Goal: Task Accomplishment & Management: Manage account settings

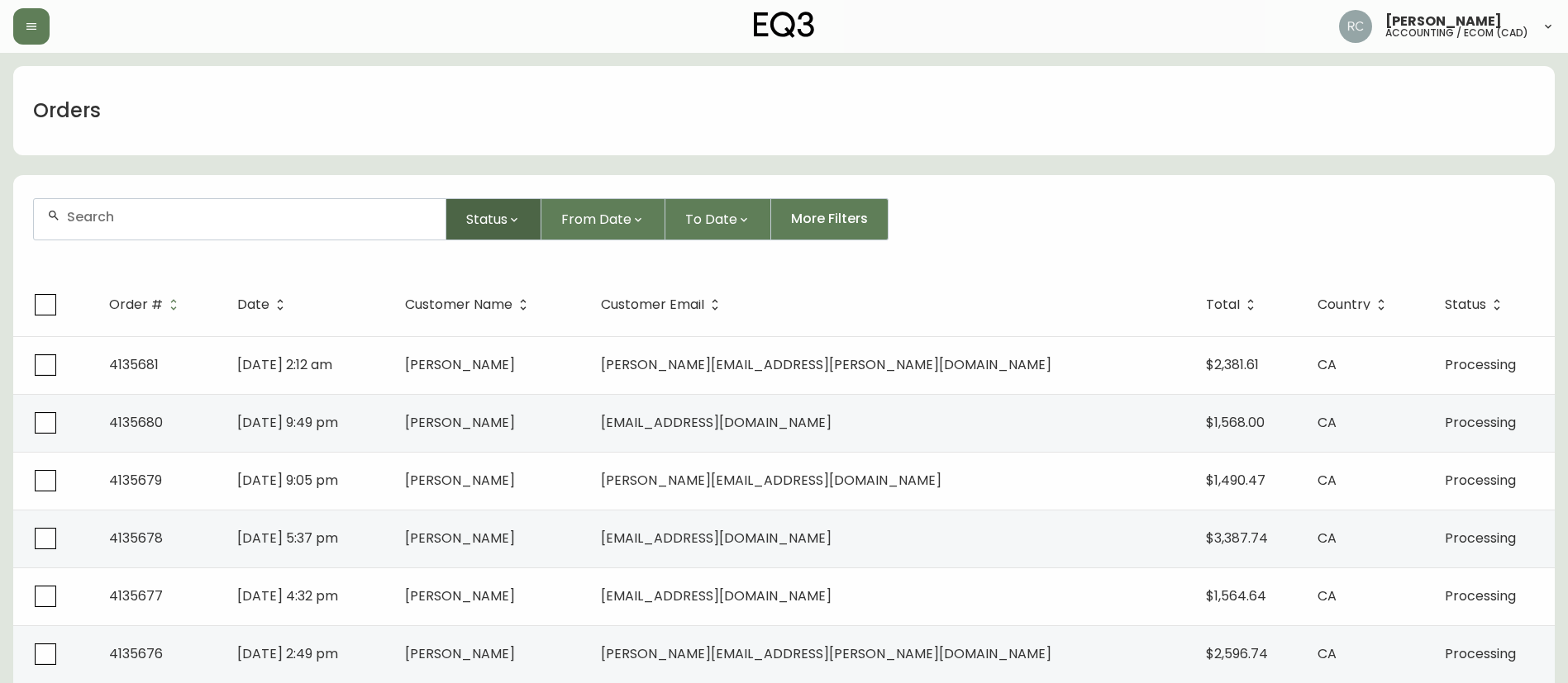
click at [478, 219] on span "Status" at bounding box center [487, 219] width 41 height 21
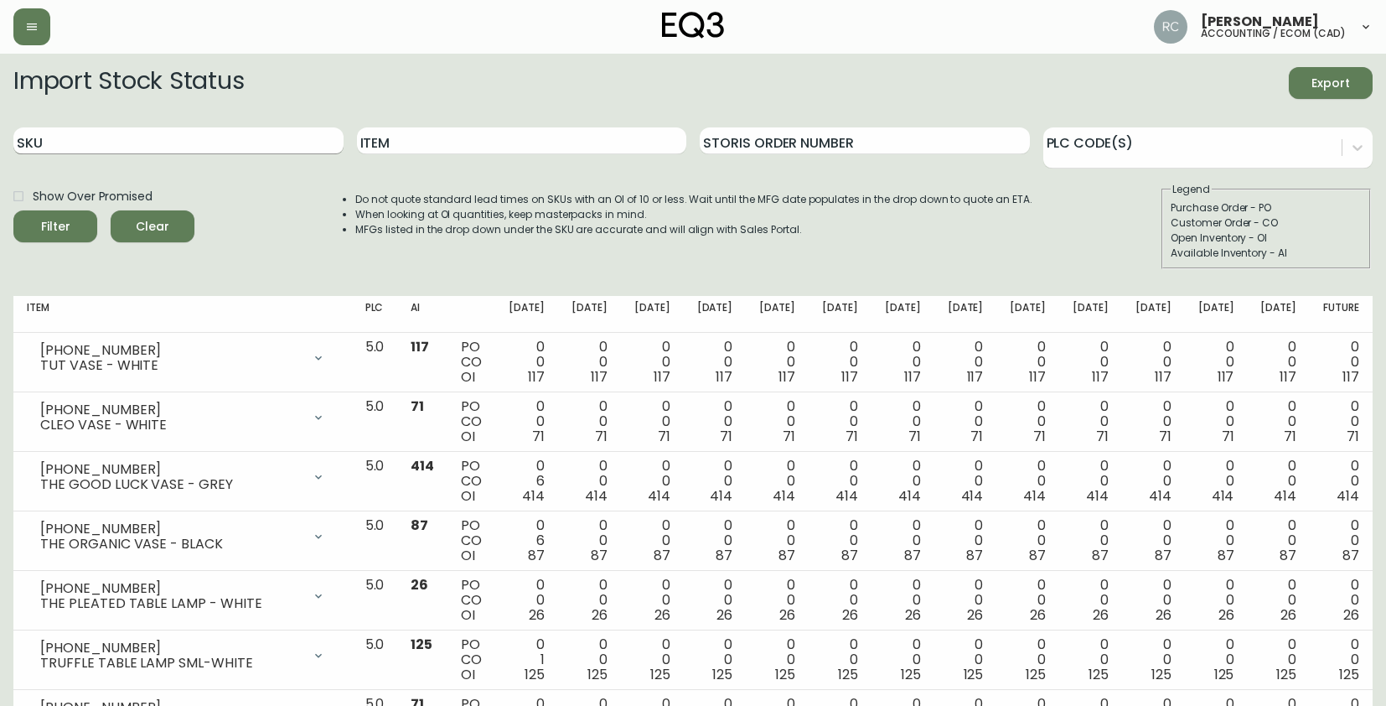
click at [150, 139] on input "SKU" at bounding box center [178, 140] width 330 height 27
paste input "3020-290-1-A"
type input "3020-290-1-A"
click at [13, 210] on button "Filter" at bounding box center [55, 226] width 84 height 32
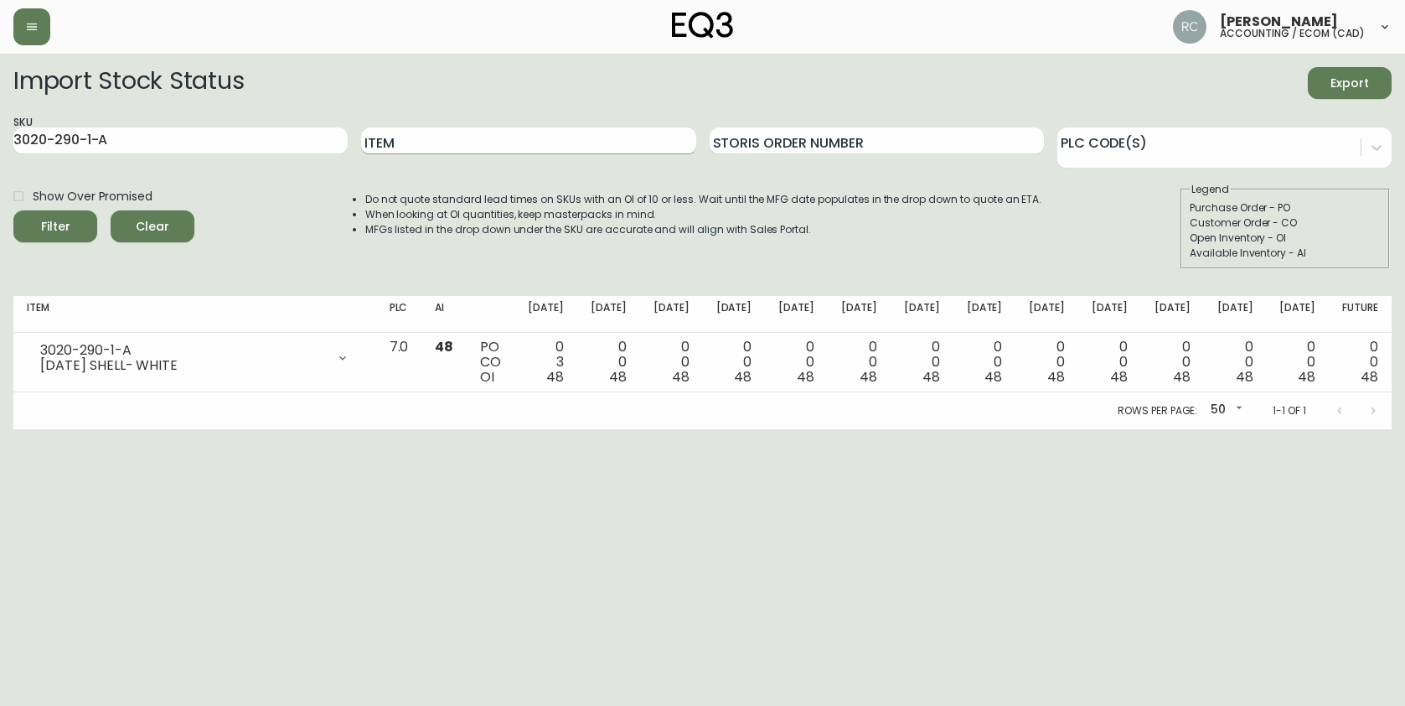
click at [393, 134] on input "Item" at bounding box center [528, 140] width 334 height 27
paste input "3020-291-1-B"
type input "3020-291-1-B"
click at [13, 210] on button "Filter" at bounding box center [55, 226] width 84 height 32
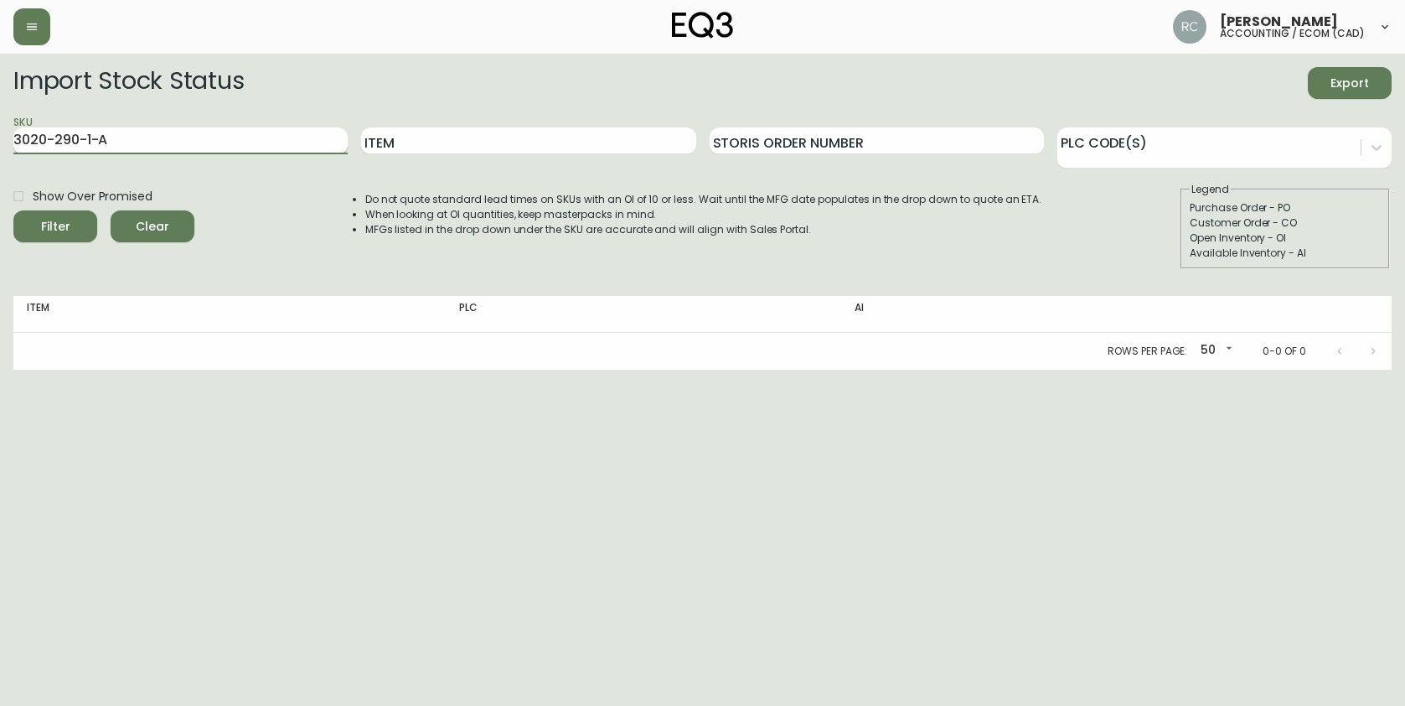
click at [241, 144] on input "3020-290-1-A" at bounding box center [180, 140] width 334 height 27
paste input "1-1-B"
click at [13, 210] on button "Filter" at bounding box center [55, 226] width 84 height 32
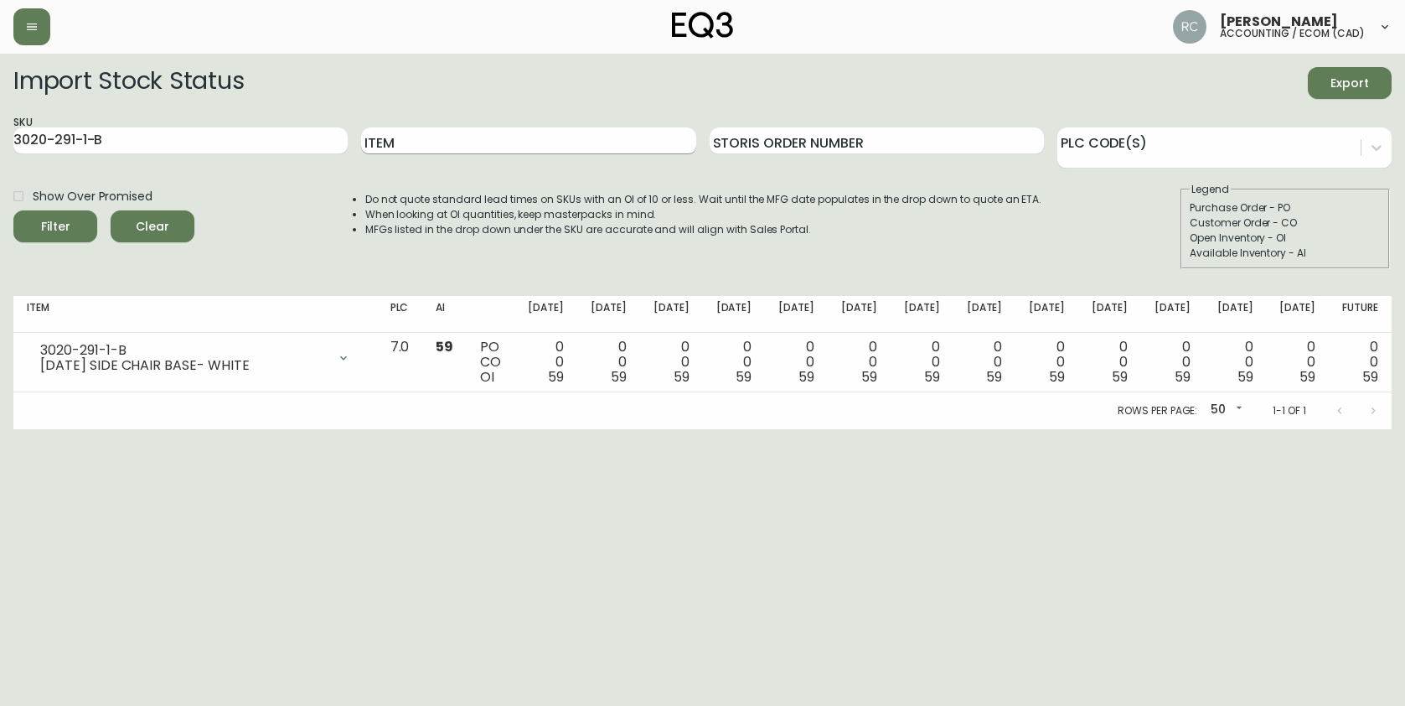
drag, startPoint x: 485, startPoint y: 127, endPoint x: 462, endPoint y: 128, distance: 23.5
click at [485, 127] on input "Item" at bounding box center [528, 140] width 334 height 27
click at [208, 133] on input "3020-291-1-B" at bounding box center [180, 140] width 334 height 27
paste input "4"
click at [13, 210] on button "Filter" at bounding box center [55, 226] width 84 height 32
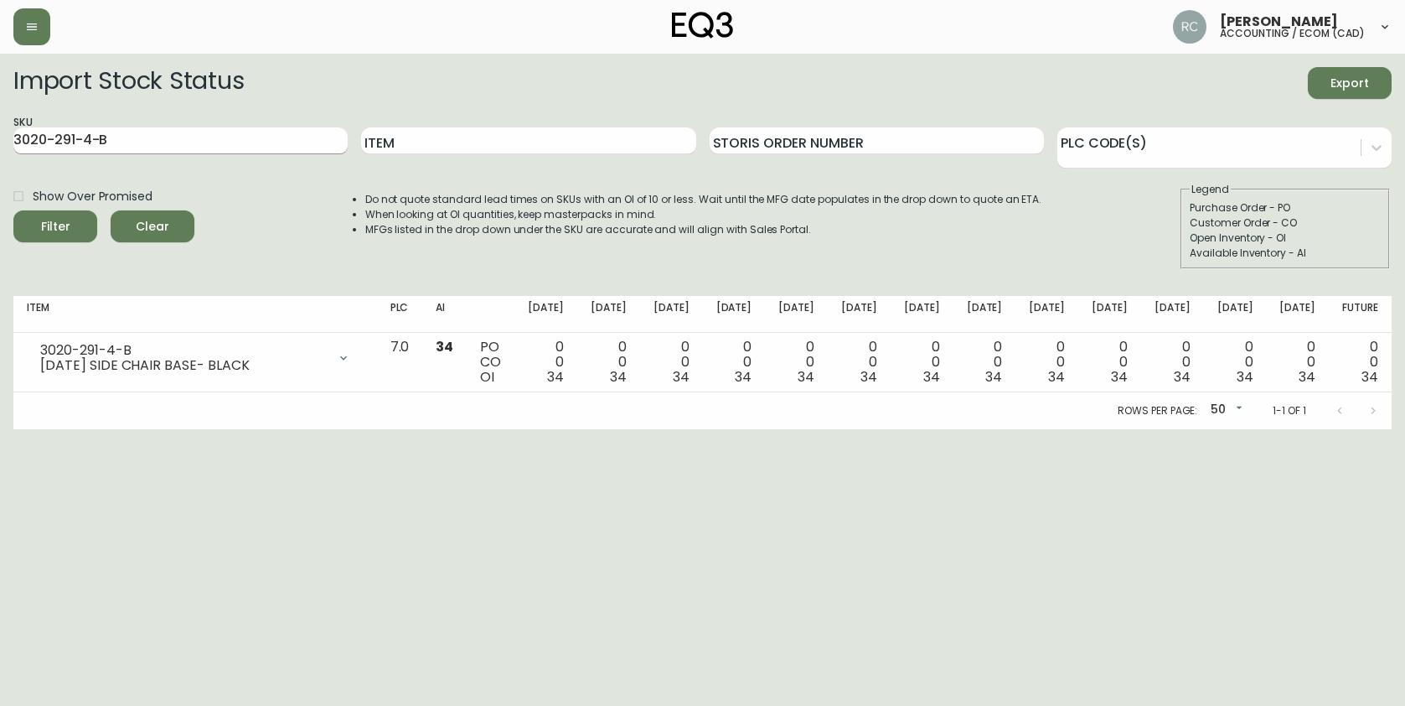
click at [271, 147] on input "3020-291-4-B" at bounding box center [180, 140] width 334 height 27
paste input "0-4-A"
type input "3020-290-4-A"
click at [13, 210] on button "Filter" at bounding box center [55, 226] width 84 height 32
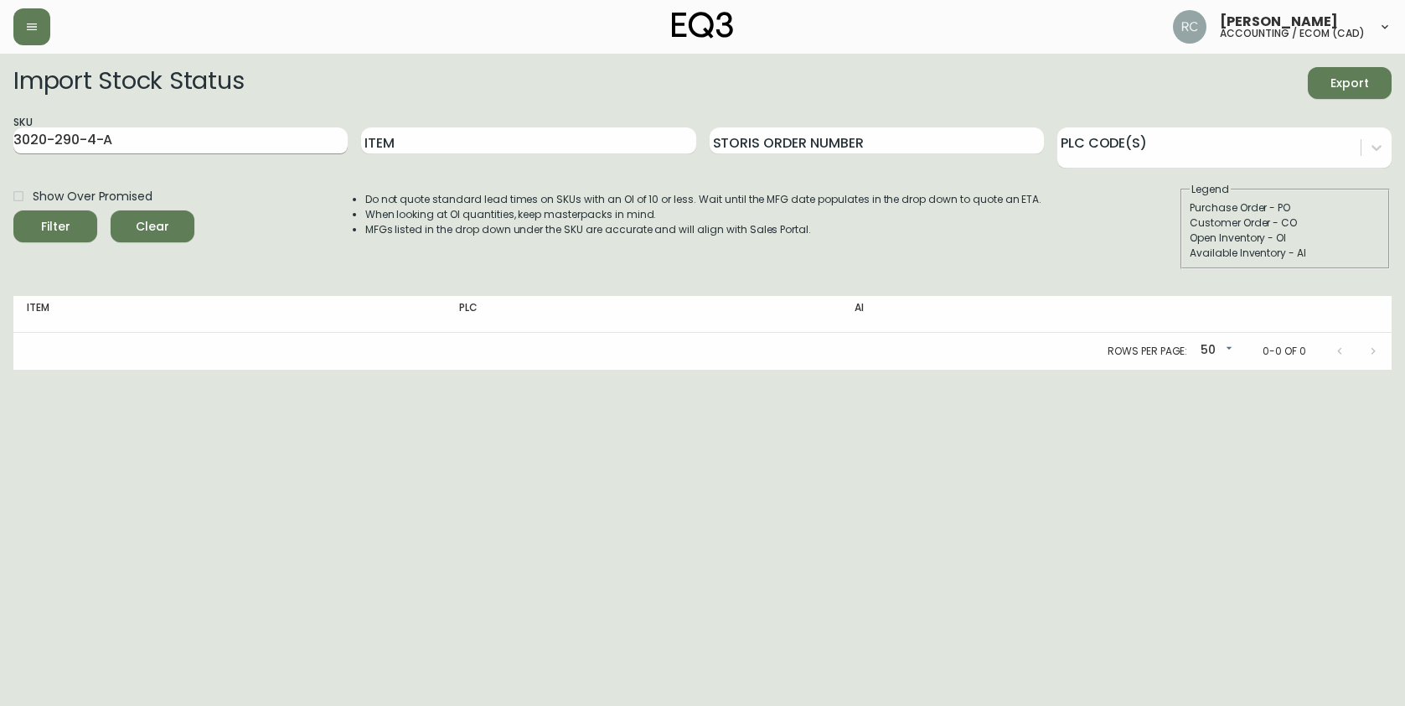
click at [168, 127] on input "3020-290-4-A" at bounding box center [180, 140] width 334 height 27
click at [13, 210] on button "Filter" at bounding box center [55, 226] width 84 height 32
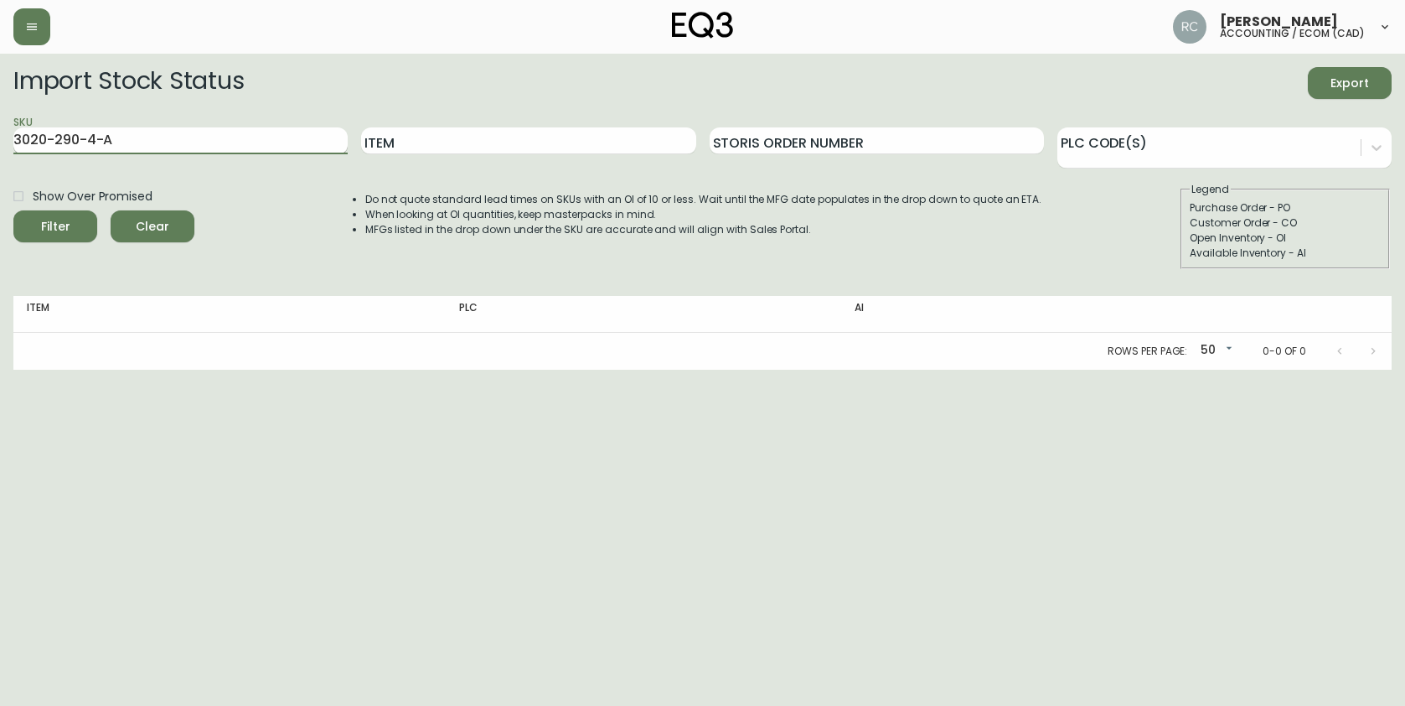
click at [164, 148] on input "3020-290-4-A" at bounding box center [180, 140] width 334 height 27
click at [13, 210] on button "Filter" at bounding box center [55, 226] width 84 height 32
click at [211, 134] on input "3020-290-4-A" at bounding box center [180, 140] width 334 height 27
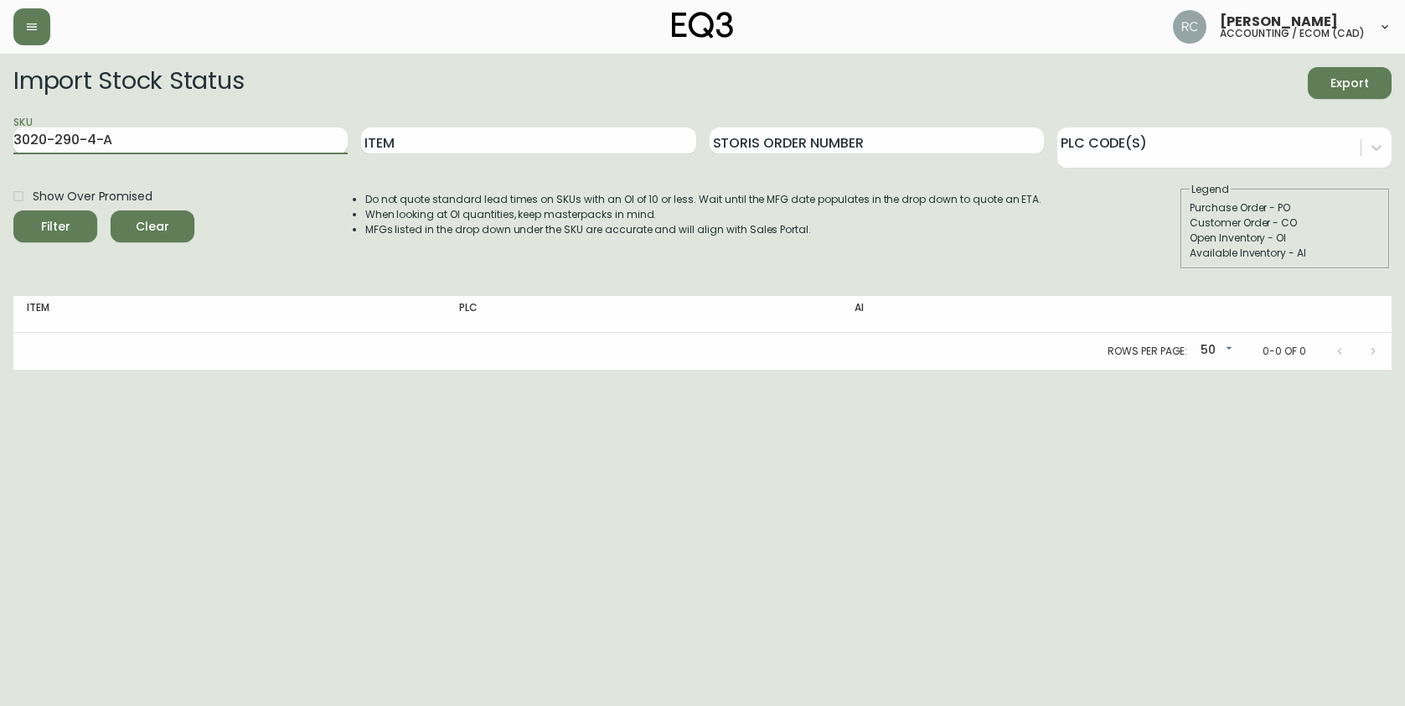
click at [13, 210] on button "Filter" at bounding box center [55, 226] width 84 height 32
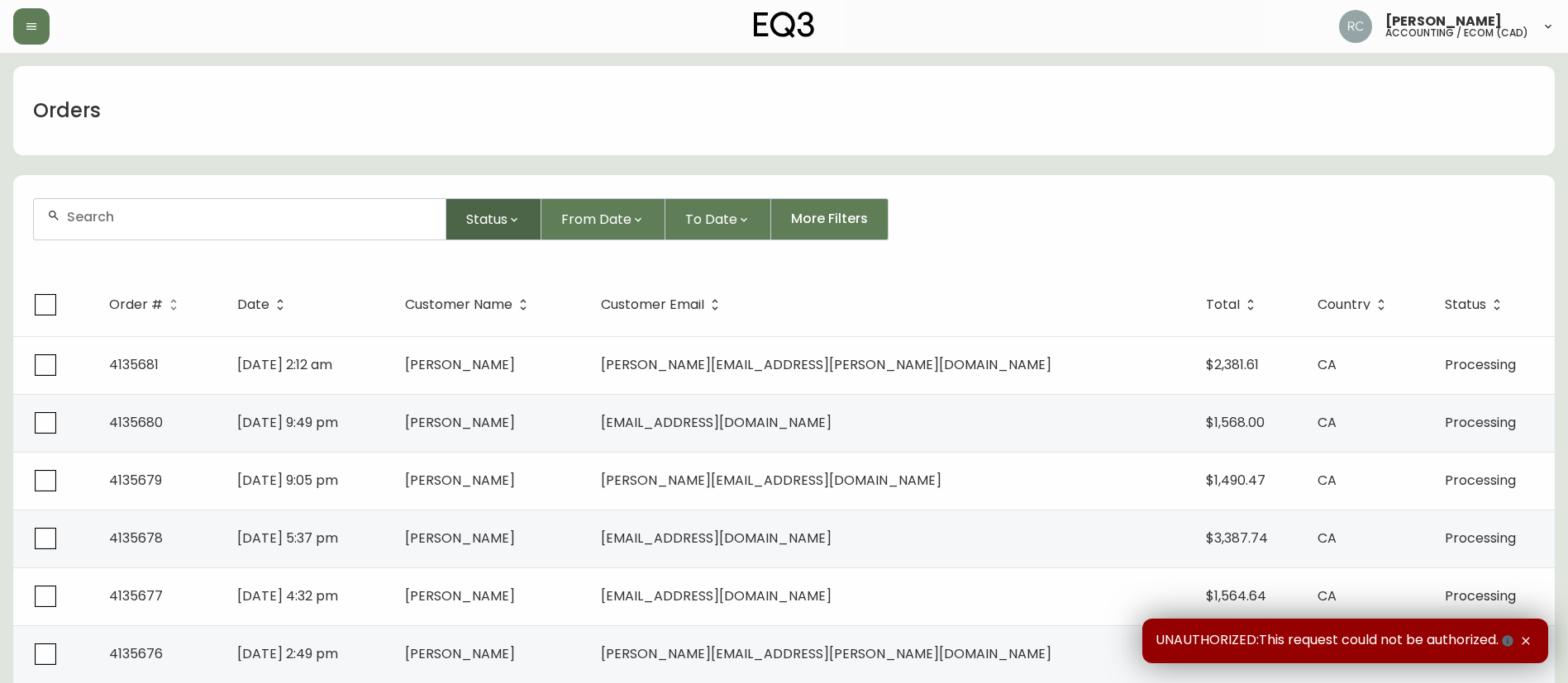
click at [462, 209] on button "Status" at bounding box center [494, 219] width 95 height 42
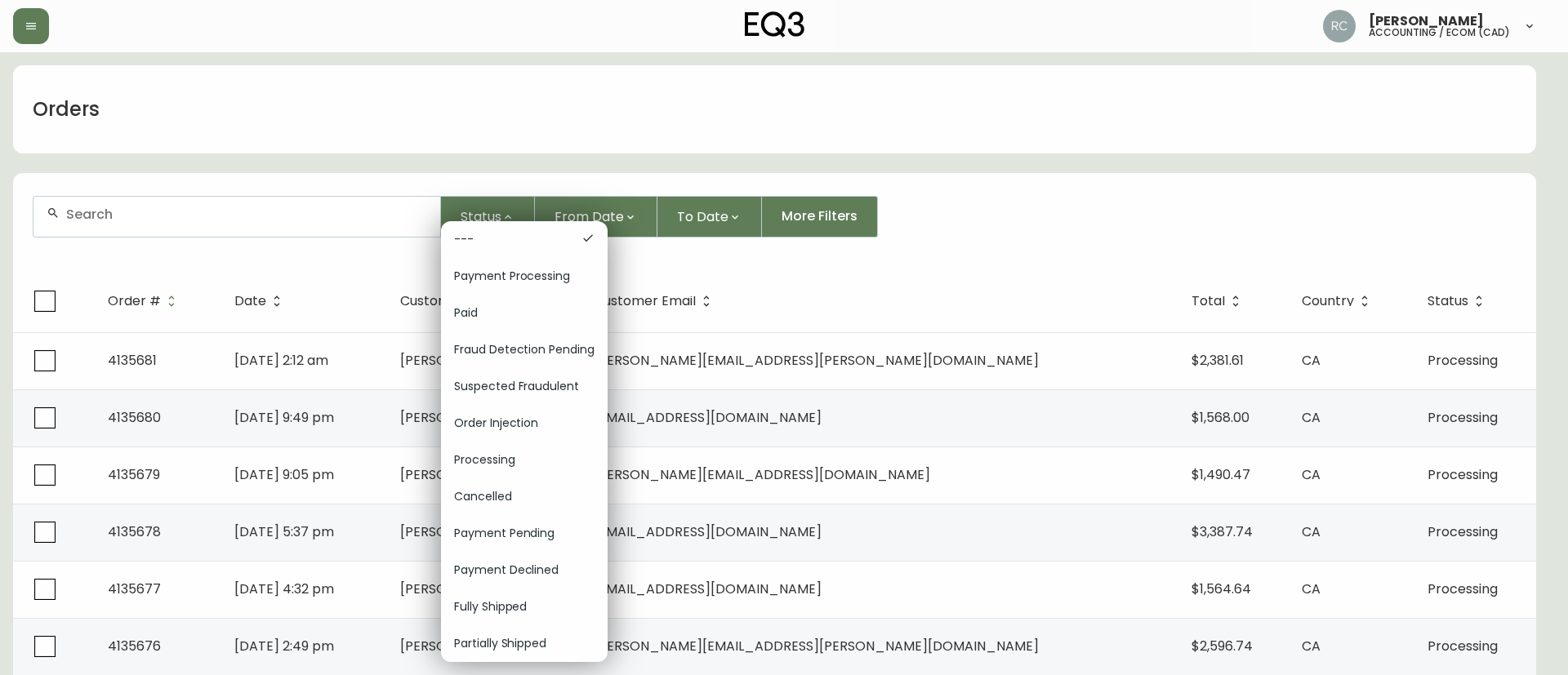
click at [527, 412] on div "Order Injection" at bounding box center [524, 424] width 167 height 37
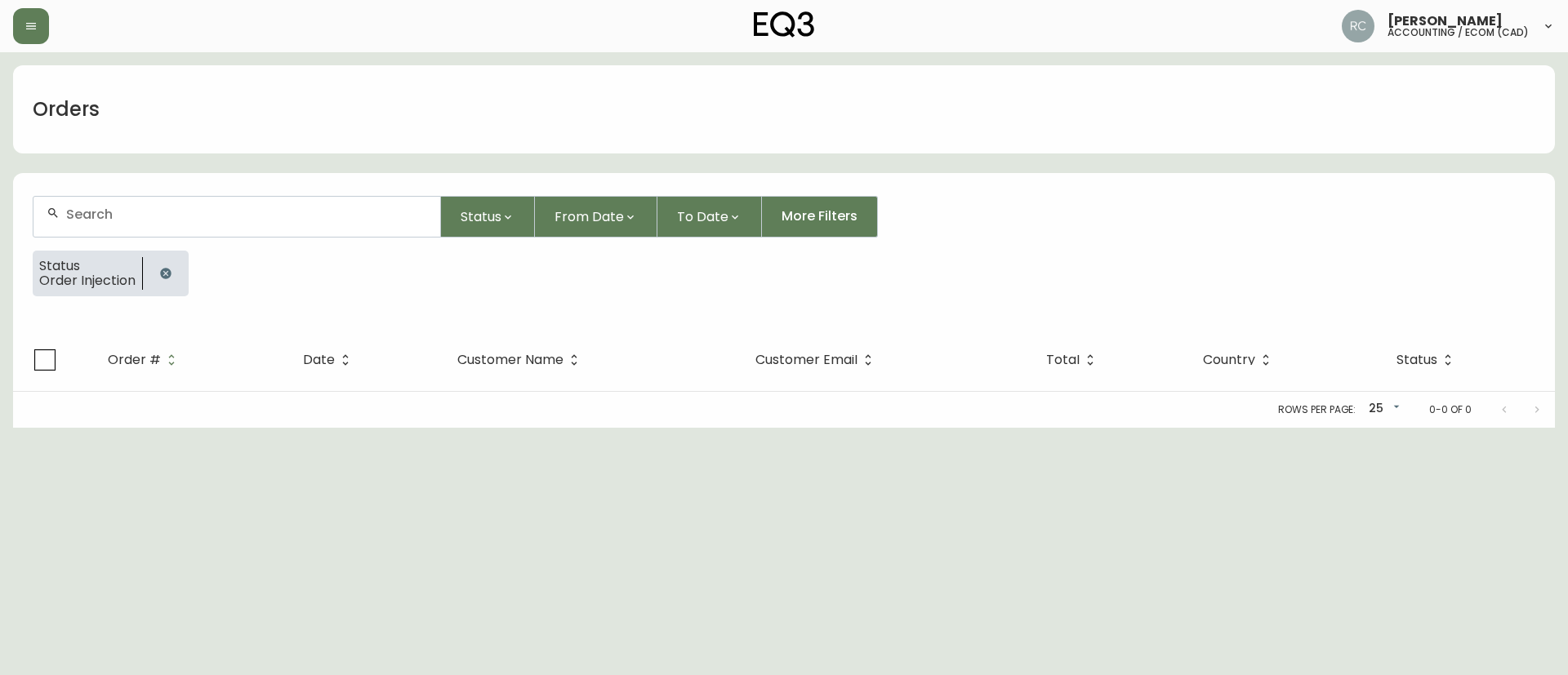
drag, startPoint x: 163, startPoint y: 273, endPoint x: 68, endPoint y: 258, distance: 96.2
click at [163, 274] on icon "button" at bounding box center [165, 273] width 11 height 11
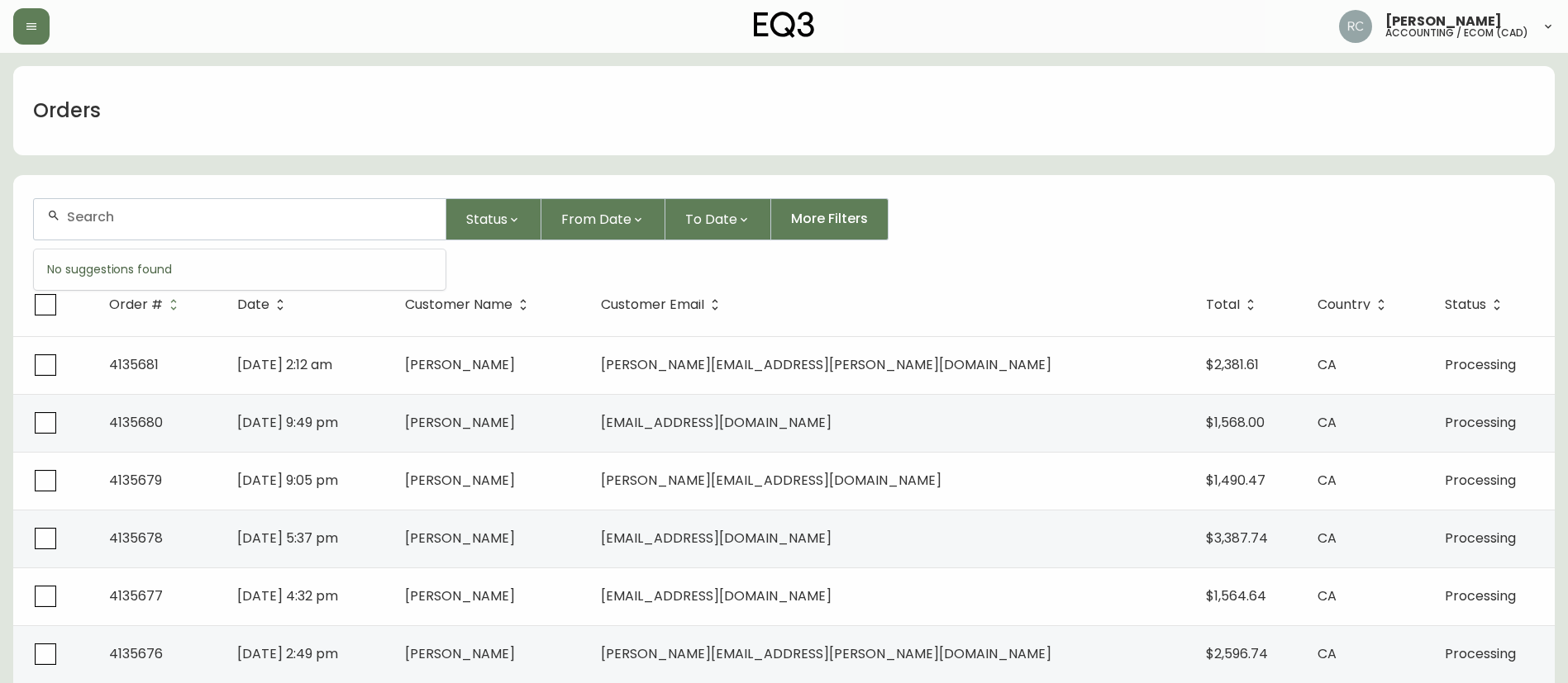
click at [283, 219] on input "text" at bounding box center [249, 217] width 365 height 16
paste input "8582614"
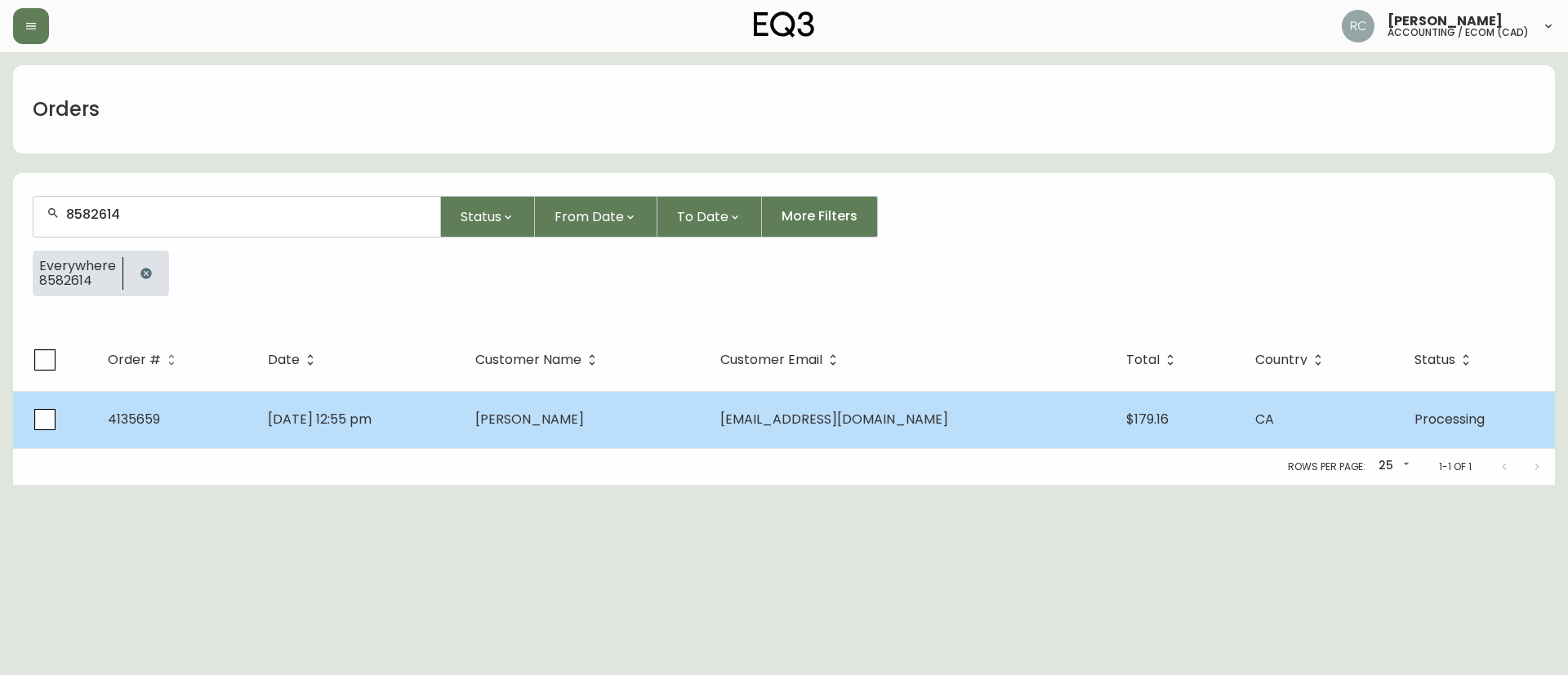
type input "8582614"
click at [567, 413] on span "Zena Sihota" at bounding box center [529, 419] width 108 height 19
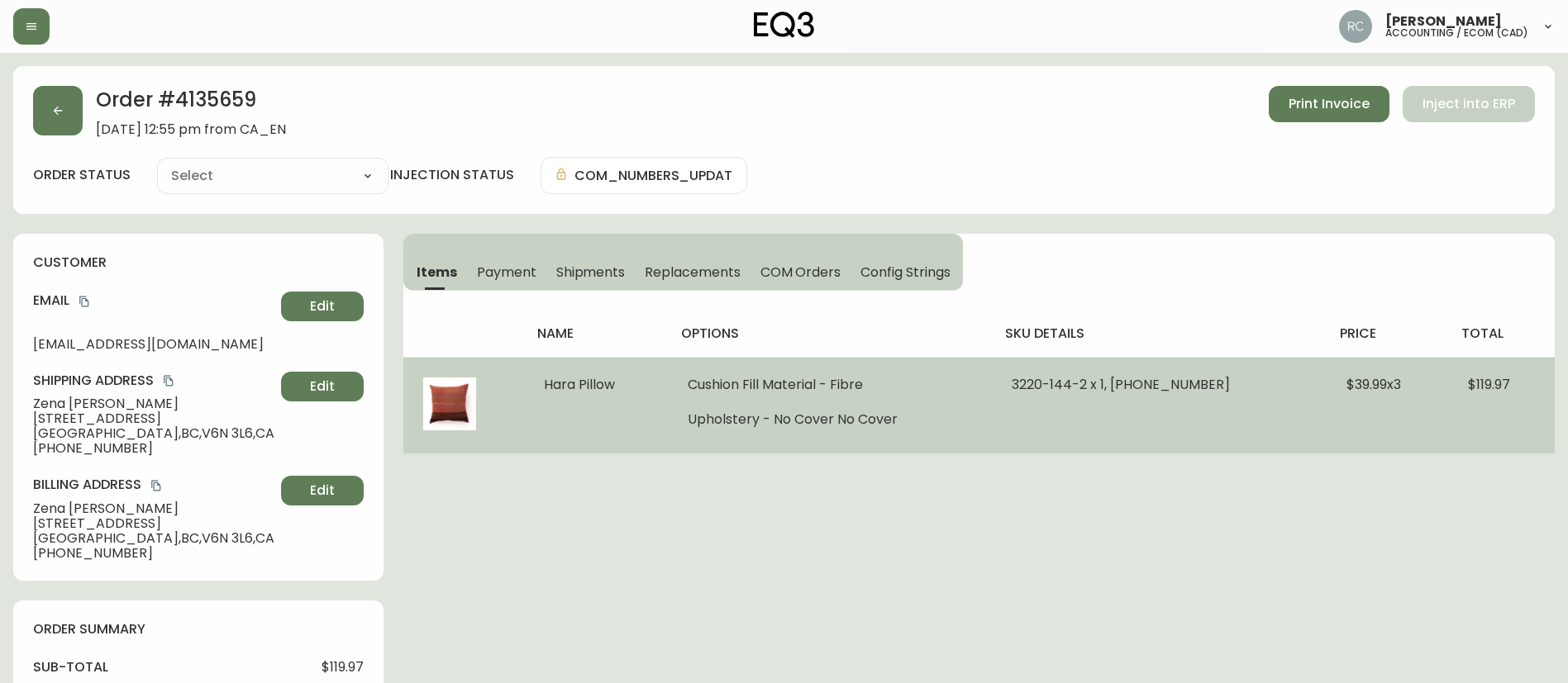
type input "Processing"
select select "PROCESSING"
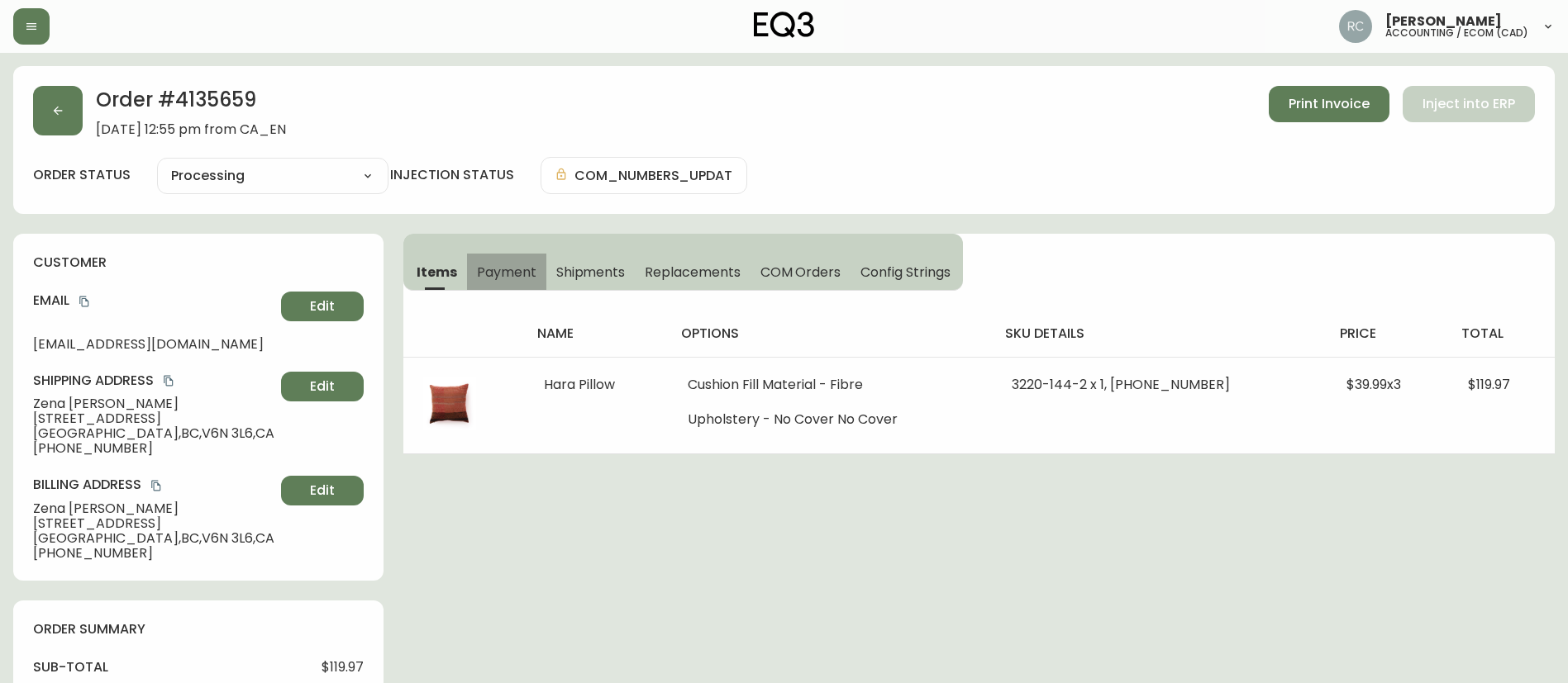
click at [484, 266] on span "Payment" at bounding box center [507, 272] width 59 height 18
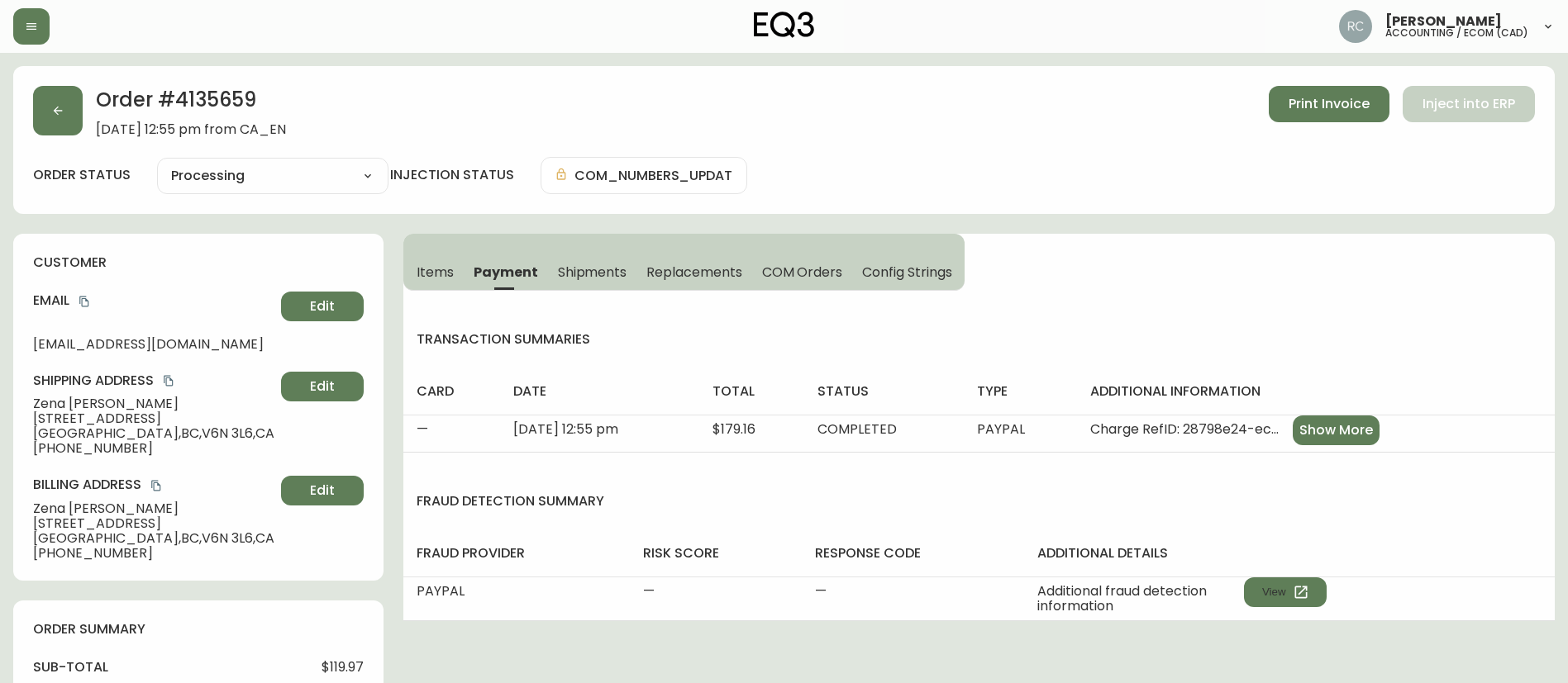
click at [438, 272] on span "Items" at bounding box center [435, 272] width 37 height 18
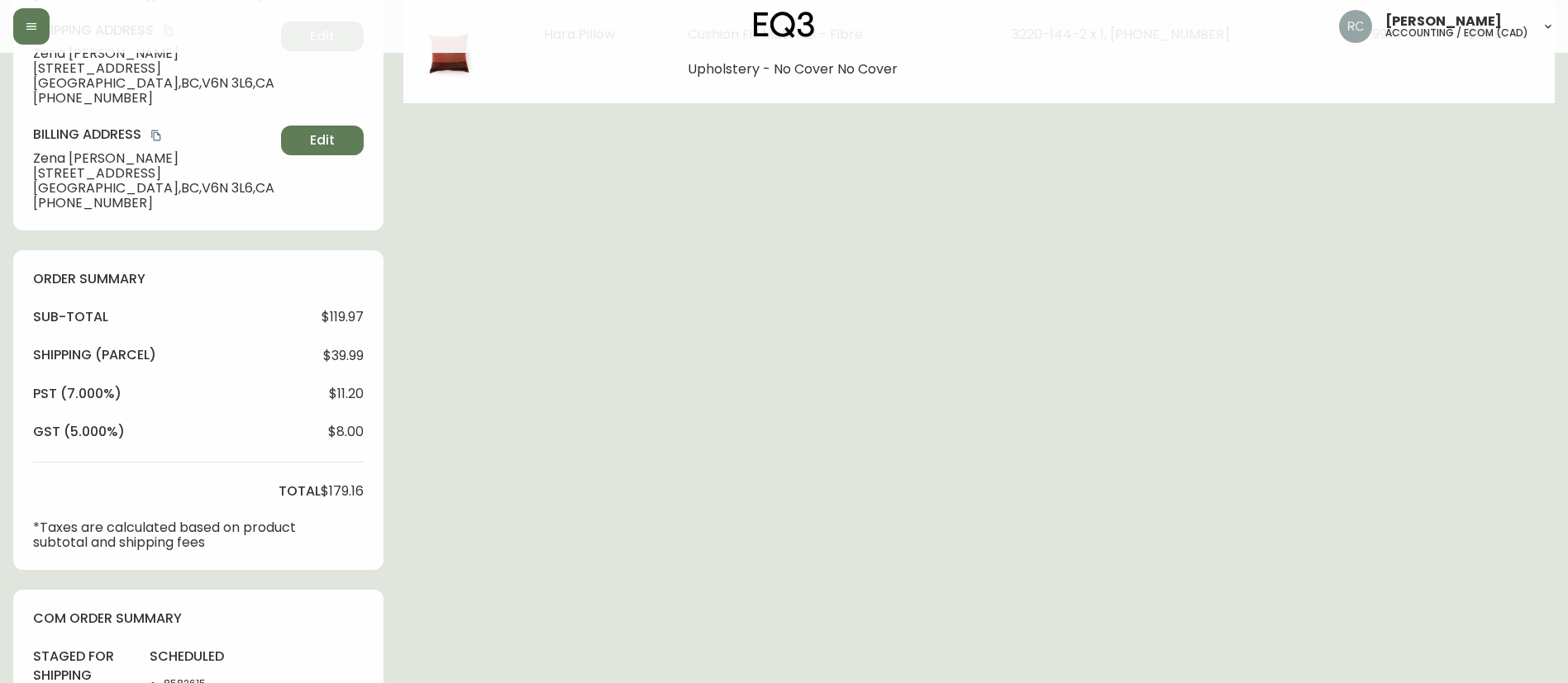
scroll to position [630, 0]
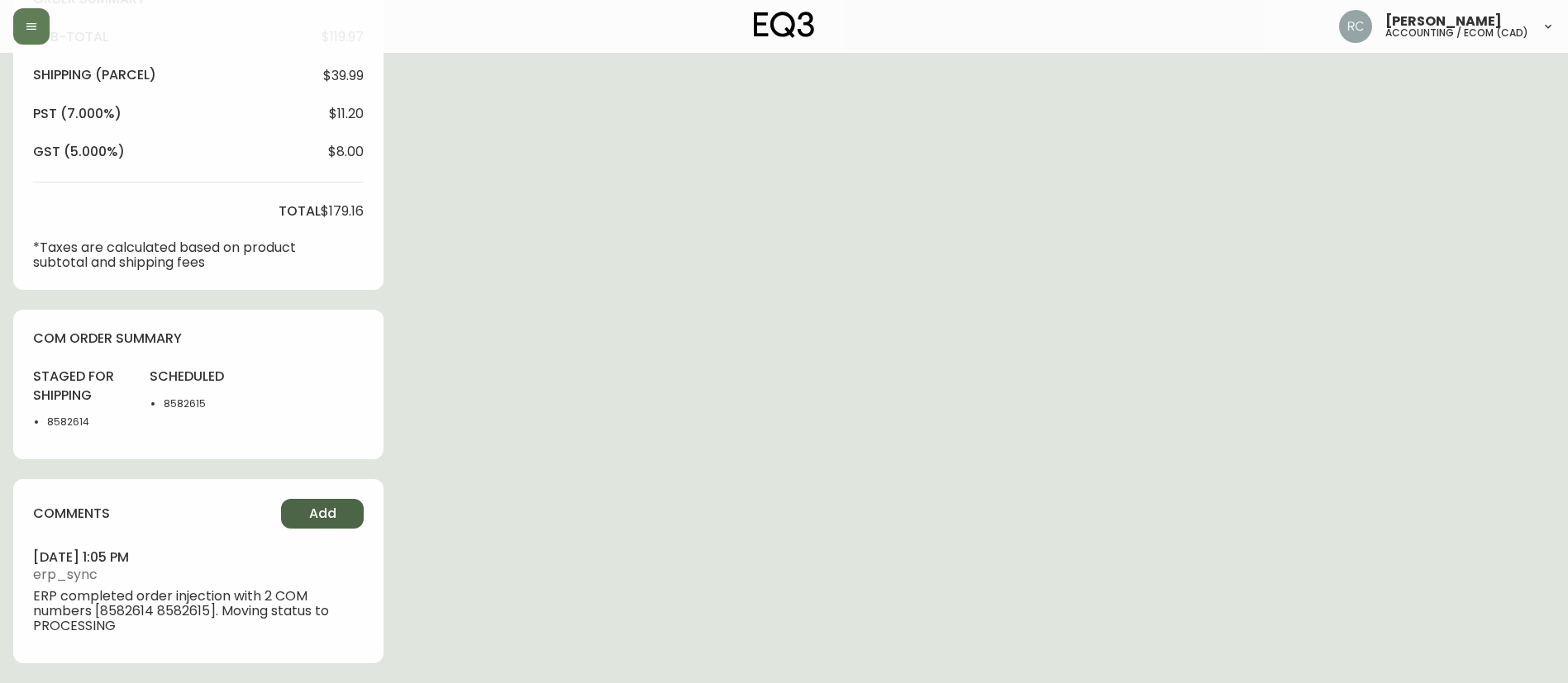
click at [322, 509] on span "Add" at bounding box center [322, 513] width 28 height 18
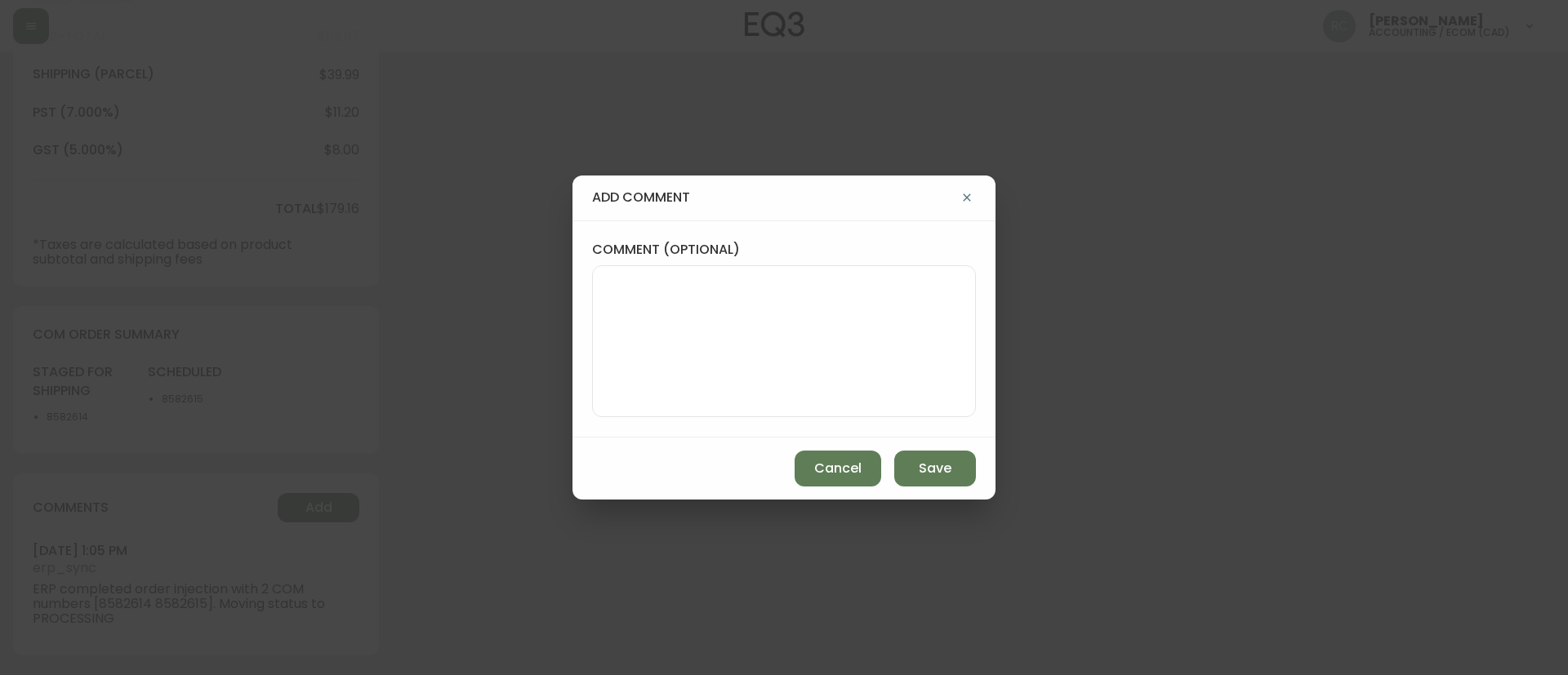
click at [747, 298] on textarea "comment (optional)" at bounding box center [784, 341] width 356 height 131
paste textarea "*AUTOMATIC EMAIL FOR R2S RECEIVED*"
click at [934, 315] on textarea "*AUTOMATIC EMAIL FOR R2S RECEIVED*" at bounding box center [784, 341] width 356 height 131
paste textarea "MANUAL FRAUD REVIEW - PayPal"
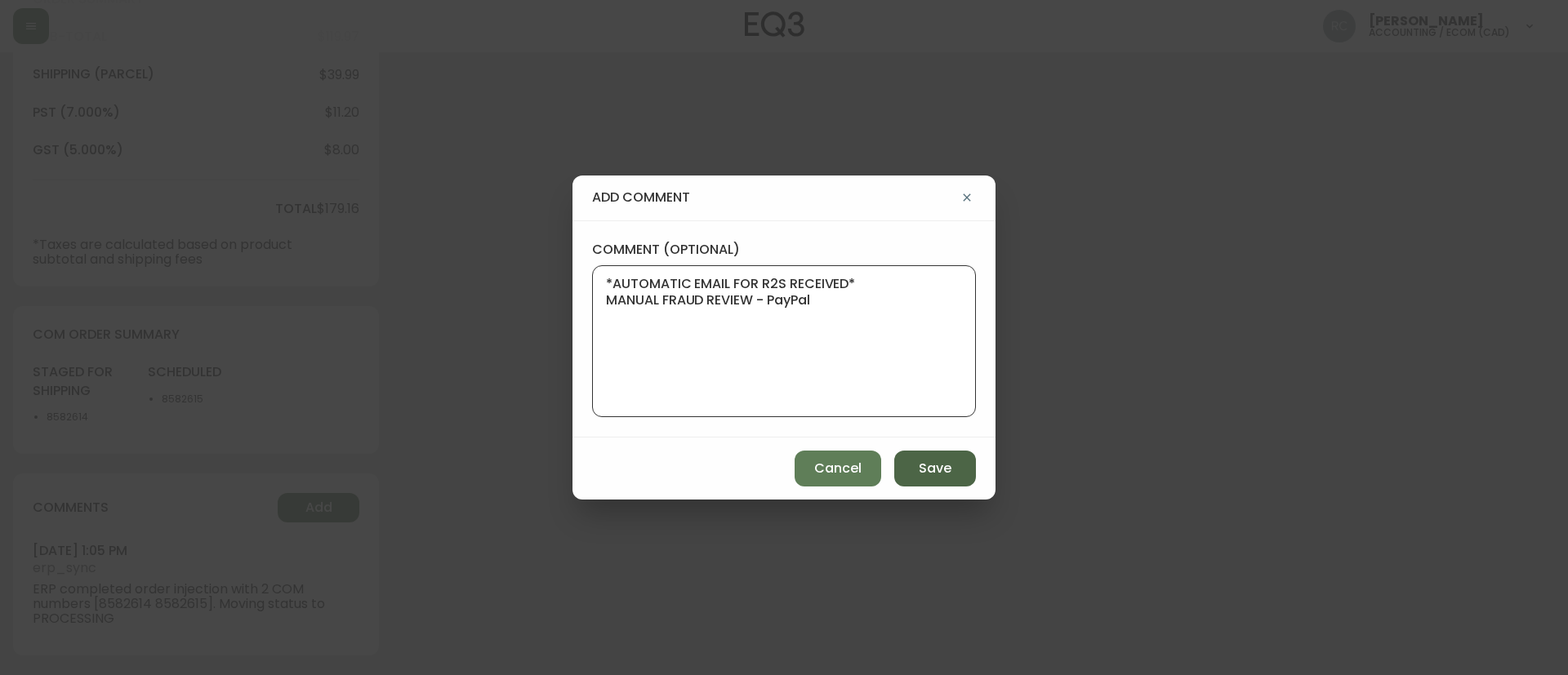
type textarea "*AUTOMATIC EMAIL FOR R2S RECEIVED* MANUAL FRAUD REVIEW - PayPal"
click at [924, 455] on button "Save" at bounding box center [936, 469] width 82 height 36
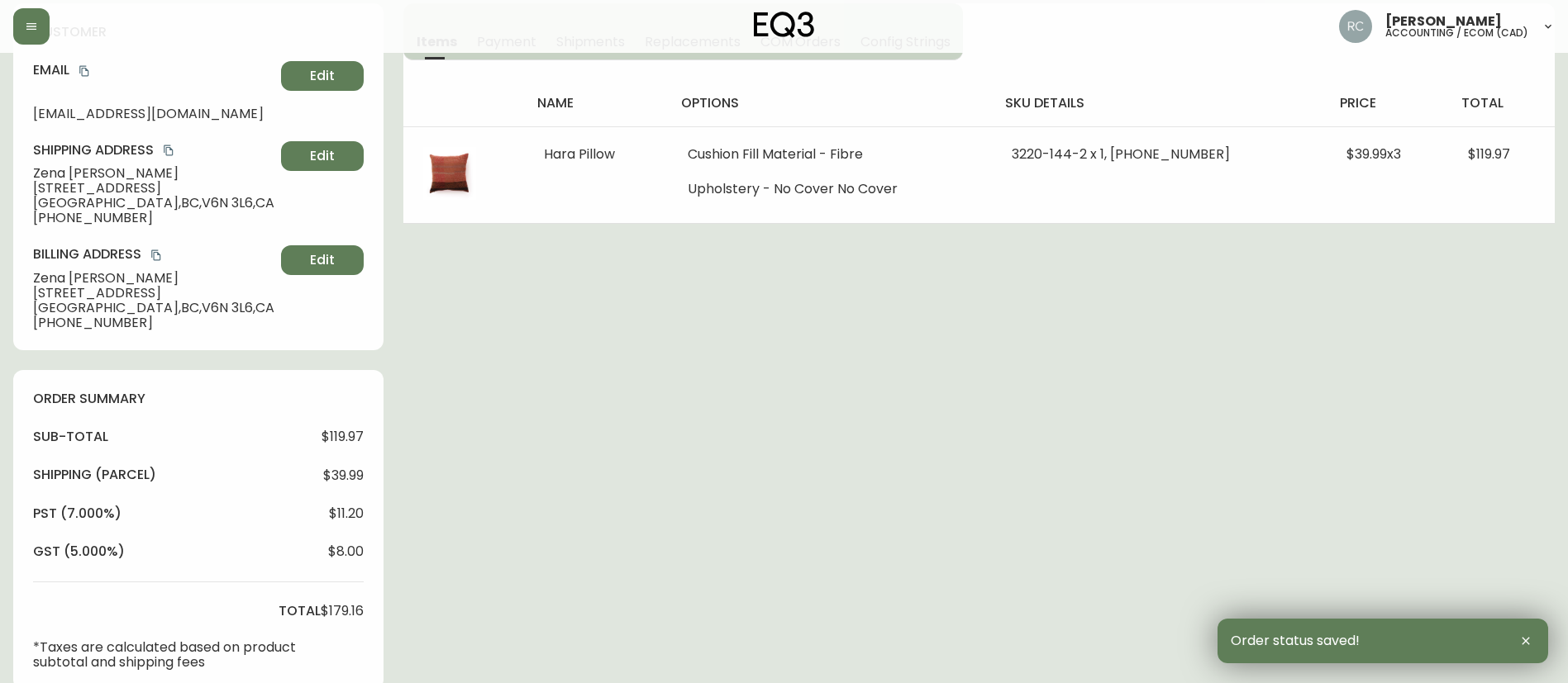
scroll to position [0, 0]
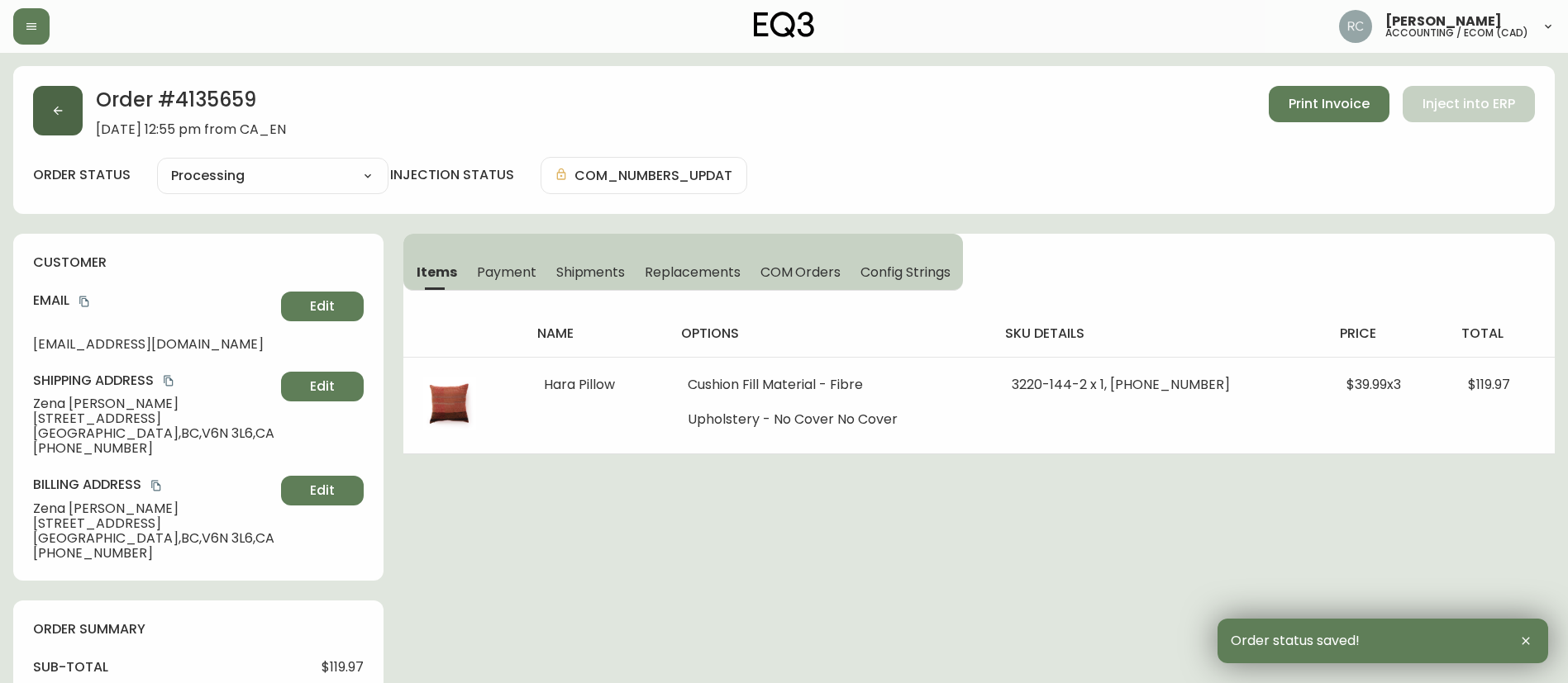
click at [46, 111] on button "button" at bounding box center [58, 110] width 49 height 49
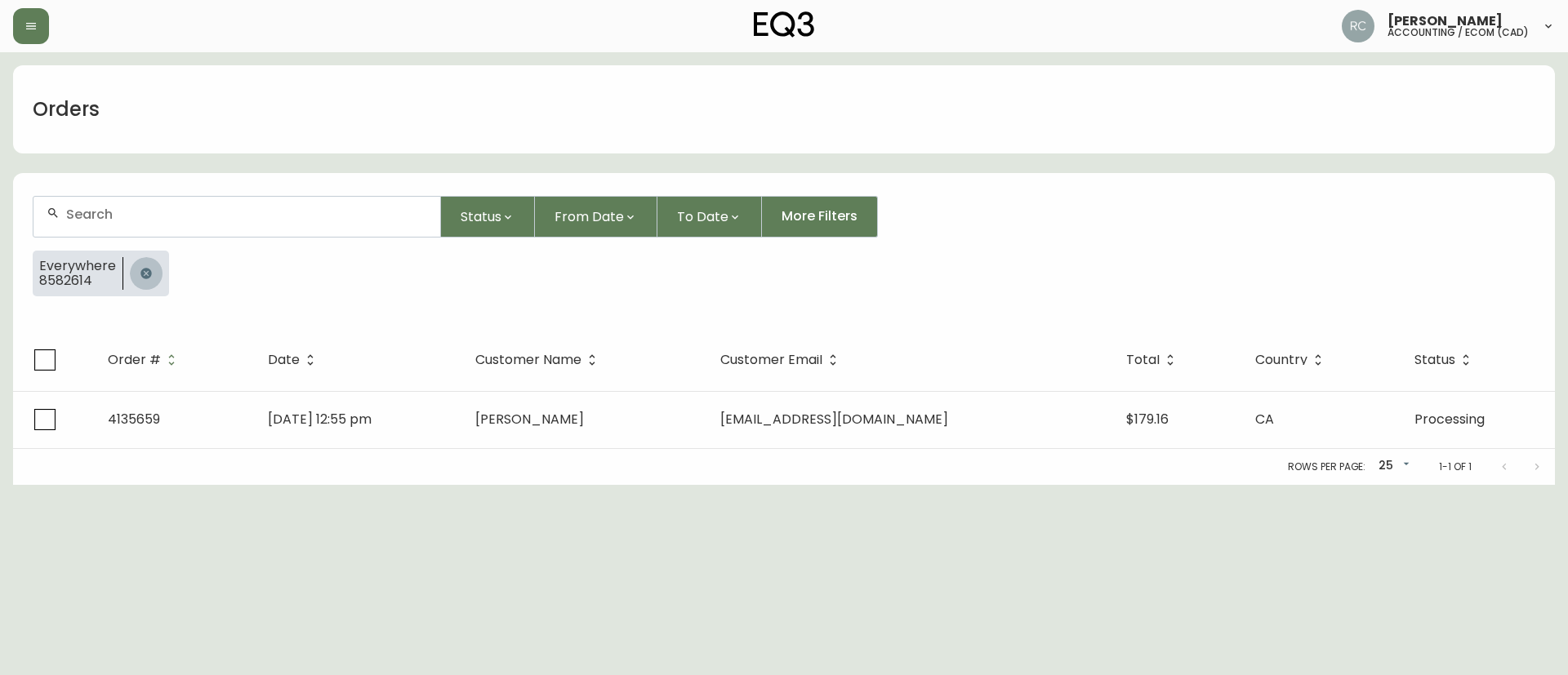
click at [145, 272] on icon "button" at bounding box center [145, 273] width 13 height 13
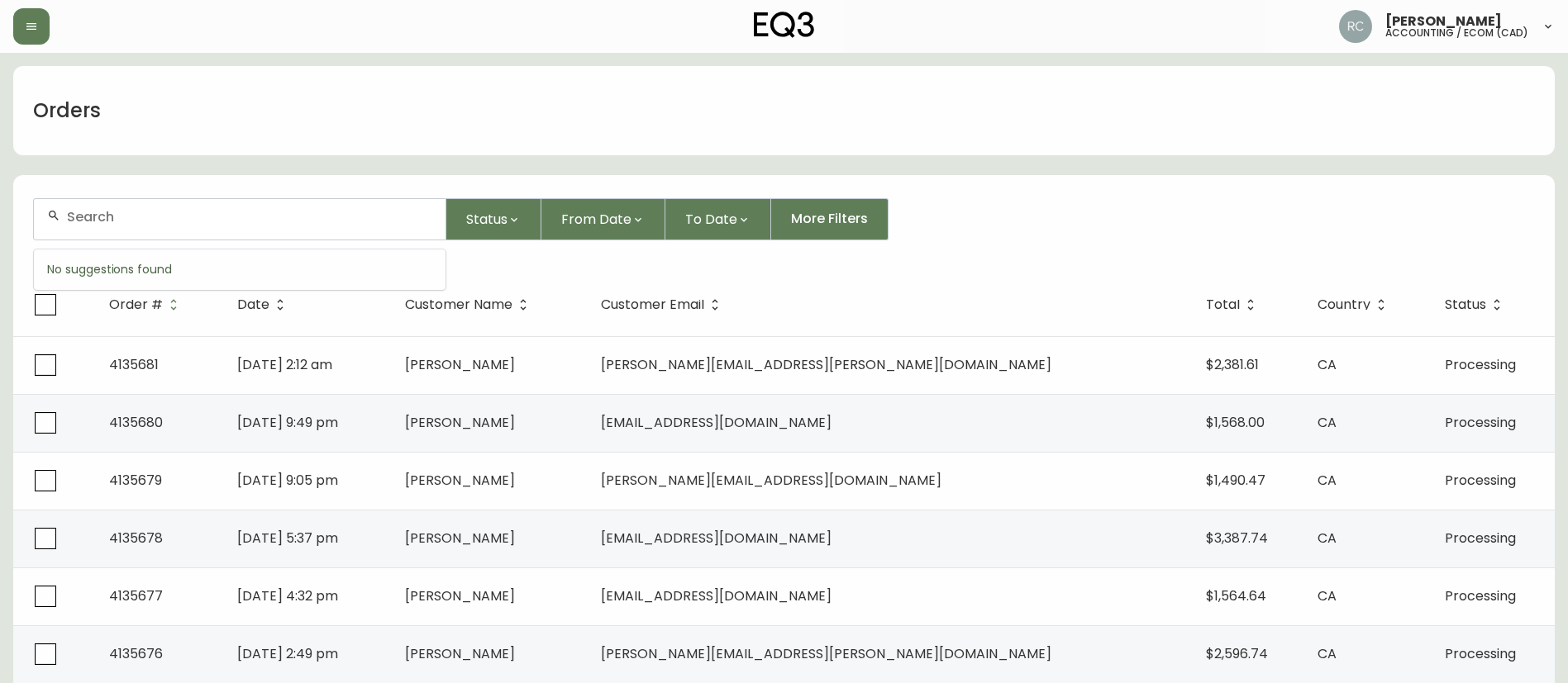
click at [125, 223] on input "text" at bounding box center [249, 217] width 365 height 16
paste input "8582614"
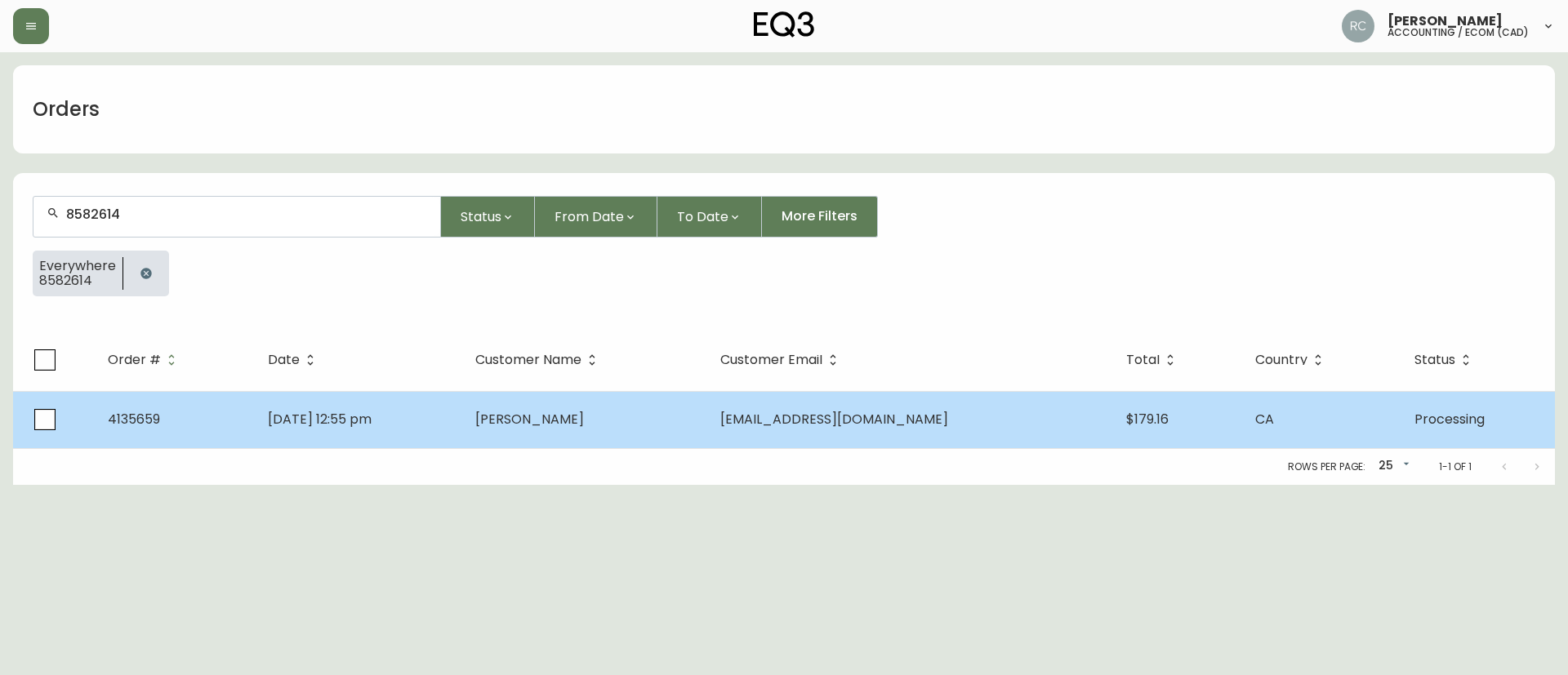
type input "8582614"
click at [371, 418] on span "Oct 04 2025, 12:55 pm" at bounding box center [320, 419] width 103 height 19
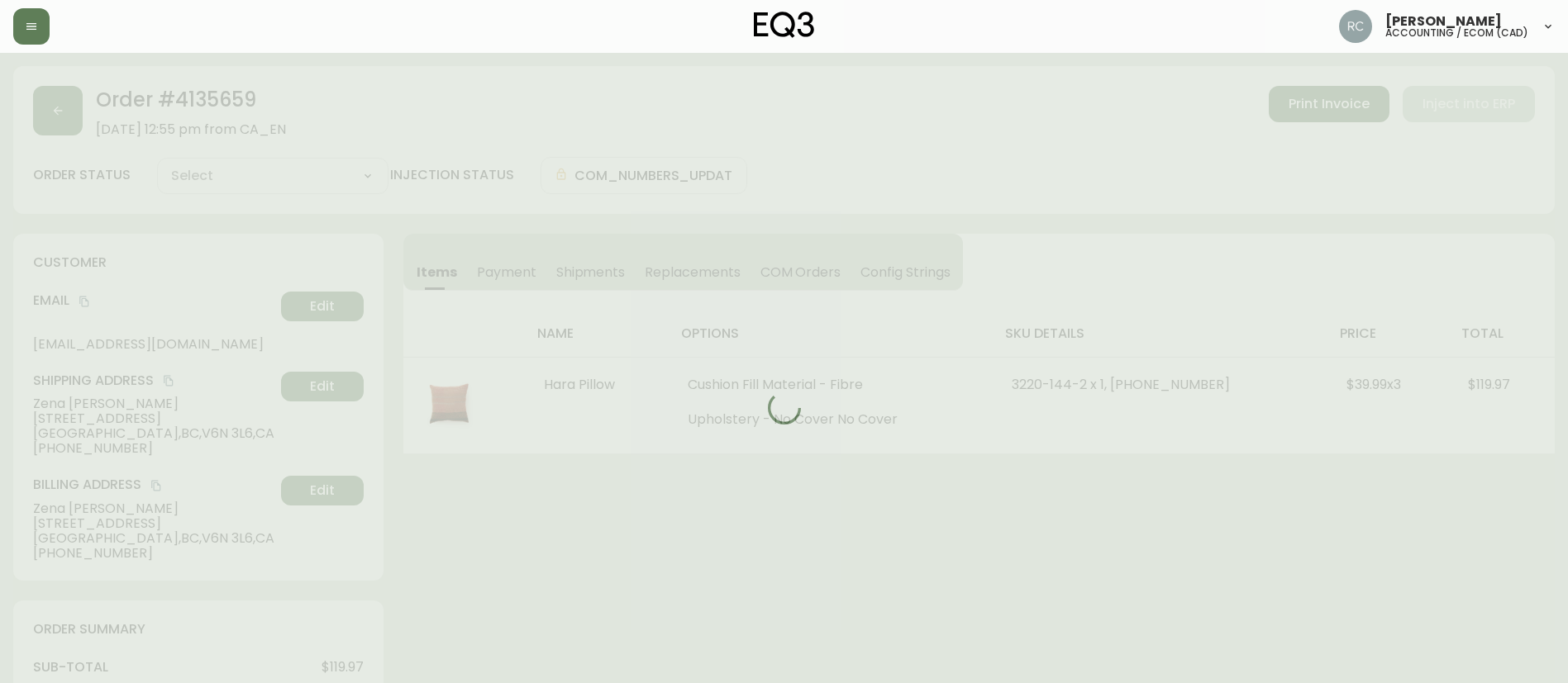
type input "Processing"
select select "PROCESSING"
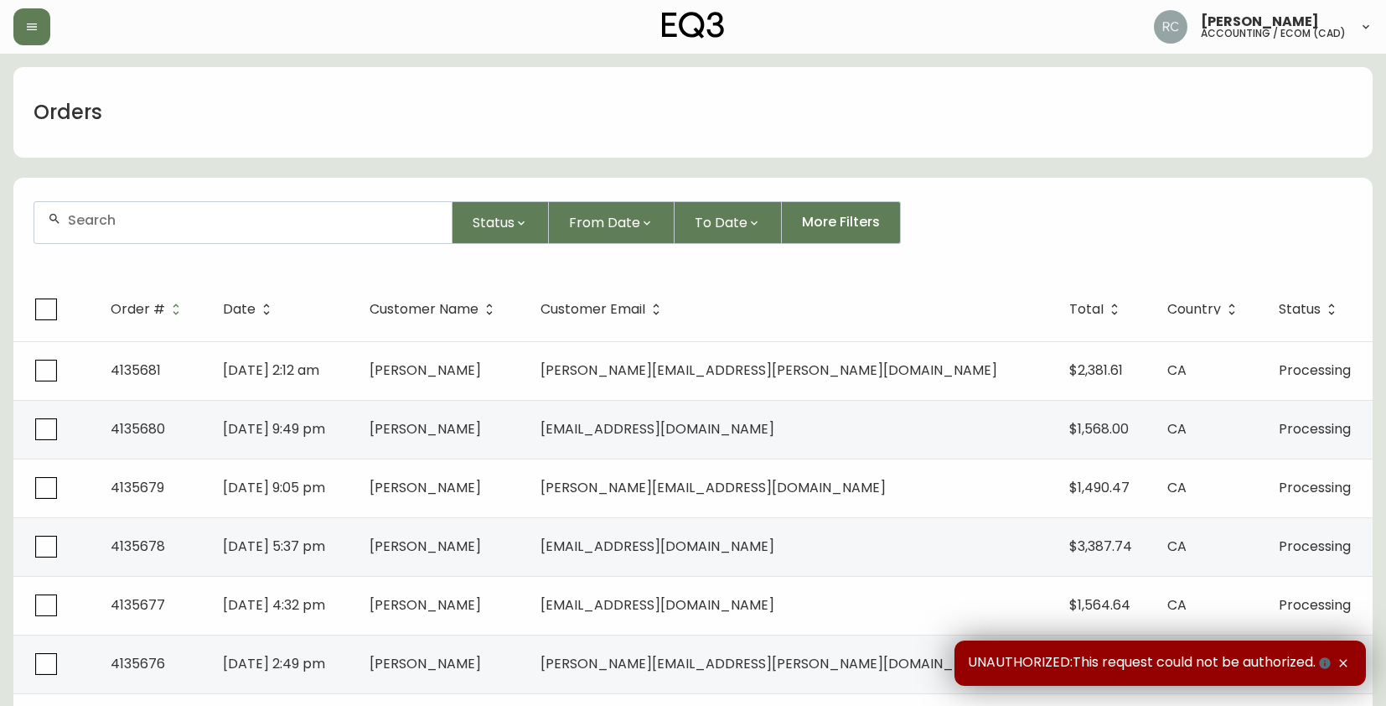
click at [293, 215] on input "text" at bounding box center [253, 220] width 370 height 16
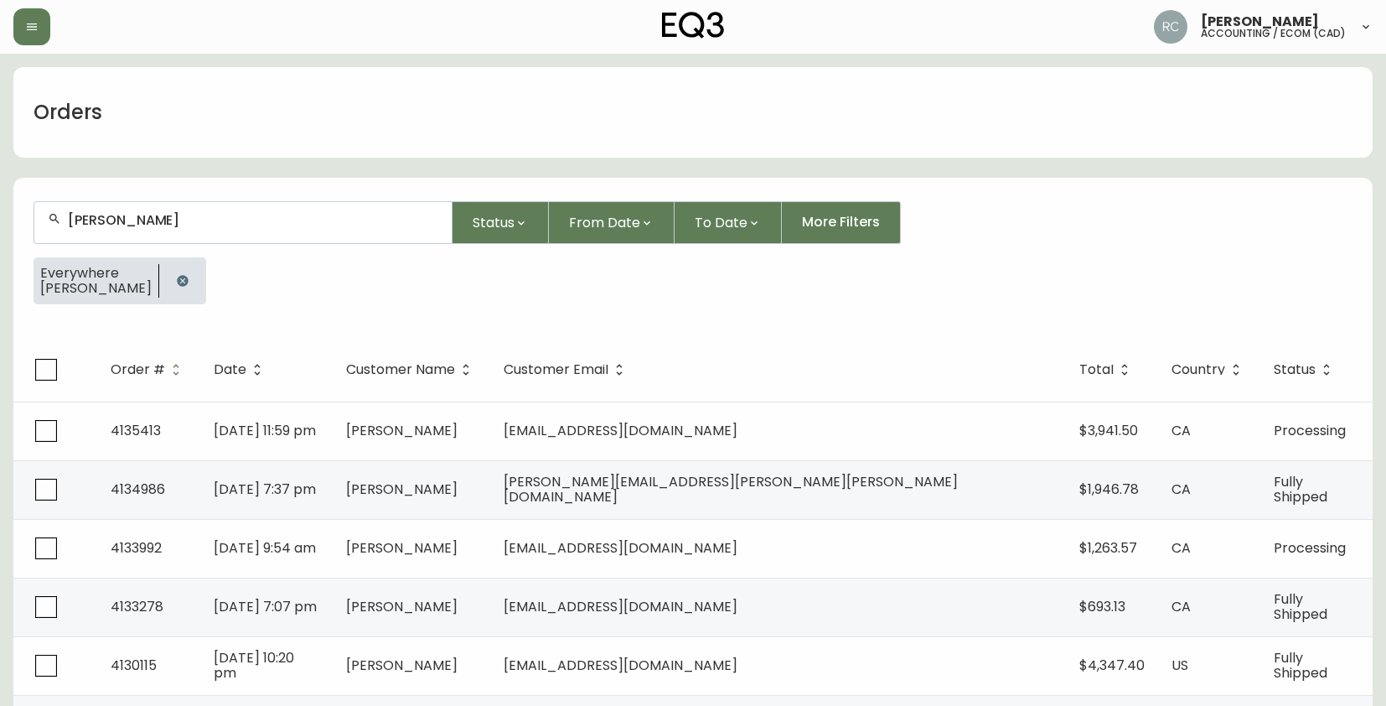
scroll to position [1, 0]
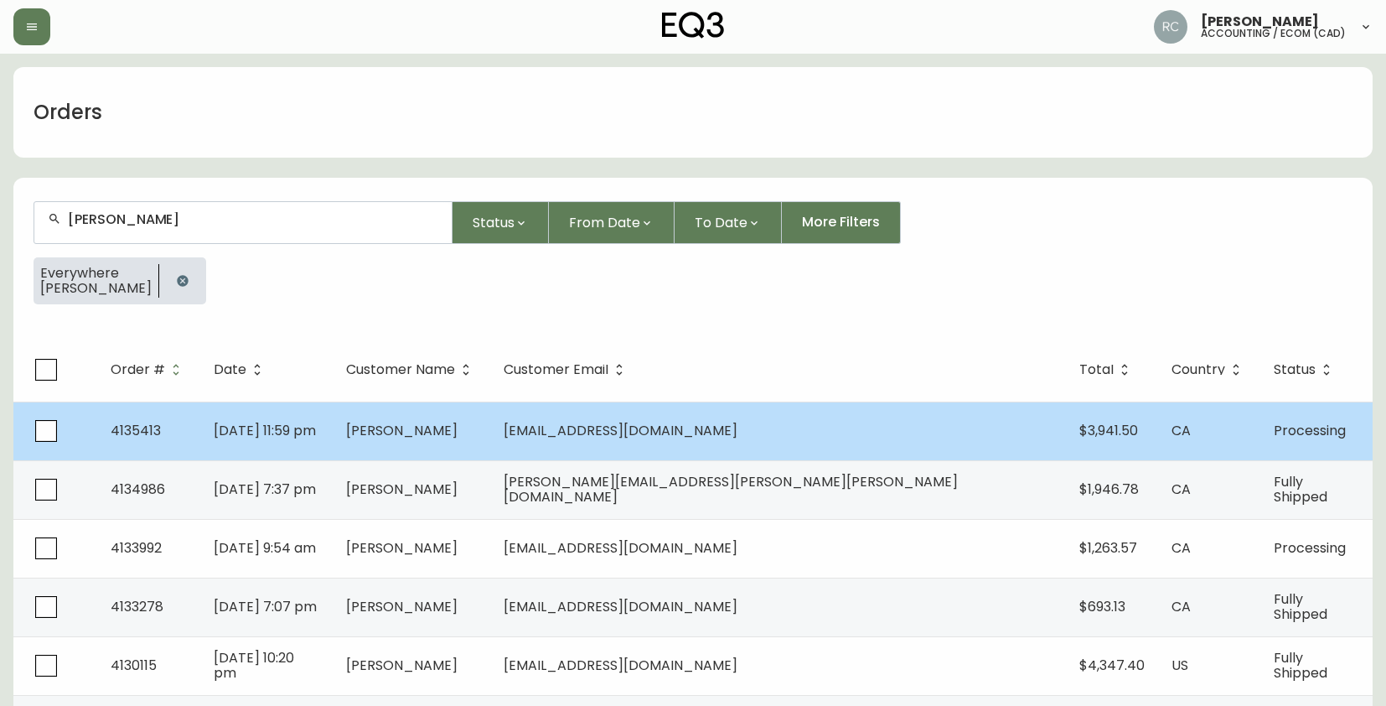
type input "NOWAK"
click at [333, 422] on td "Sep 14 2025, 11:59 pm" at bounding box center [266, 430] width 132 height 59
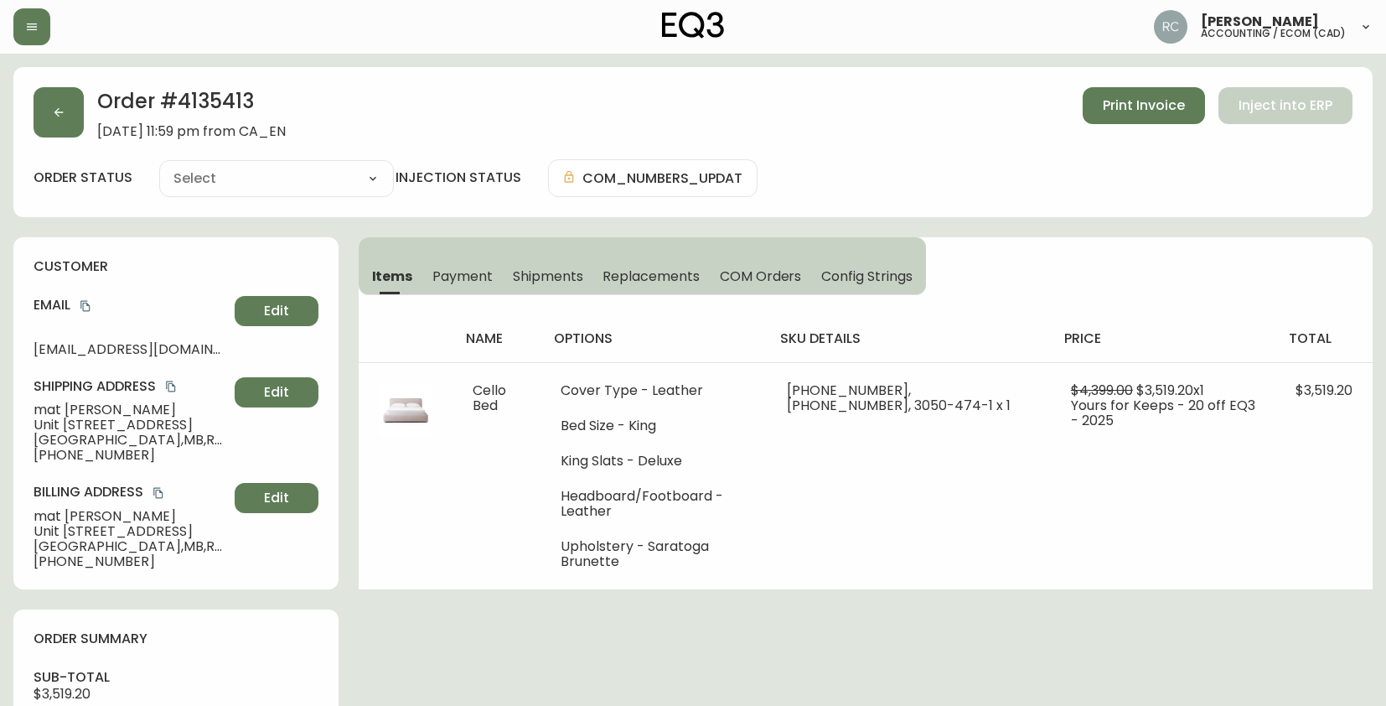
type input "Processing"
select select "PROCESSING"
click at [59, 403] on span "mat nowak" at bounding box center [131, 409] width 194 height 15
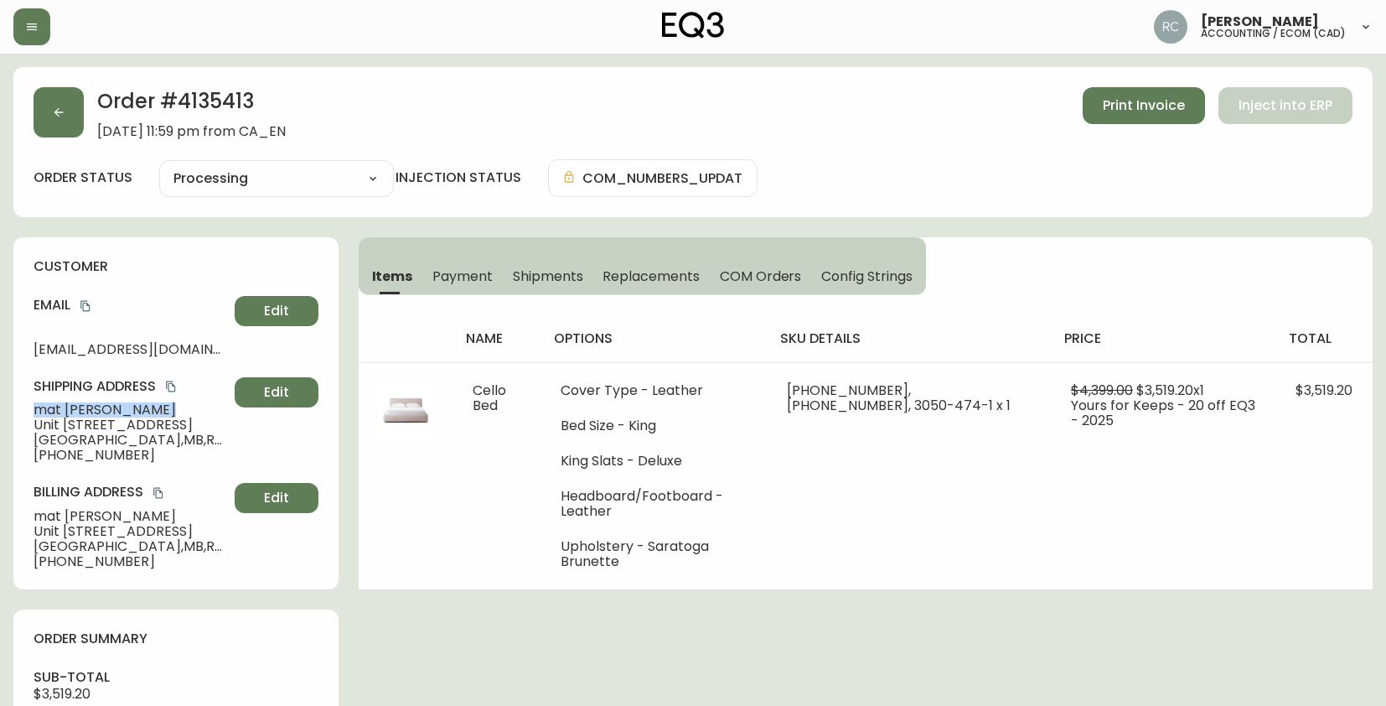
copy span "mat nowak"
click at [148, 132] on span "September 14, 2025 at 11:59 pm from CA_EN" at bounding box center [191, 131] width 189 height 15
click at [148, 130] on span "September 14, 2025 at 11:59 pm from CA_EN" at bounding box center [191, 131] width 189 height 15
click at [212, 96] on h2 "Order # 4135413" at bounding box center [191, 105] width 189 height 37
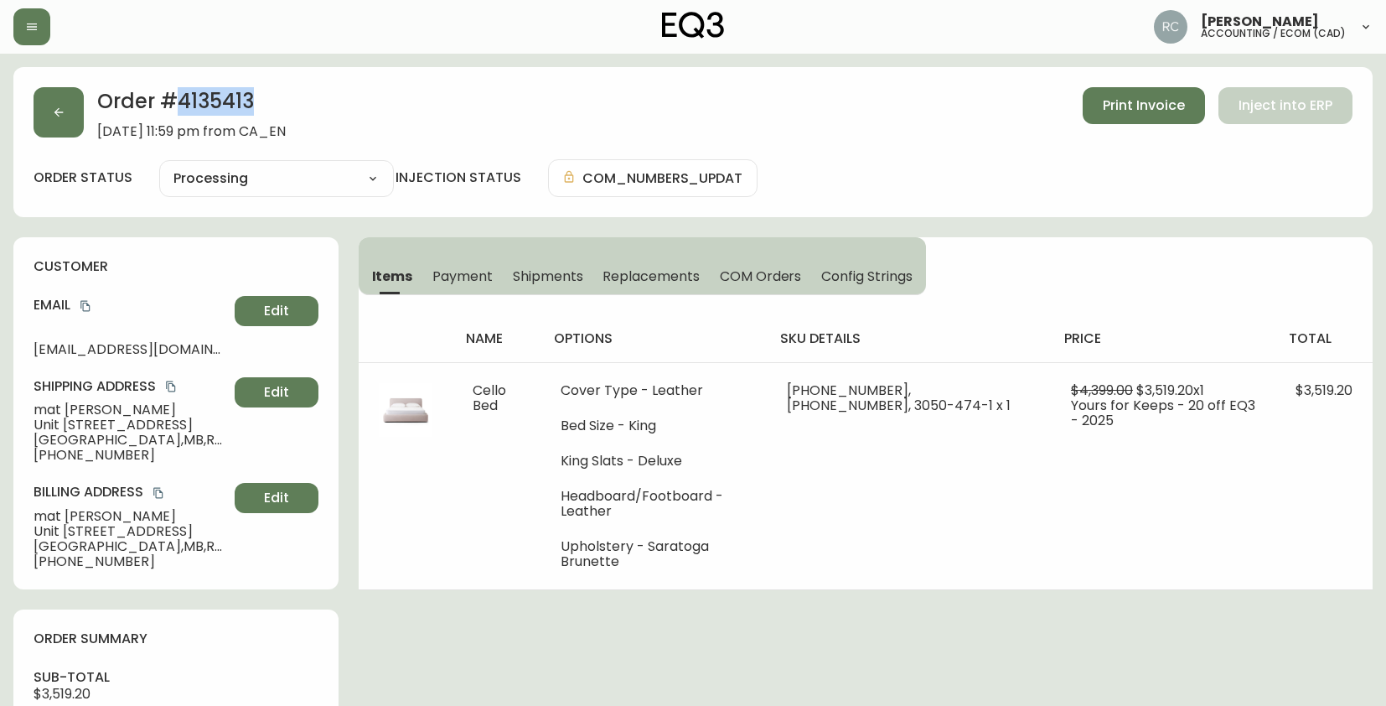
copy h2 "4135413"
click at [93, 303] on button "copy" at bounding box center [85, 305] width 17 height 17
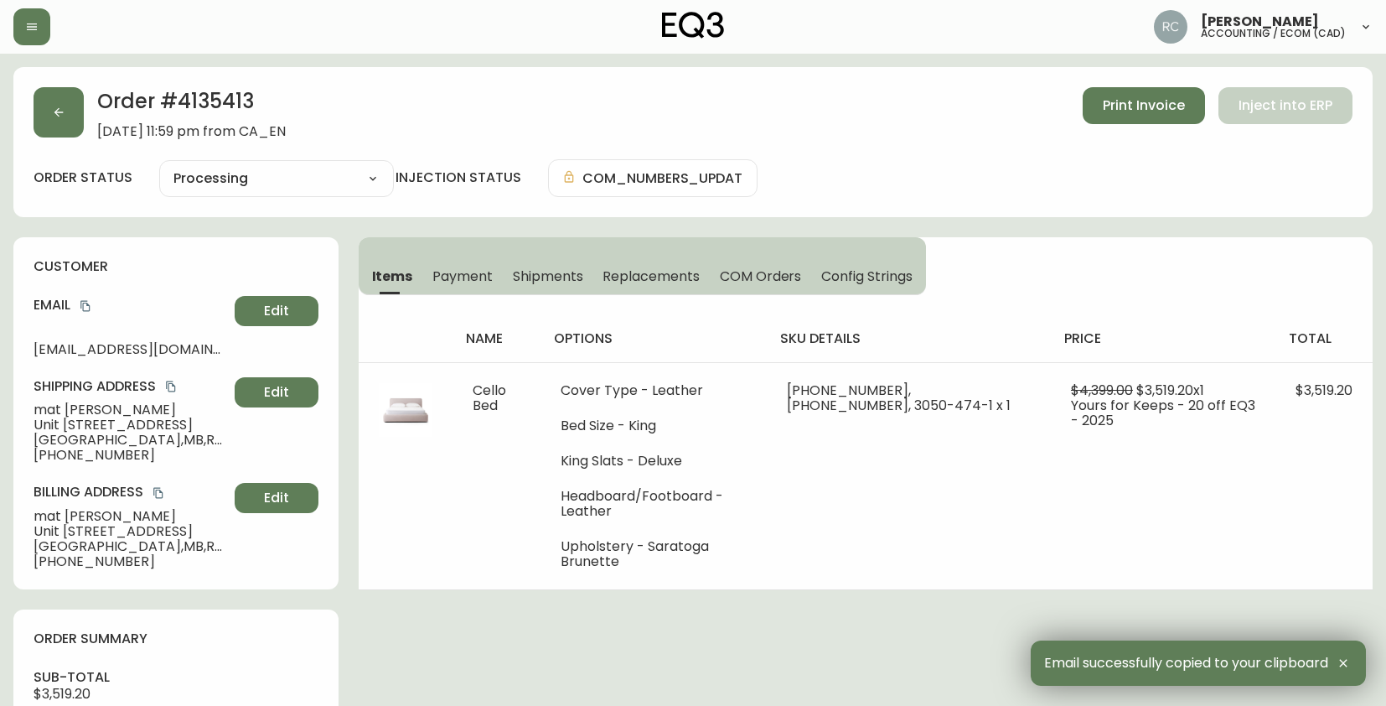
click at [62, 413] on span "mat nowak" at bounding box center [131, 409] width 194 height 15
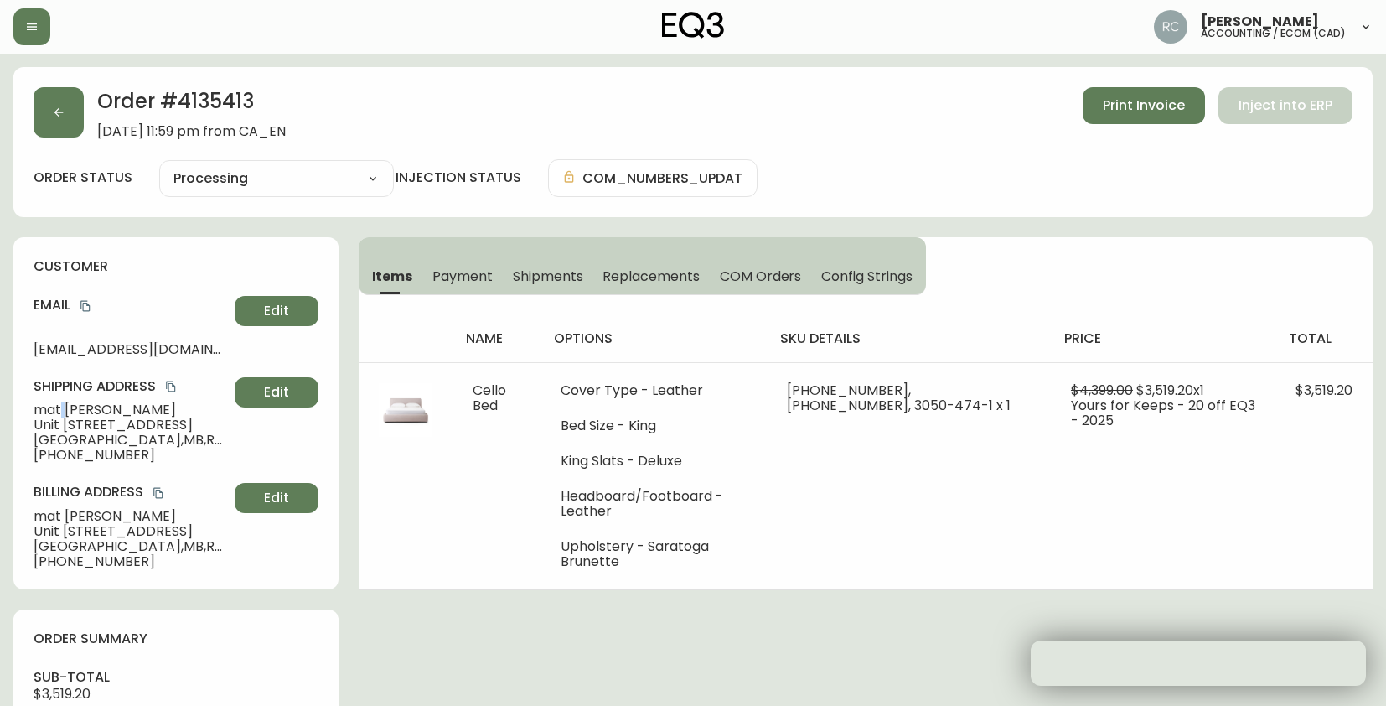
click at [62, 413] on span "mat nowak" at bounding box center [131, 409] width 194 height 15
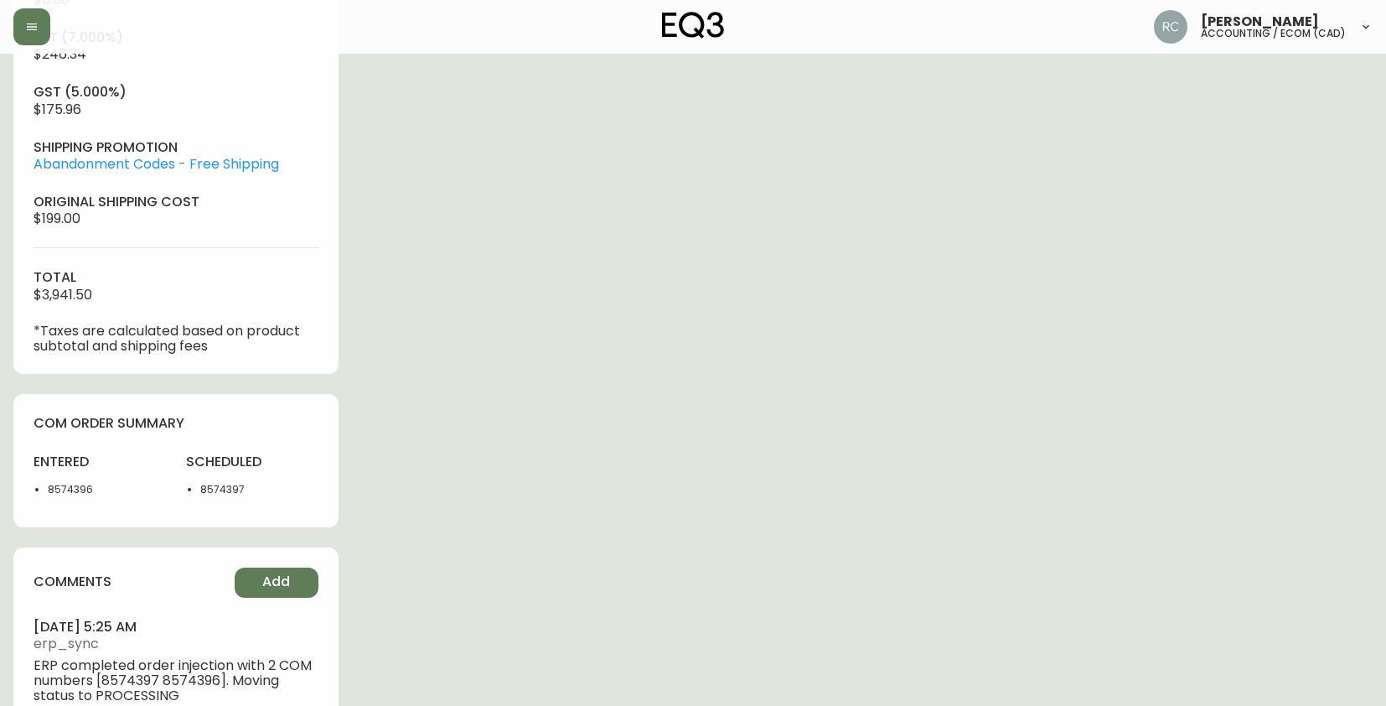
scroll to position [754, 0]
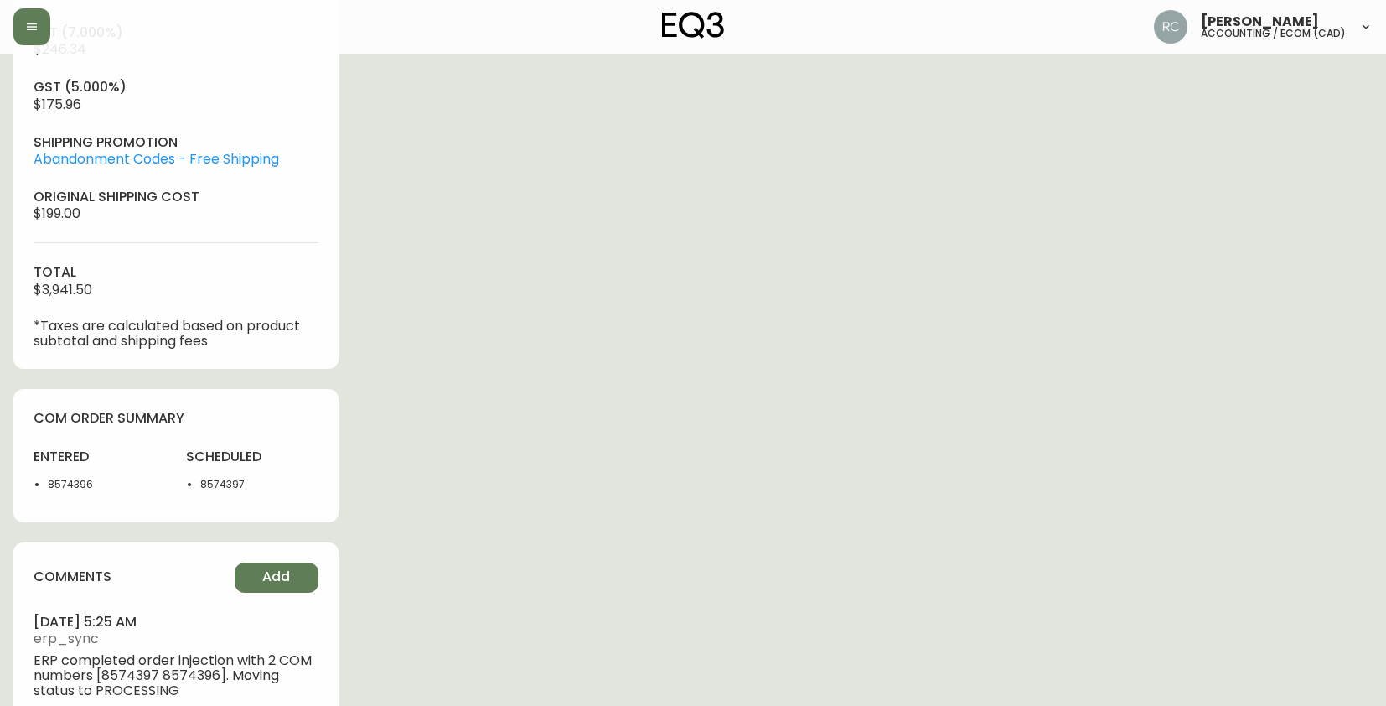
click at [210, 474] on div "scheduled 8574397" at bounding box center [252, 475] width 132 height 54
copy li "8574397"
click at [155, 489] on li "8574396" at bounding box center [107, 484] width 118 height 15
drag, startPoint x: 44, startPoint y: 484, endPoint x: 246, endPoint y: 498, distance: 201.6
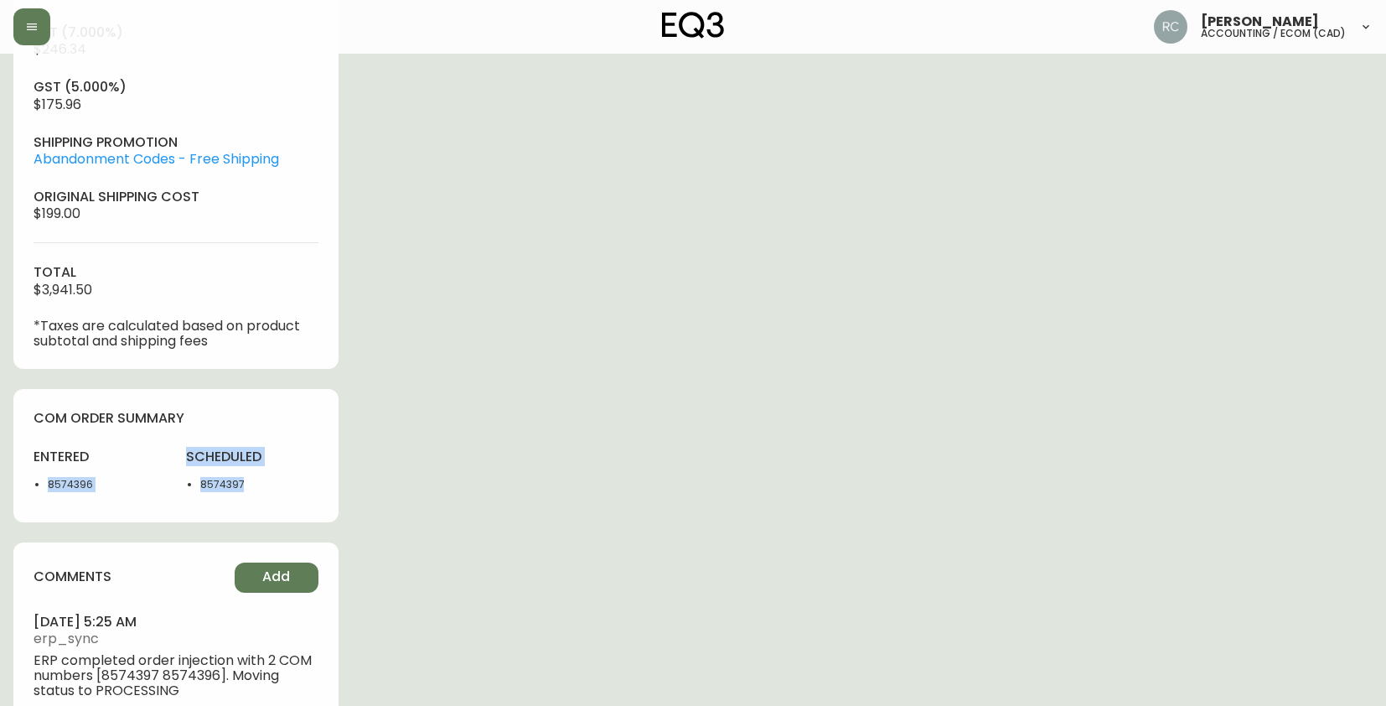
click at [246, 498] on div "entered 8574396 scheduled 8574397" at bounding box center [176, 475] width 285 height 54
copy div "8574396 scheduled 8574397"
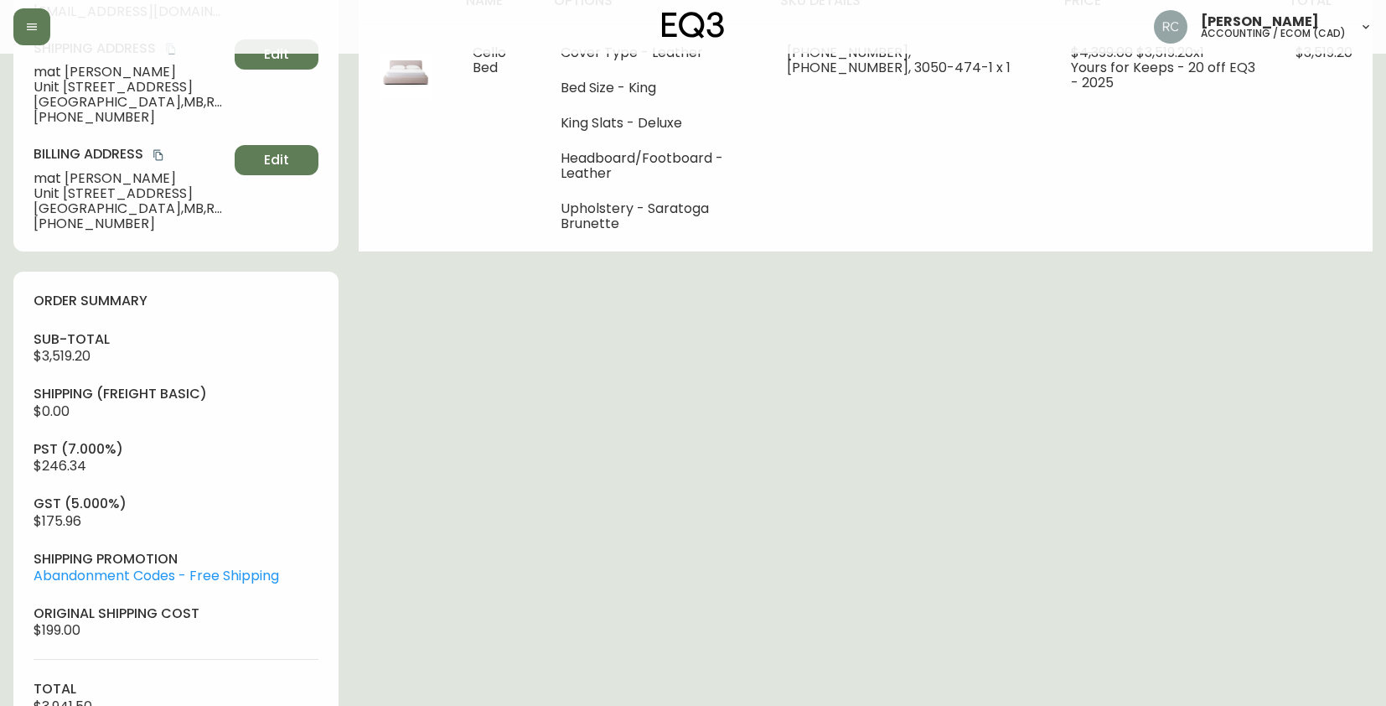
scroll to position [335, 0]
click at [483, 337] on div "Order # 4135413 September 14, 2025 at 11:59 pm from CA_EN Print Invoice Inject …" at bounding box center [692, 450] width 1359 height 1436
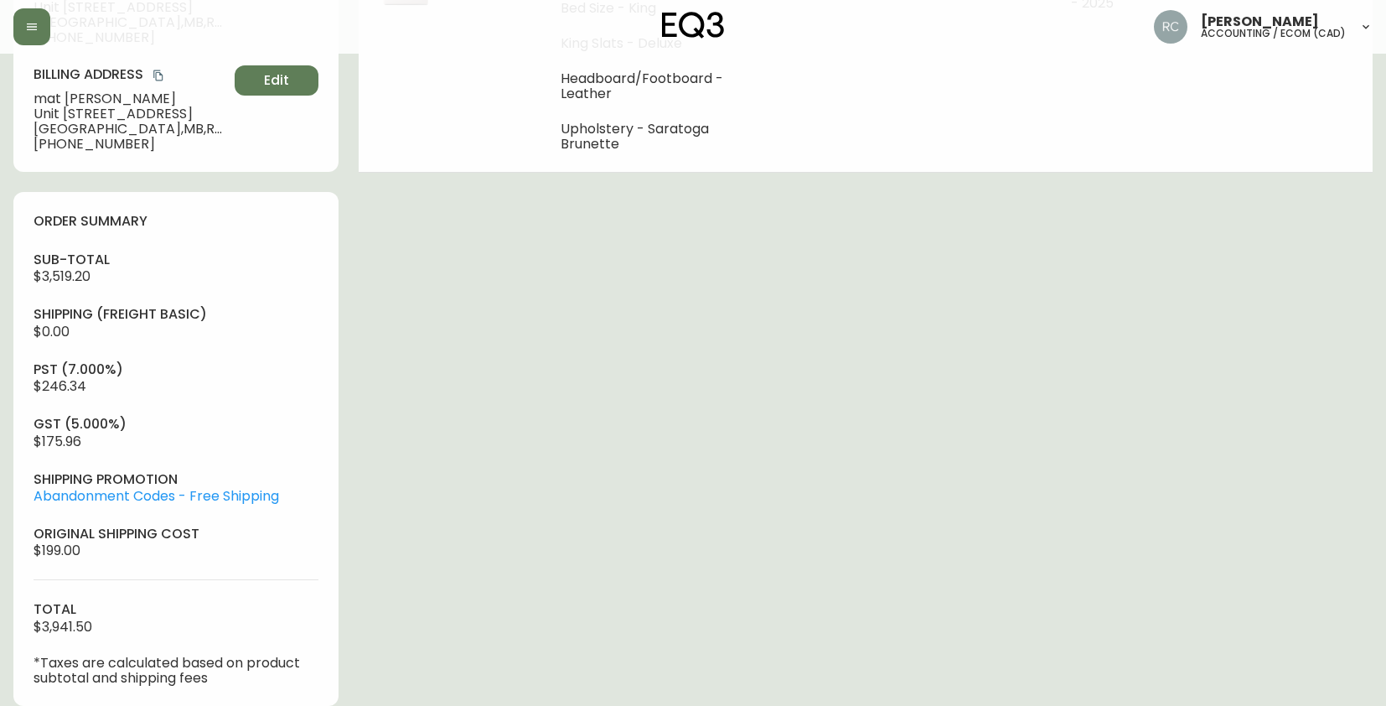
scroll to position [419, 0]
click at [53, 270] on span "$3,519.20" at bounding box center [62, 274] width 57 height 19
copy span "3,519.20"
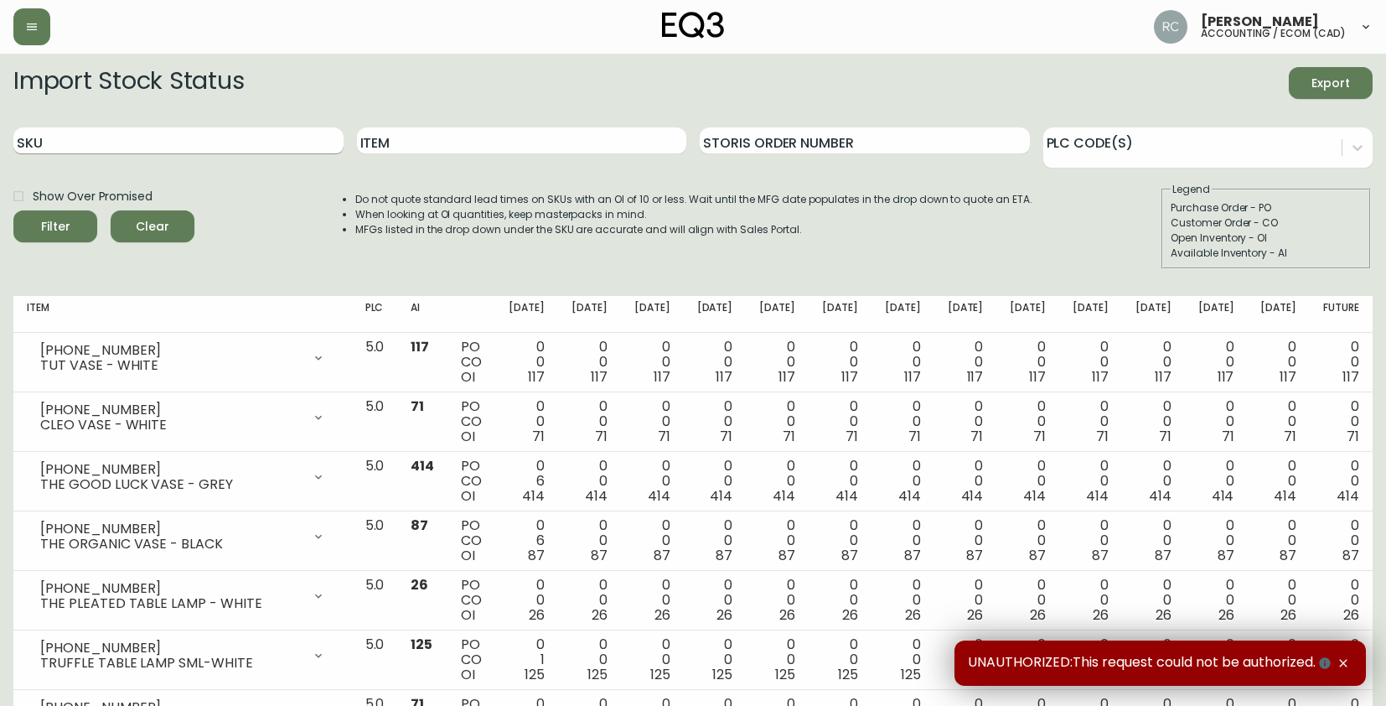
click at [133, 151] on input "SKU" at bounding box center [178, 140] width 330 height 27
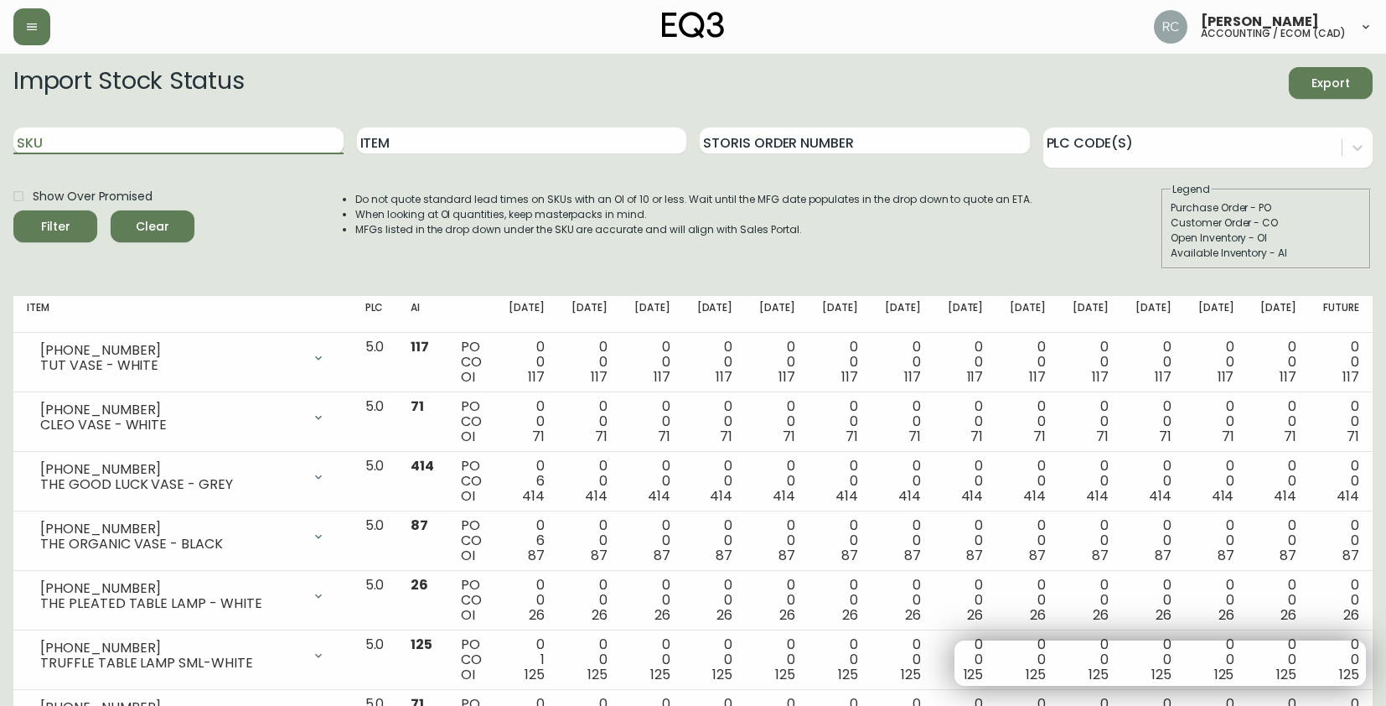
paste input "3020-290-4-A"
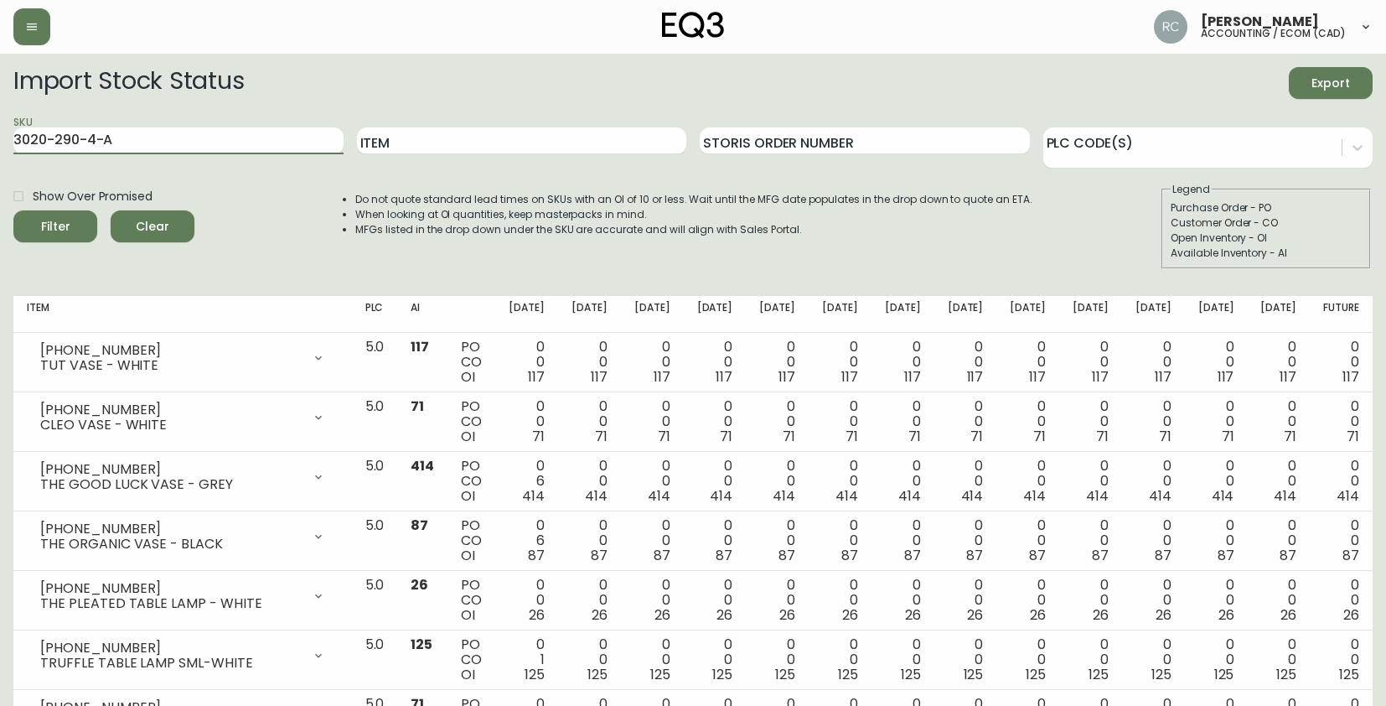
type input "3020-290-4-A"
click at [13, 210] on button "Filter" at bounding box center [55, 226] width 84 height 32
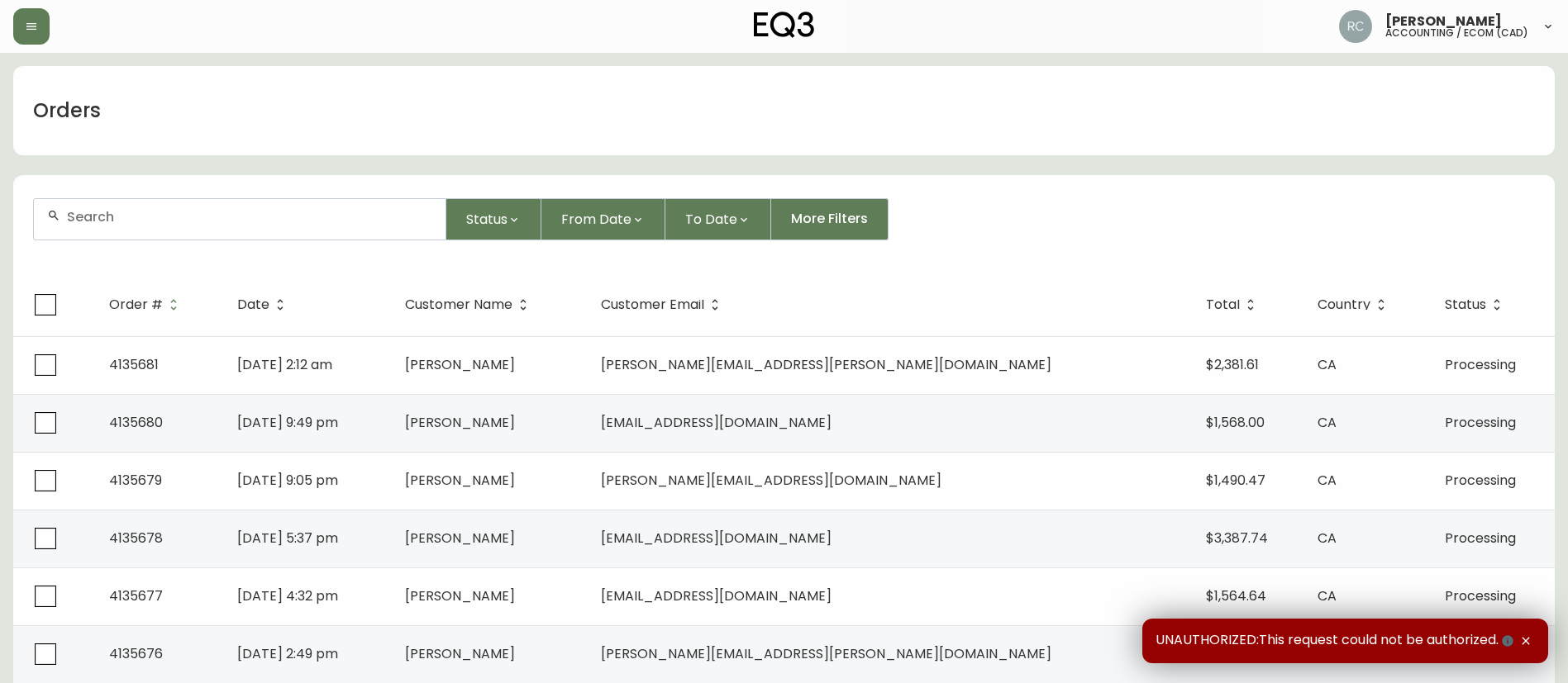
click at [277, 223] on input "text" at bounding box center [249, 217] width 365 height 16
paste input "8582614"
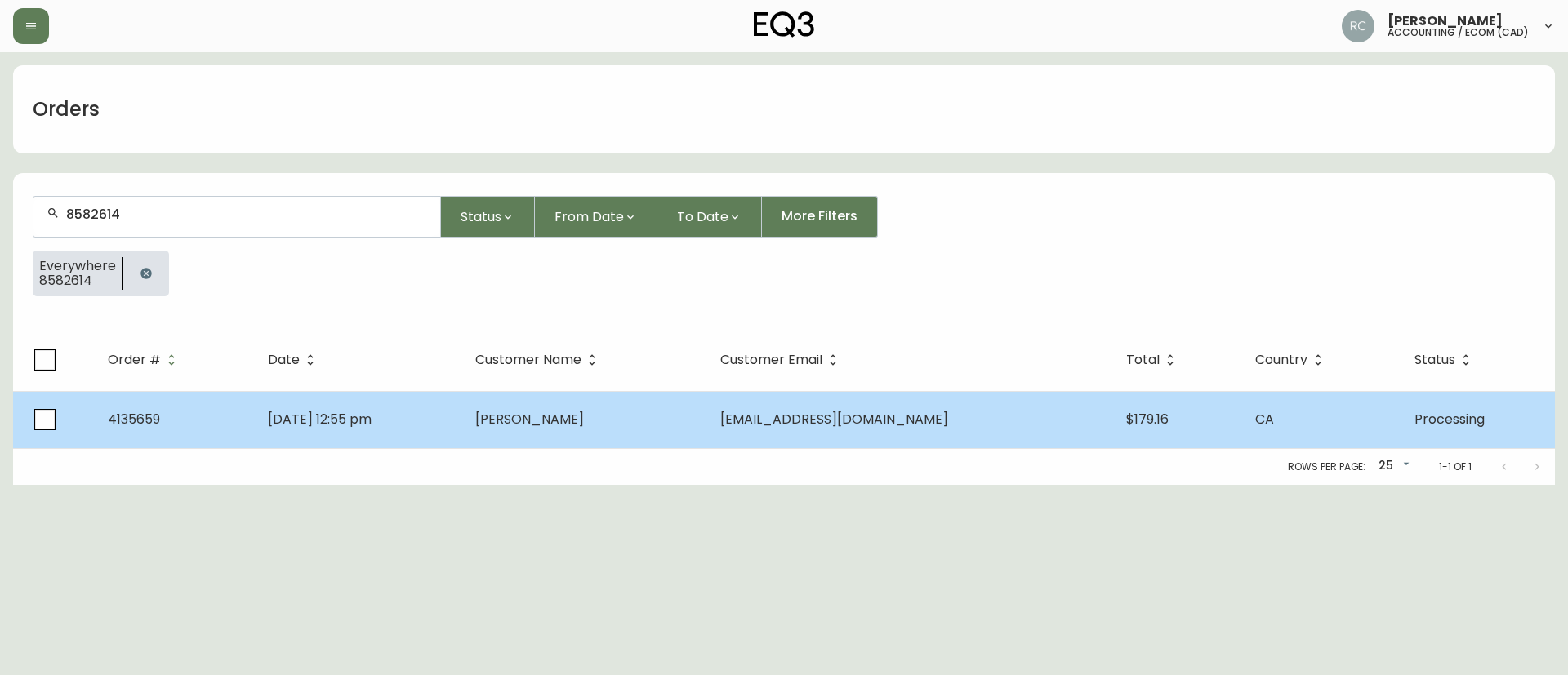
type input "8582614"
click at [628, 431] on td "[PERSON_NAME]" at bounding box center [584, 419] width 245 height 57
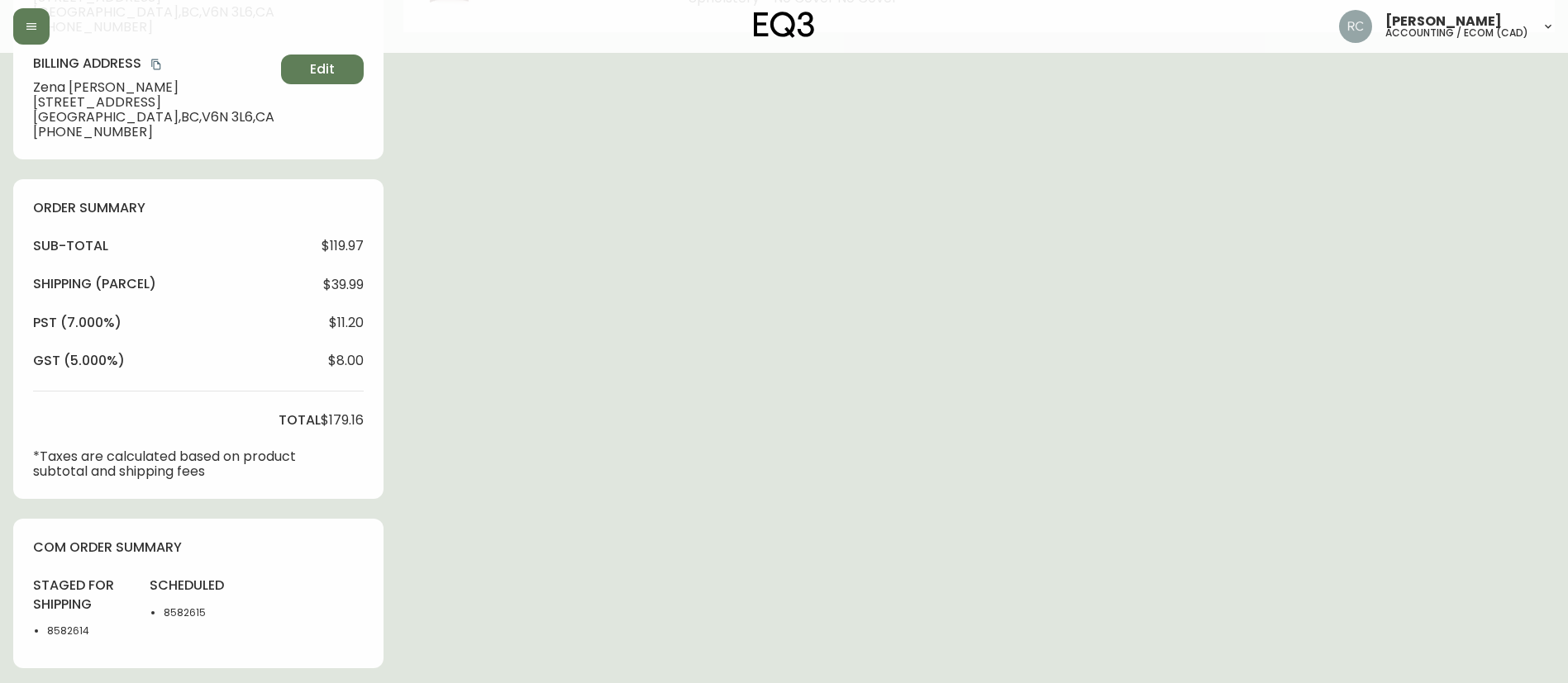
type input "Processing"
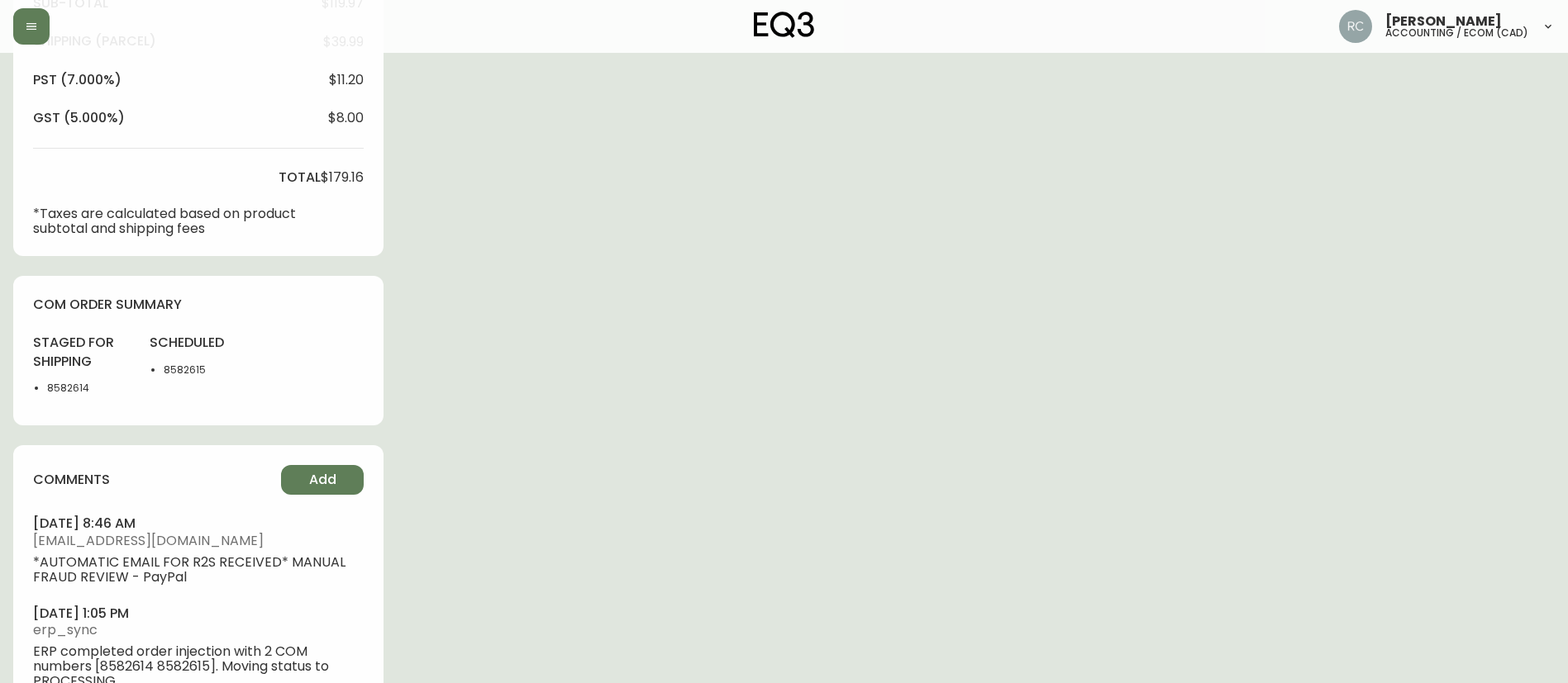
scroll to position [719, 0]
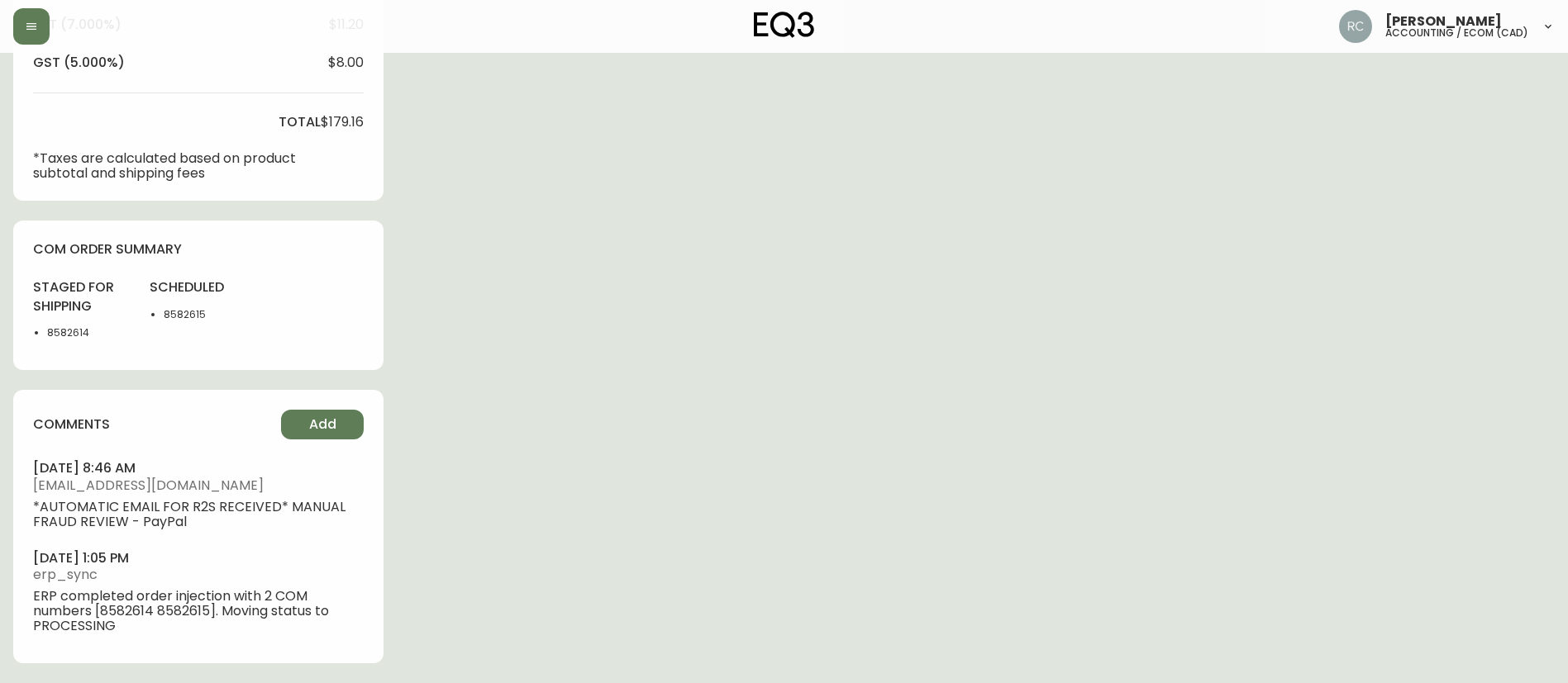
select select "PROCESSING"
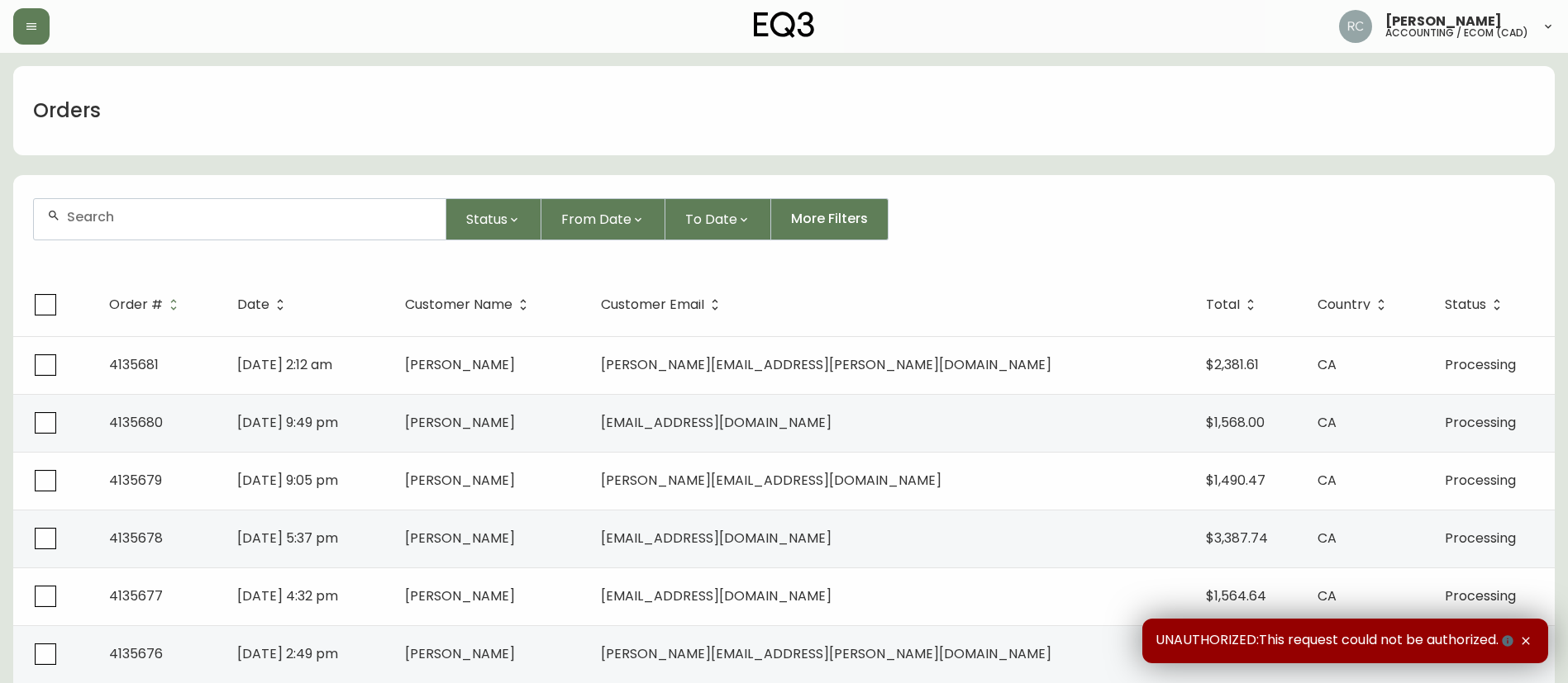
click at [283, 229] on div at bounding box center [239, 219] width 411 height 40
paste input "8582695"
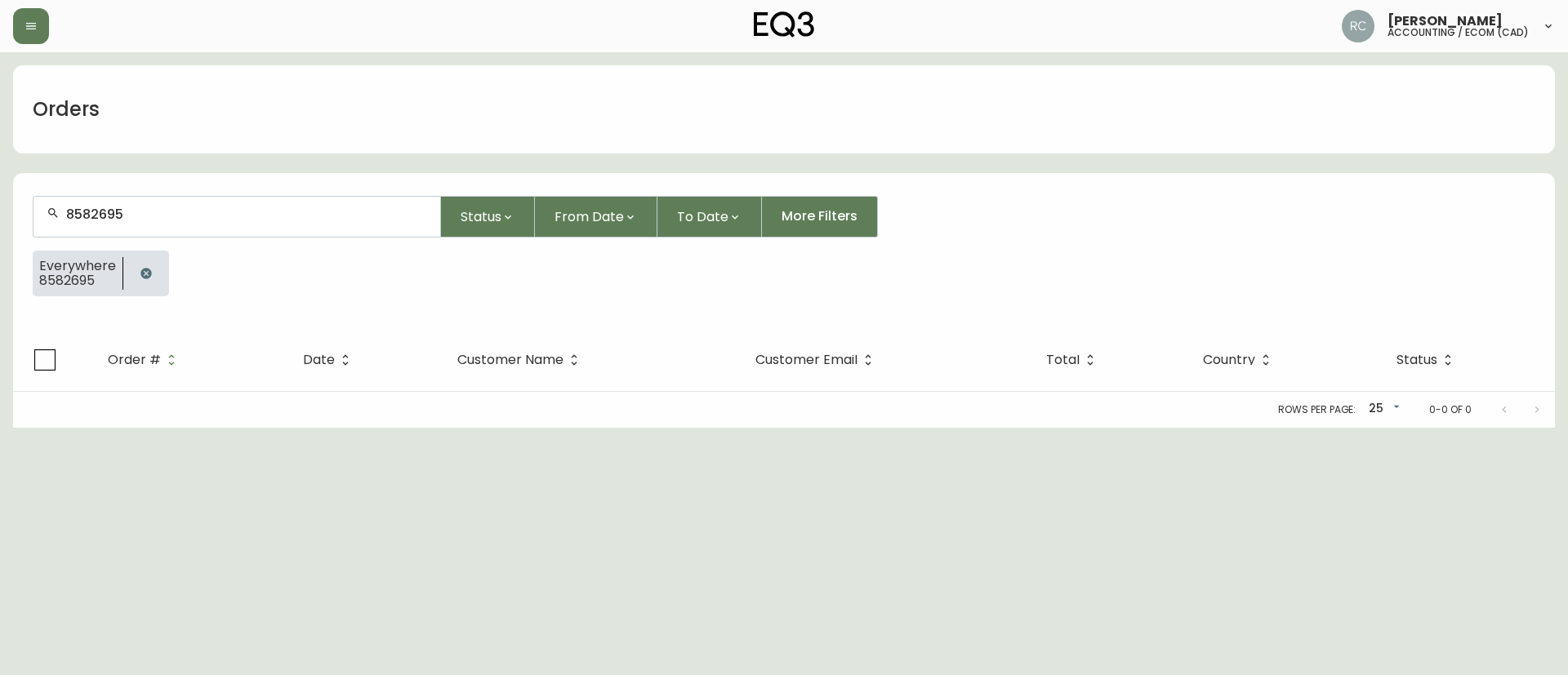
type input "8582695"
click at [139, 272] on icon "button" at bounding box center [145, 273] width 13 height 13
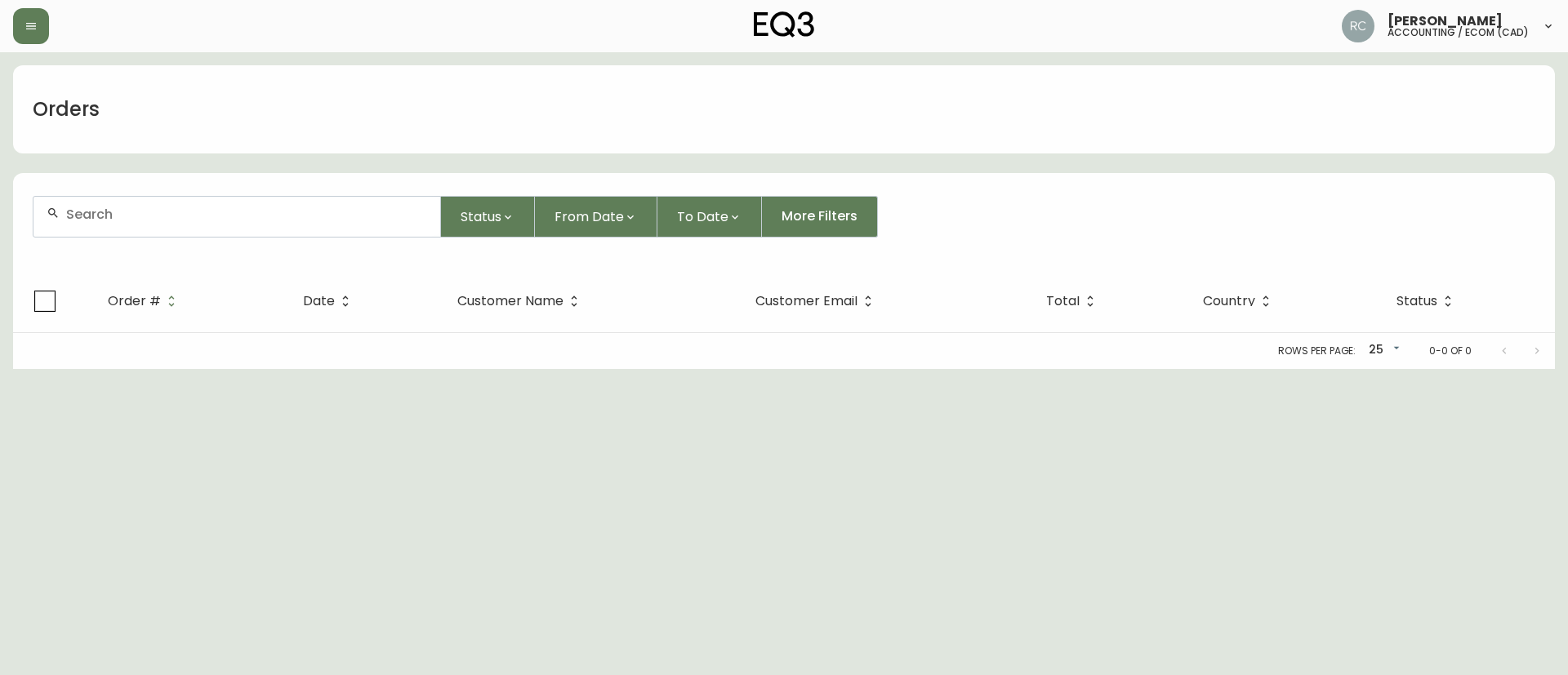
click at [310, 86] on div "Orders" at bounding box center [784, 109] width 1542 height 89
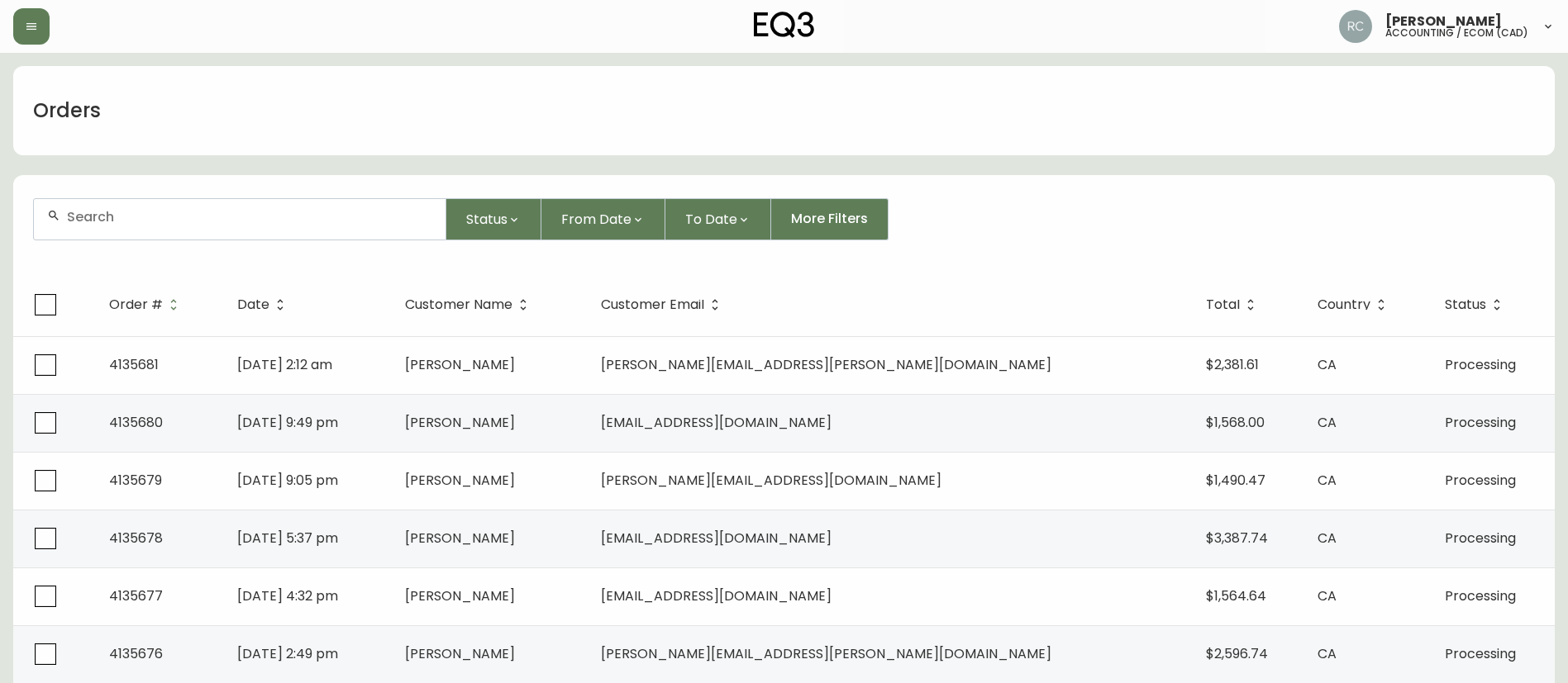
drag, startPoint x: 327, startPoint y: 239, endPoint x: 327, endPoint y: 228, distance: 11.0
click at [327, 241] on form "Status From Date To Date More Filters" at bounding box center [783, 226] width 1541 height 95
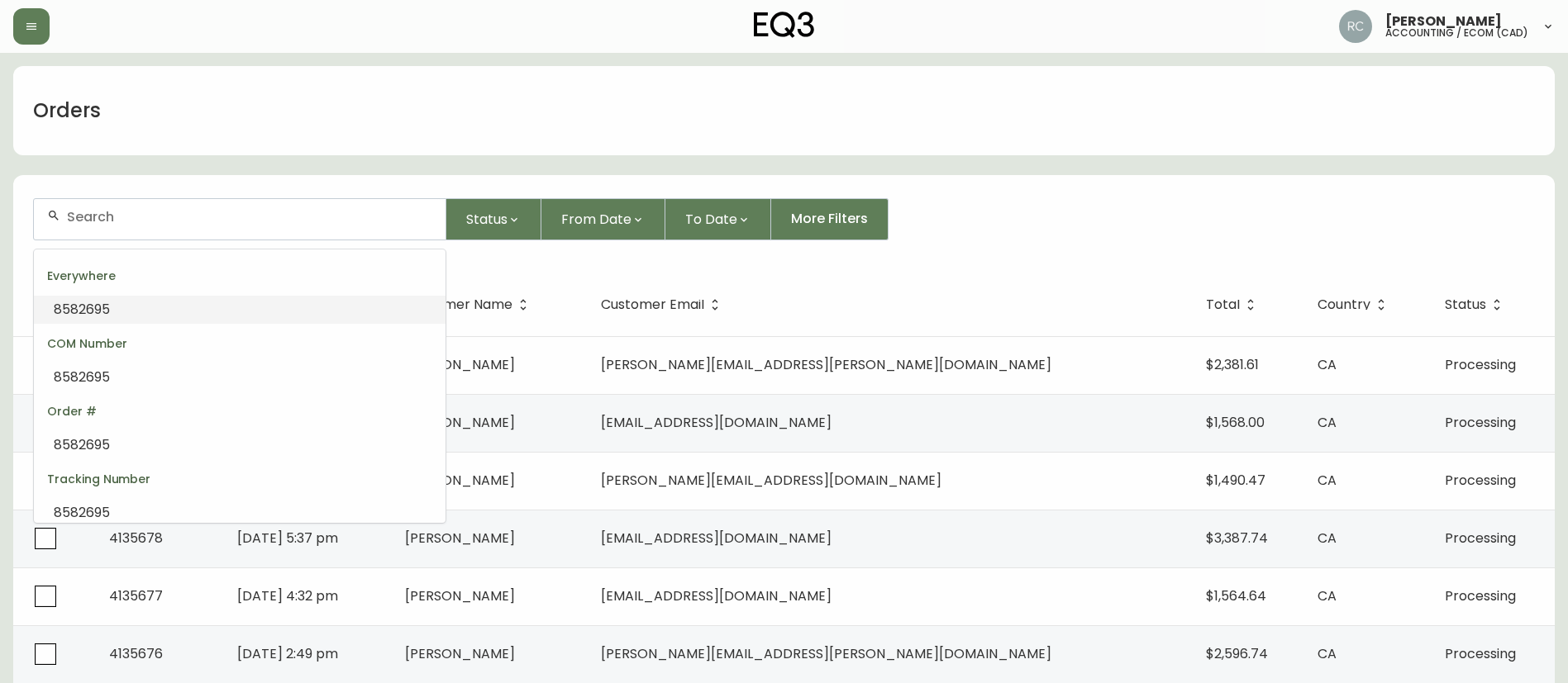
click at [351, 222] on input "text" at bounding box center [249, 217] width 365 height 16
paste input "4134815"
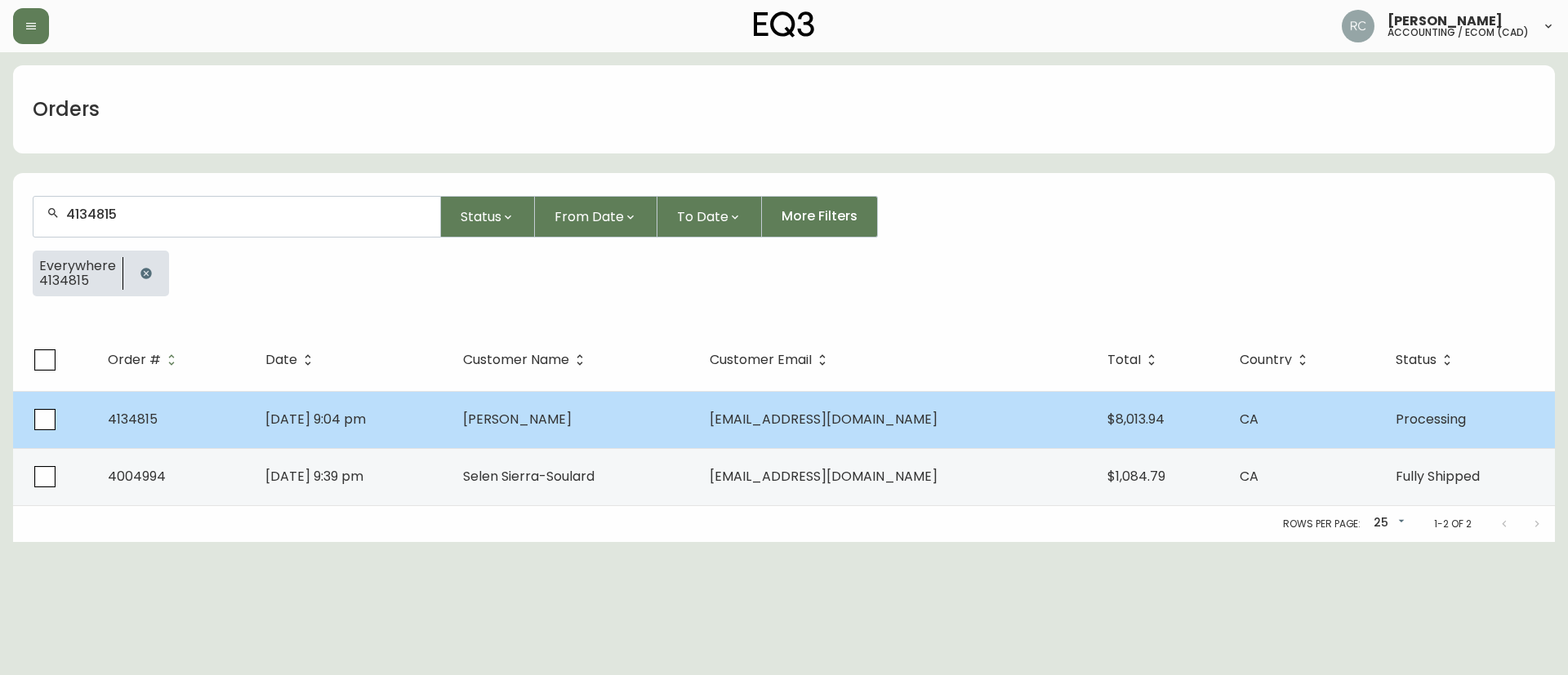
type input "4134815"
click at [561, 431] on td "Antonio Laddaga" at bounding box center [573, 419] width 247 height 57
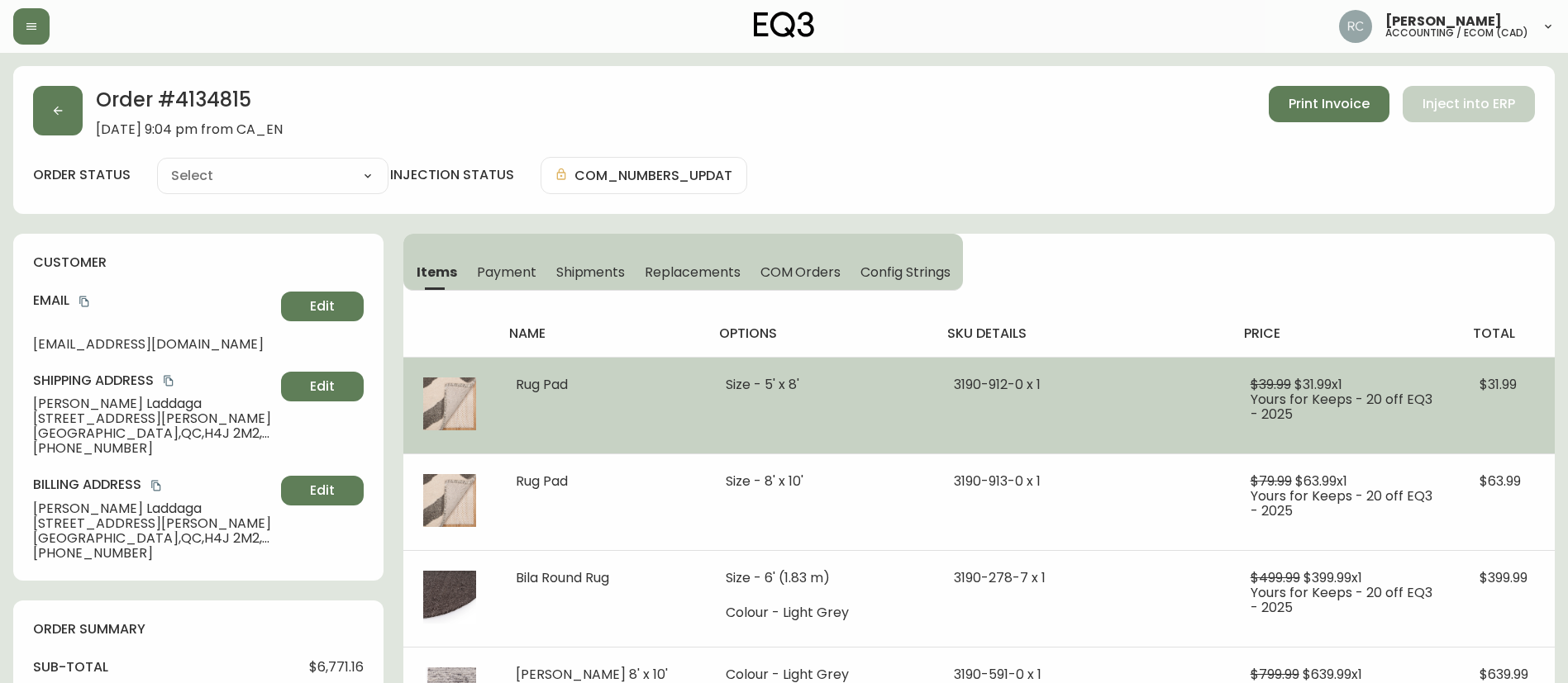
type input "Processing"
select select "PROCESSING"
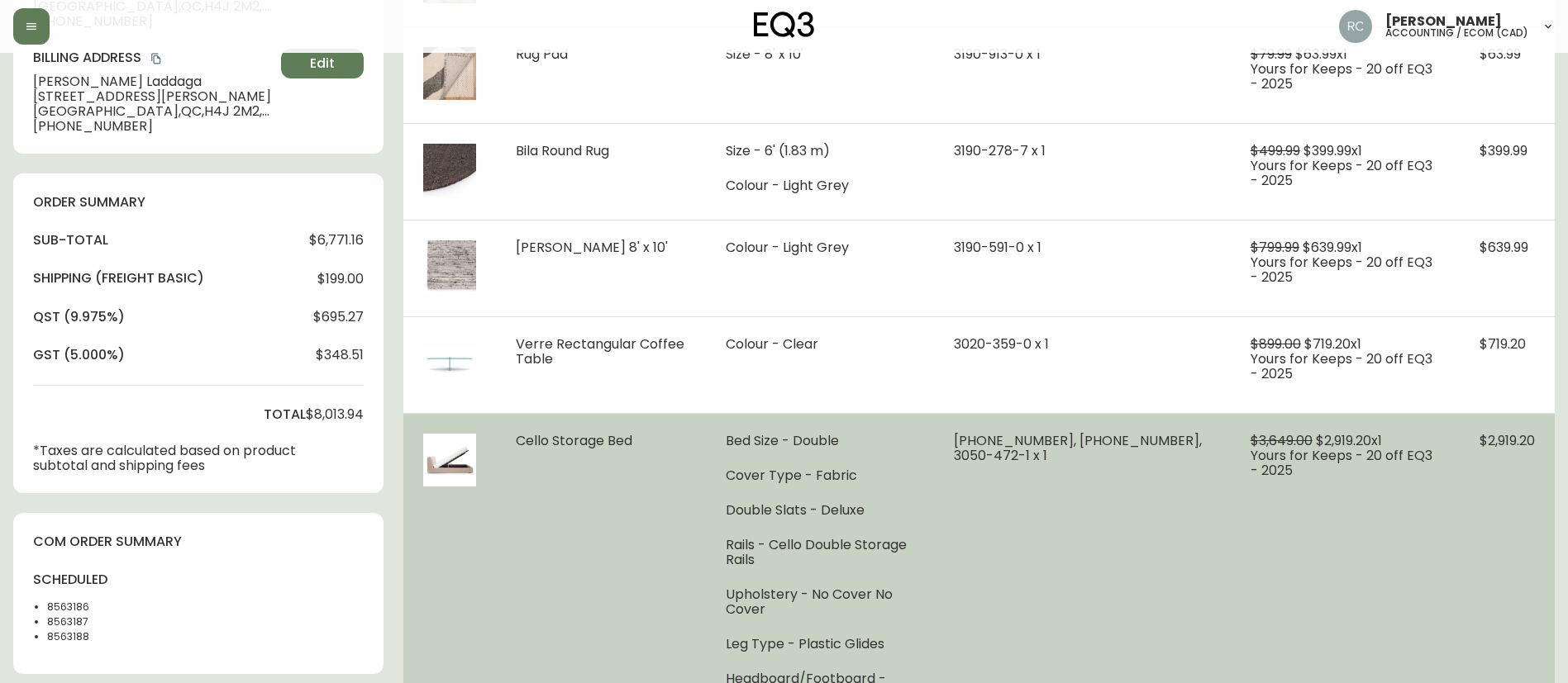
scroll to position [385, 0]
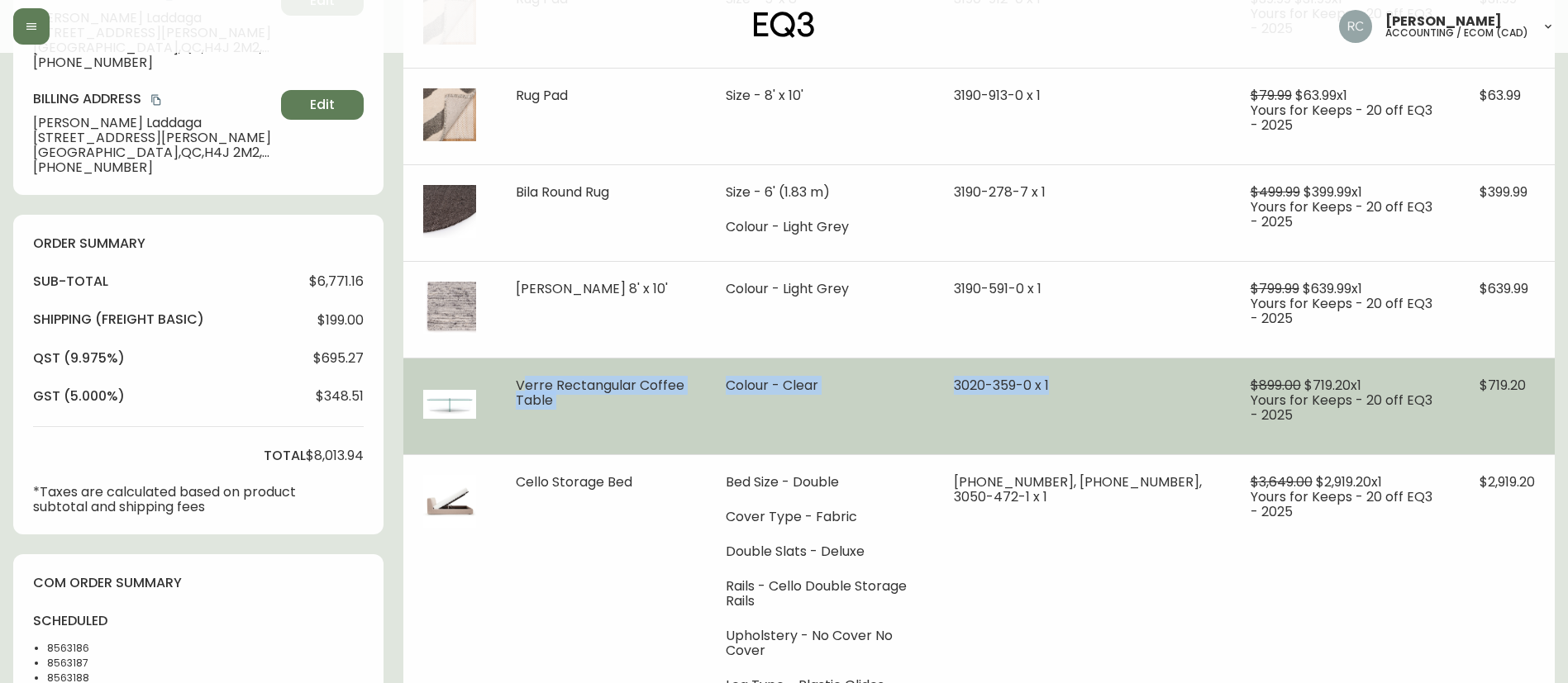
drag, startPoint x: 514, startPoint y: 382, endPoint x: 1031, endPoint y: 393, distance: 517.1
click at [1109, 385] on tr "Verre Rectangular Coffee Table Colour - Clear 3020-359-0 x 1 $899.00 $719.20 x …" at bounding box center [978, 406] width 1151 height 97
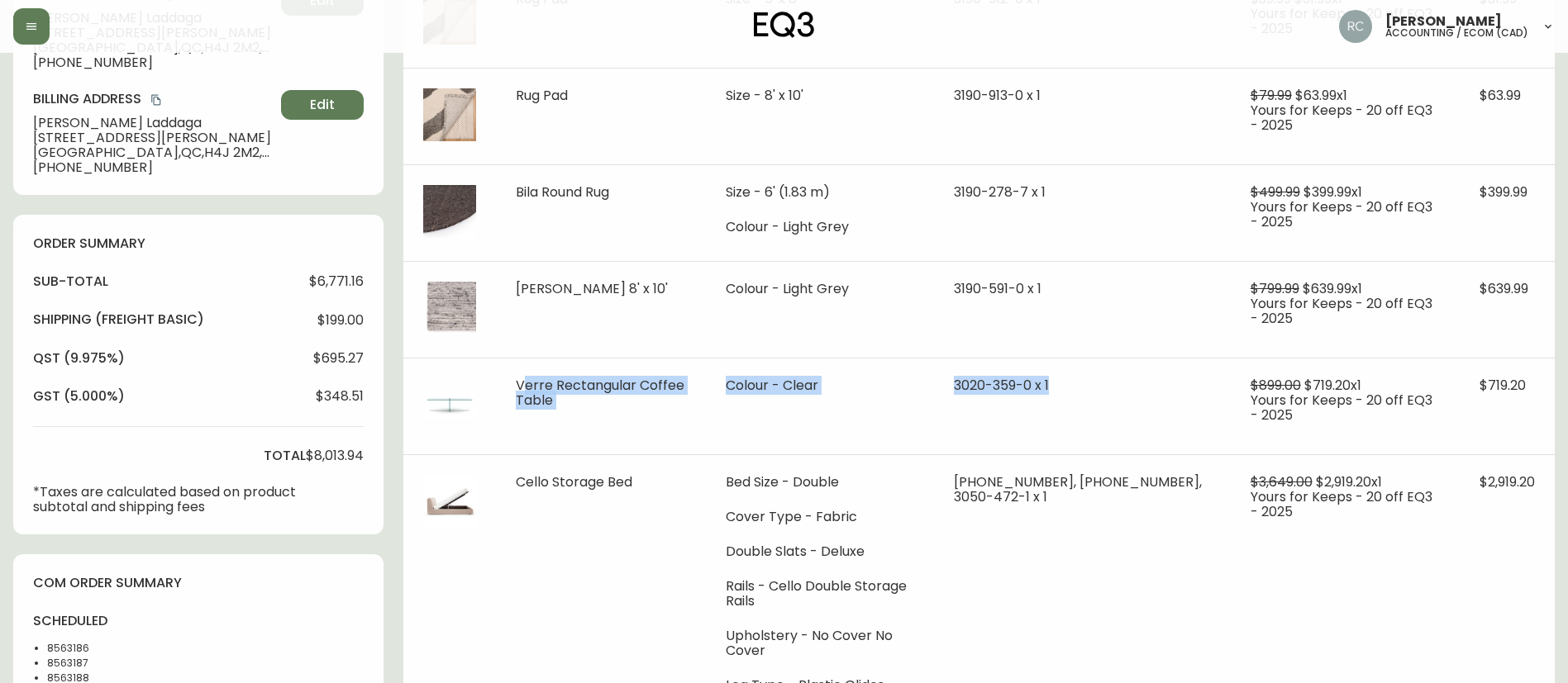
copy tr "Verre Rectangular Coffee Table Colour - Clear 3020-359-0 x 1"
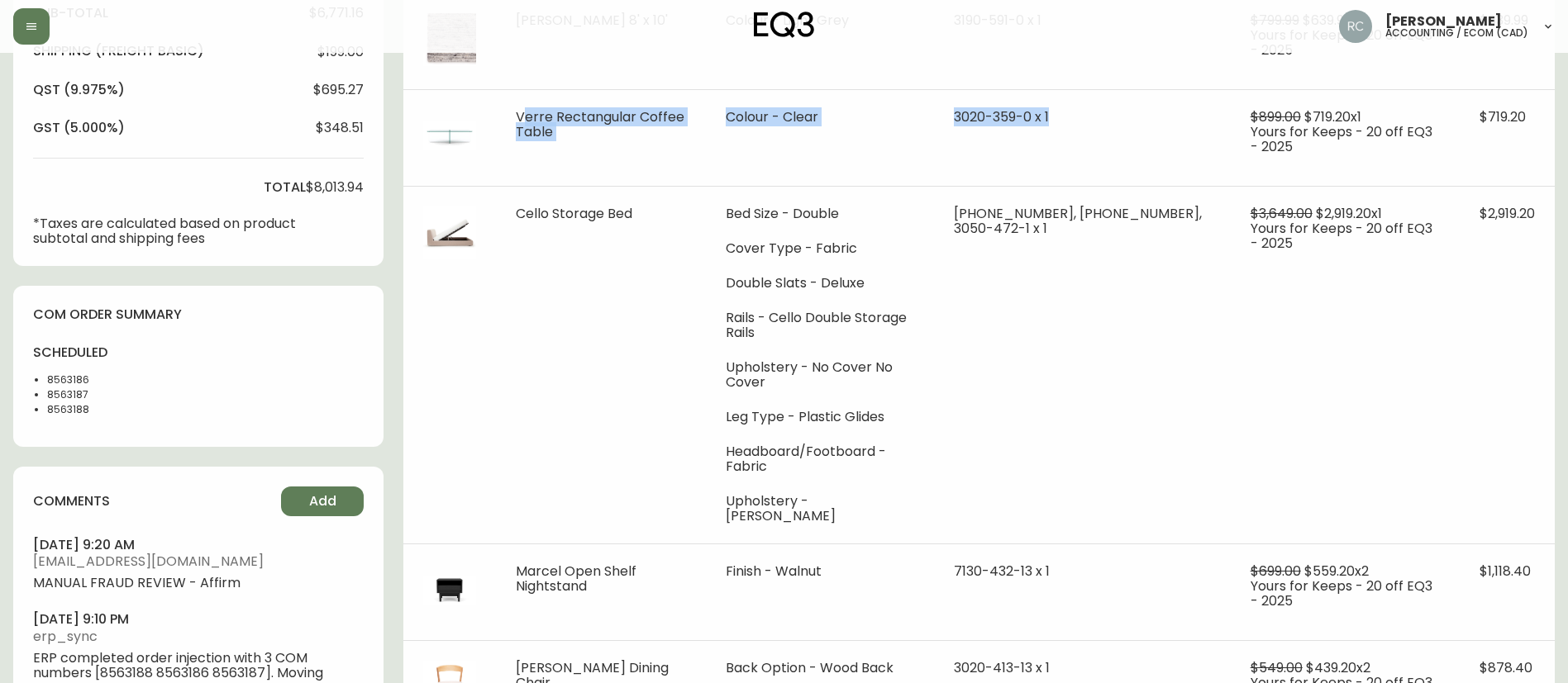
scroll to position [717, 0]
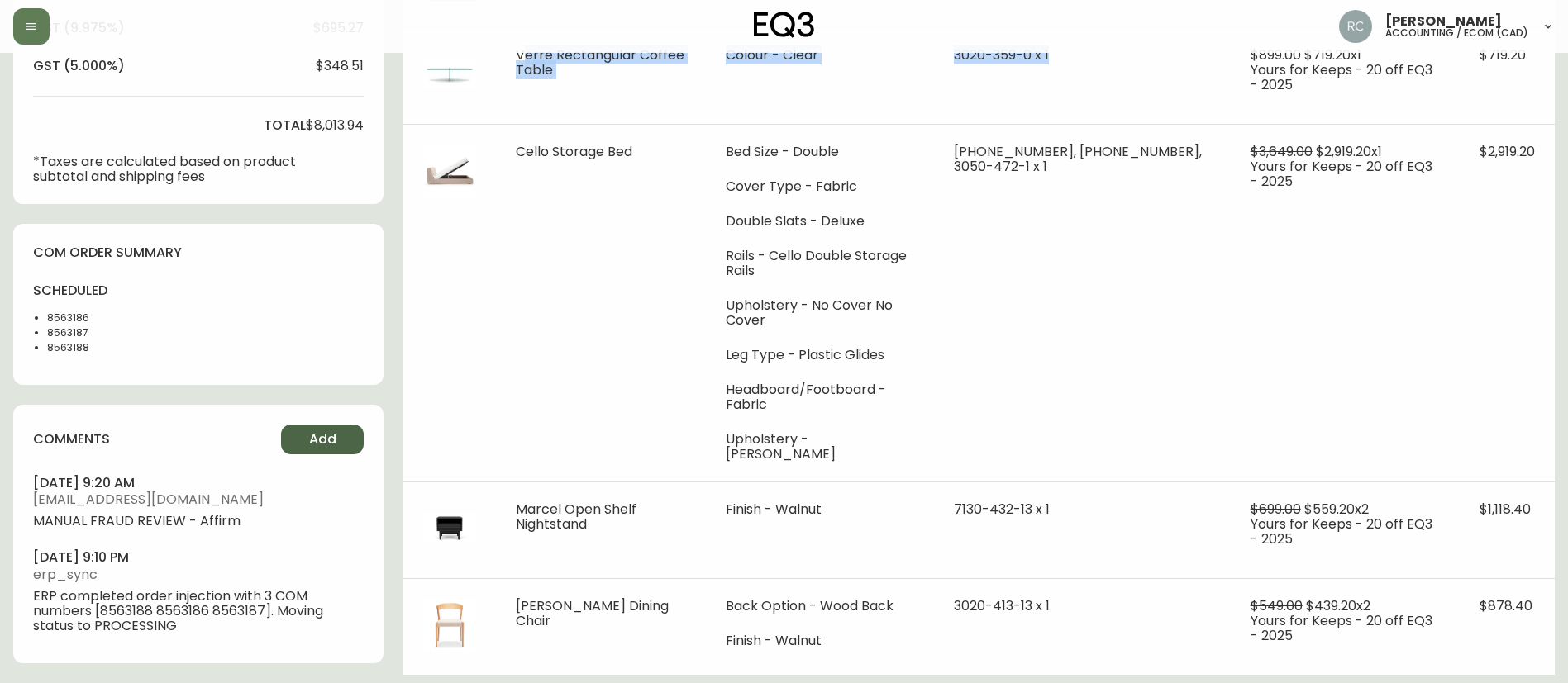
click at [345, 436] on button "Add" at bounding box center [322, 440] width 83 height 30
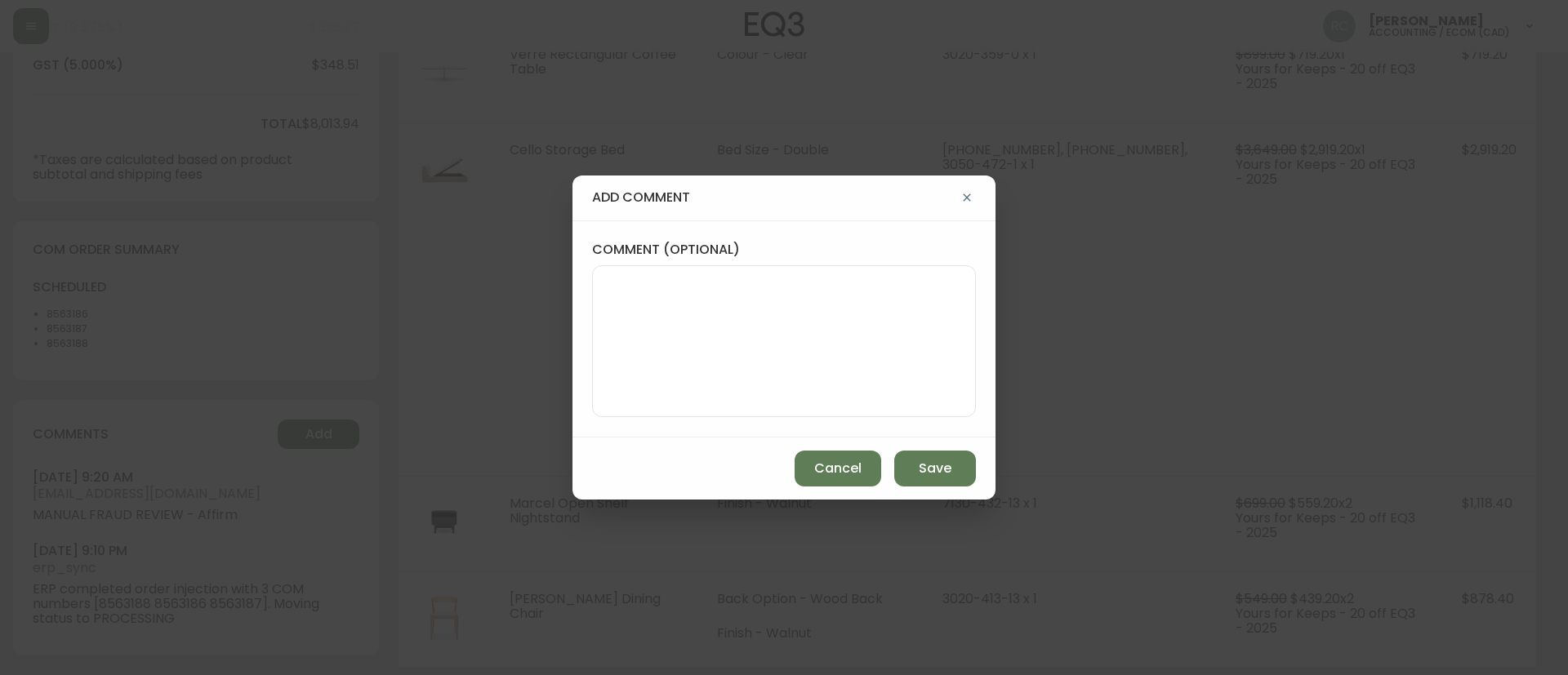
click at [869, 376] on textarea "comment (optional)" at bounding box center [784, 341] width 356 height 131
type textarea "TICKET"
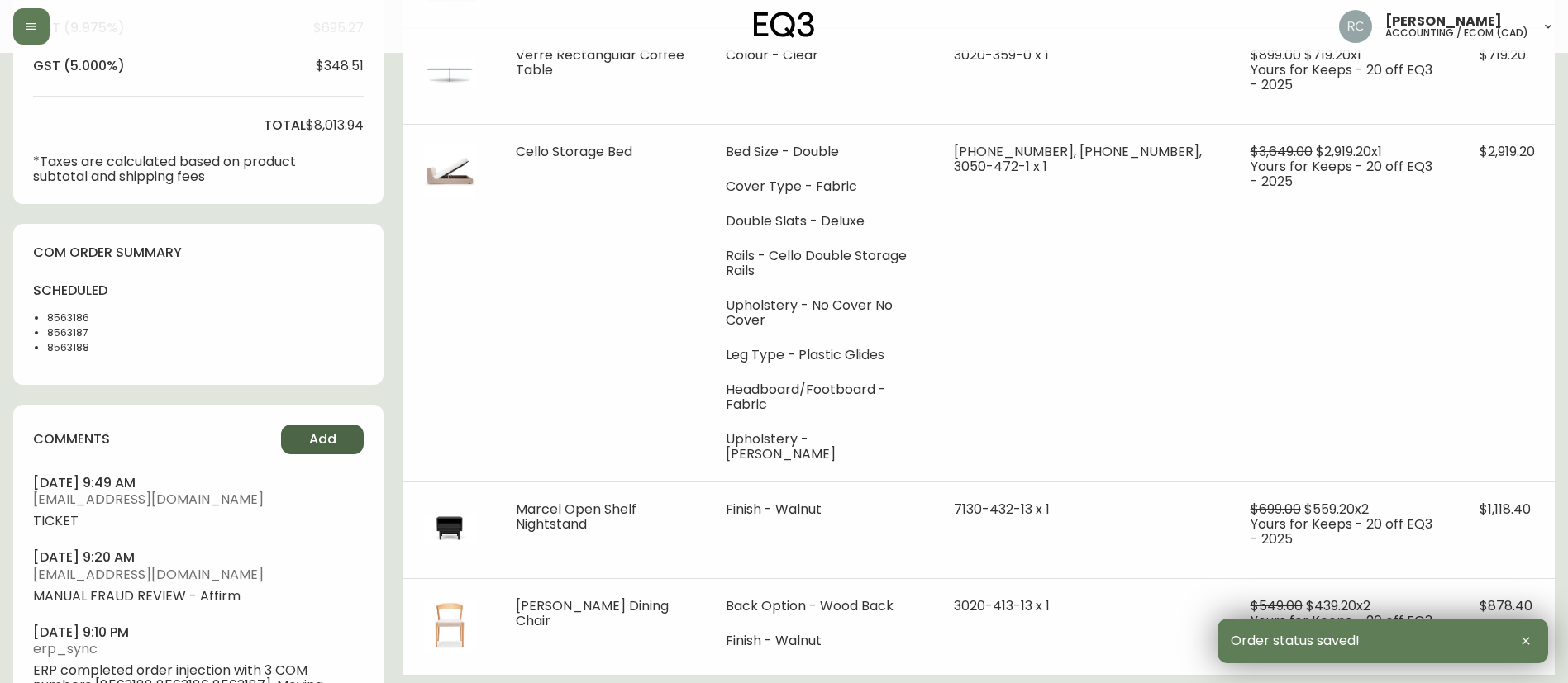
click at [336, 436] on button "Add" at bounding box center [322, 440] width 83 height 30
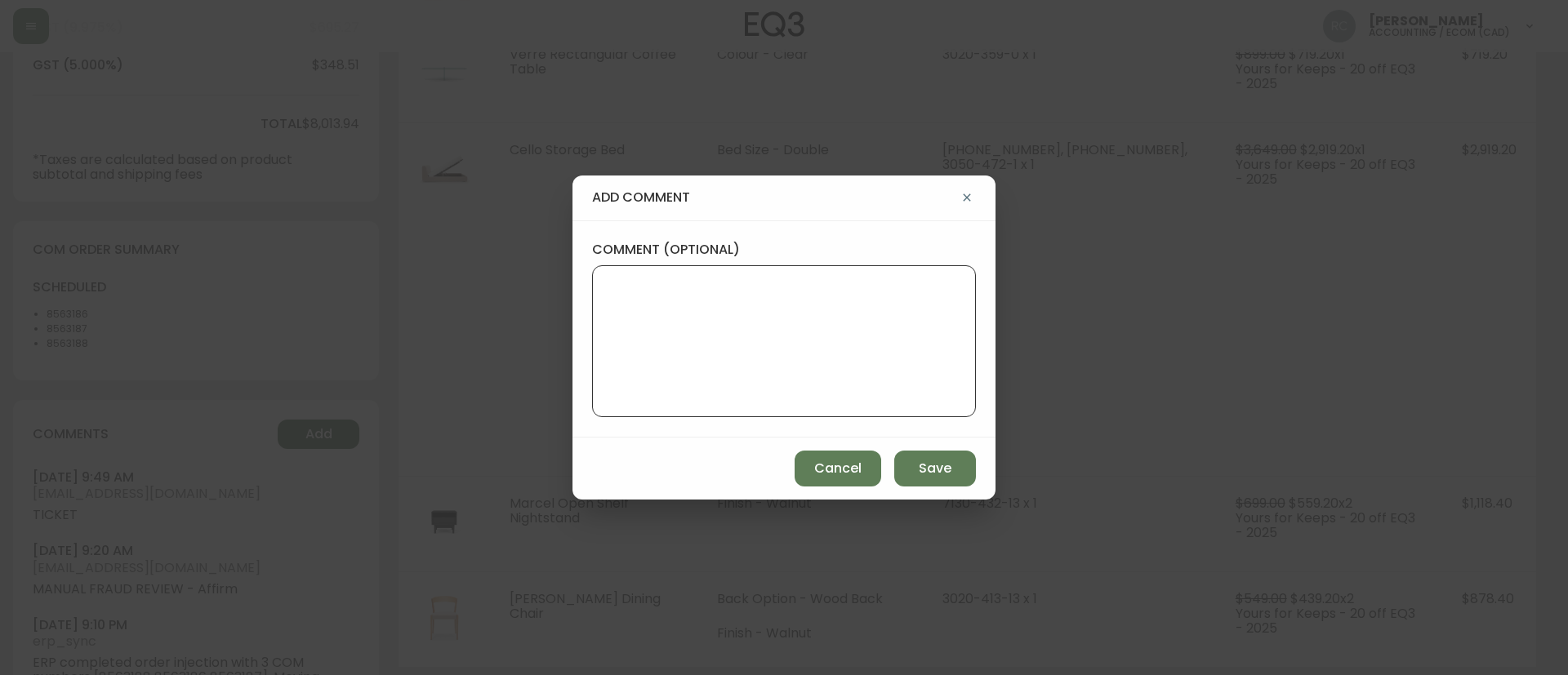
click at [739, 336] on textarea "comment (optional)" at bounding box center [784, 341] width 356 height 131
click at [693, 283] on textarea "RICEATICKET - Verre Rectangular Coffee Table Colour - Clear 3020-359-0 x 1" at bounding box center [784, 341] width 356 height 131
click at [783, 328] on textarea "RICEATICKET - PARTIAL CANCELLATION - Verre Rectangular Coffee Table Colour - Cl…" at bounding box center [784, 341] width 356 height 131
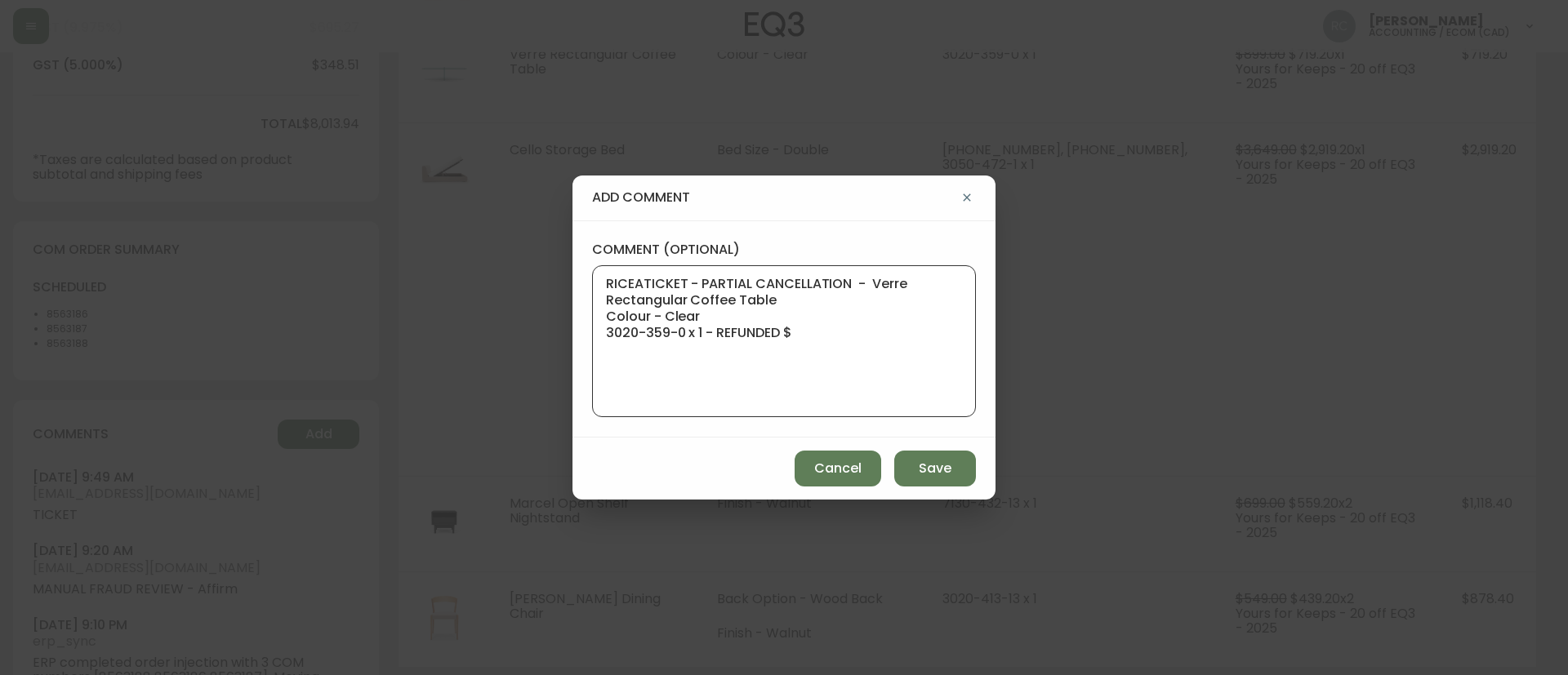
paste textarea "826.90"
type textarea "RICEATICKET - PARTIAL CANCELLATION - Verre Rectangular Coffee Table Colour - Cl…"
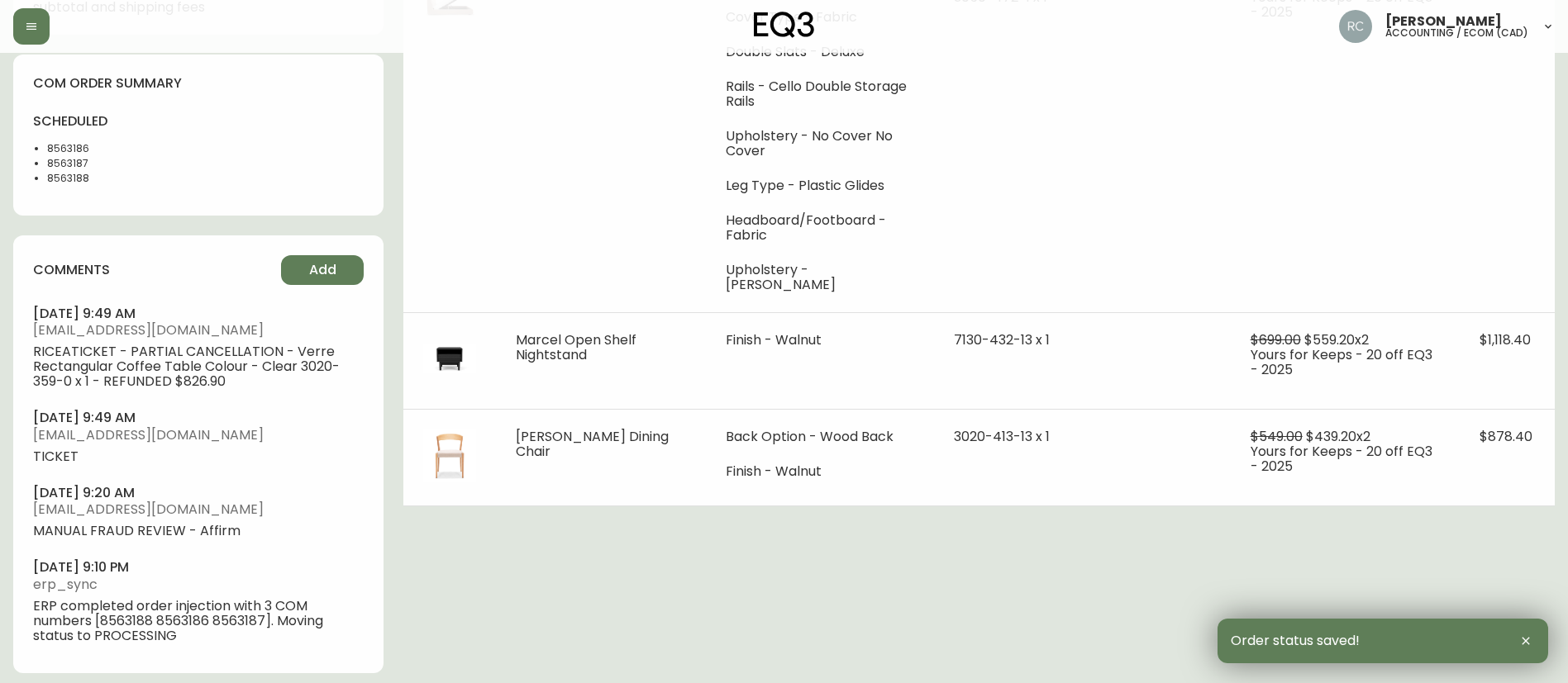
scroll to position [895, 0]
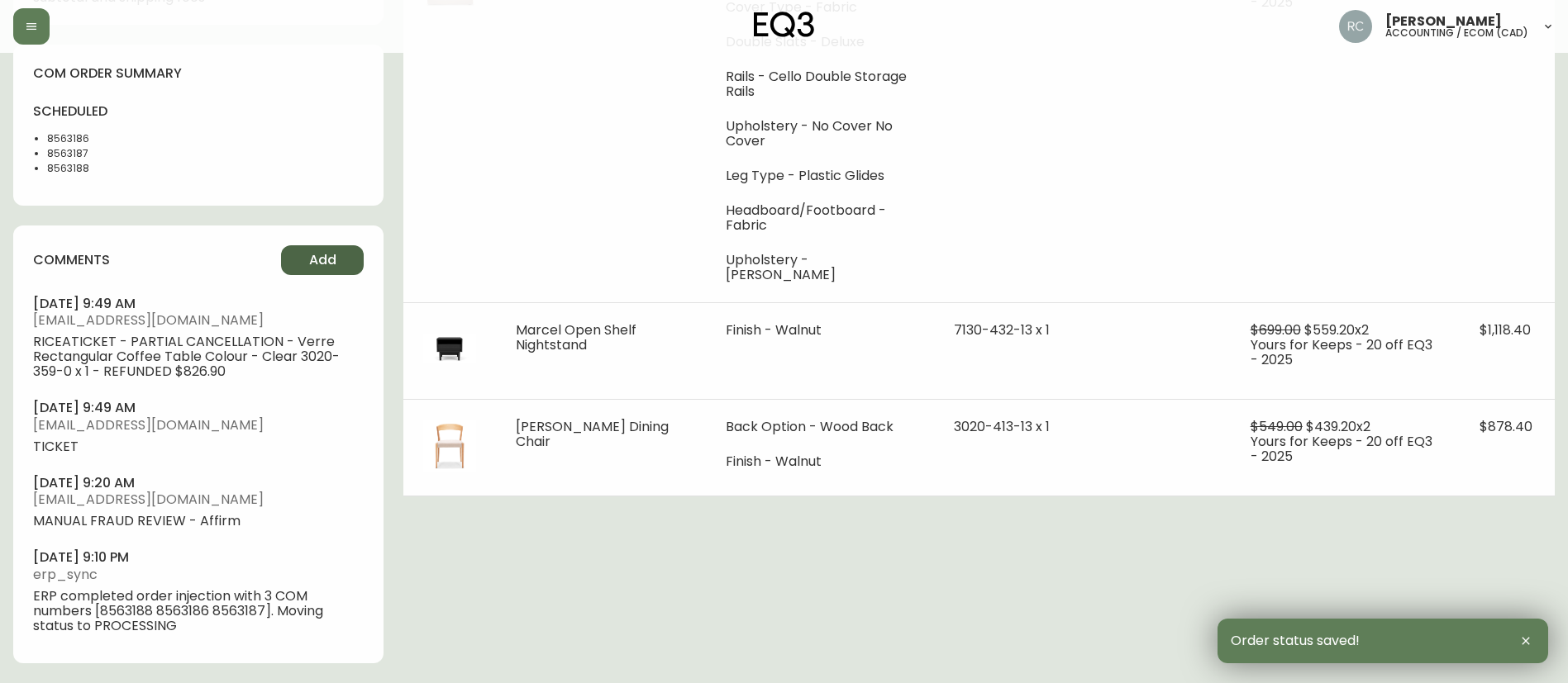
click at [324, 268] on span "Add" at bounding box center [322, 260] width 28 height 18
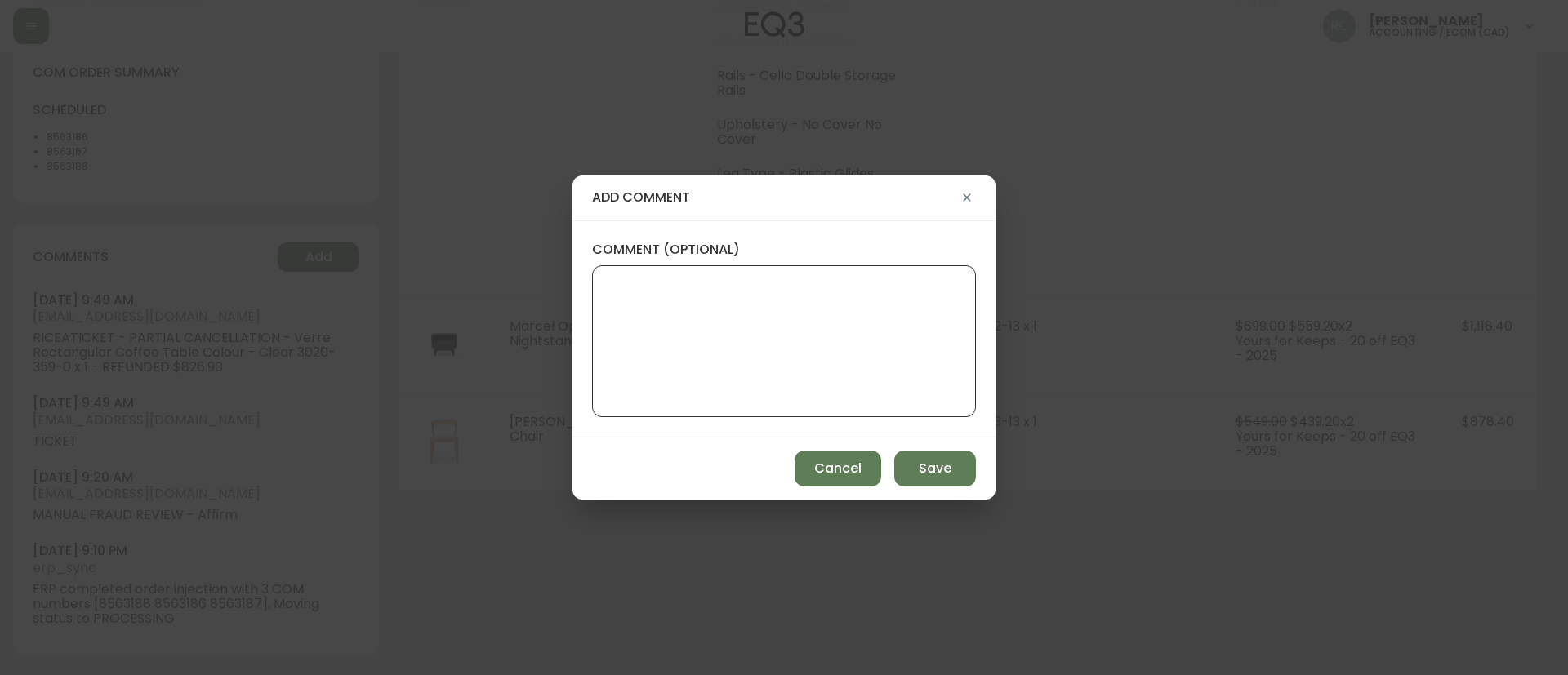
click at [955, 356] on textarea "comment (optional)" at bounding box center [784, 341] width 356 height 131
paste textarea "#840741"
type textarea "TICKET #840741"
drag, startPoint x: 829, startPoint y: 473, endPoint x: 93, endPoint y: 381, distance: 741.7
click at [828, 474] on span "Cancel" at bounding box center [838, 469] width 48 height 18
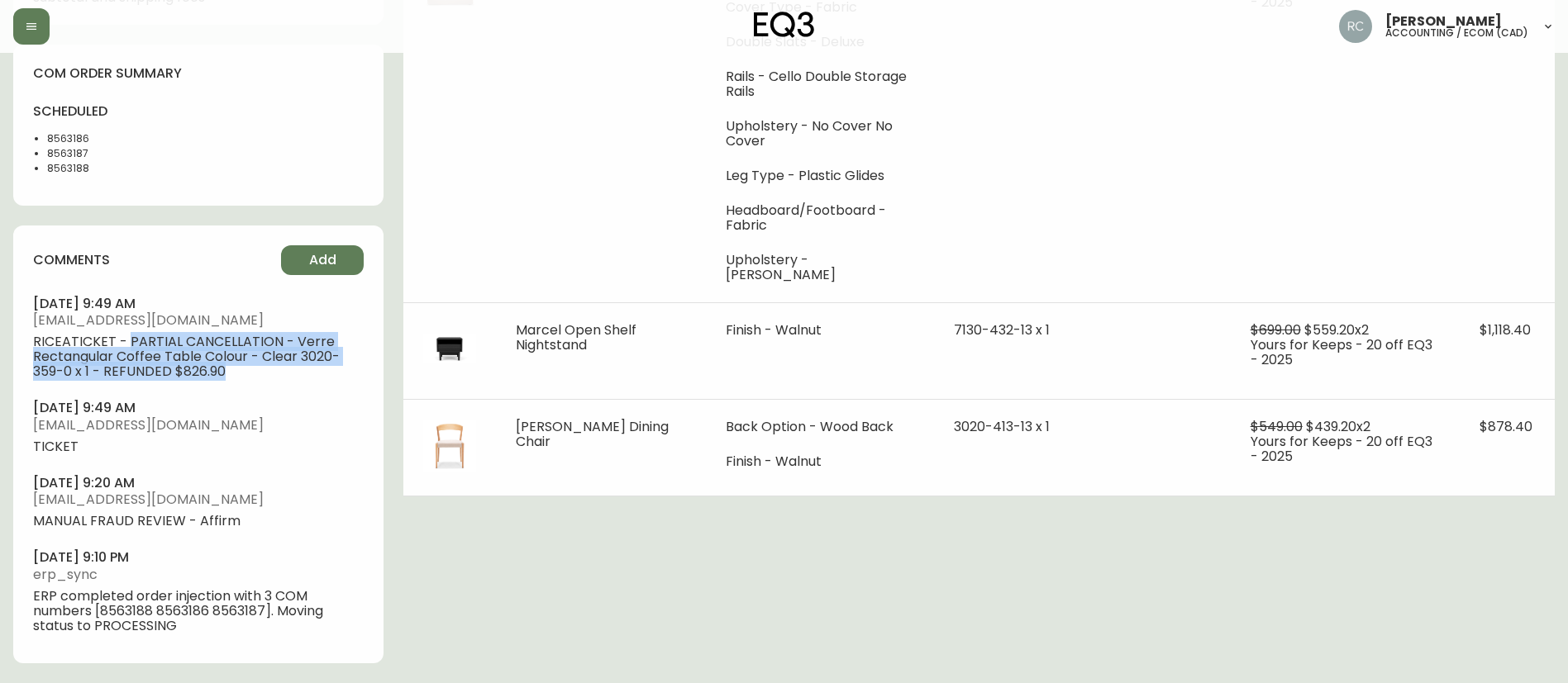
drag, startPoint x: 127, startPoint y: 340, endPoint x: 283, endPoint y: 375, distance: 159.9
click at [283, 375] on span "RICEATICKET - PARTIAL CANCELLATION - Verre Rectangular Coffee Table Colour - Cl…" at bounding box center [198, 356] width 330 height 44
copy span "PARTIAL CANCELLATION - Verre Rectangular Coffee Table Colour - Clear 3020-359-0…"
click at [320, 264] on span "Add" at bounding box center [322, 260] width 28 height 18
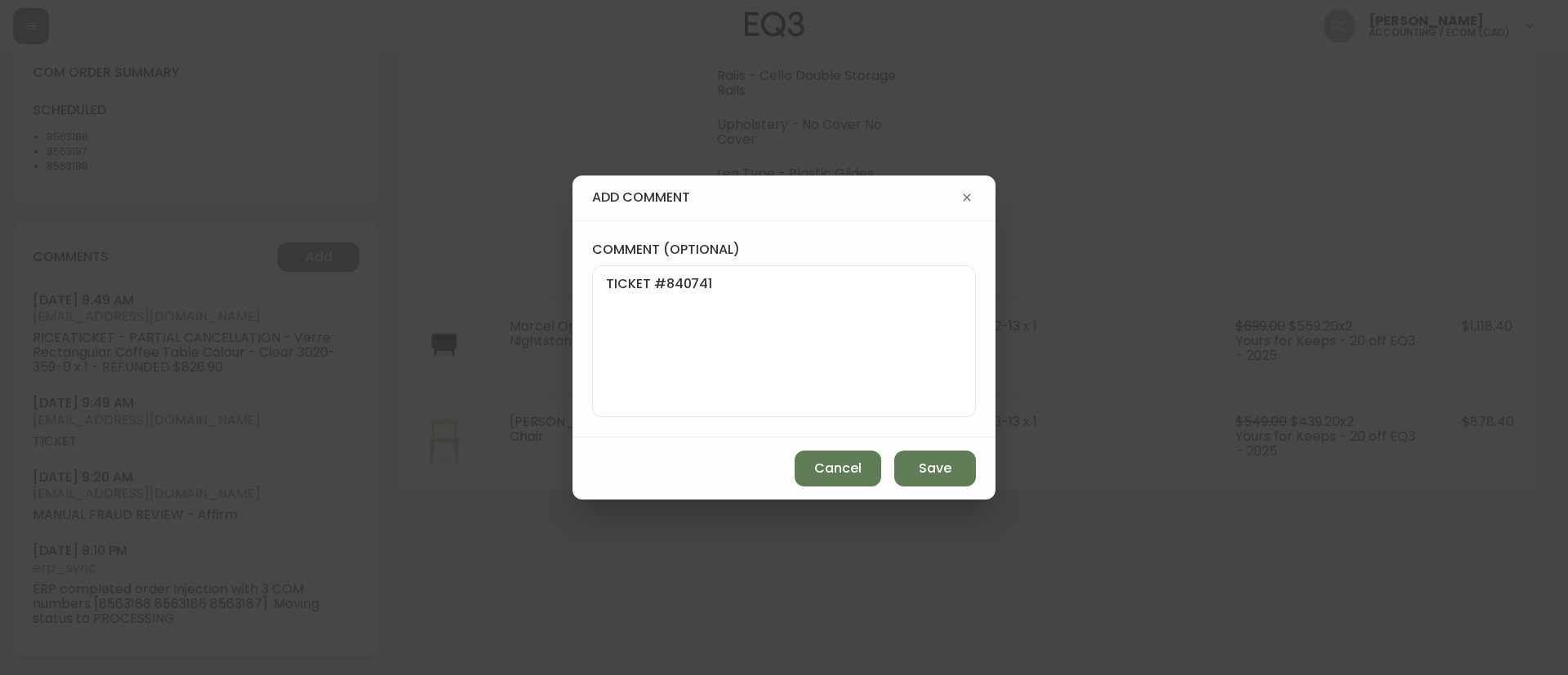
click at [748, 338] on textarea "TICKET #840741" at bounding box center [784, 341] width 356 height 131
paste textarea "PARTIAL CANCELLATION - Verre Rectangular Coffee Table Colour - Clear 3020-359-0…"
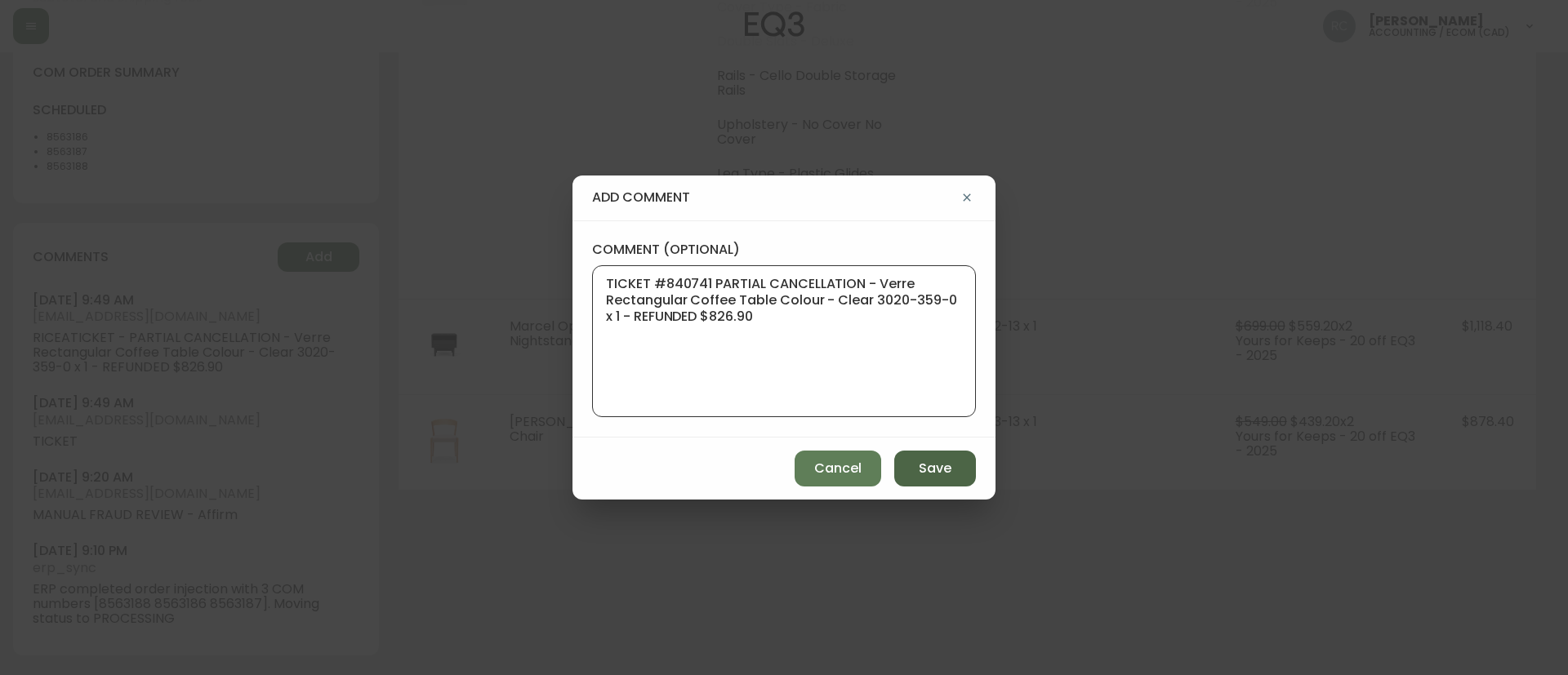
type textarea "TICKET #840741 PARTIAL CANCELLATION - Verre Rectangular Coffee Table Colour - C…"
click at [939, 481] on button "Save" at bounding box center [936, 469] width 82 height 36
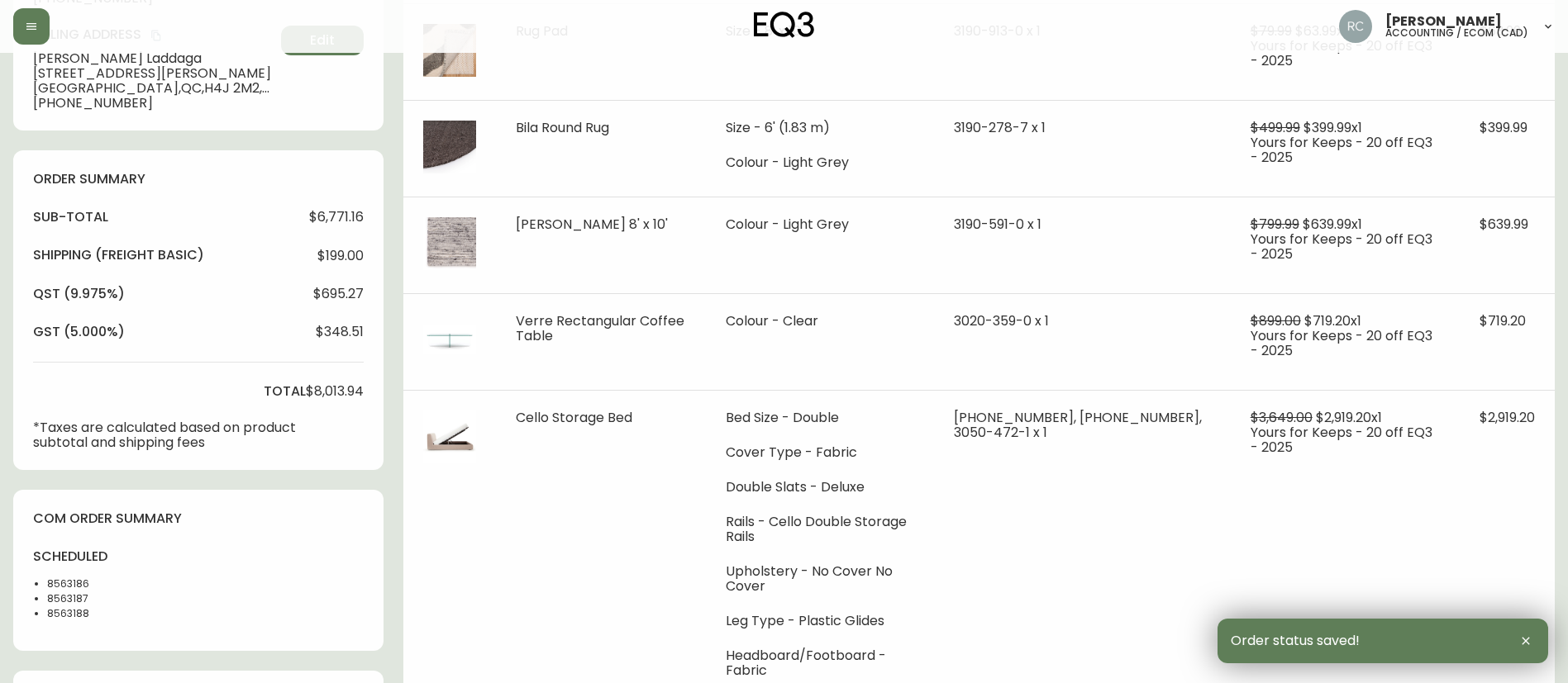
scroll to position [0, 0]
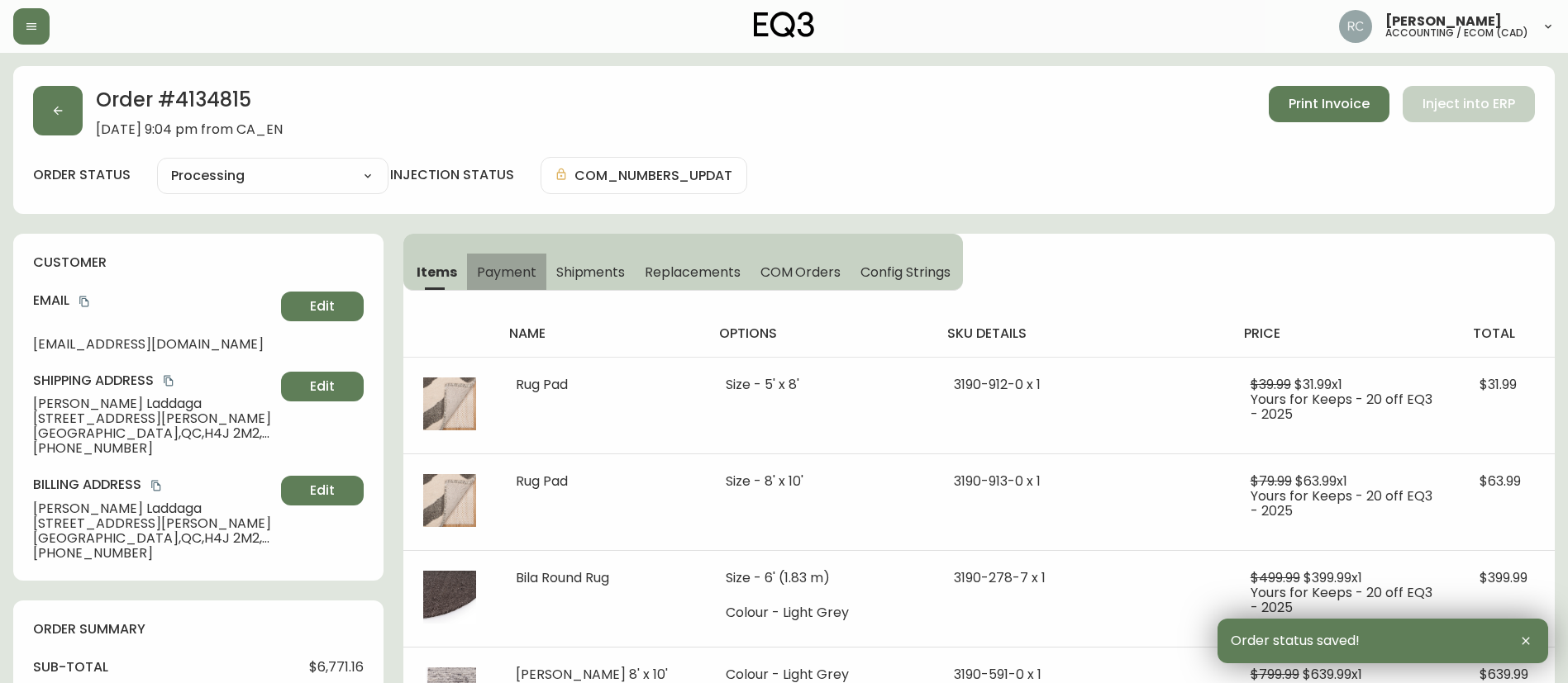
click at [484, 270] on span "Payment" at bounding box center [507, 272] width 59 height 18
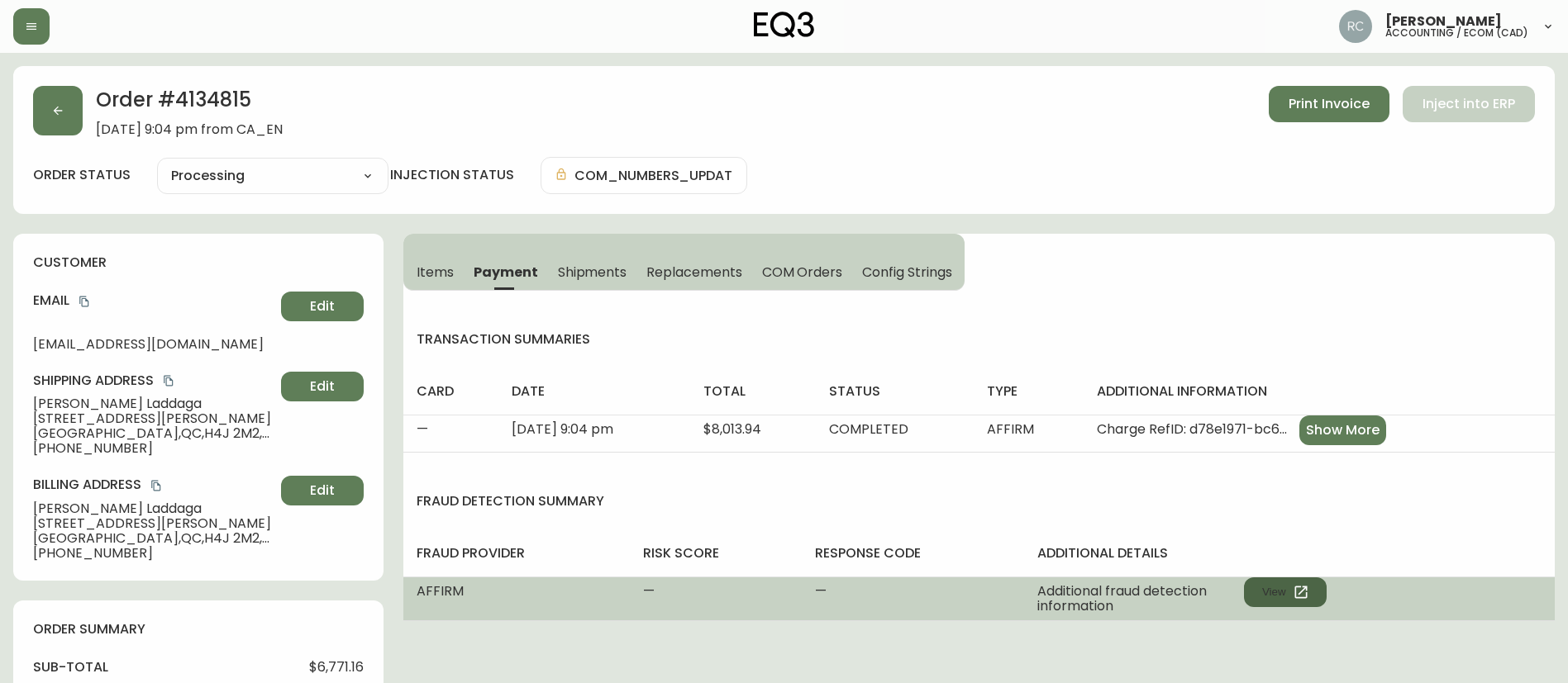
click at [1265, 584] on button "View" at bounding box center [1285, 592] width 83 height 30
click at [1272, 587] on button "View" at bounding box center [1285, 592] width 83 height 30
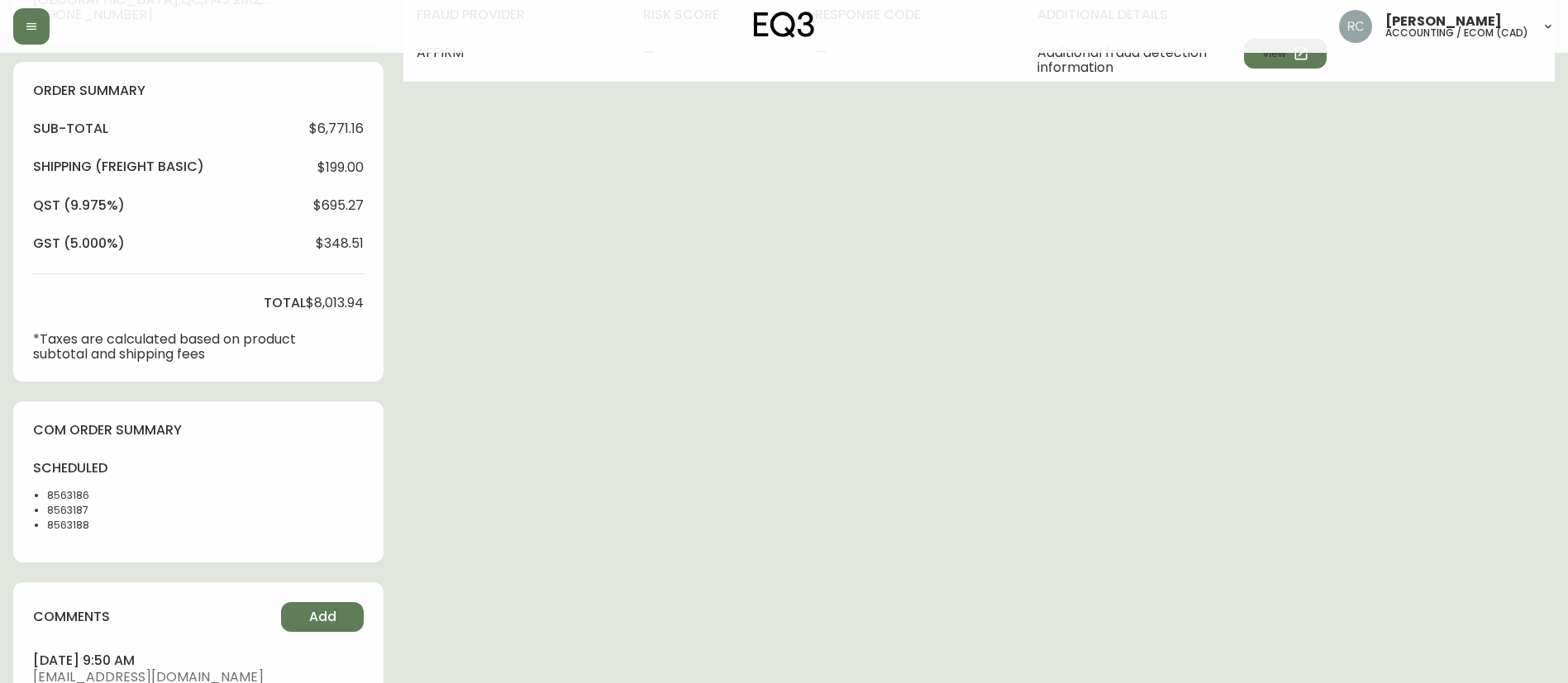
scroll to position [579, 0]
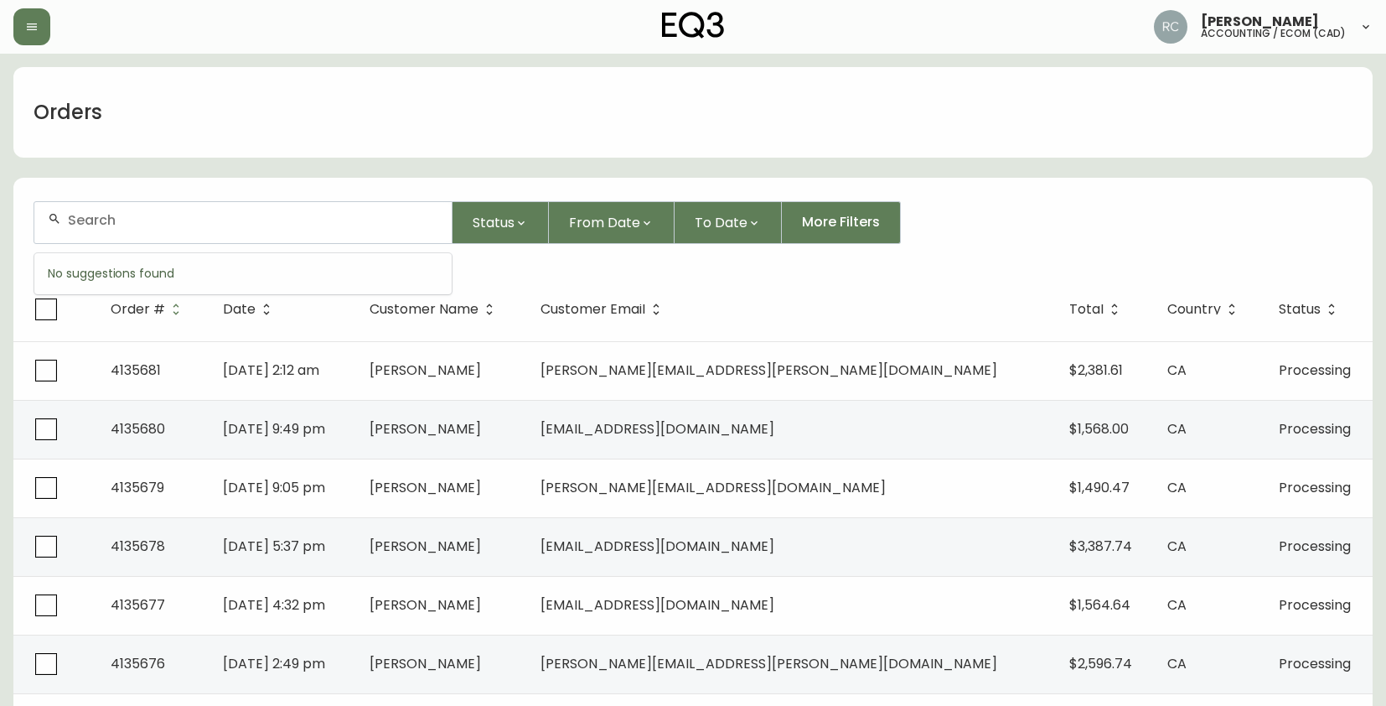
click at [220, 219] on input "text" at bounding box center [253, 220] width 370 height 16
paste input "CYNTHIAADODO@GMAIL.COM"
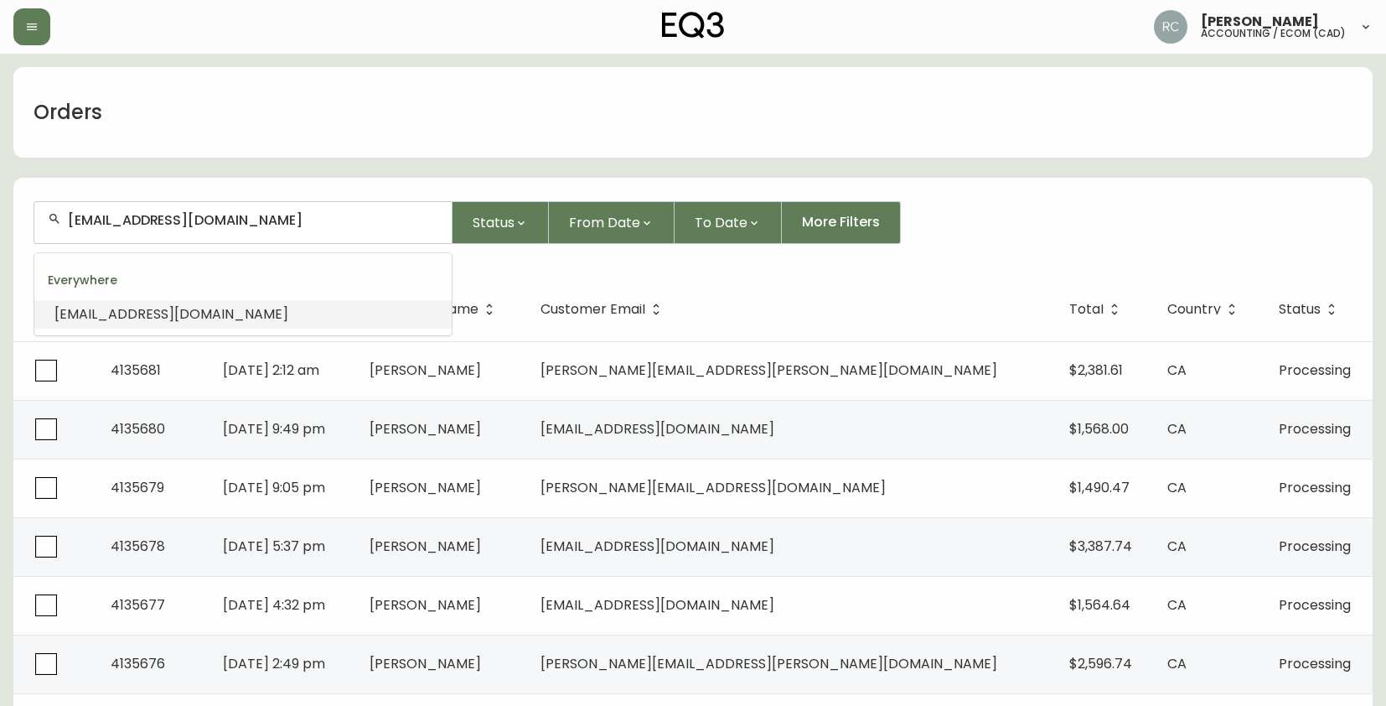
click at [327, 218] on input "CYNTHIAADODO@GMAIL.COM" at bounding box center [253, 220] width 370 height 16
paste input "YOOS0R4"
click at [304, 229] on div "YOOS0R4@GMAIL.COM" at bounding box center [242, 222] width 417 height 41
paste input "NAOKOBENNO"
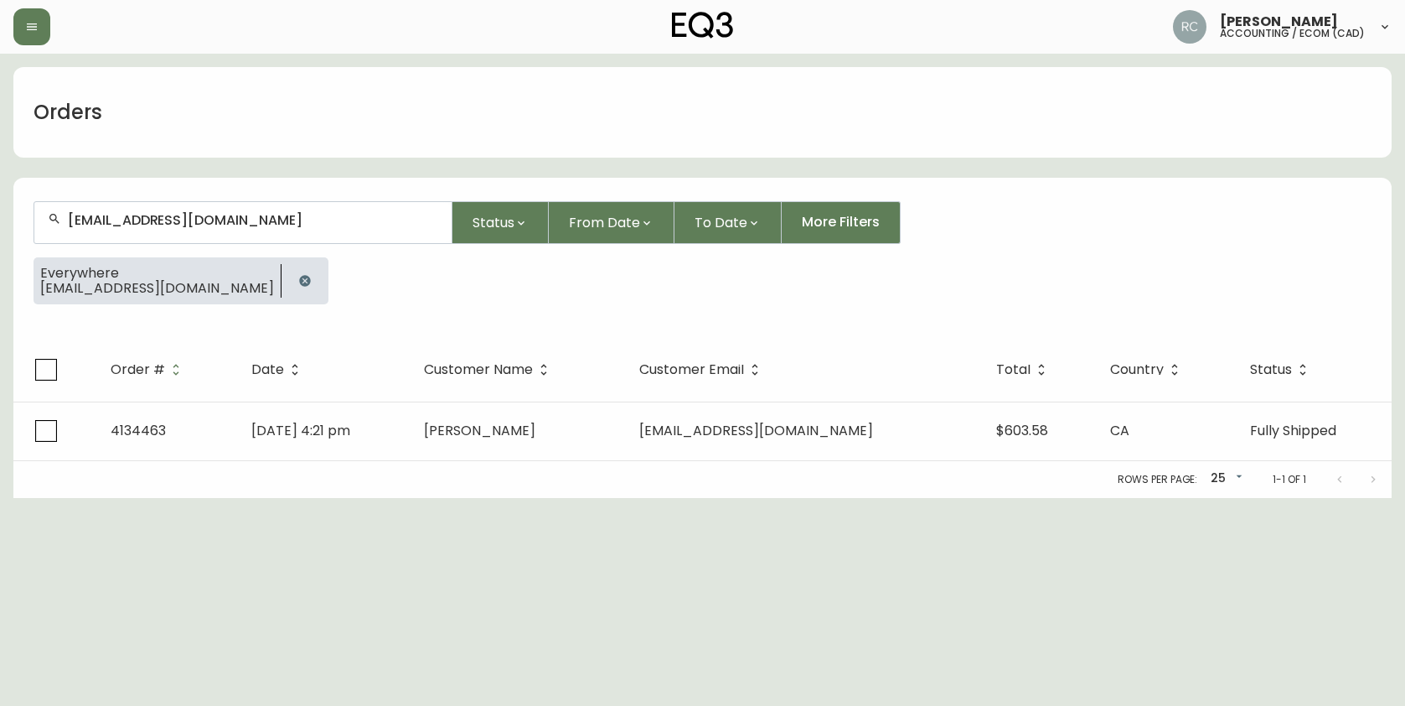
click at [187, 226] on input "NAOKOBENNO@GMAIL.COM" at bounding box center [253, 220] width 370 height 16
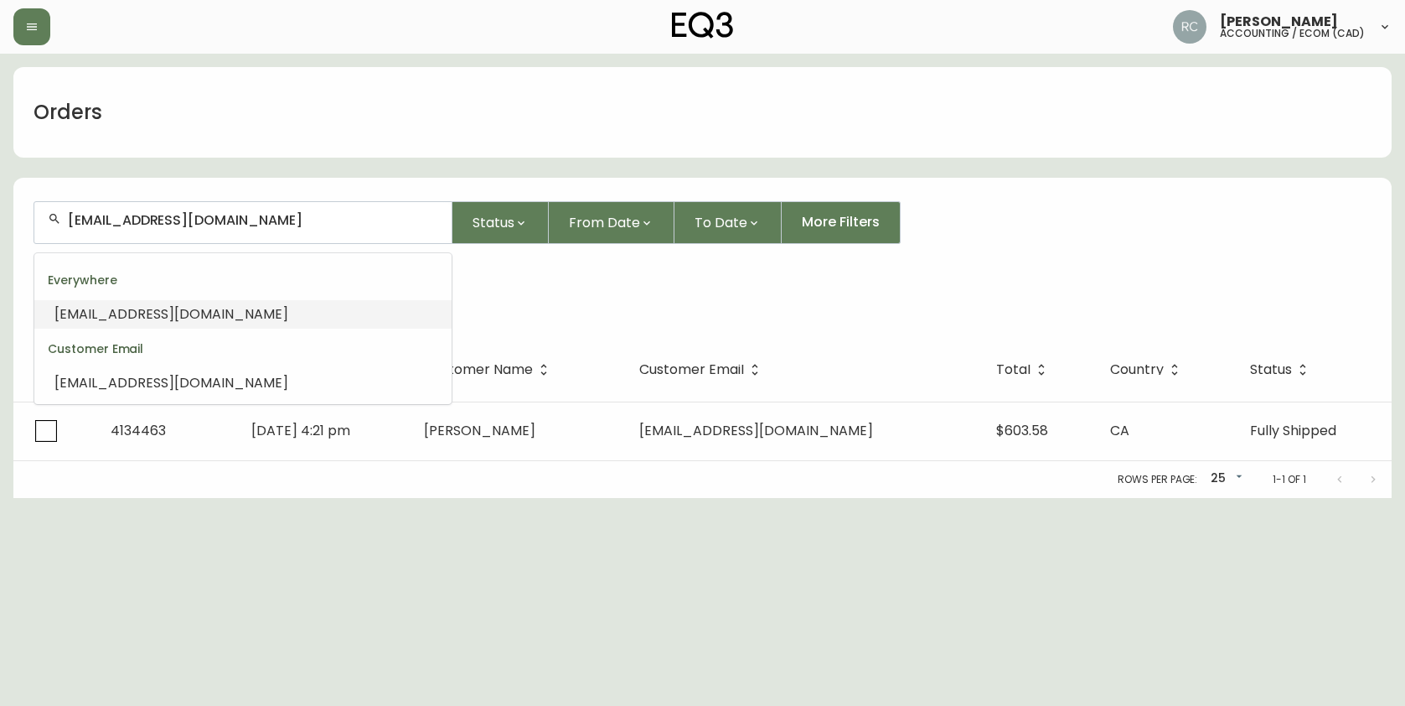
paste input "JENHV2"
type input "JENHV2@GMAIL.COM"
click at [138, 313] on span "JENHV2@GMAIL.COM" at bounding box center [171, 313] width 234 height 19
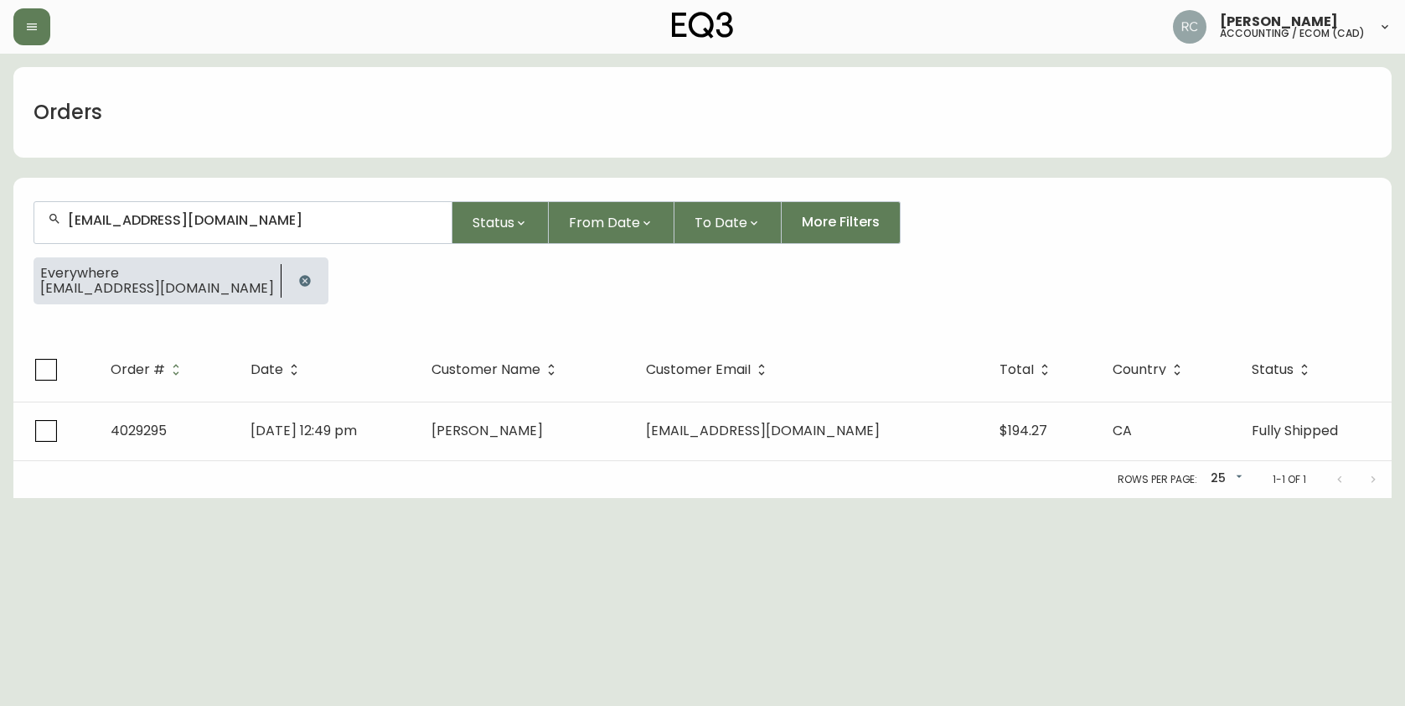
click at [225, 206] on div "JENHV2@GMAIL.COM" at bounding box center [242, 222] width 417 height 41
paste input "CHEIRITHY"
type input "CHEIRITHY@GMAIL.COM"
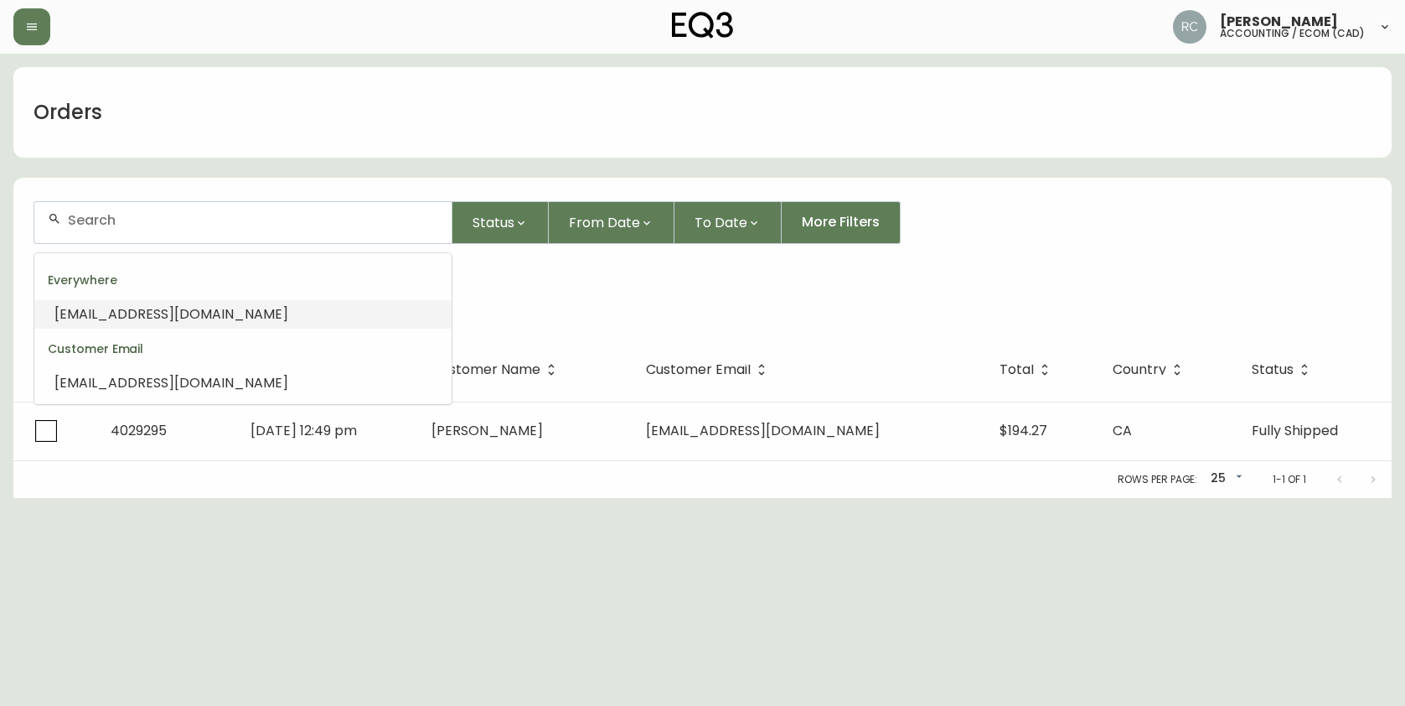
drag, startPoint x: 127, startPoint y: 309, endPoint x: 40, endPoint y: 327, distance: 88.1
click at [127, 310] on span "CHEIRITHY@GMAIL.COM" at bounding box center [171, 313] width 234 height 19
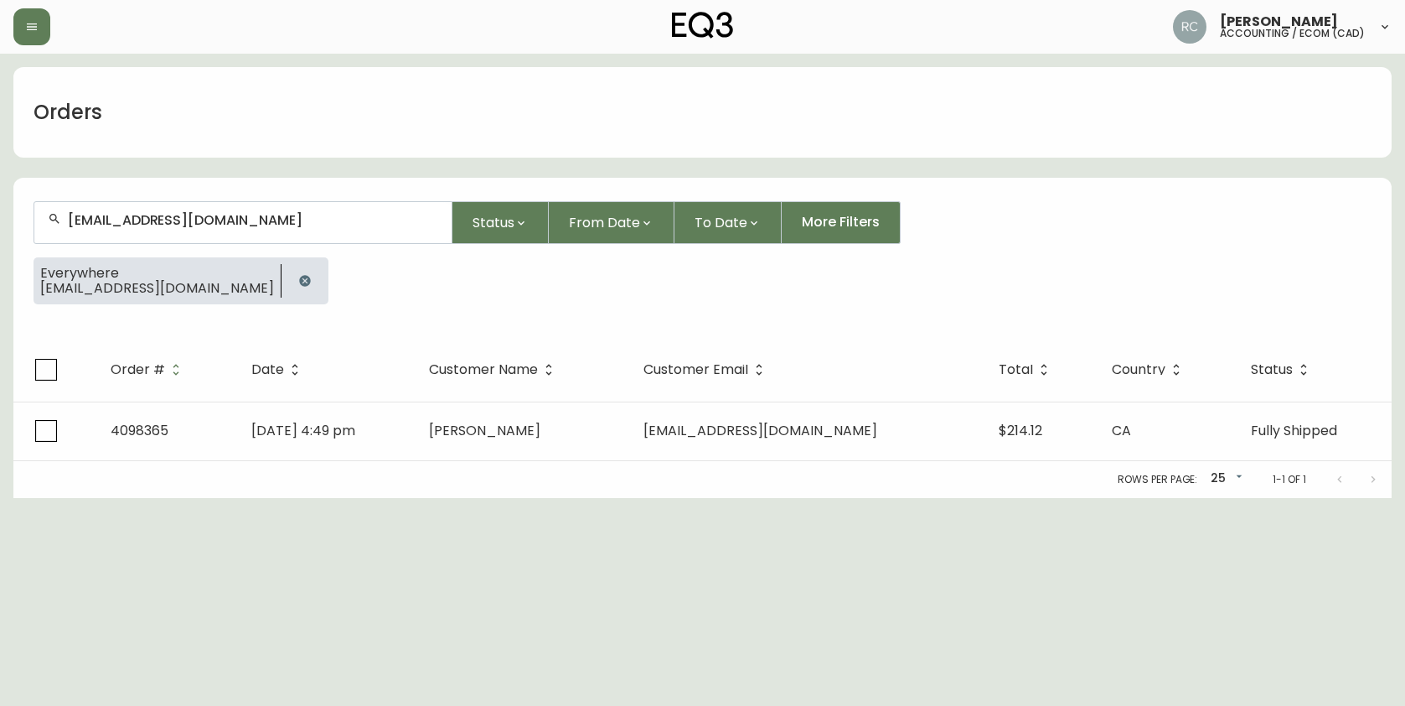
click at [215, 209] on div "CHEIRITHY@GMAIL.COM" at bounding box center [242, 222] width 417 height 41
paste input "JIGSAWS_POUND4W@ICLOUD"
type input "JIGSAWS_POUND4W@ICLOUD.COM"
click at [187, 234] on div at bounding box center [242, 222] width 417 height 41
paste input "SMBUDJAK@GMAIL.COM"
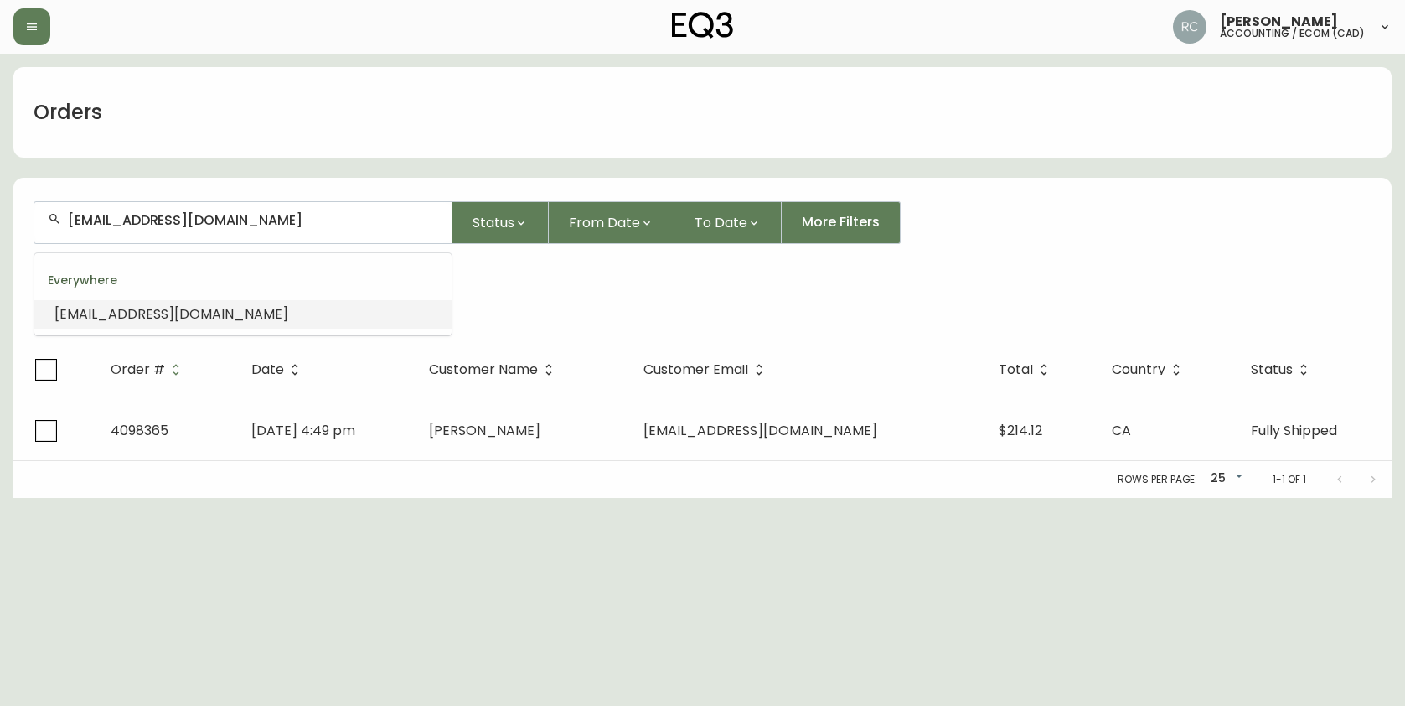
click at [127, 226] on input "SMBUDJAK@GMAIL.COM" at bounding box center [253, 220] width 370 height 16
paste input "ELYSIA_10@HOT"
click at [269, 303] on li "ELYSIA_10@HOTMAIL.COM" at bounding box center [242, 314] width 417 height 28
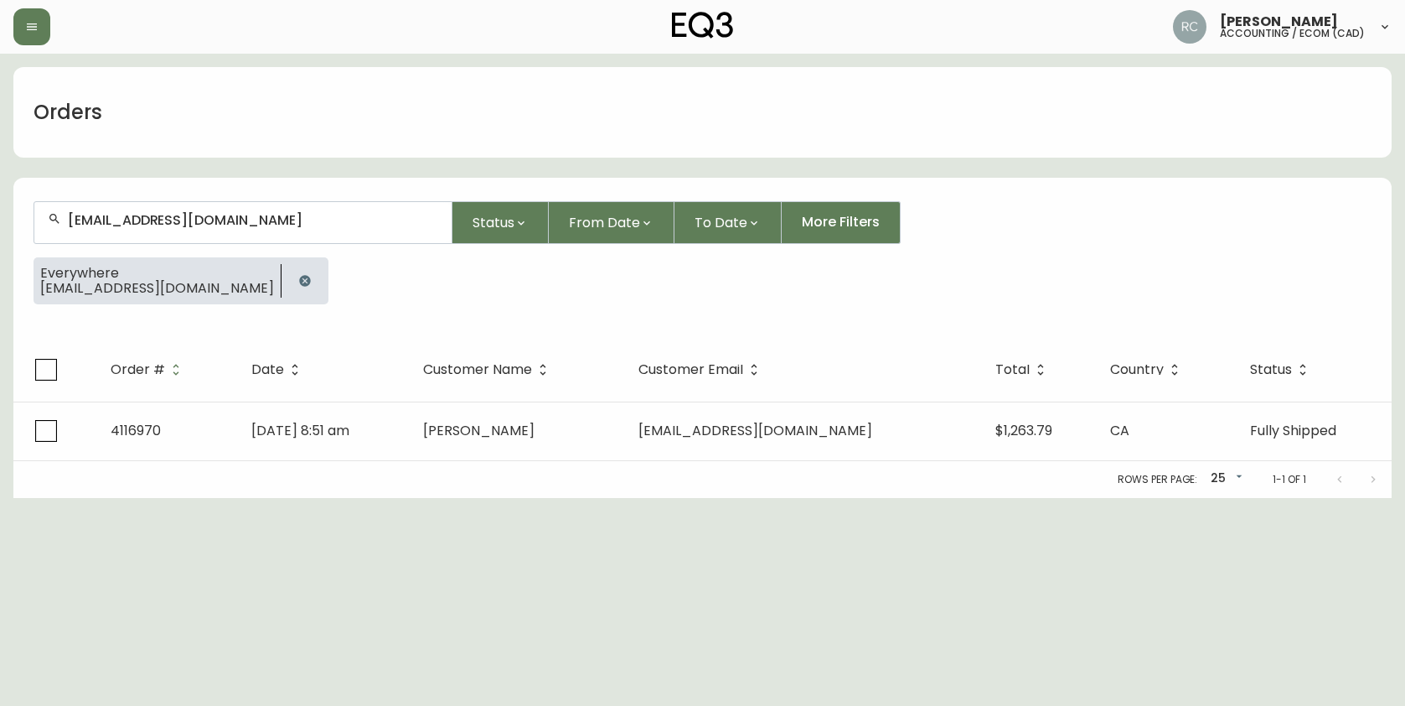
click at [349, 209] on div "ELYSIA_10@HOTMAIL.COM" at bounding box center [242, 222] width 417 height 41
paste input "AKARIMA@YAHOO"
type input "AKARIMA@YAHOO.COM"
click at [238, 214] on input "text" at bounding box center [253, 220] width 370 height 16
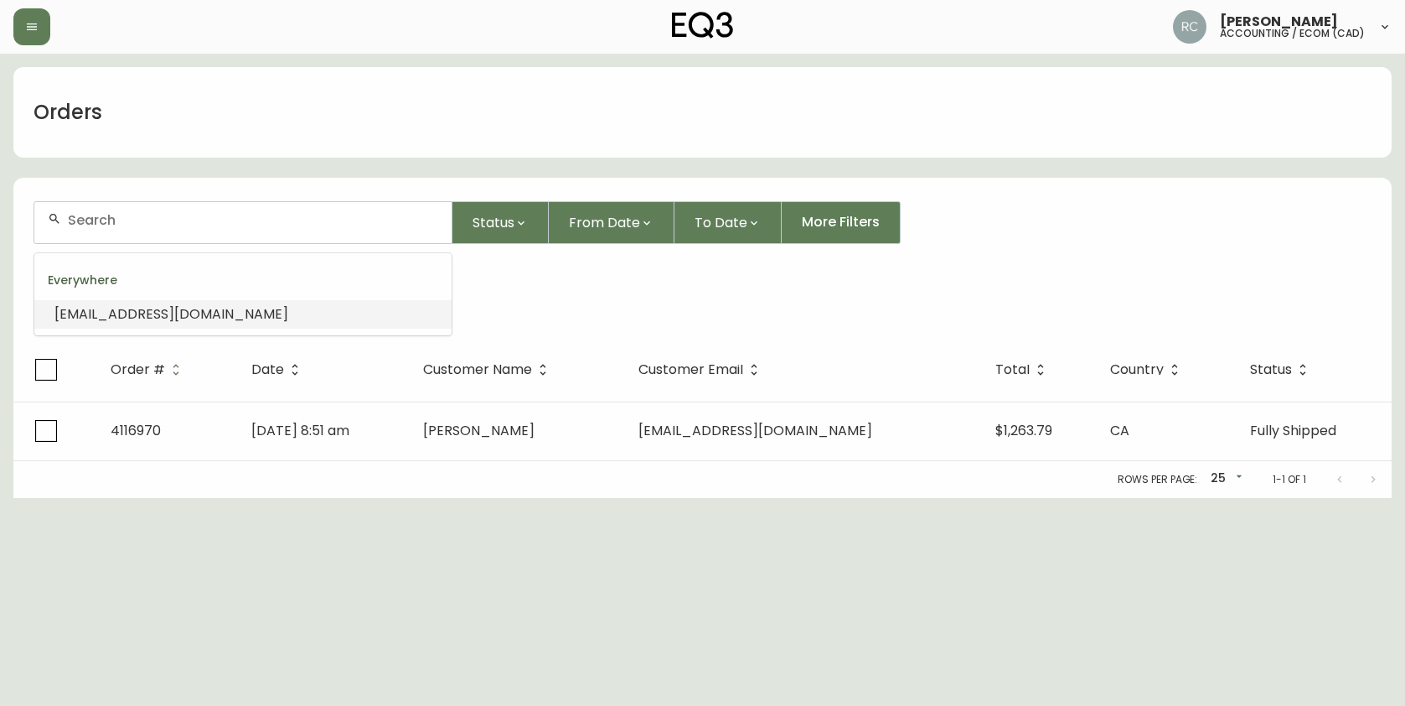
paste input "LIAMHOGUE@GMAIL.COM"
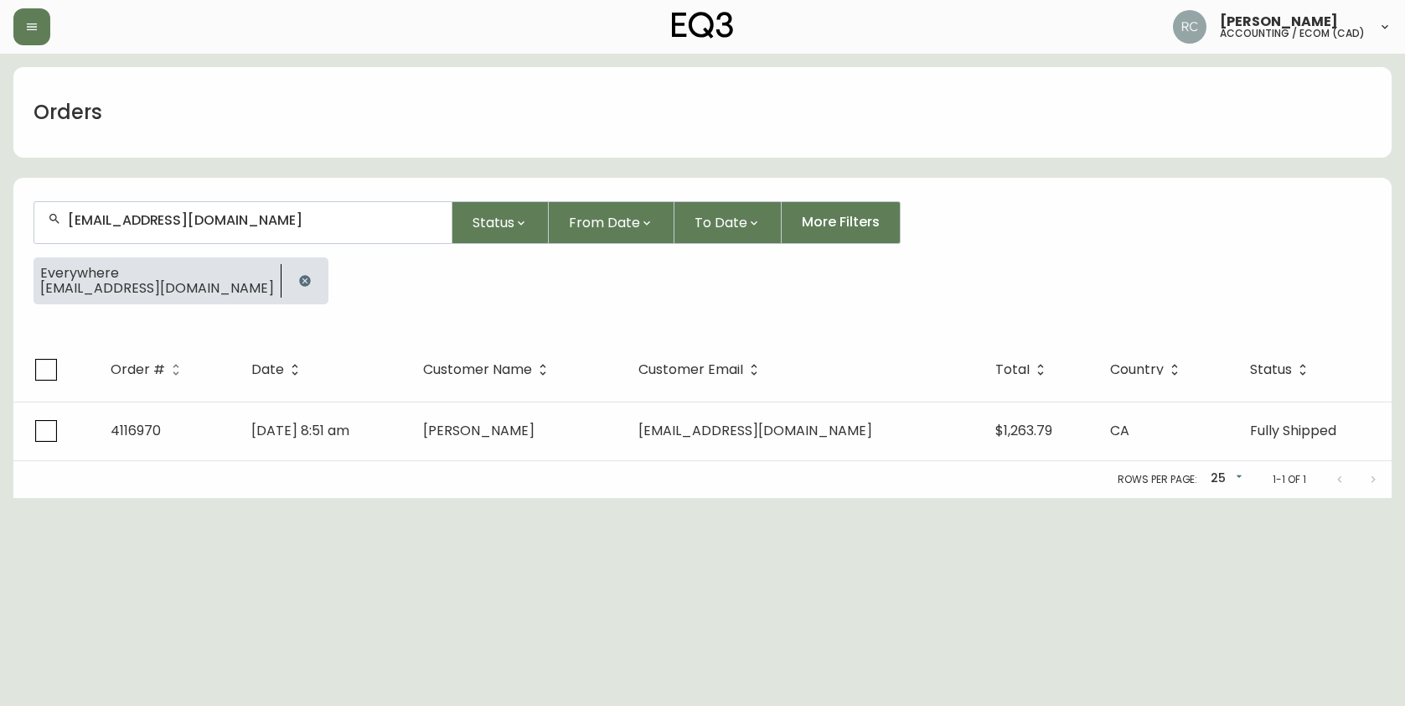
click at [192, 218] on input "LIAMHOGUE@GMAIL.COM" at bounding box center [253, 220] width 370 height 16
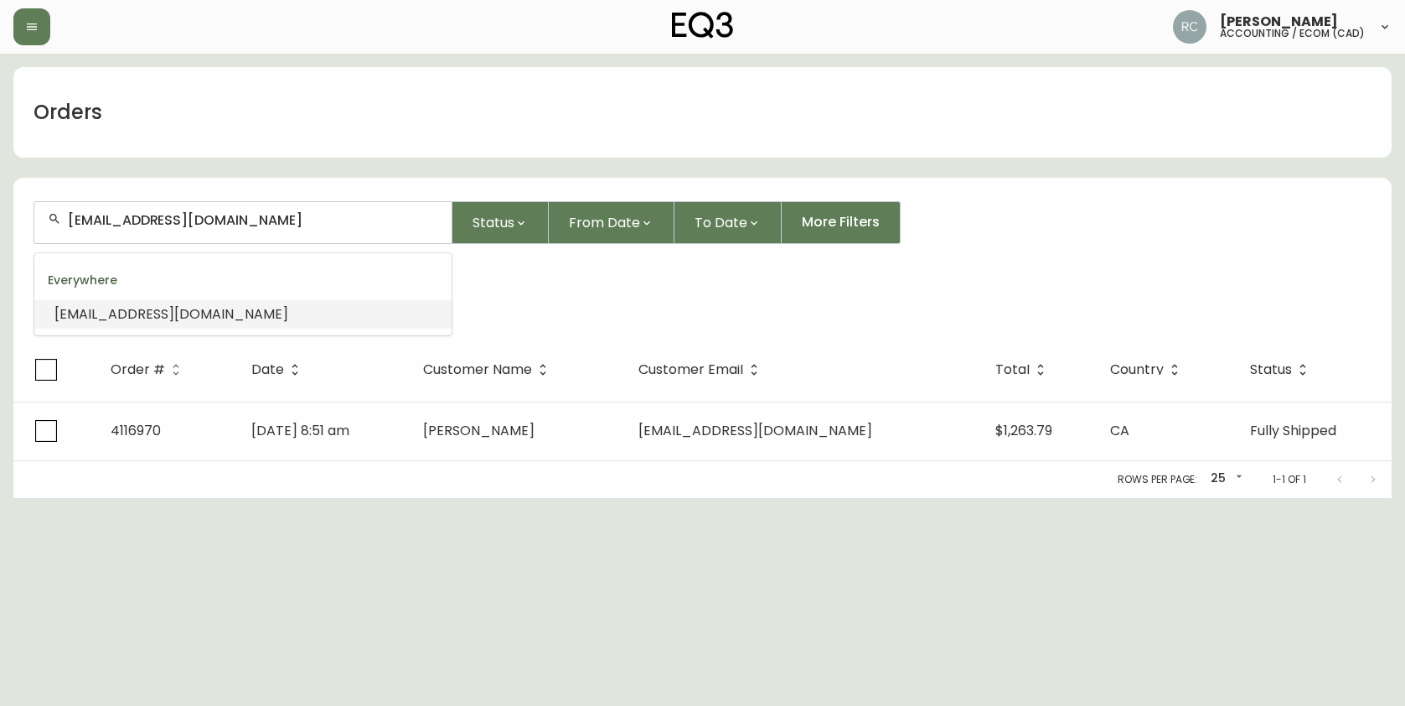
paste input "MRPAULSPAM"
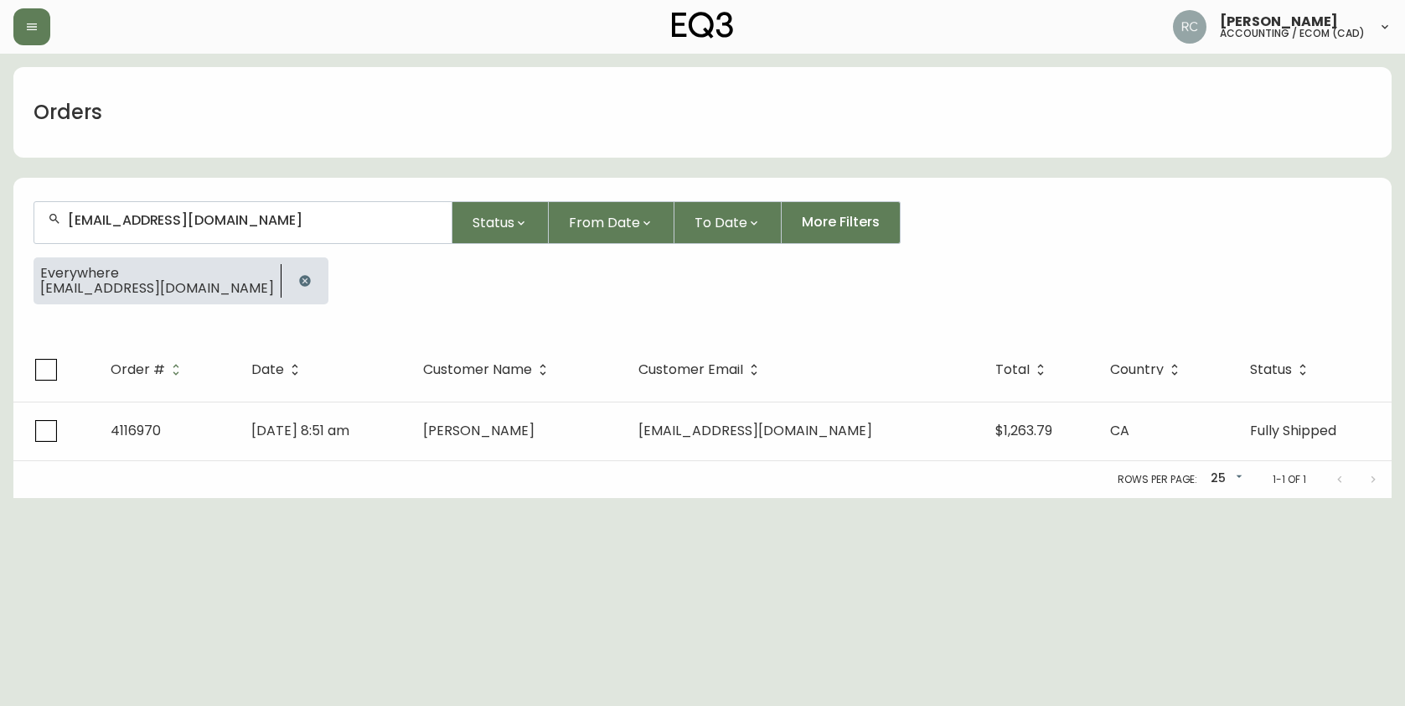
click at [323, 215] on input "MRPAULSPAM@GMAIL.COM" at bounding box center [253, 220] width 370 height 16
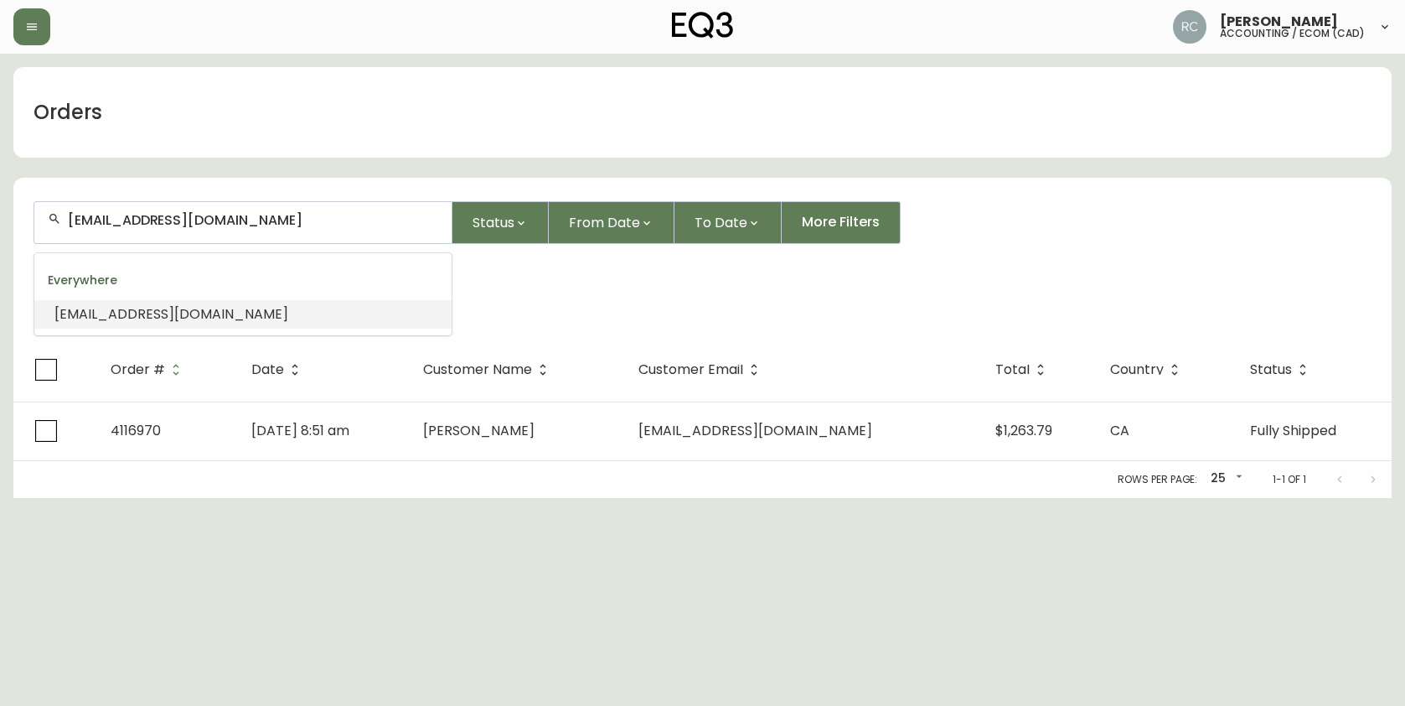
paste input "AUDREYPROVOST31"
click at [130, 307] on span "AUDREYPROVOST31@GMAIL.COM" at bounding box center [171, 313] width 234 height 19
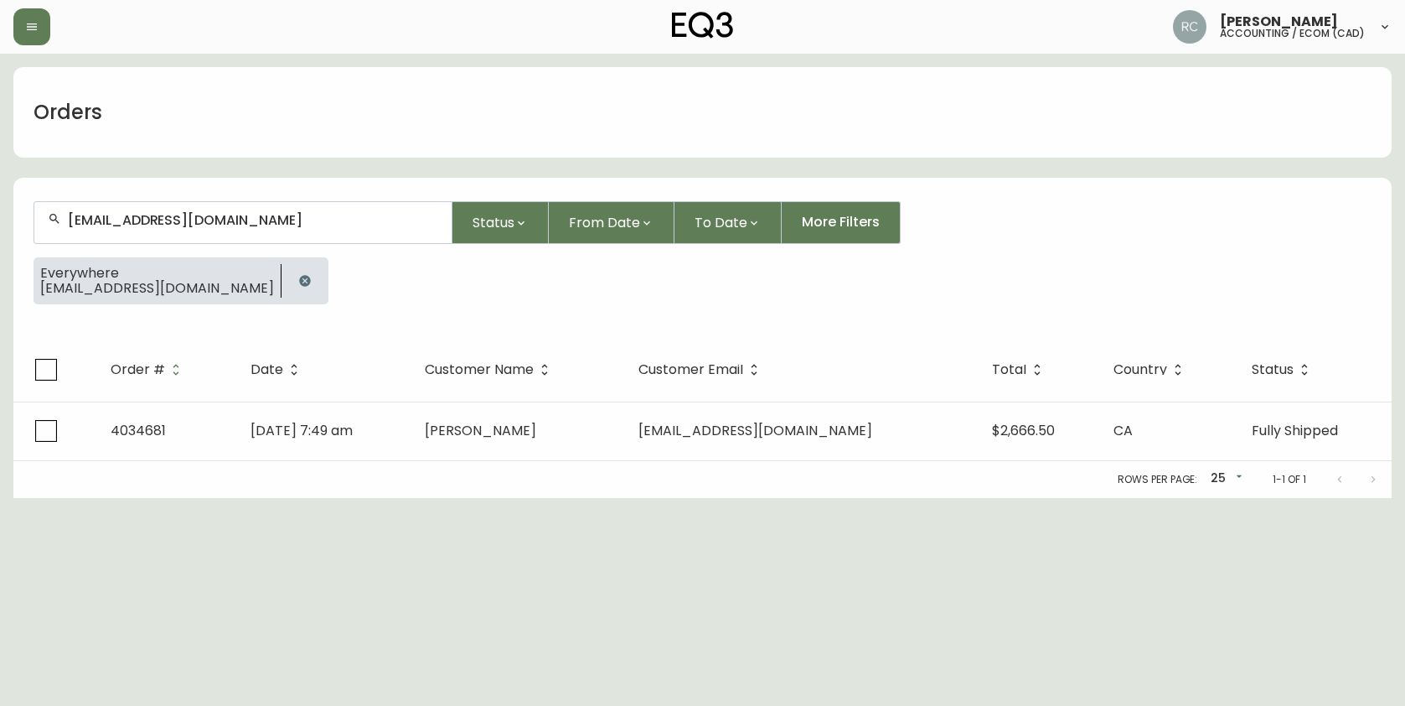
click at [135, 239] on div "AUDREYPROVOST31@GMAIL.COM" at bounding box center [242, 222] width 417 height 41
paste input "NATHALIE.COINTE@HOT"
type input "NATHALIE.COINTE@HOTMAIL.COM"
click at [152, 220] on input "text" at bounding box center [253, 220] width 370 height 16
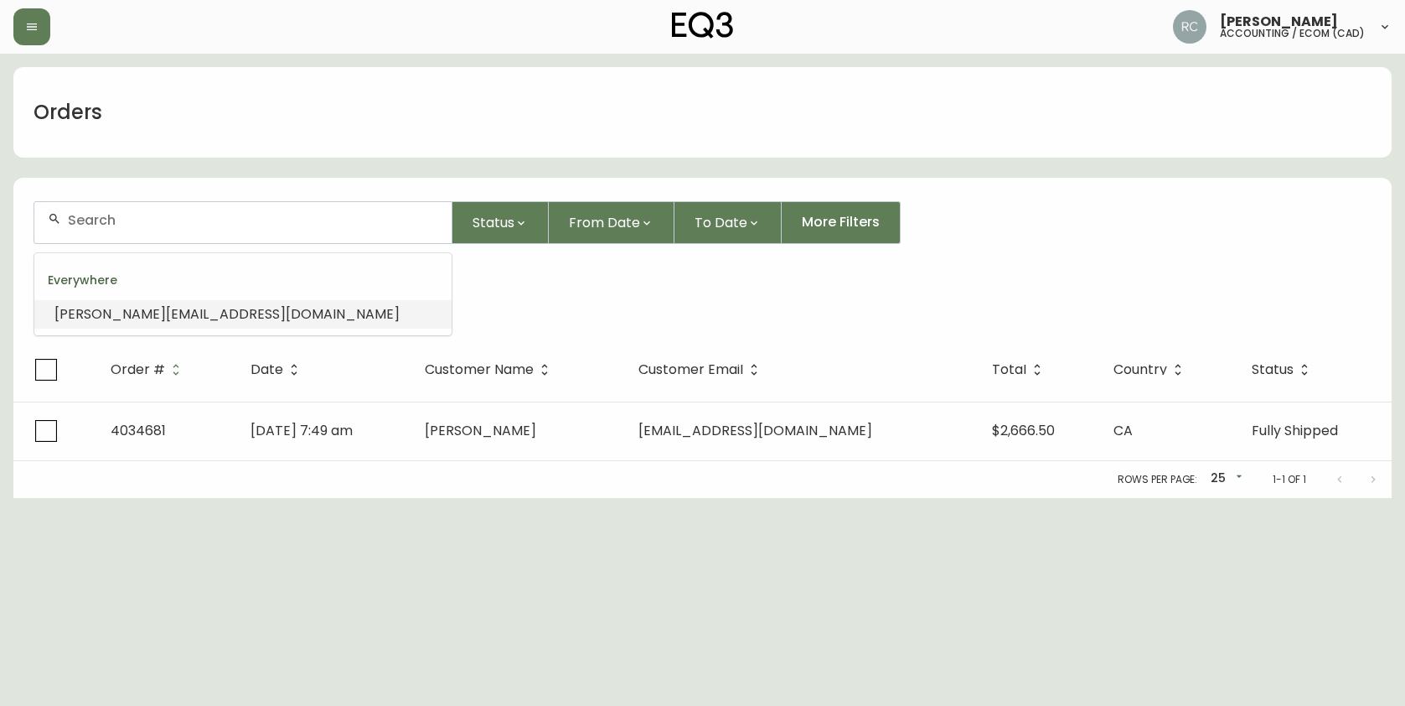
paste input "COASTALZENINTERIORS@GMAIL.COM"
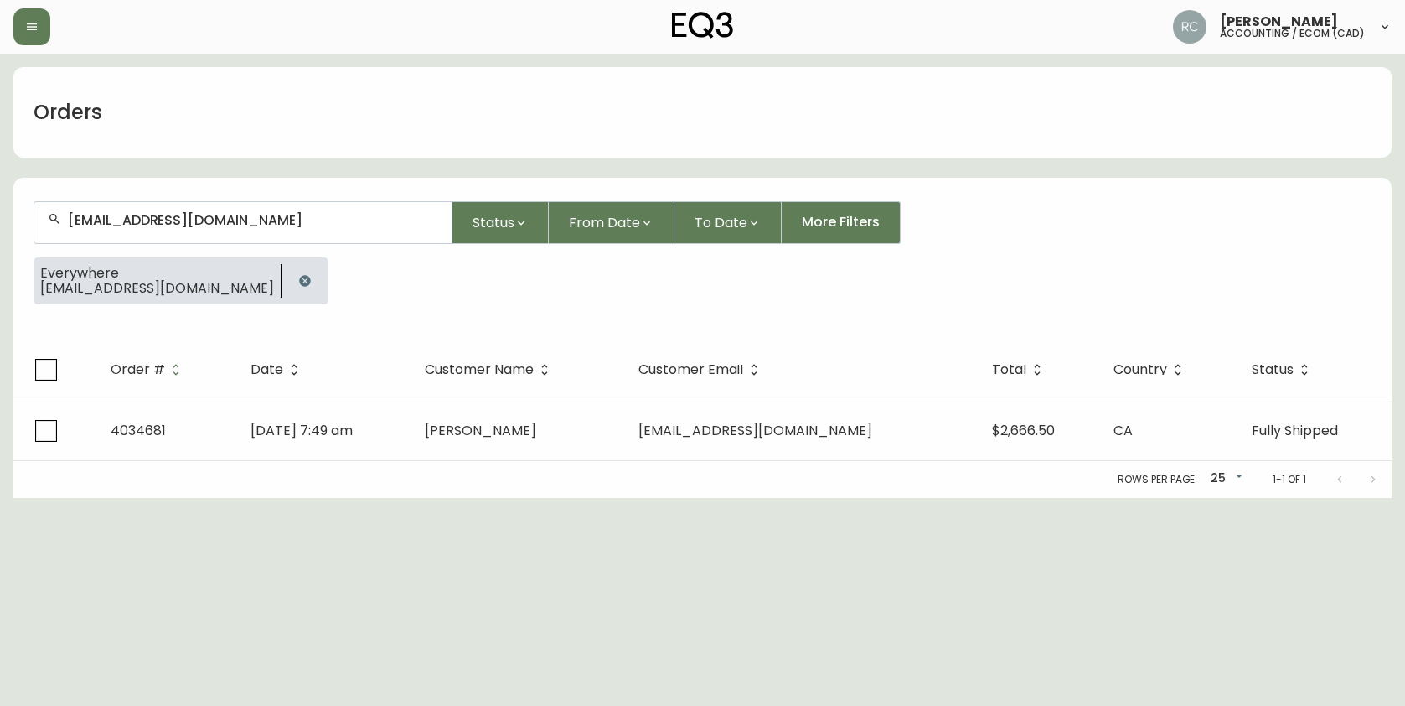
click at [244, 220] on input "COASTALZENINTERIORS@GMAIL.COM" at bounding box center [253, 220] width 370 height 16
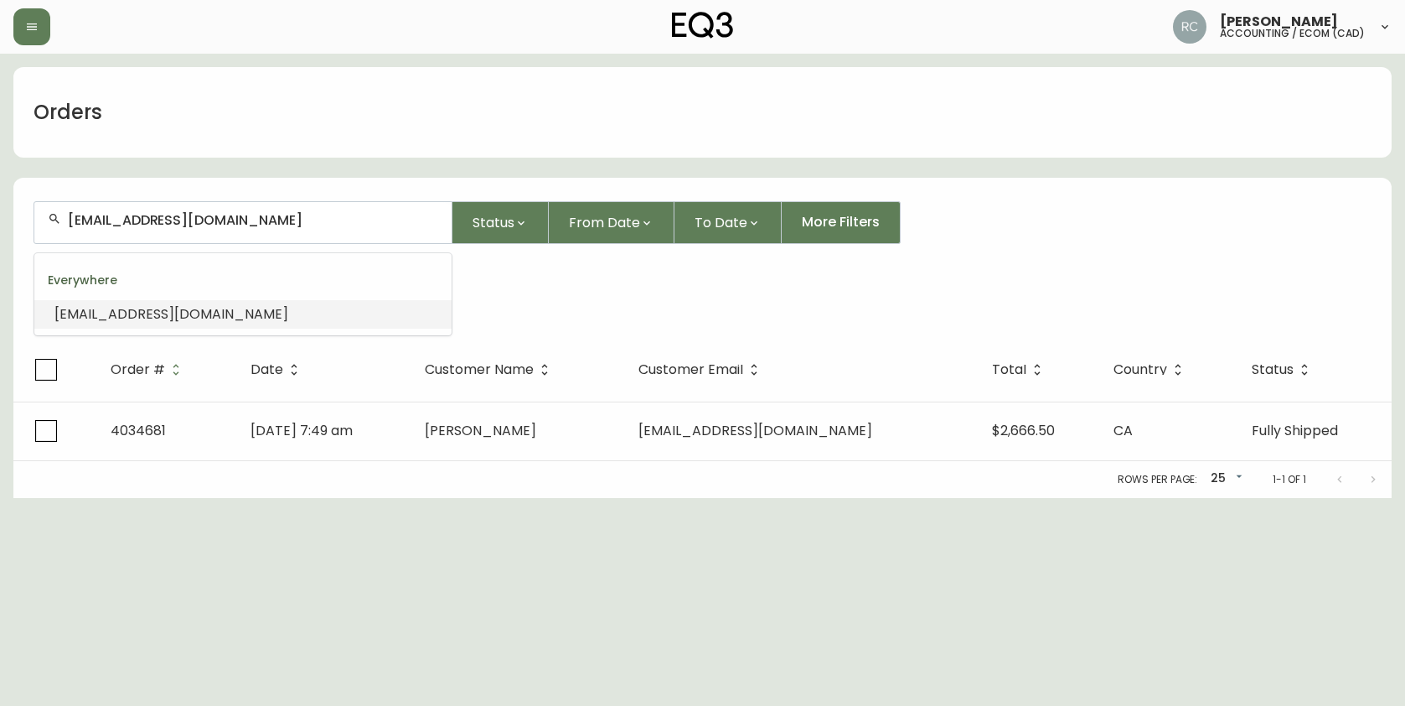
paste input "NADINE9063"
click at [207, 222] on input "NADINE9063@GMAIL.COM" at bounding box center [253, 220] width 370 height 16
paste input "HARSH.BUCHAKE980"
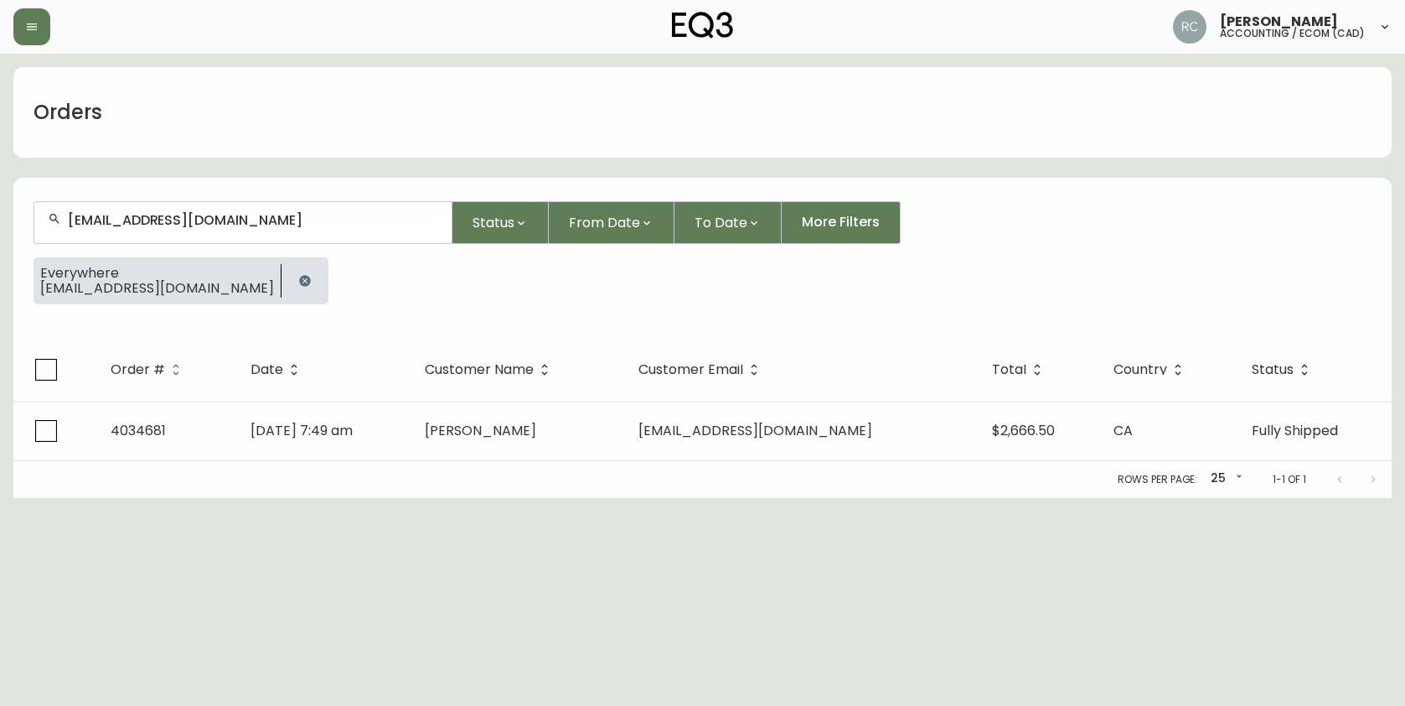
click at [271, 224] on input "HARSH.BUCHAKE980@GMAIL.COM" at bounding box center [253, 220] width 370 height 16
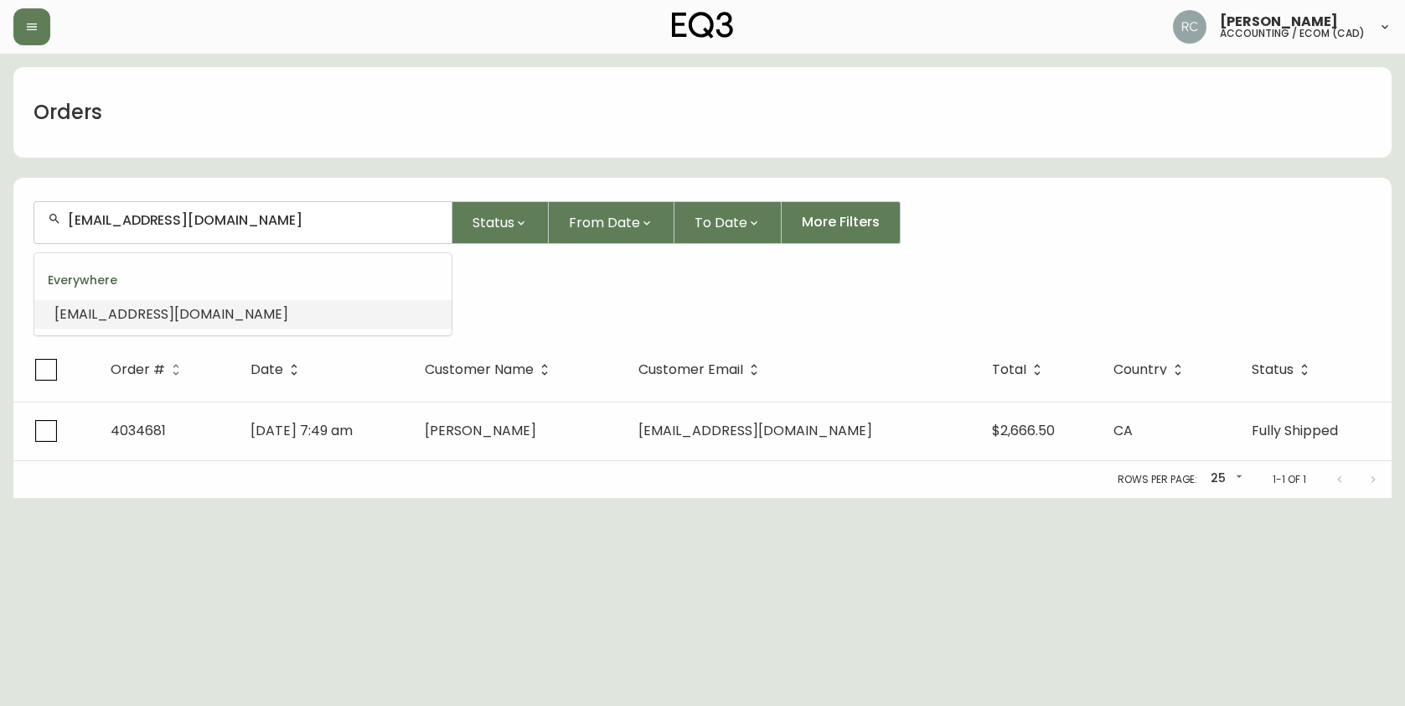
paste input "SEANDONG1993"
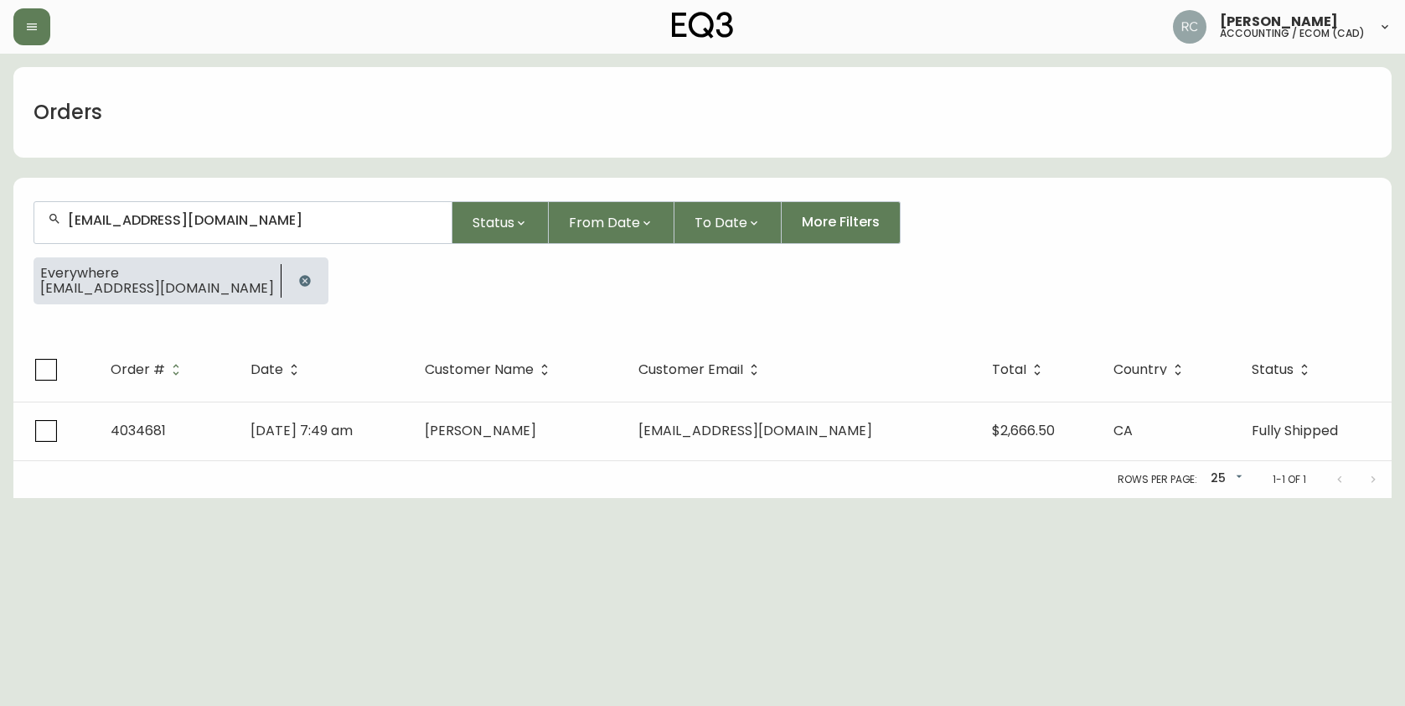
click at [83, 223] on input "SEANDONG1993@GMAIL.COM" at bounding box center [253, 220] width 370 height 16
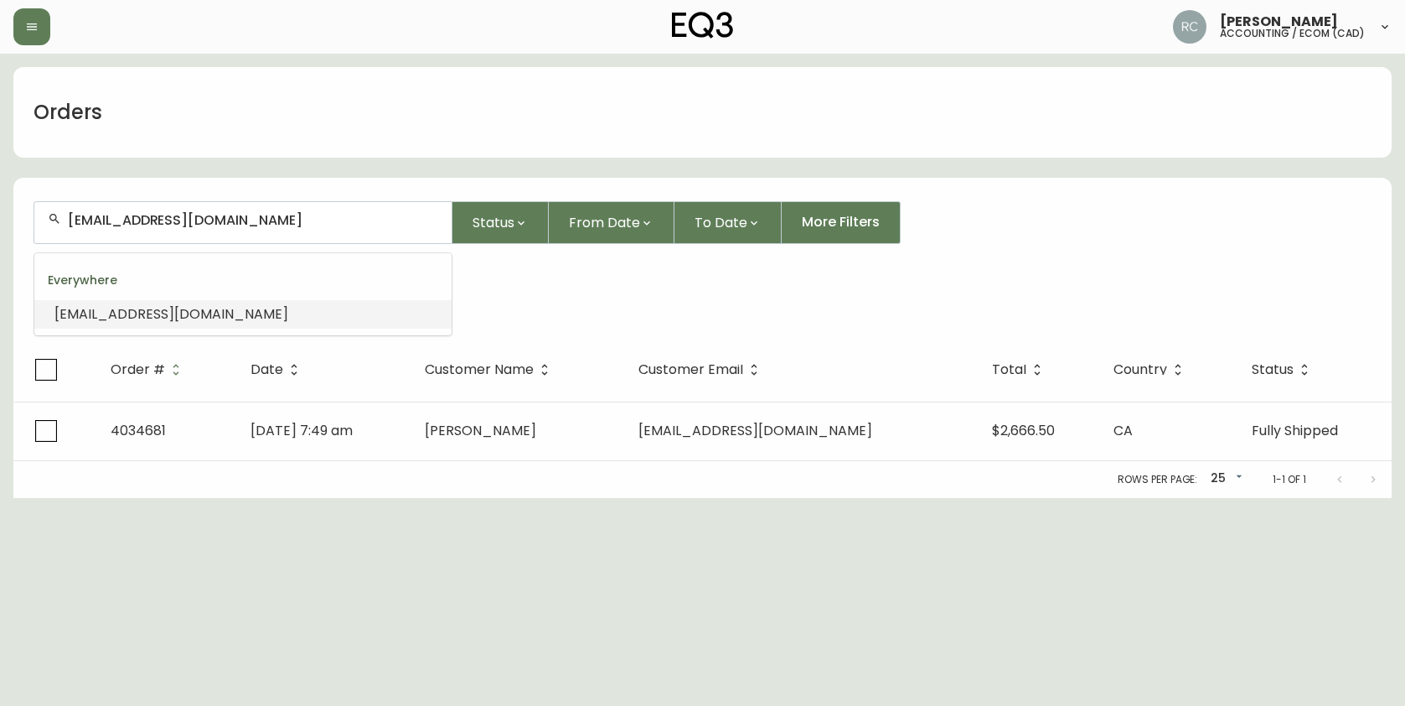
paste input "DAPHNEELEDUC@ME"
click at [299, 214] on input "DAPHNEELEDUC@ME.COM" at bounding box center [253, 220] width 370 height 16
paste input "MAIMAISIE@GMAIL"
click at [210, 315] on li "MAIMAISIE@GMAIL.COM" at bounding box center [242, 314] width 417 height 28
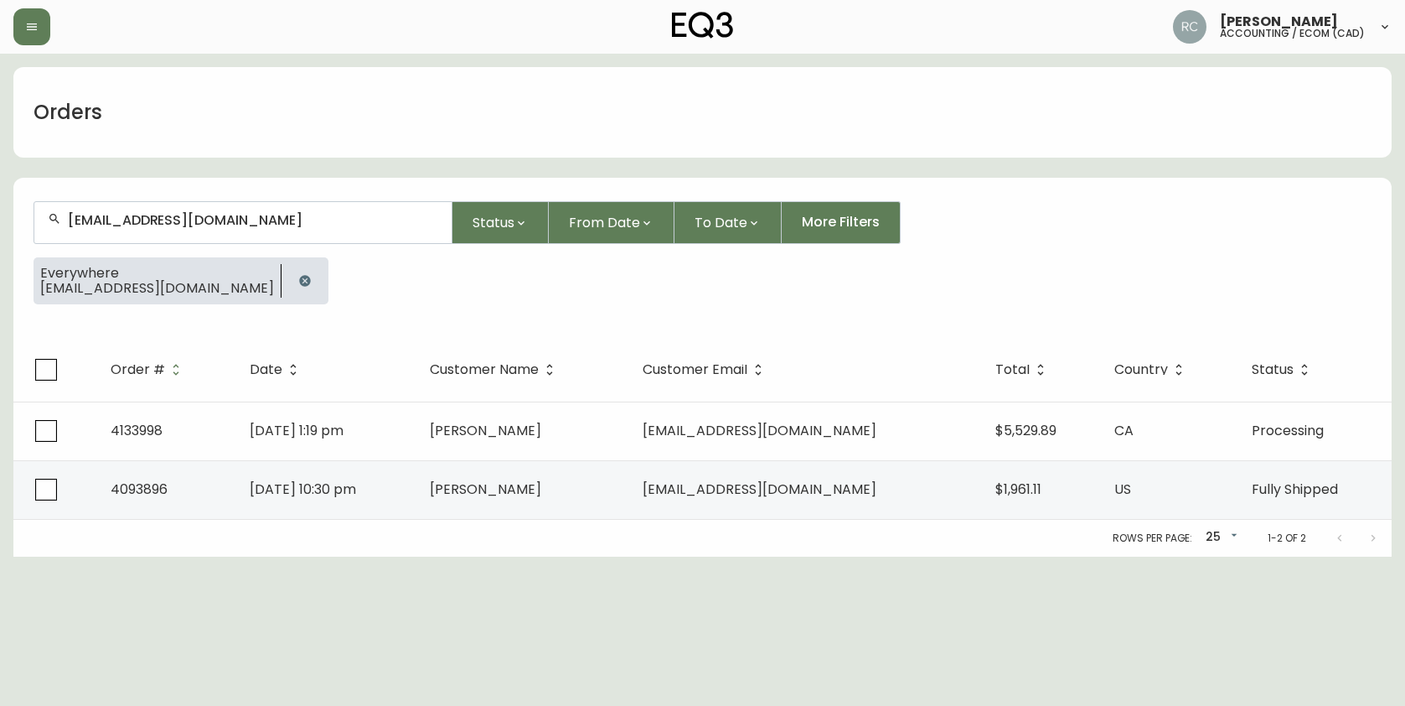
click at [152, 226] on input "MAIMAISIE@GMAIL.COM" at bounding box center [253, 220] width 370 height 16
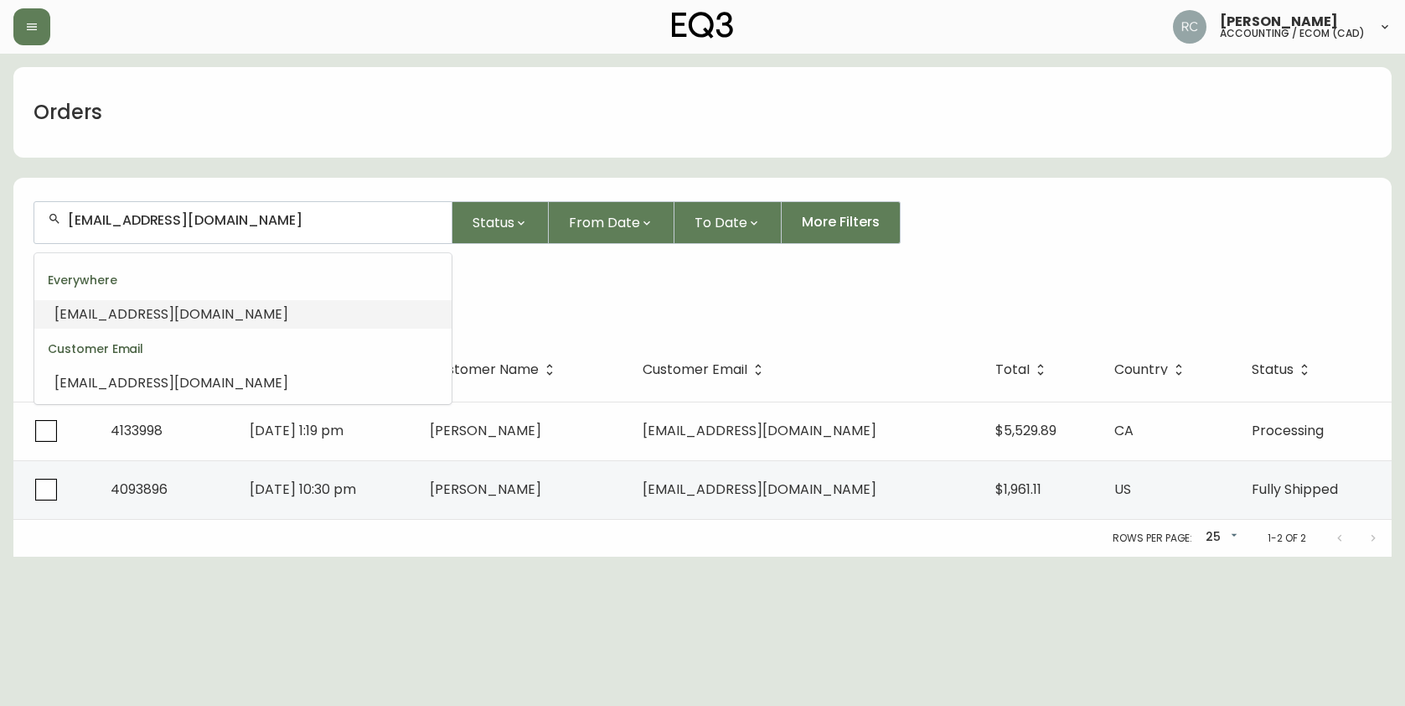
paste input "HSHAIA@HOT"
type input "HSHAIA@HOTMAIL.COM"
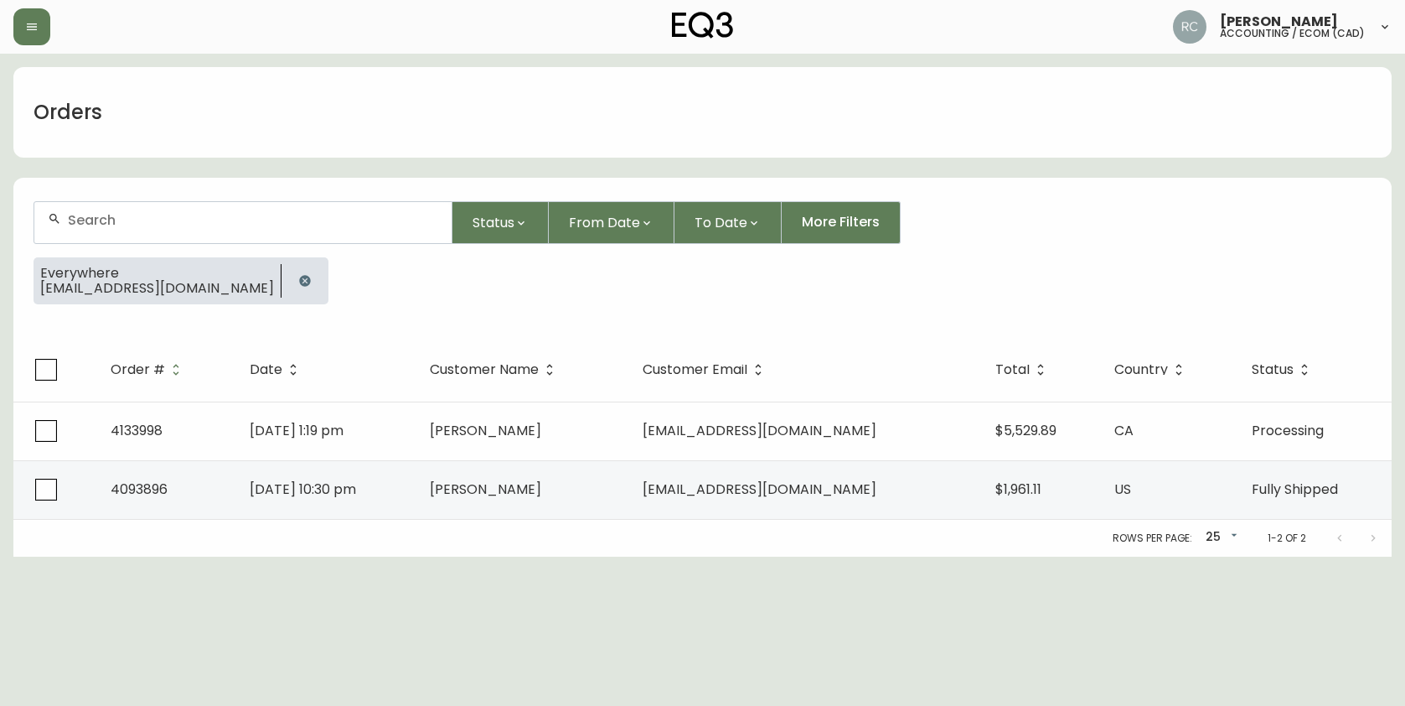
click at [351, 234] on div at bounding box center [242, 222] width 417 height 41
paste input "SARAHKENDALLH@OUTLOOK.COM"
click at [173, 221] on input "SARAHKENDALLH@OUTLOOK.COM" at bounding box center [253, 220] width 370 height 16
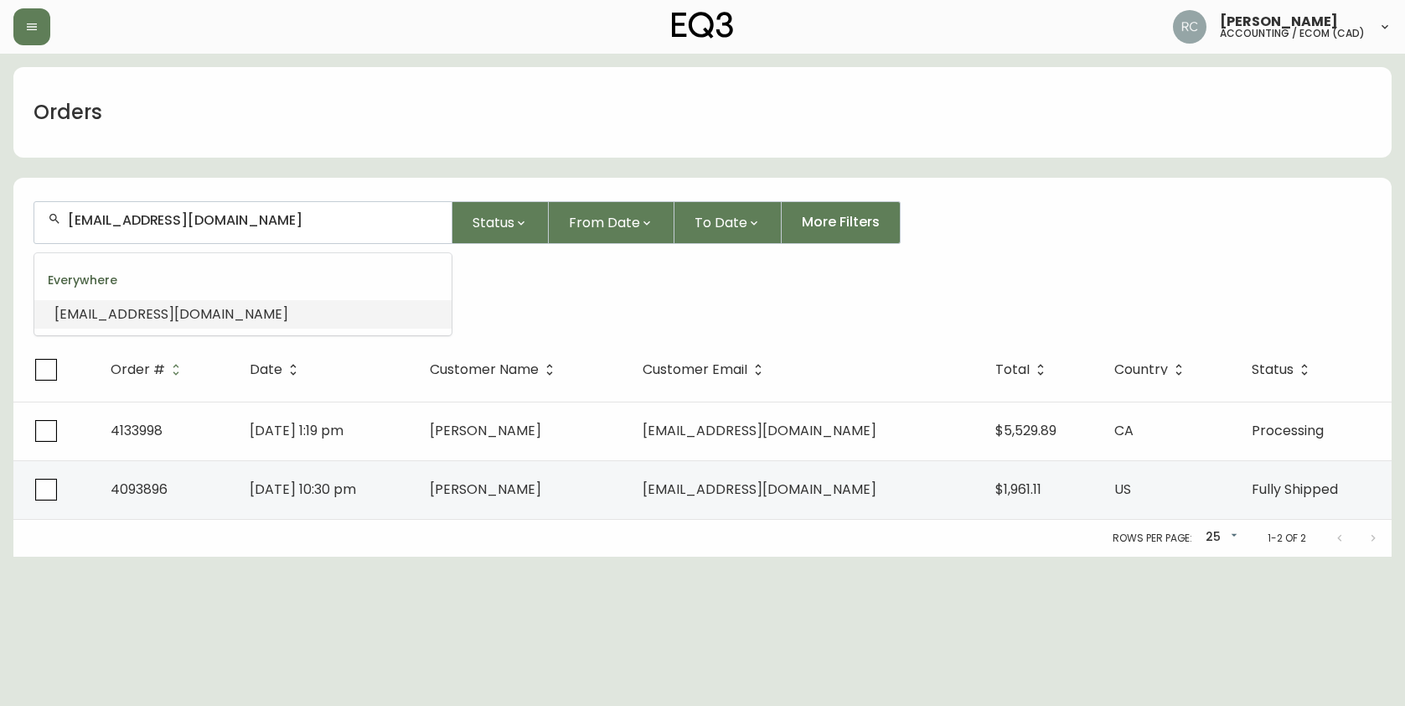
paste input "CSASVIN@YAHOO"
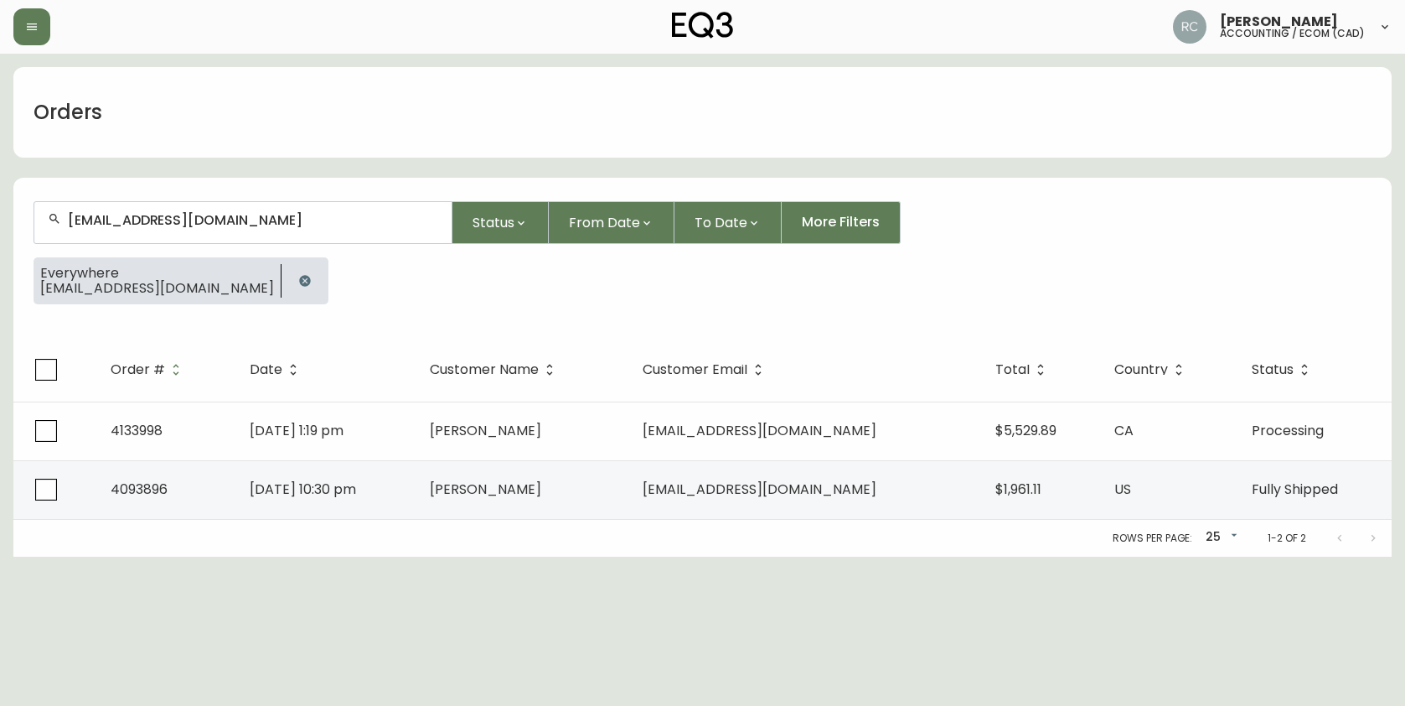
click at [160, 231] on div "CSASVIN@YAHOO.COM" at bounding box center [242, 222] width 417 height 41
paste input "EDRIK567@GMAIL"
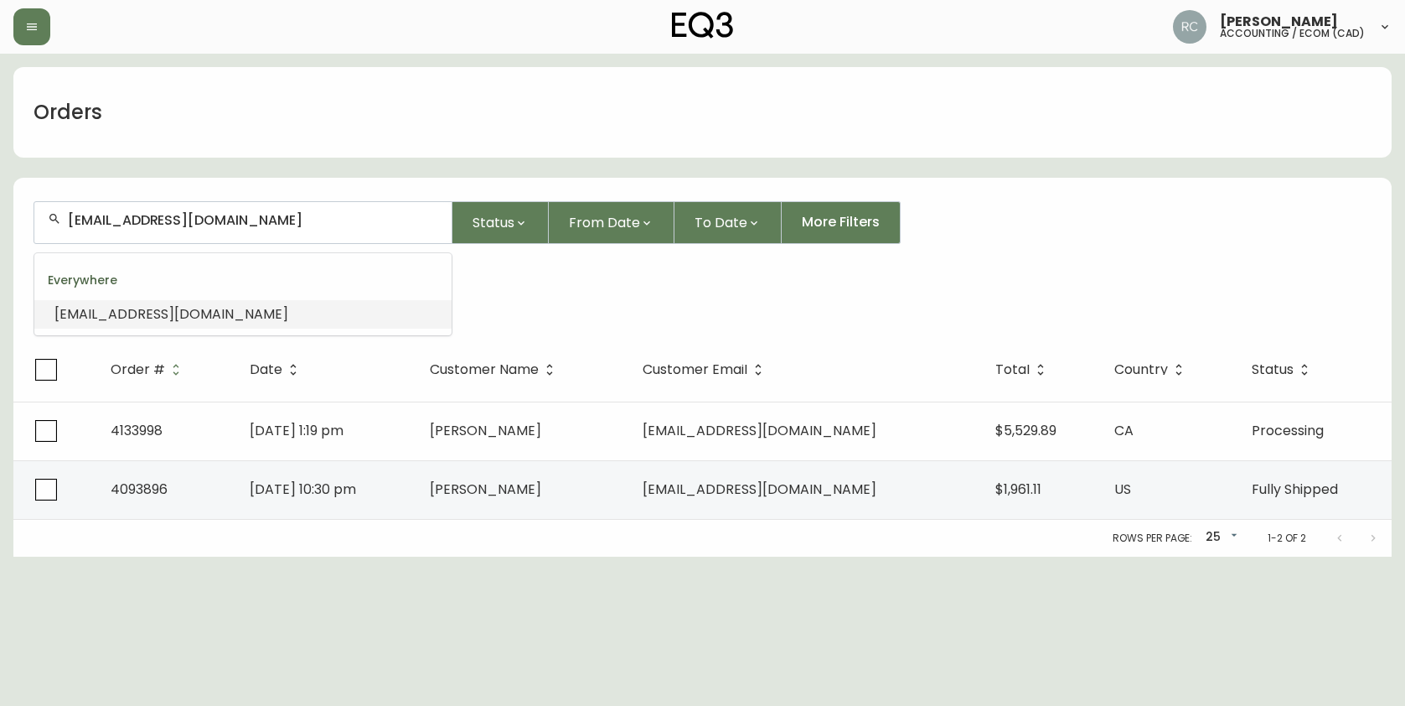
click at [284, 213] on input "CEDRIK567@GMAIL.COM" at bounding box center [253, 220] width 370 height 16
paste input "ATH.COUTURIER@ME"
click at [210, 304] on span "CATH.COUTURIER@ME.COM" at bounding box center [171, 313] width 234 height 19
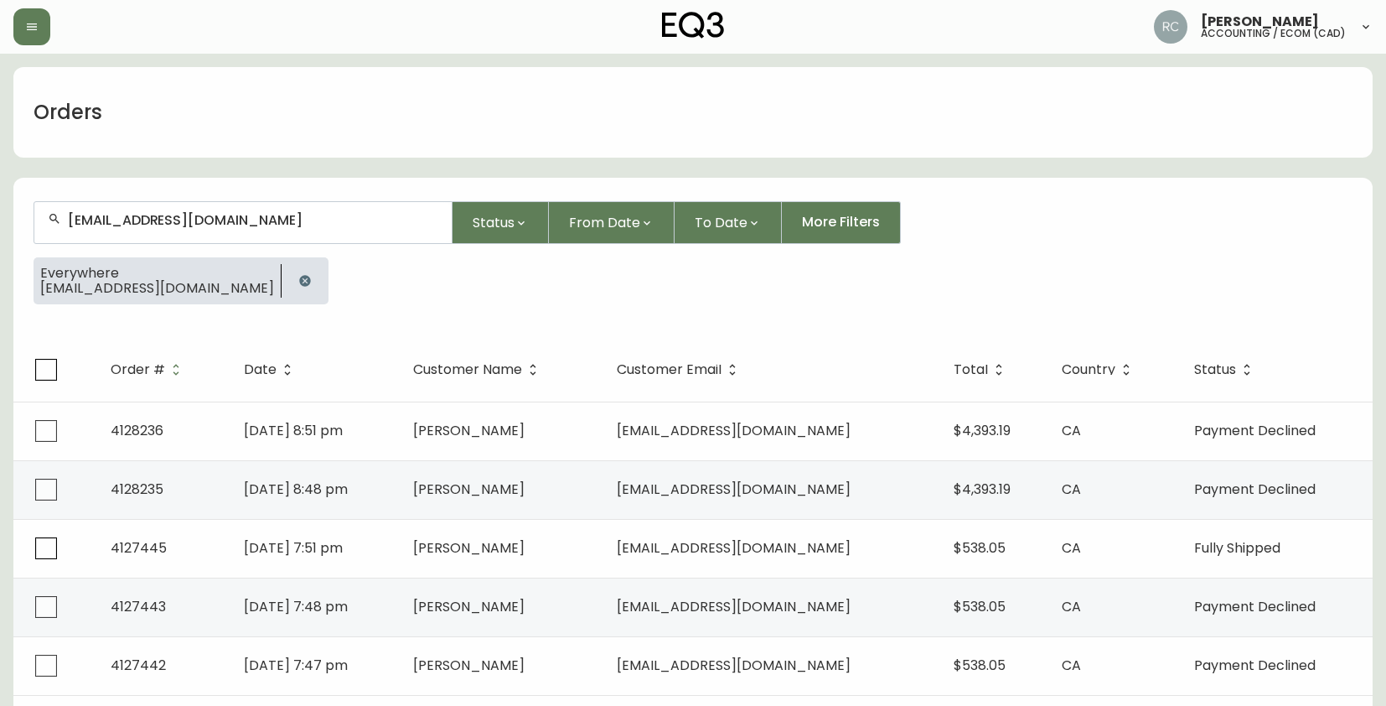
click at [171, 225] on input "CATH.COUTURIER@ME.COM" at bounding box center [253, 220] width 370 height 16
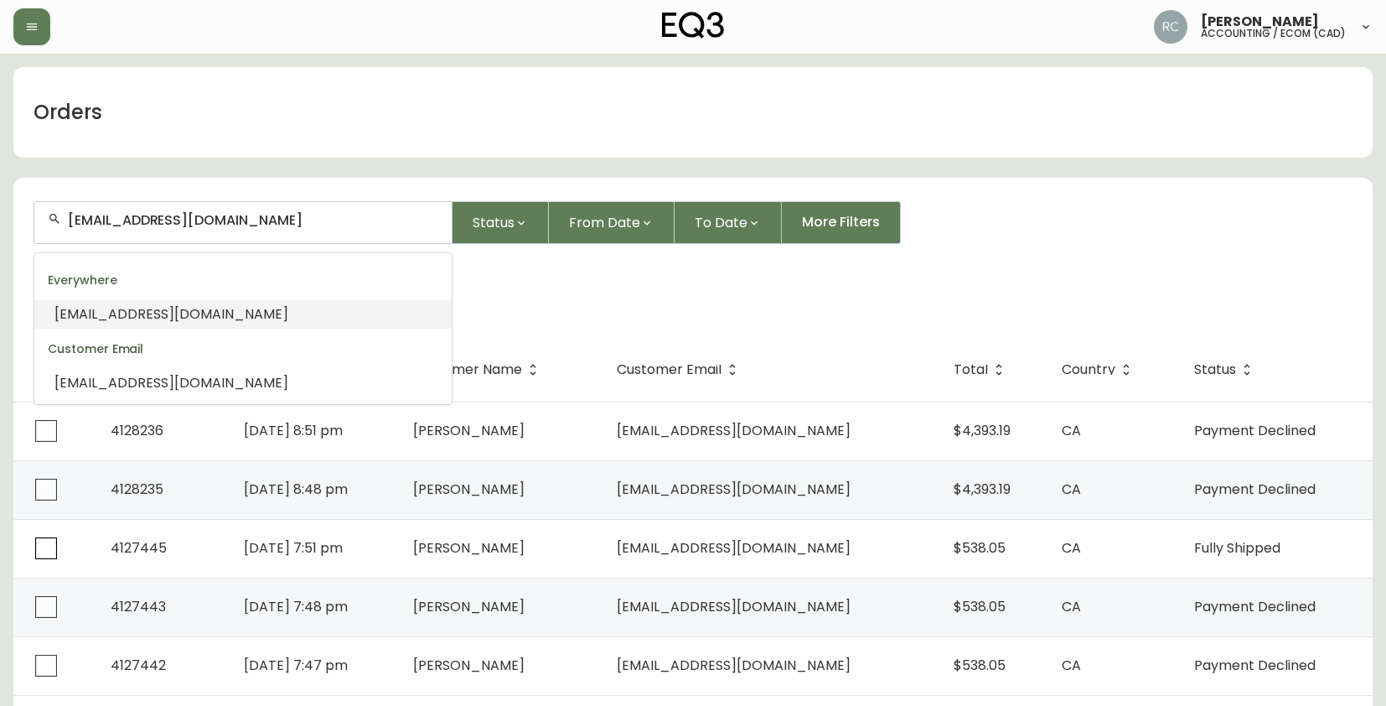
paste input "MIKE@T2.CA"
type input "MIKE@T2.CA"
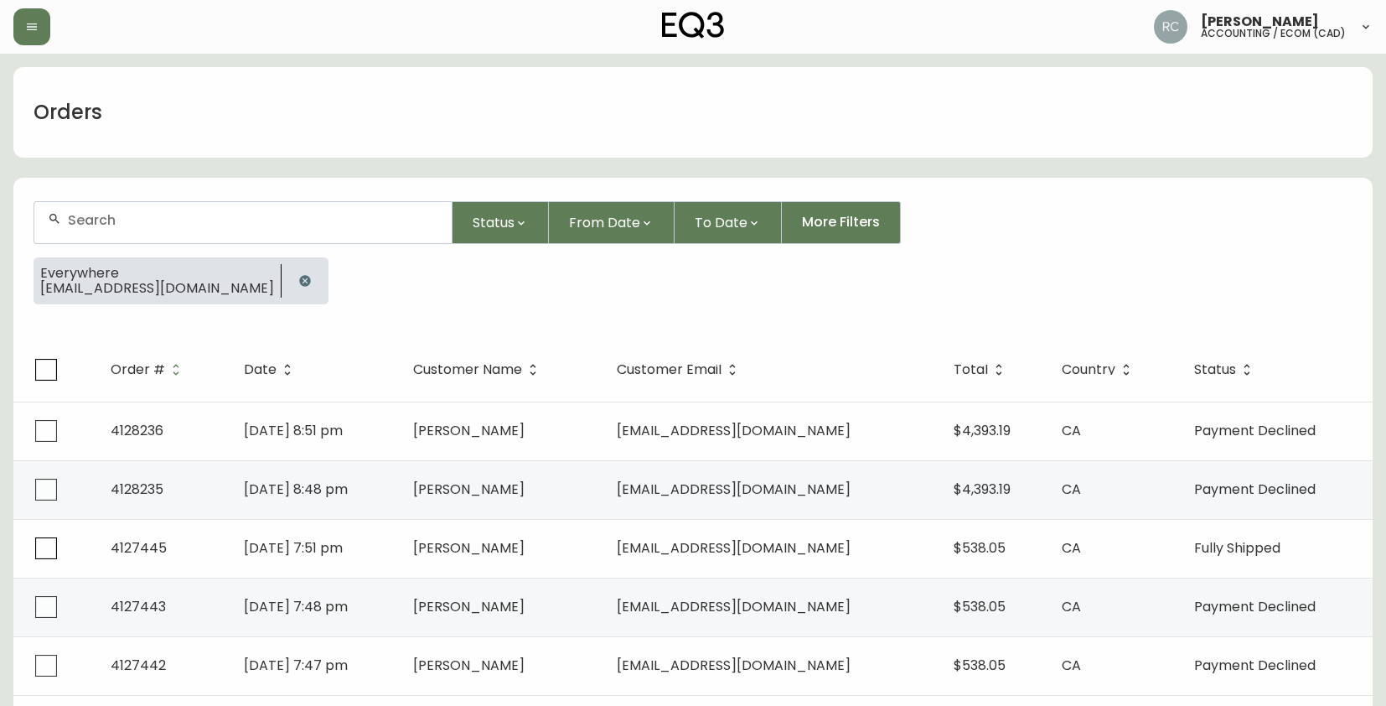
click at [115, 232] on div at bounding box center [242, 222] width 417 height 41
paste input "SCARLETTZHANG2016@GMAIL.COM"
click at [271, 205] on div "SCARLETTZHANG2016@GMAIL.COM" at bounding box center [242, 222] width 417 height 41
paste input "JULIE.WONG89"
click at [237, 204] on div "JULIE.WONG89@GMAIL.COM" at bounding box center [242, 222] width 417 height 41
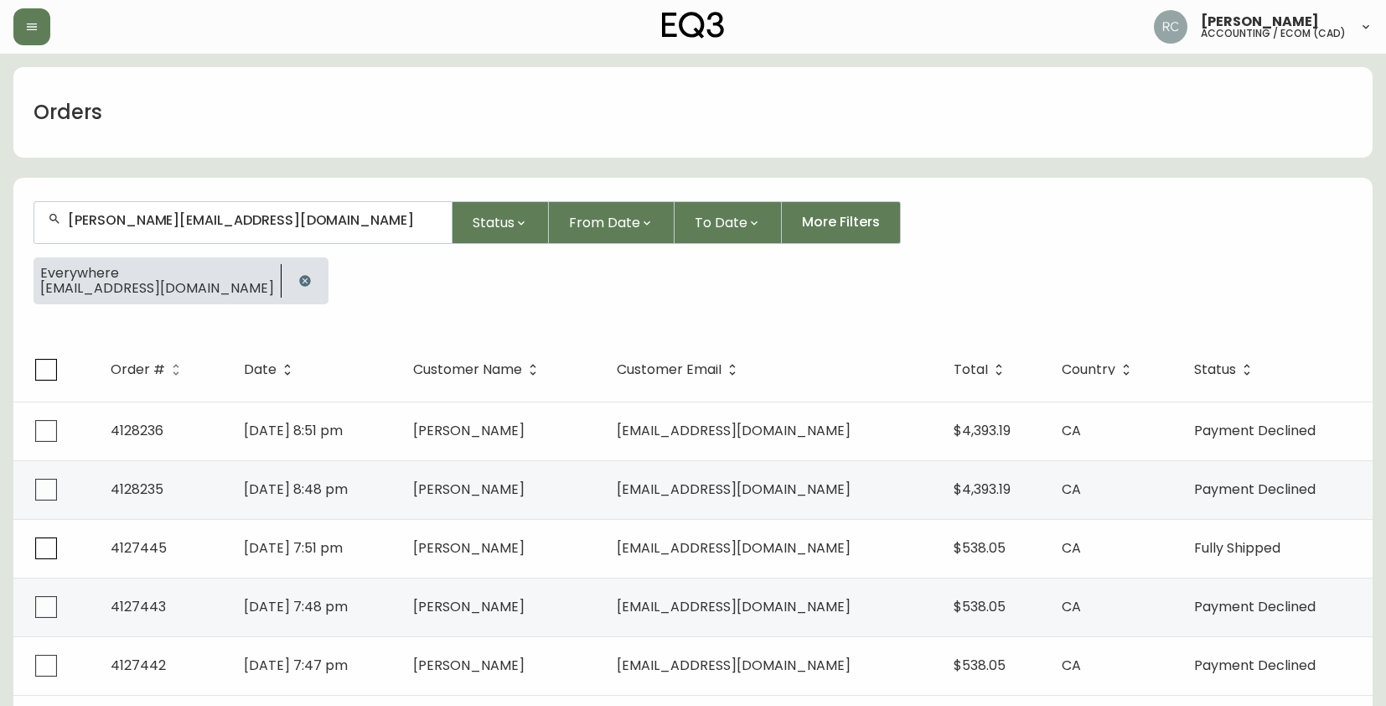
paste input "MARCAND69@HOT"
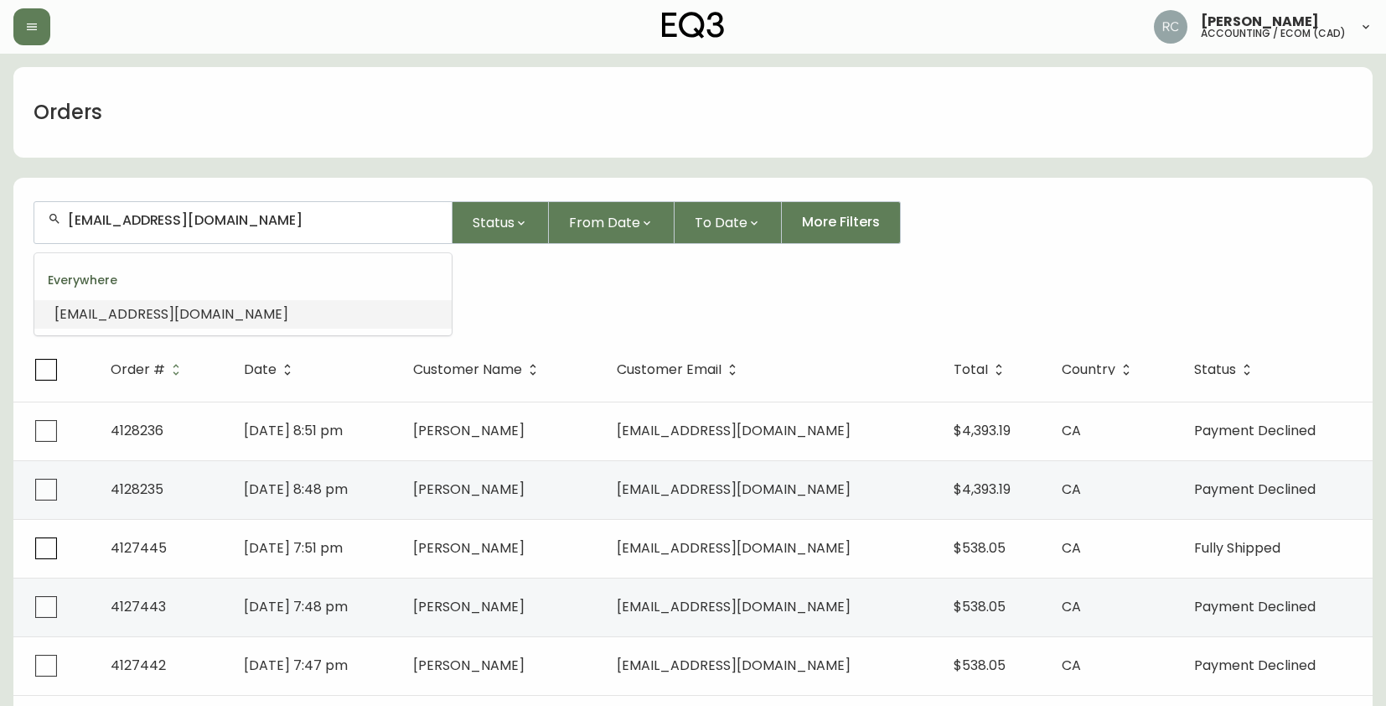
click at [181, 217] on input "MARCAND69@HOTMAIL.COM" at bounding box center [253, 220] width 370 height 16
paste input "WILSON.JLS@G"
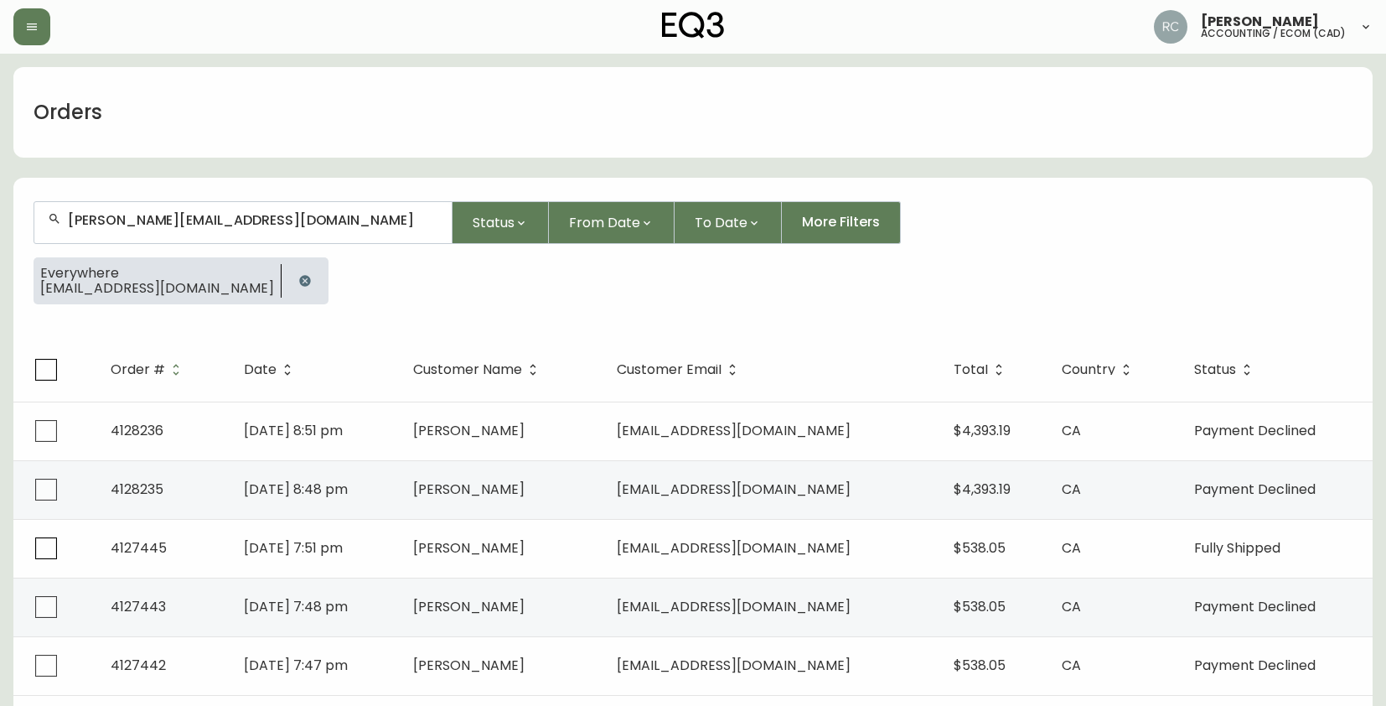
click at [348, 205] on div "WILSON.JLS@GMAIL.COM" at bounding box center [242, 222] width 417 height 41
paste input "GARRETTLEGALLAIS1"
click at [215, 224] on input "GARRETTLEGALLAIS1@GMAIL.COM" at bounding box center [253, 220] width 370 height 16
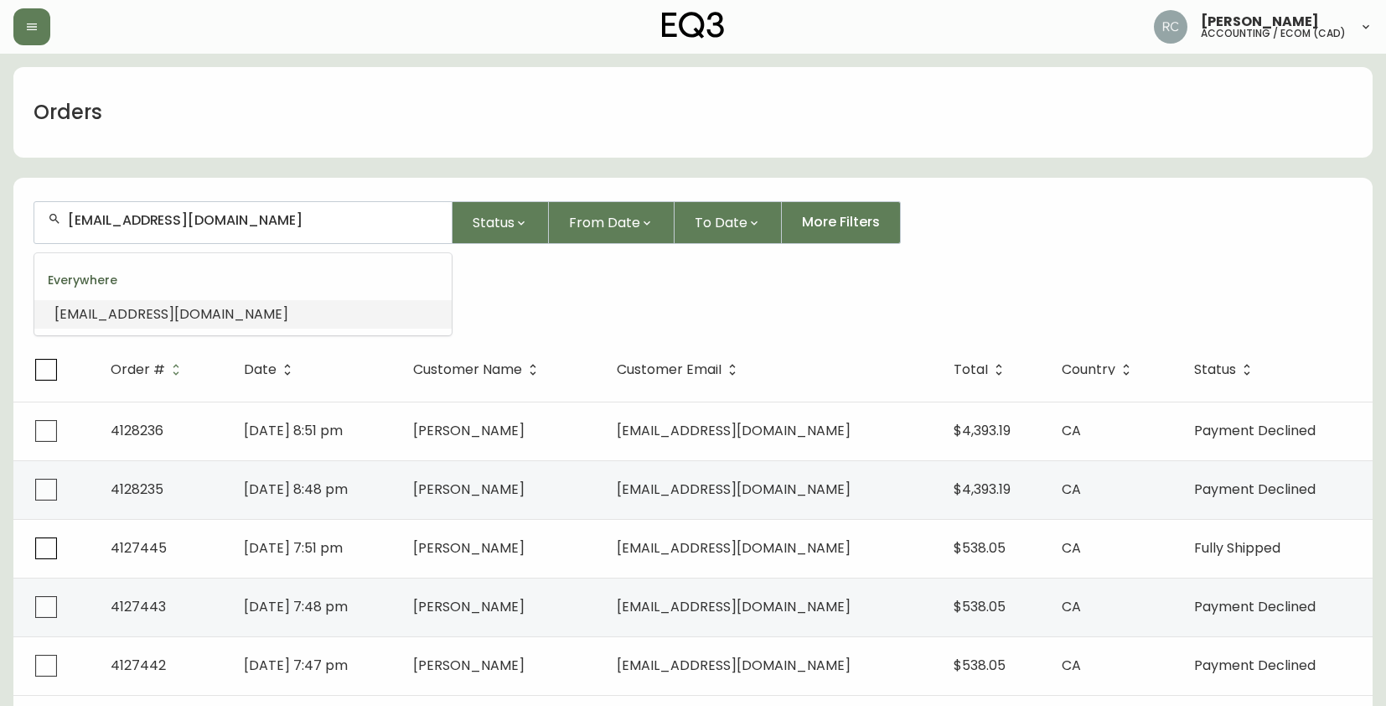
paste input "REG@REEMER"
click at [148, 307] on span "REG@REEMER.COM" at bounding box center [171, 313] width 234 height 19
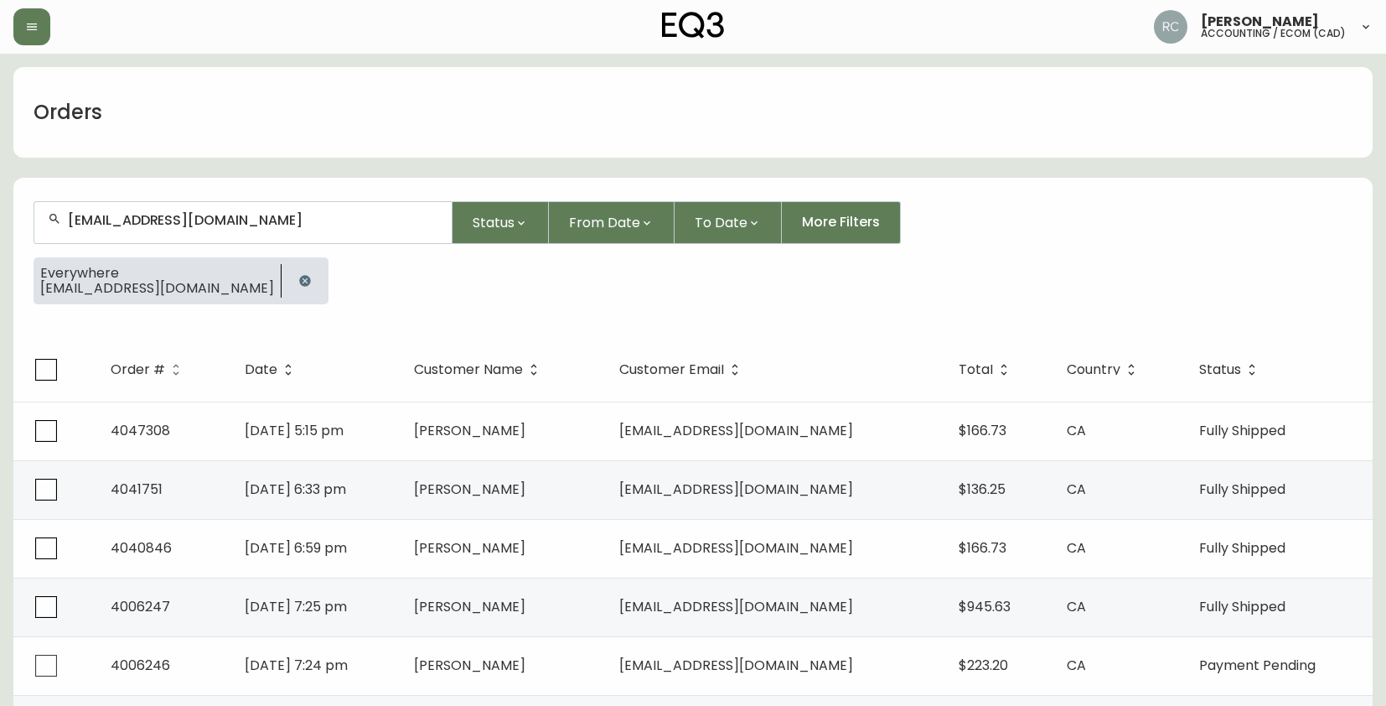
click at [194, 220] on input "REG@REEMER.COM" at bounding box center [253, 220] width 370 height 16
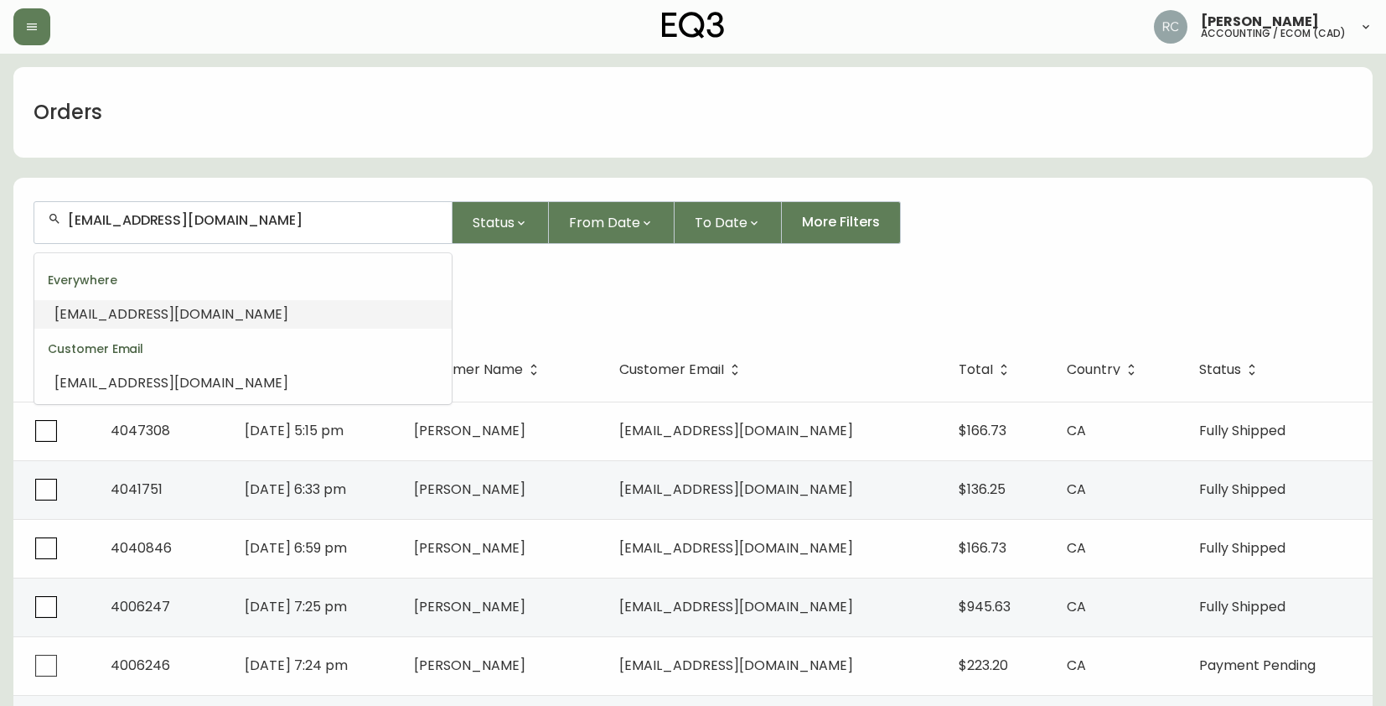
paste input "ANTONHABERL@HOTMAIL"
type input "ANTONHABERL@HOTMAIL.COM"
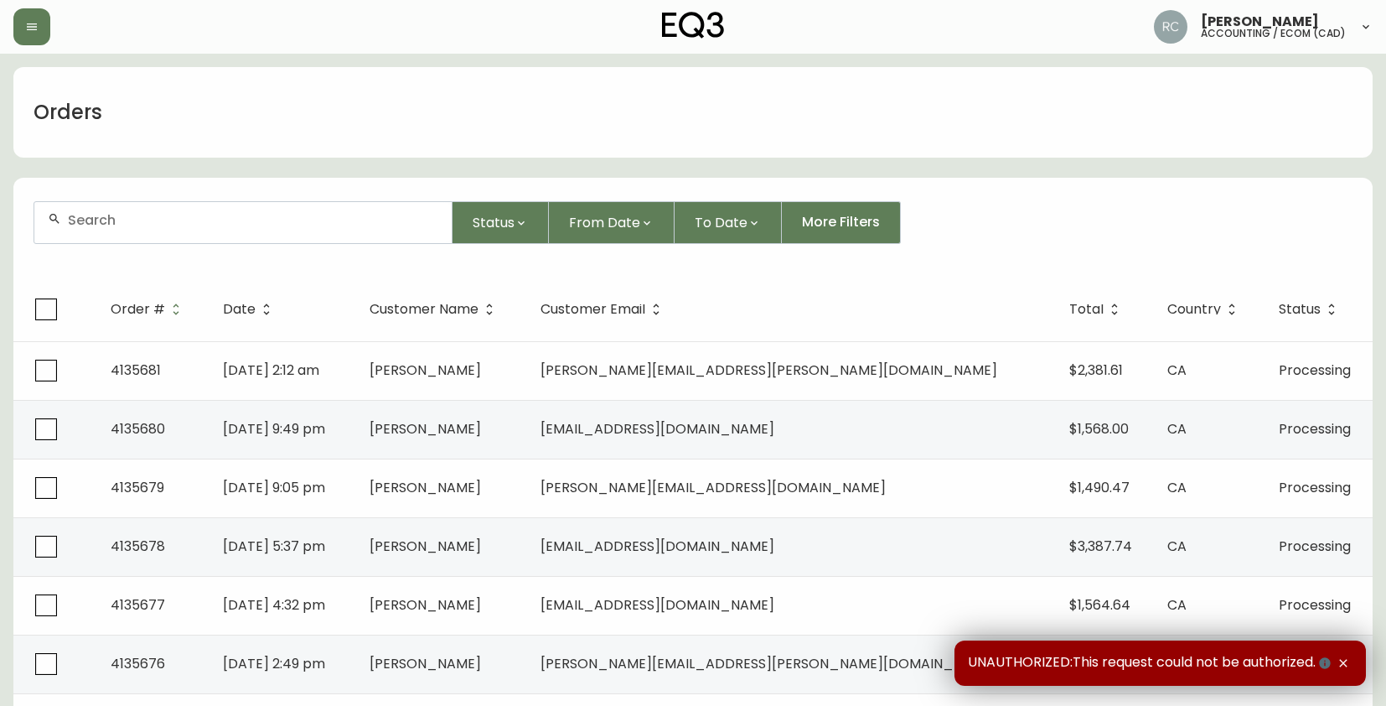
click at [282, 206] on div at bounding box center [242, 222] width 417 height 41
paste input "4135619"
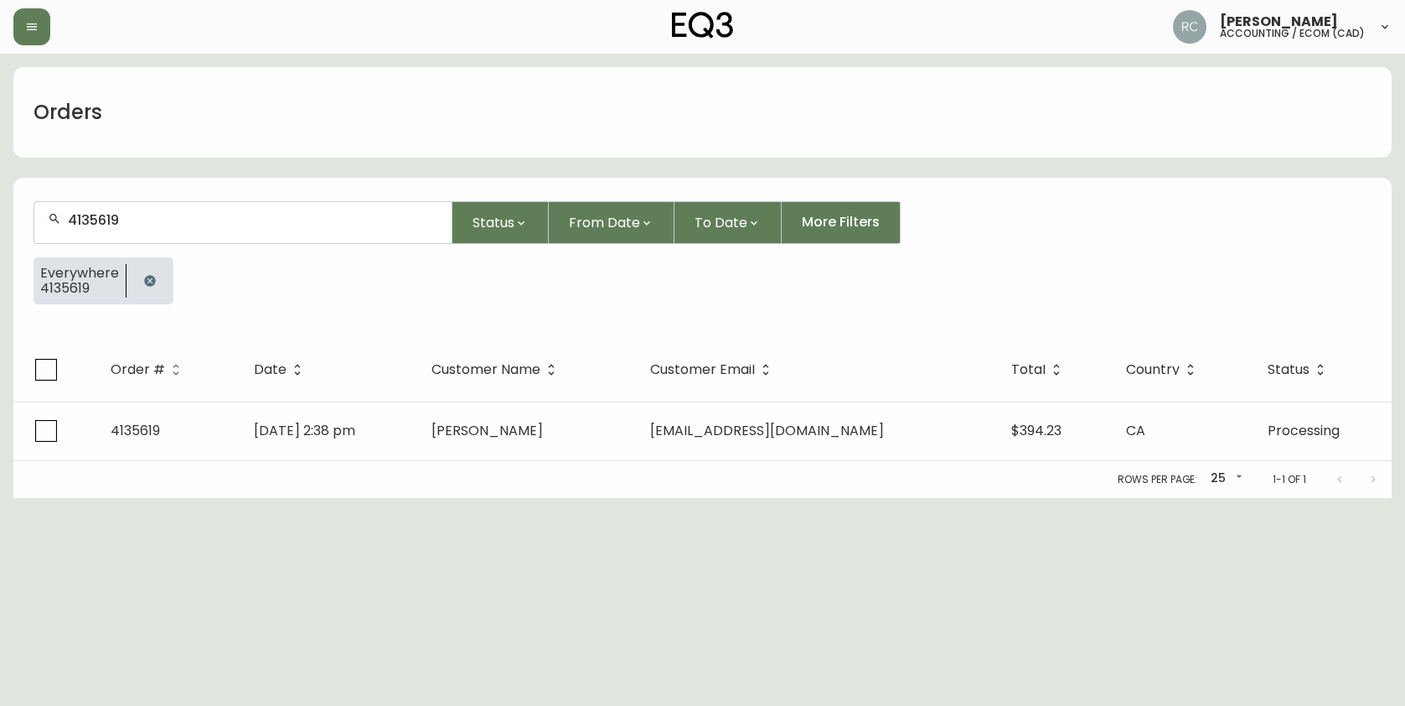
type input "4135619"
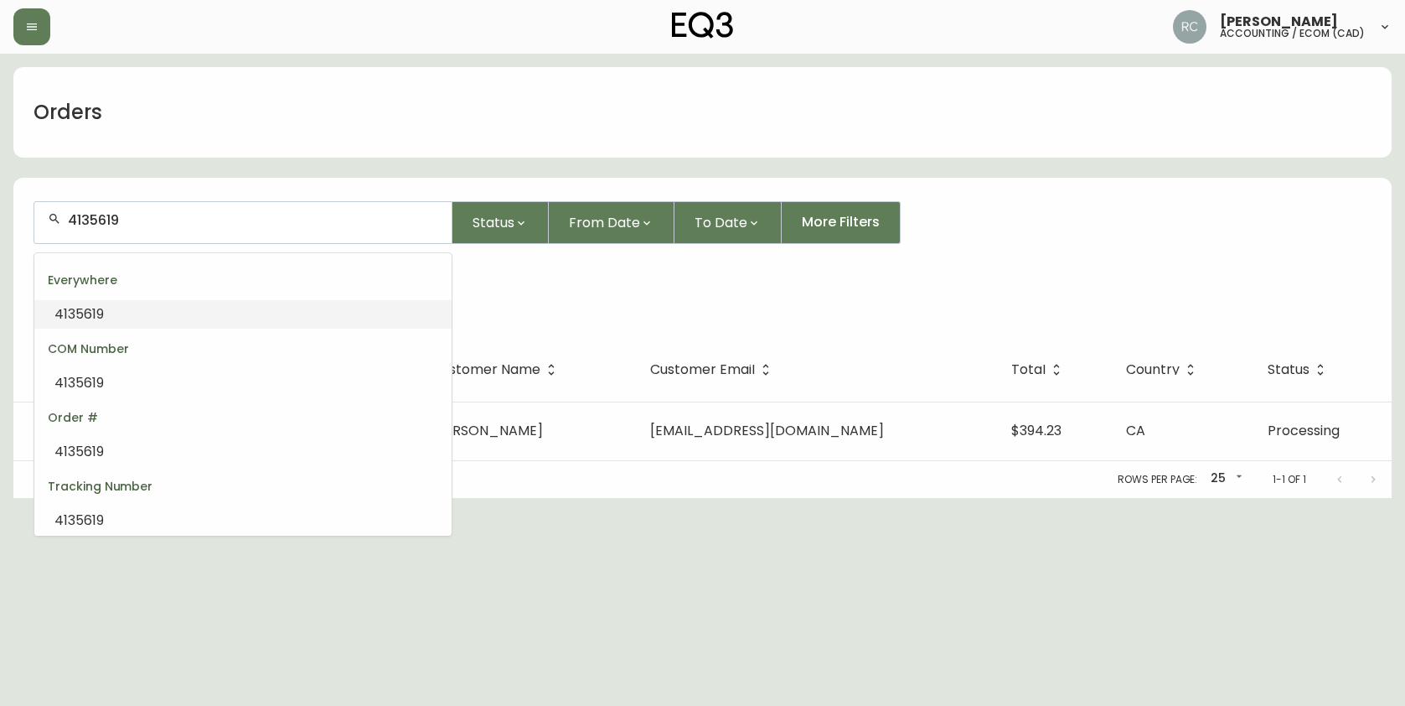
click at [191, 219] on input "4135619" at bounding box center [253, 220] width 370 height 16
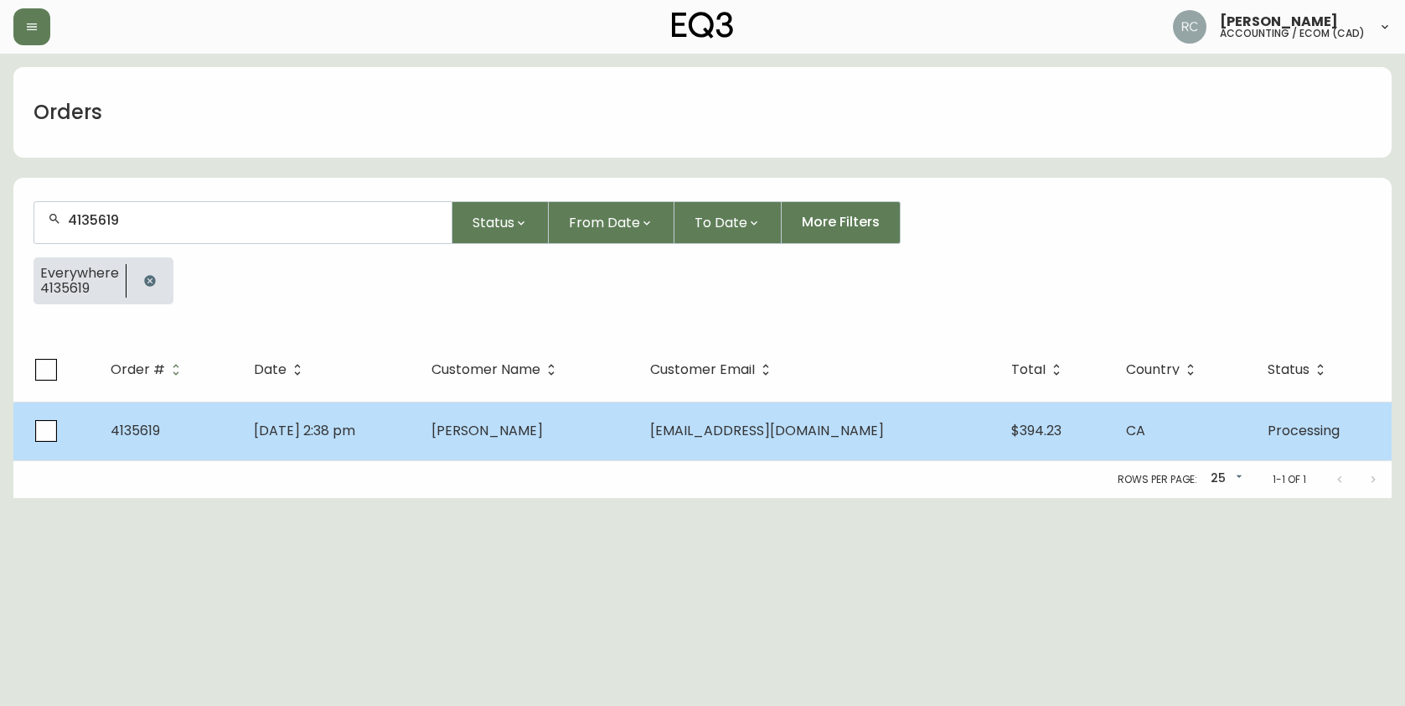
click at [418, 447] on td "Oct 01 2025, 2:38 pm" at bounding box center [330, 430] width 178 height 59
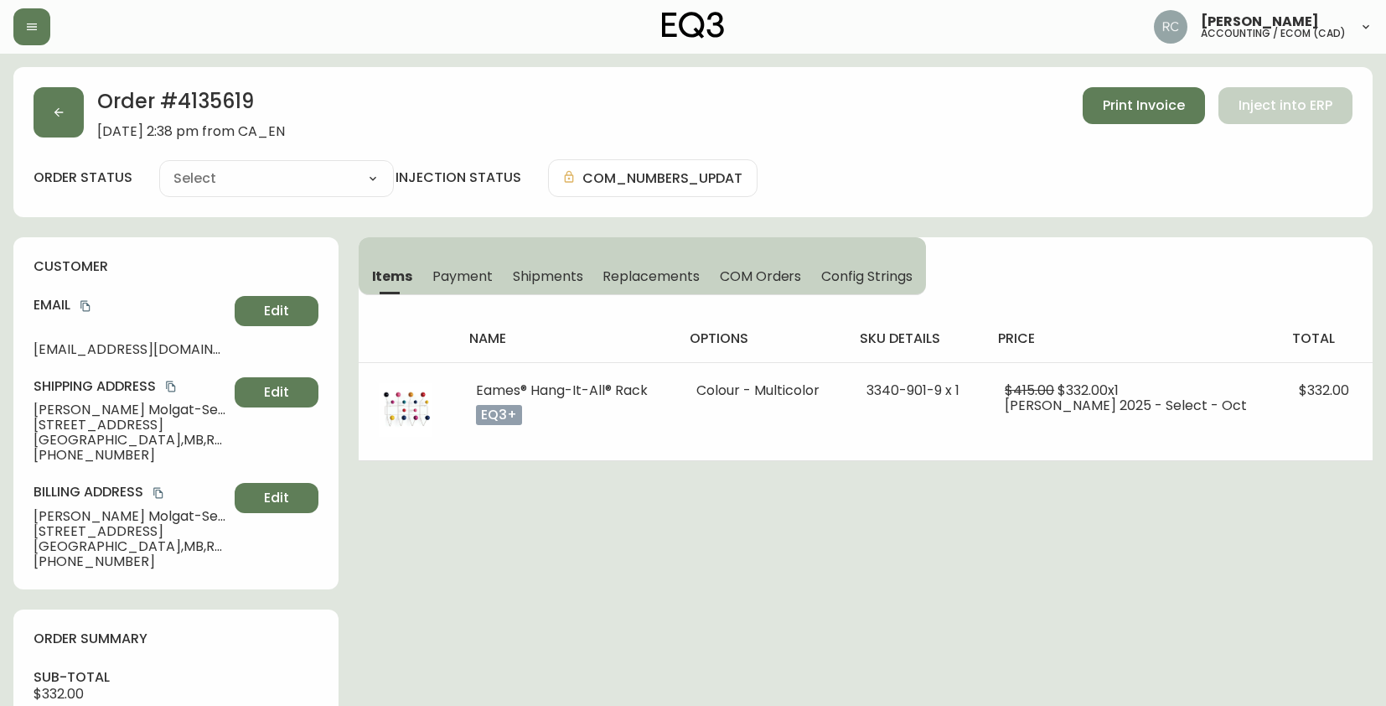
type input "Processing"
select select "PROCESSING"
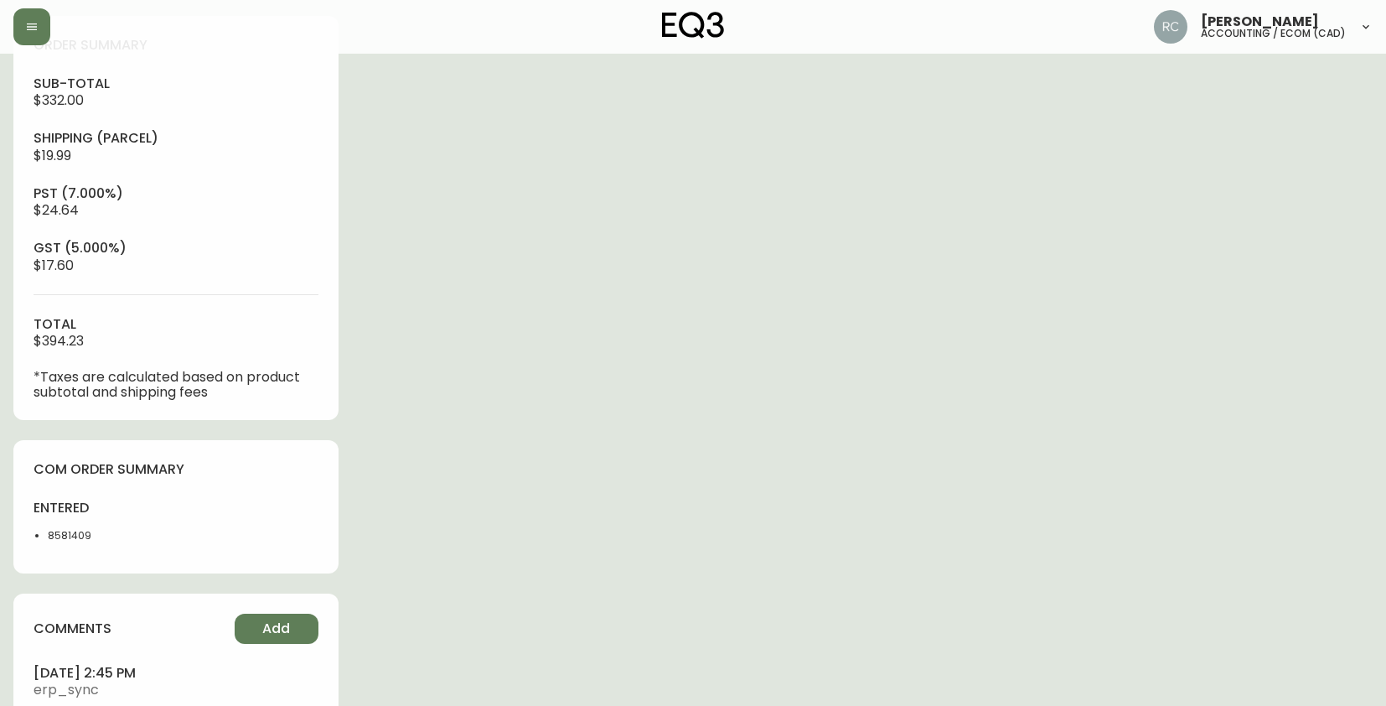
scroll to position [670, 0]
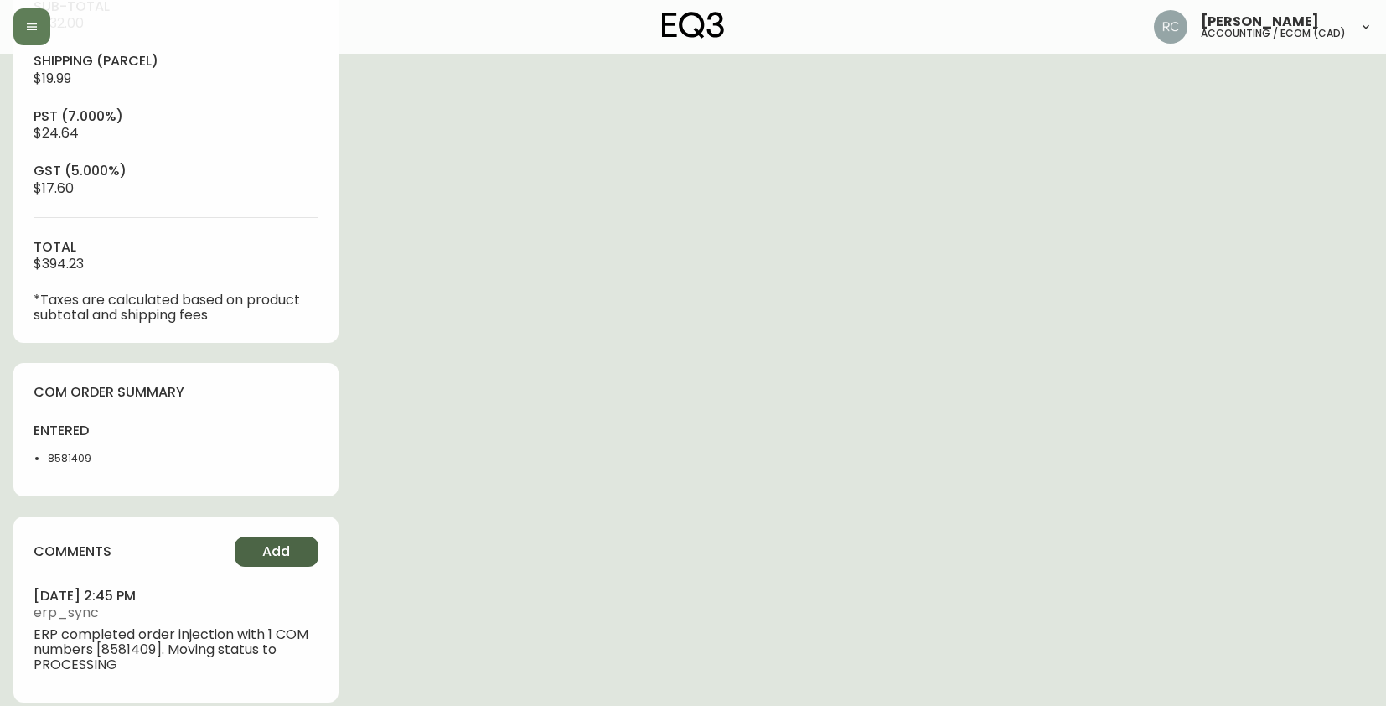
click at [246, 541] on button "Add" at bounding box center [277, 551] width 84 height 30
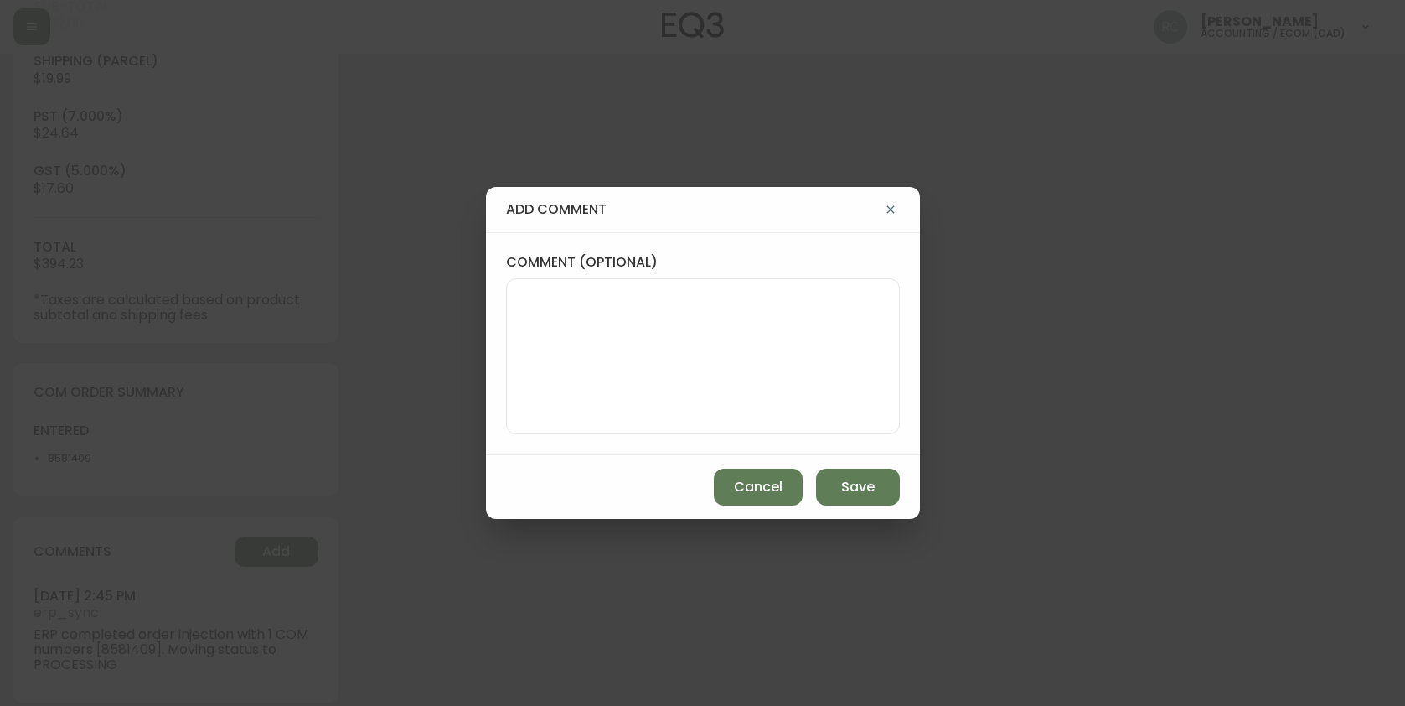
click at [574, 407] on textarea "comment (optional)" at bounding box center [702, 356] width 365 height 134
paste textarea "P019796"
type textarea "PO: YP019796"
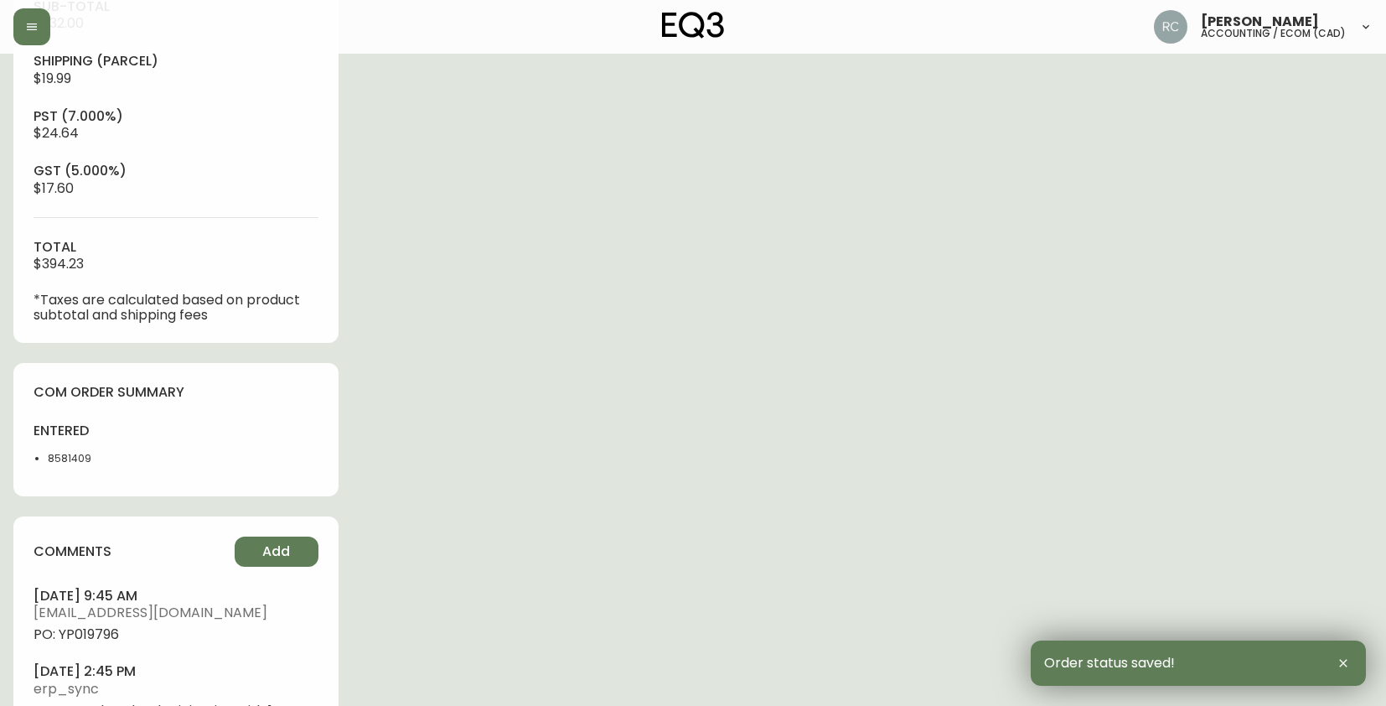
click at [98, 634] on span "PO: YP019796" at bounding box center [176, 634] width 285 height 15
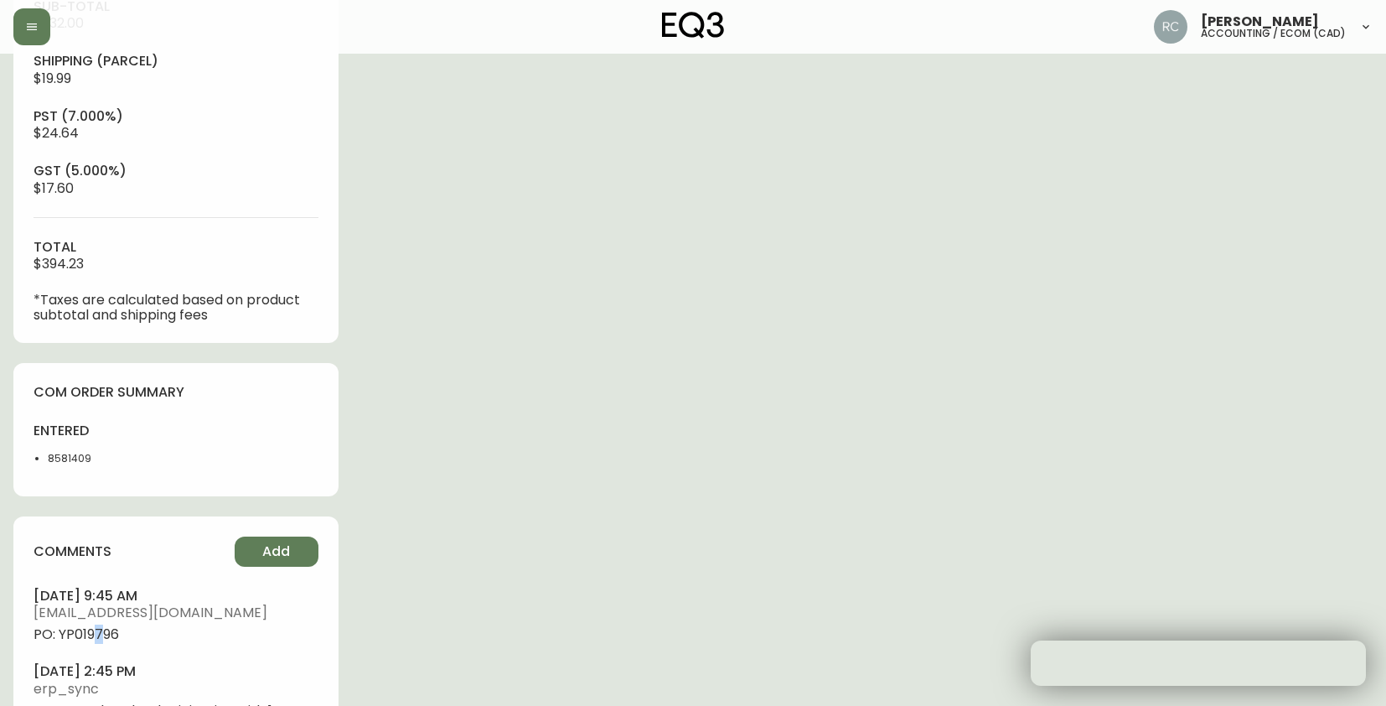
click at [98, 634] on span "PO: YP019796" at bounding box center [176, 634] width 285 height 15
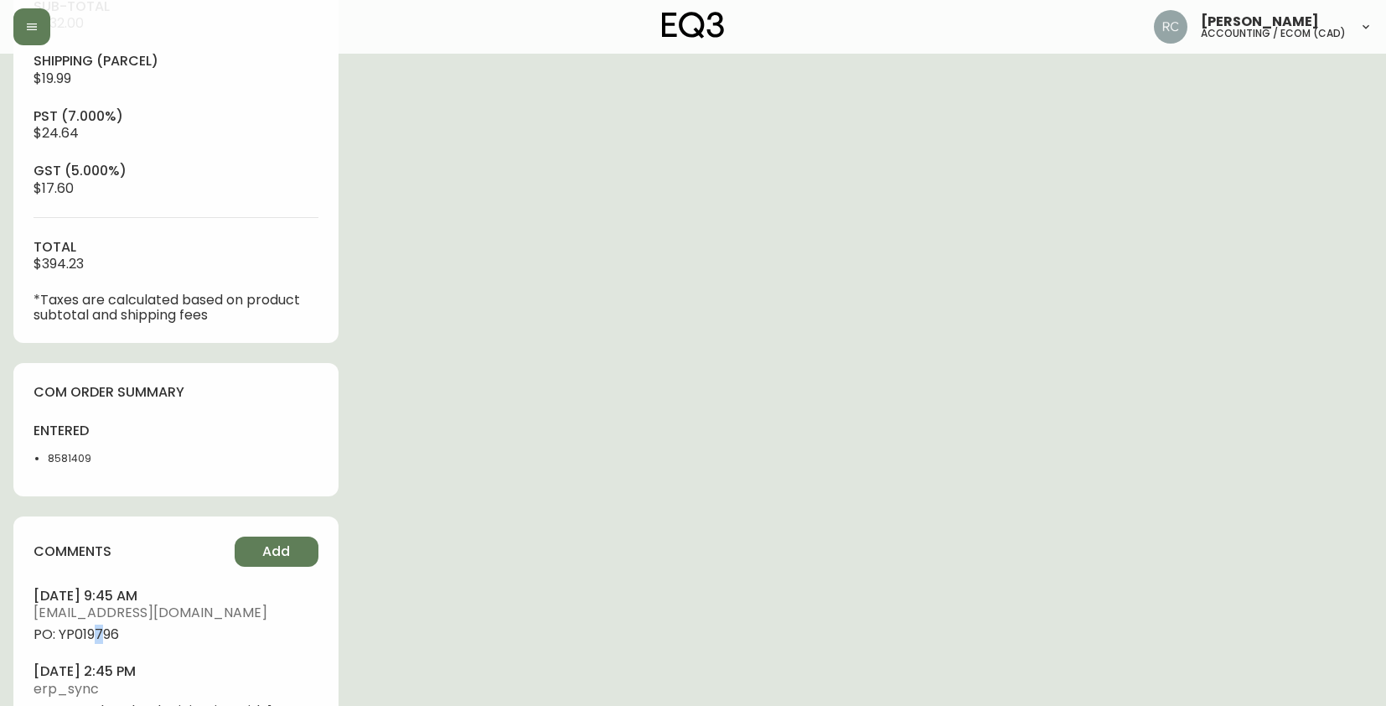
click at [92, 632] on span "PO: YP019796" at bounding box center [176, 634] width 285 height 15
drag, startPoint x: 92, startPoint y: 633, endPoint x: 49, endPoint y: 635, distance: 42.8
click at [83, 633] on span "PO: YP019796" at bounding box center [176, 634] width 285 height 15
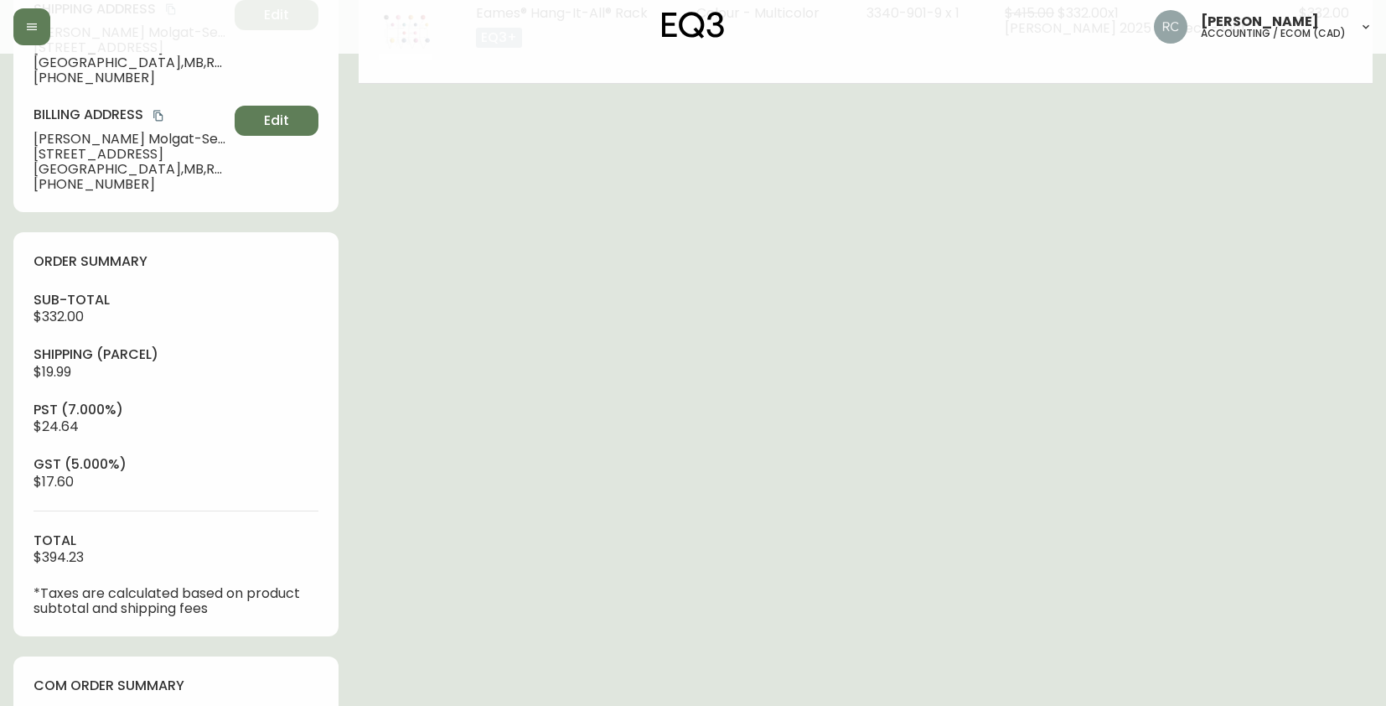
scroll to position [0, 0]
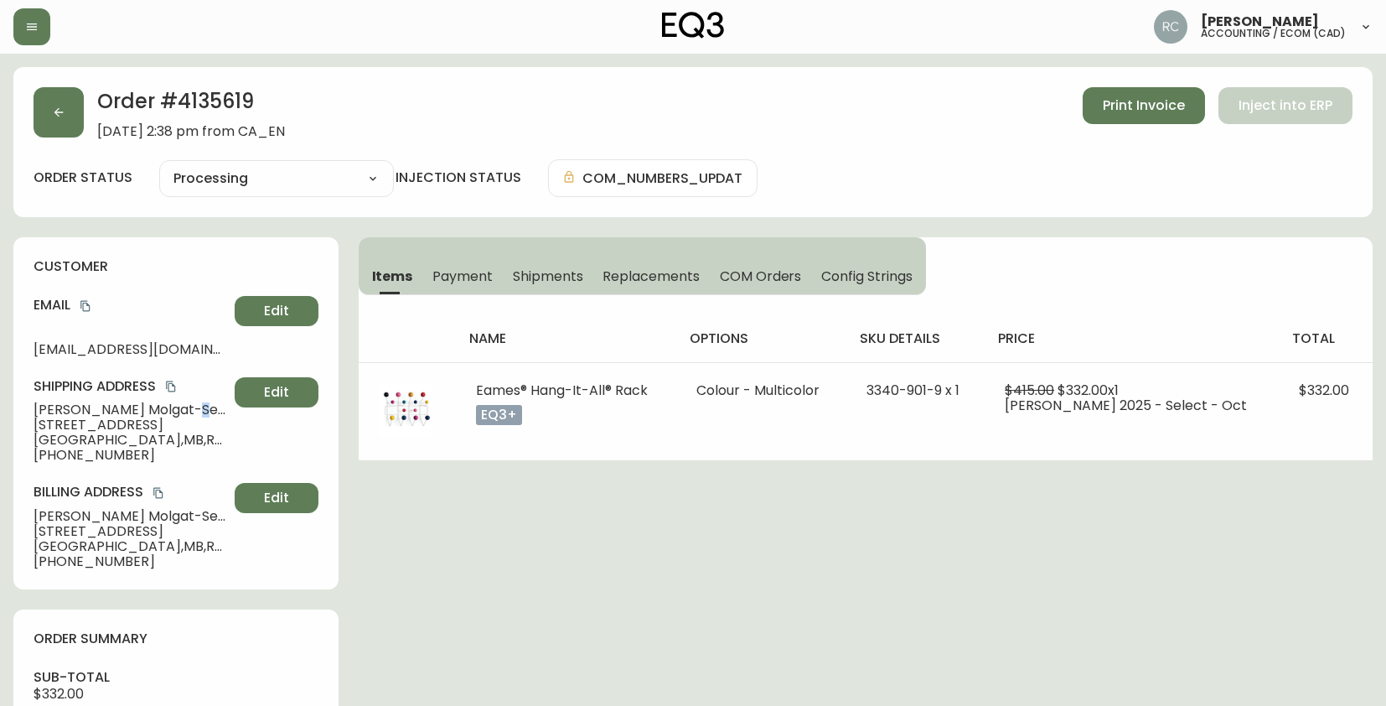
click at [147, 410] on span "Yannick Molgat-Seon" at bounding box center [131, 409] width 194 height 15
click at [88, 308] on icon "copy" at bounding box center [86, 306] width 12 height 12
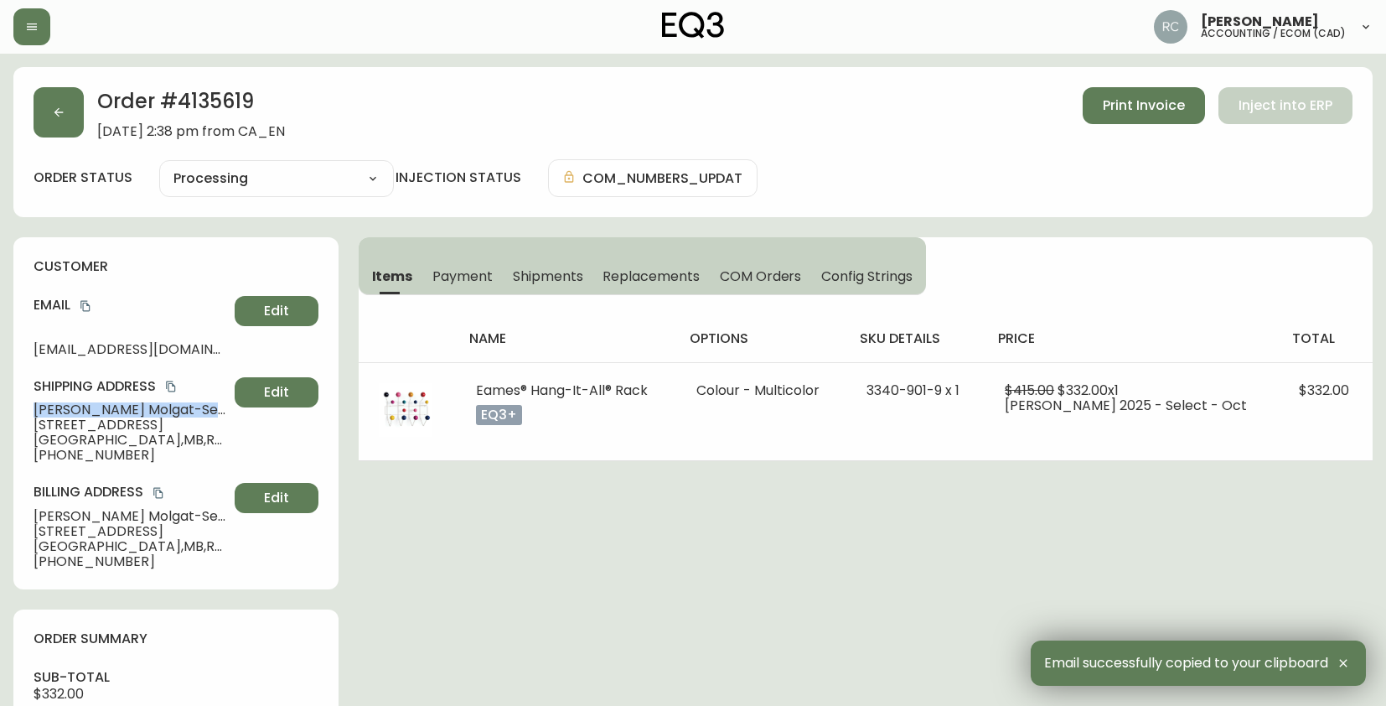
click at [66, 434] on span "Winnipeg , MB , R3G 2G6 , CA" at bounding box center [131, 439] width 194 height 15
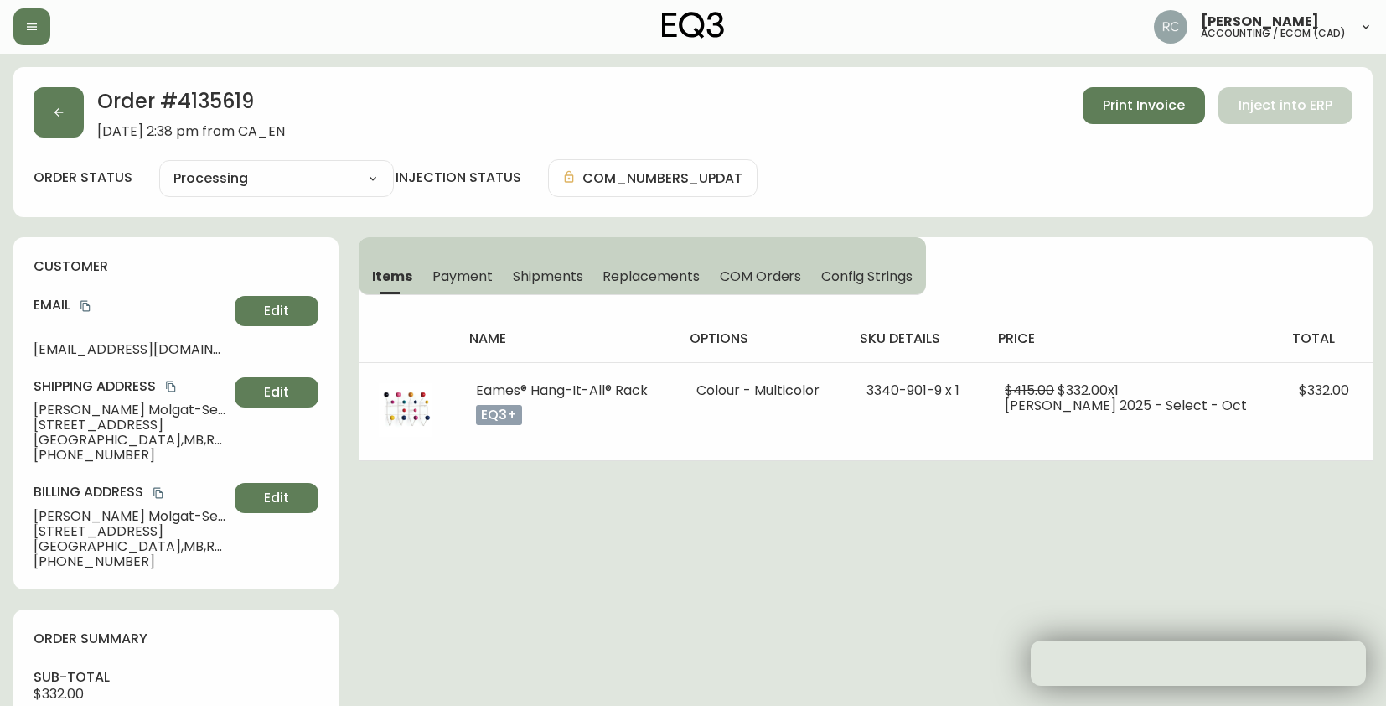
click at [71, 429] on span "109 Lipton Street" at bounding box center [131, 424] width 194 height 15
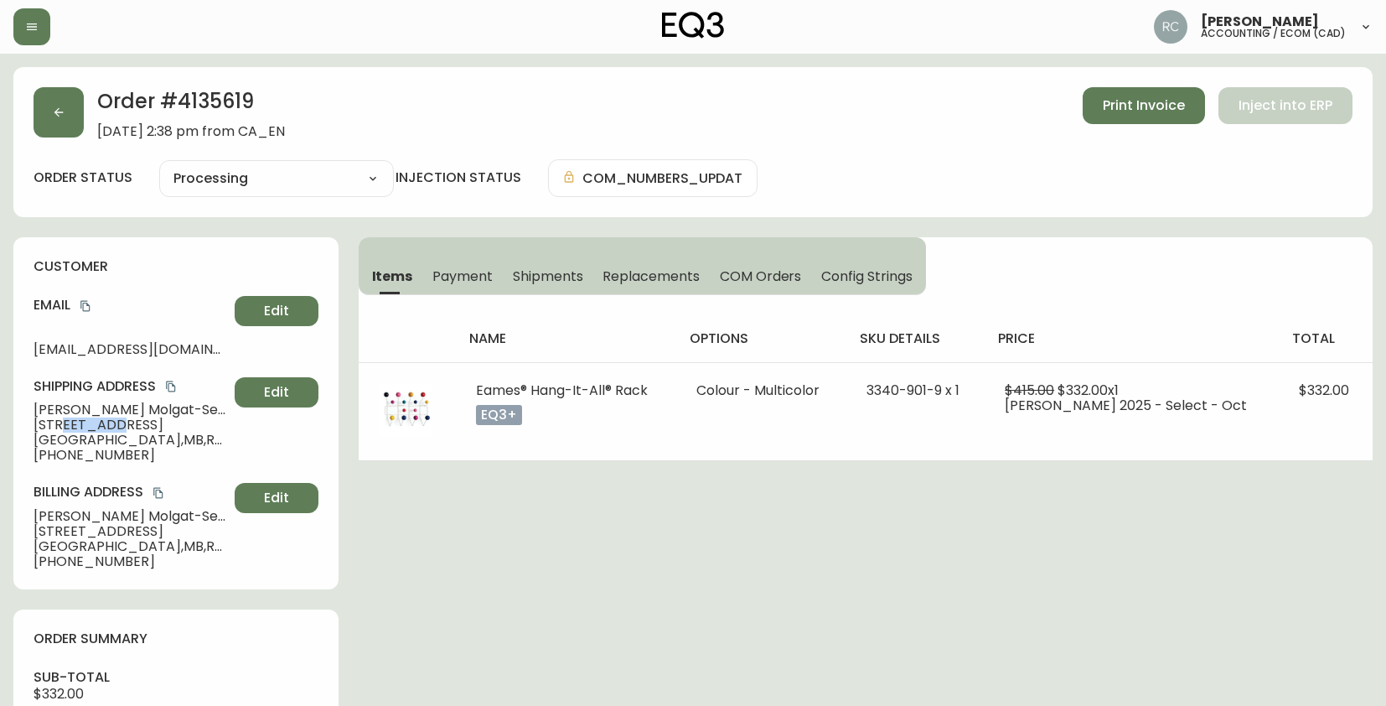
click at [71, 429] on span "109 Lipton Street" at bounding box center [131, 424] width 194 height 15
copy span "109 Lipton Street"
click at [144, 437] on span "Winnipeg , MB , R3G 2G6 , CA" at bounding box center [131, 439] width 194 height 15
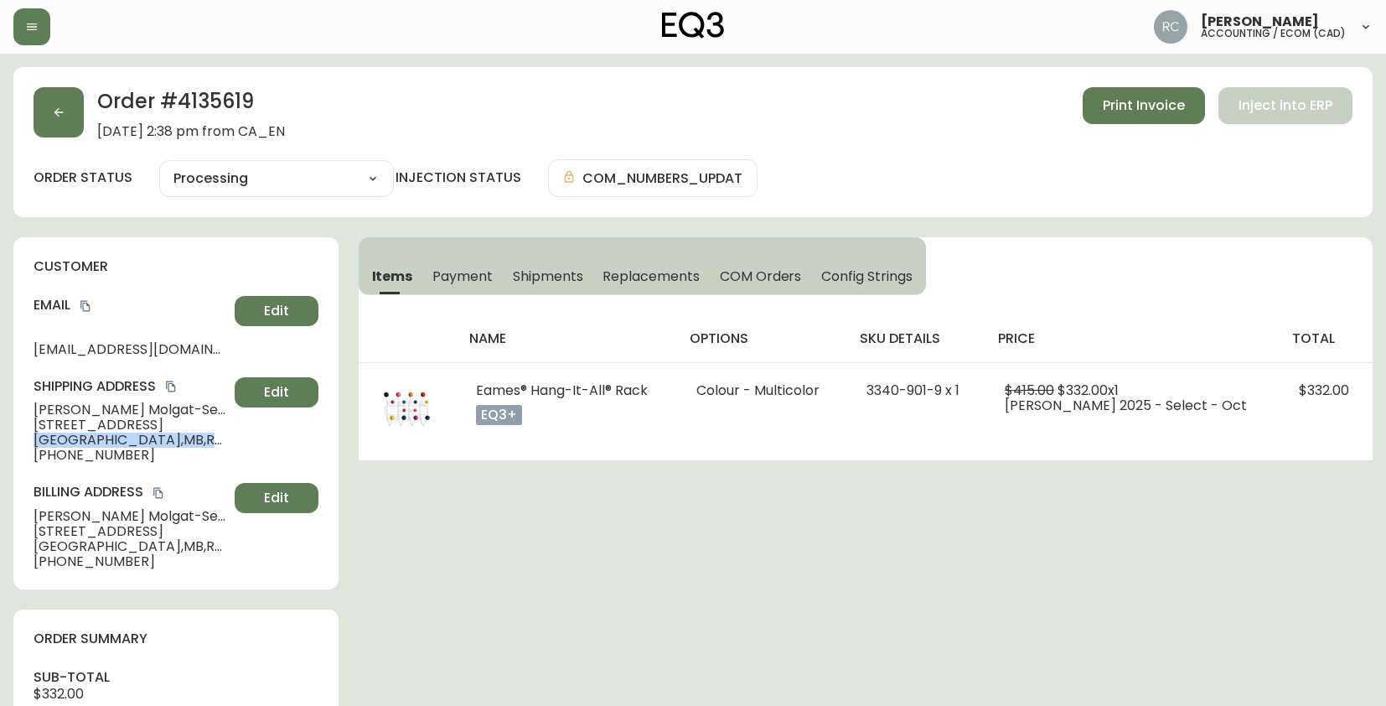
click at [144, 437] on span "Winnipeg , MB , R3G 2G6 , CA" at bounding box center [131, 439] width 194 height 15
copy span "Winnipeg , MB , R3G 2G6 , CA"
click at [101, 453] on span "+12048043064" at bounding box center [131, 455] width 194 height 15
copy span "12048043064"
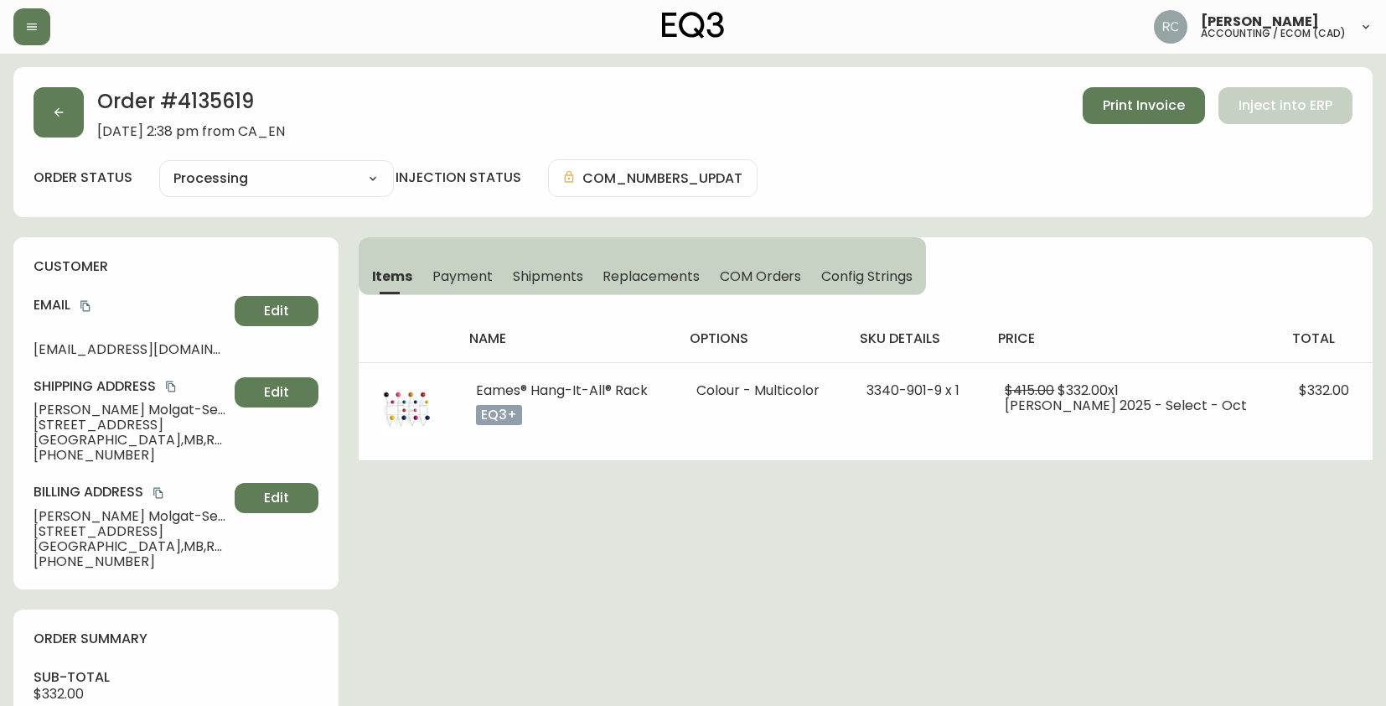
click at [51, 396] on div "Shipping Address Yannick Molgat-Seon 109 Lipton Street Winnipeg , MB , R3G 2G6 …" at bounding box center [176, 419] width 285 height 85
click at [46, 406] on span "Yannick Molgat-Seon" at bounding box center [131, 409] width 194 height 15
copy span "Yannick Molgat-Seon"
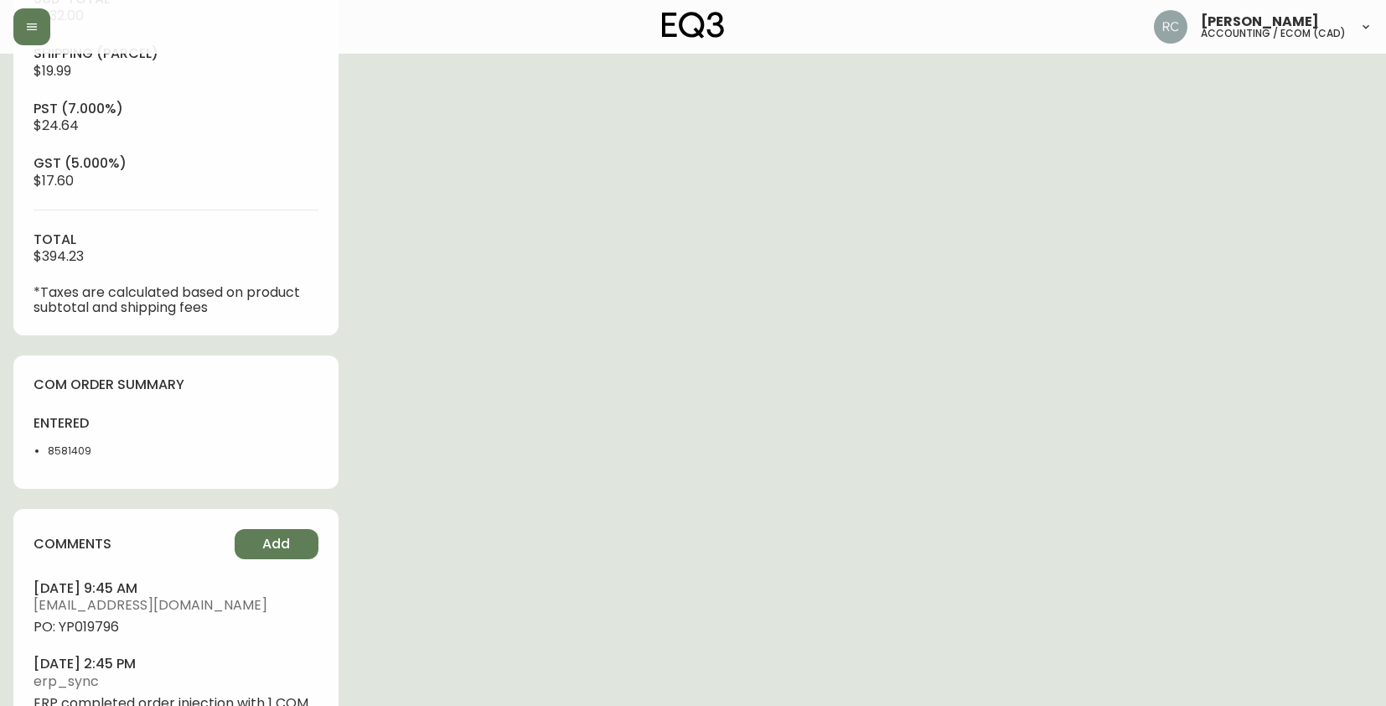
scroll to position [763, 0]
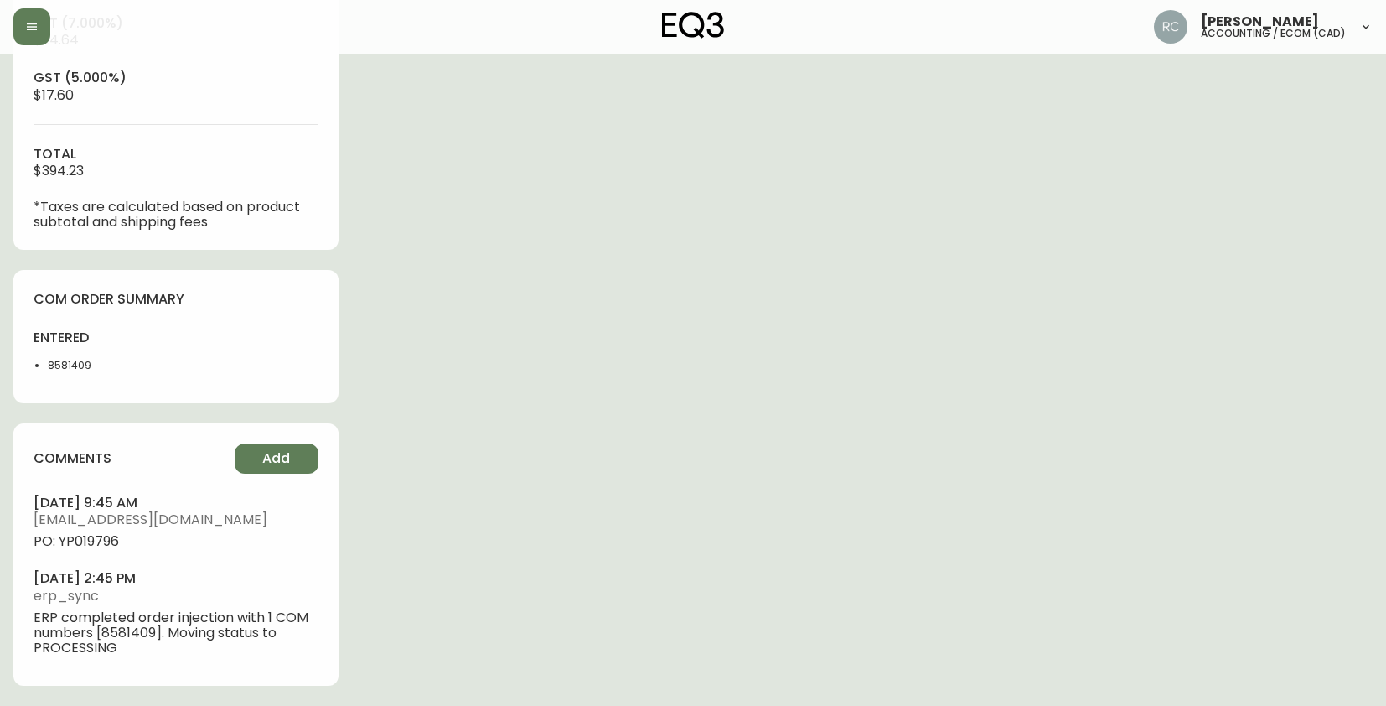
click at [81, 553] on ul "october 06, 2025 at 9:45 am rcustodio@eq3.ca PO: YP019796 october 01, 2025 at 2…" at bounding box center [176, 575] width 285 height 162
copy span "YP019796"
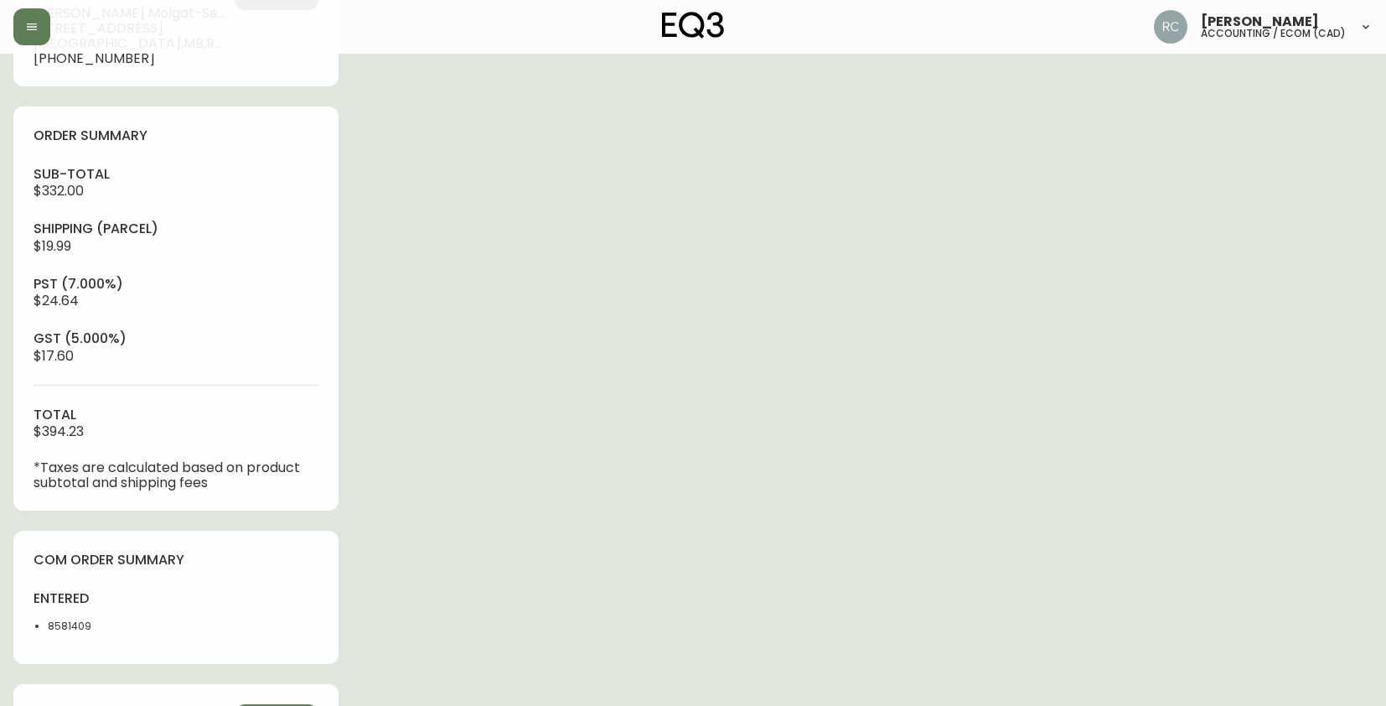
scroll to position [0, 0]
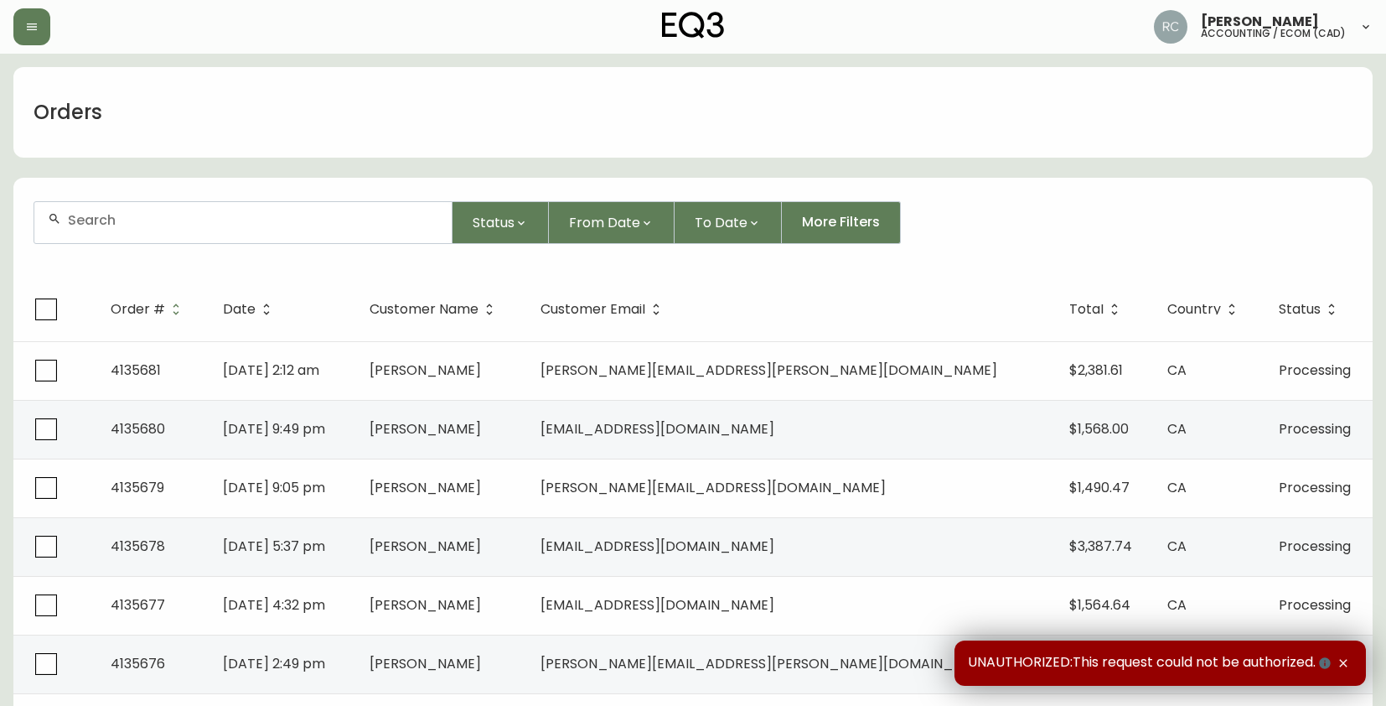
click at [270, 212] on input "text" at bounding box center [253, 220] width 370 height 16
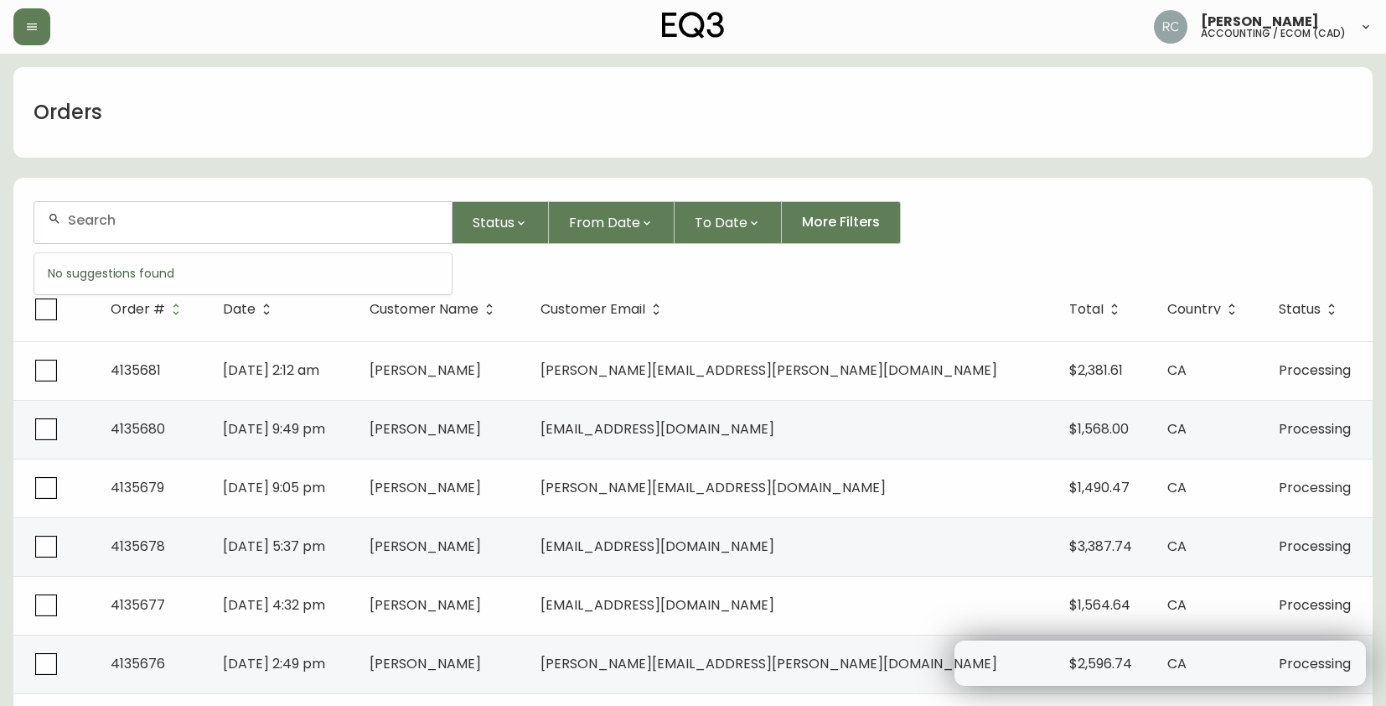
paste input "4135630"
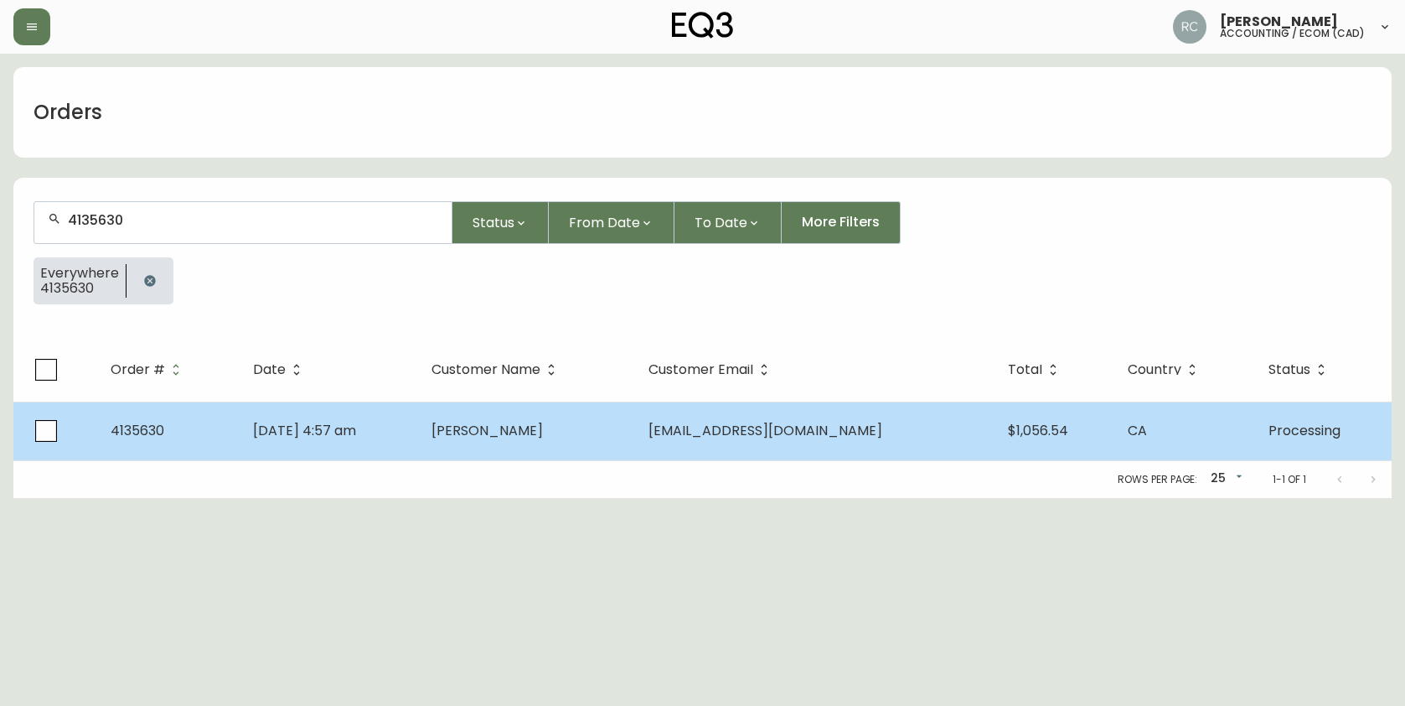
type input "4135630"
click at [419, 415] on td "[DATE] 4:57 am" at bounding box center [329, 430] width 179 height 59
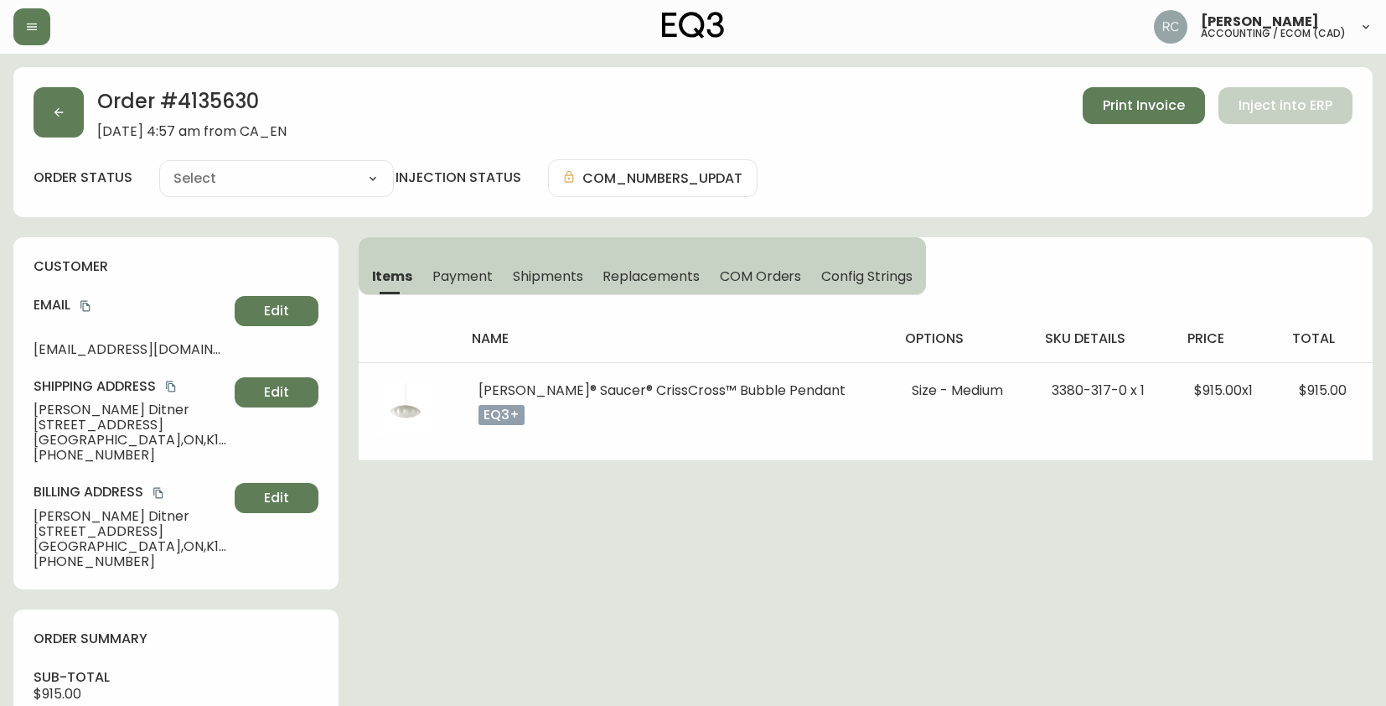
type input "Processing"
select select "PROCESSING"
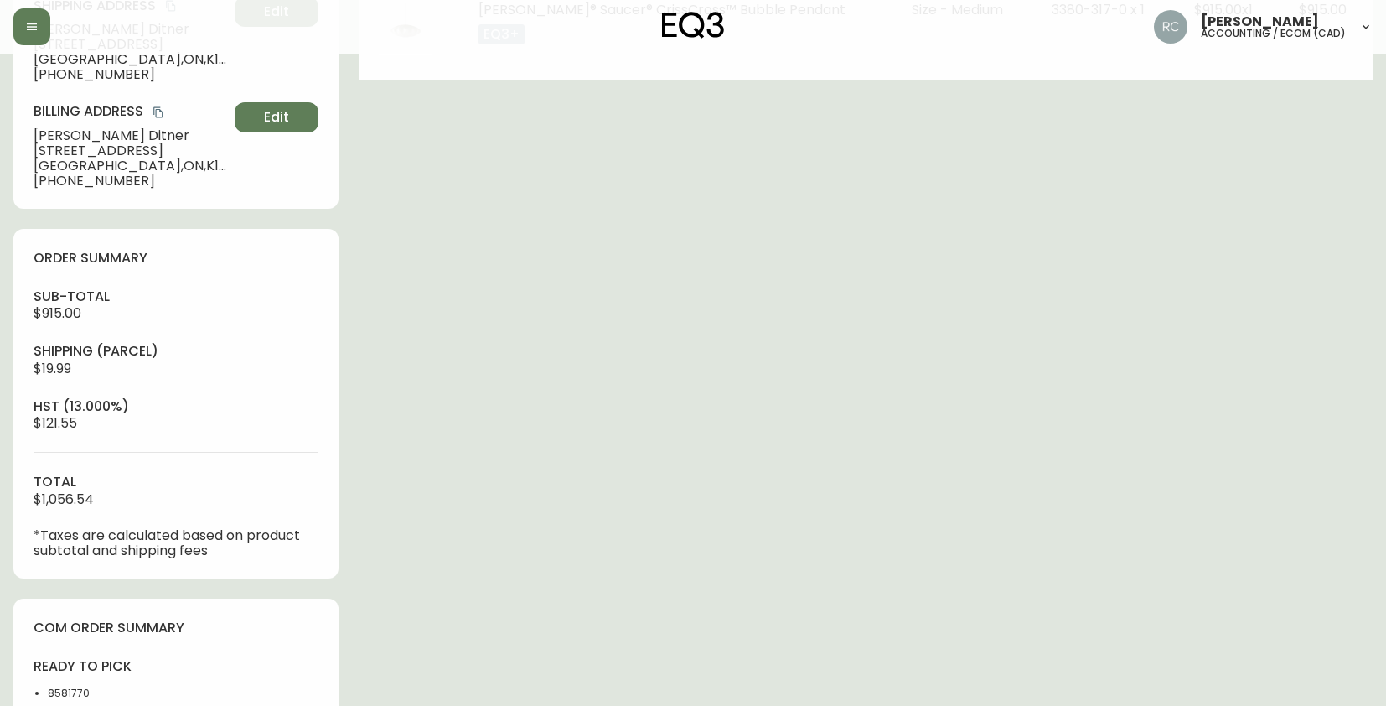
scroll to position [633, 0]
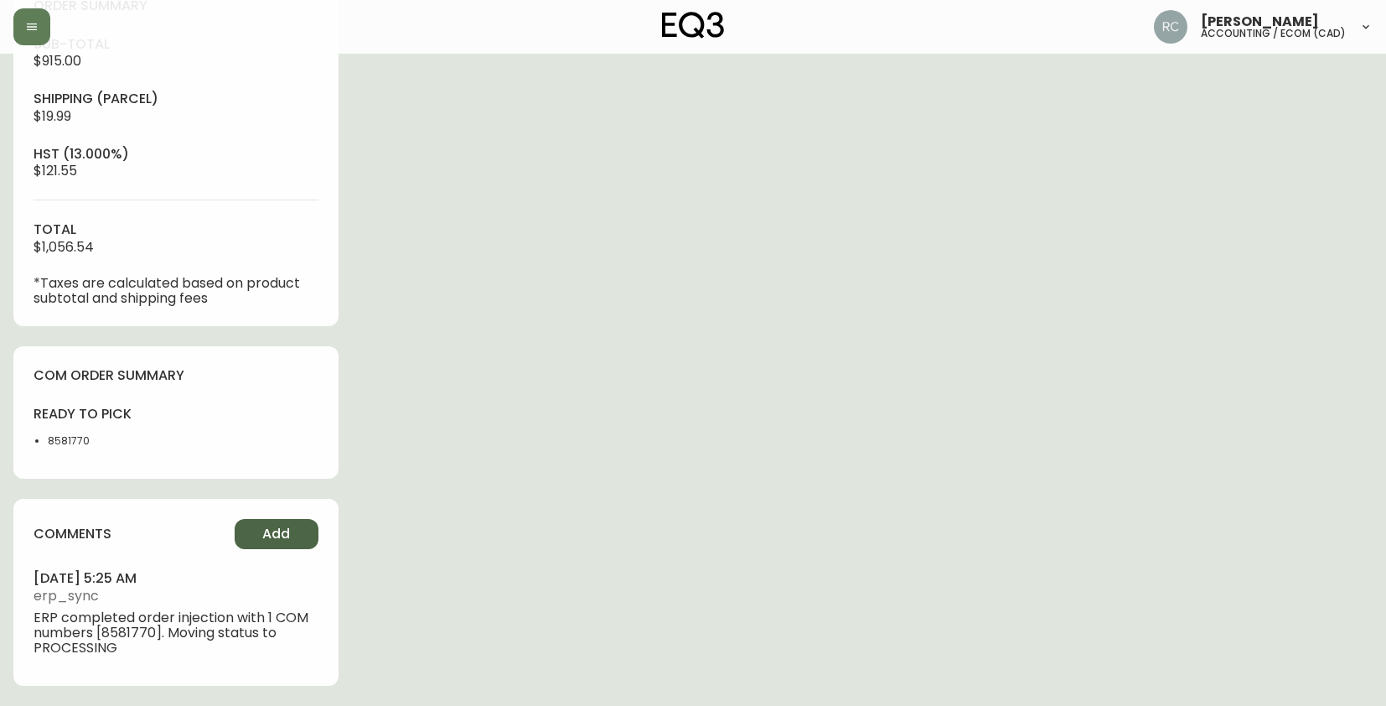
click at [251, 538] on button "Add" at bounding box center [277, 534] width 84 height 30
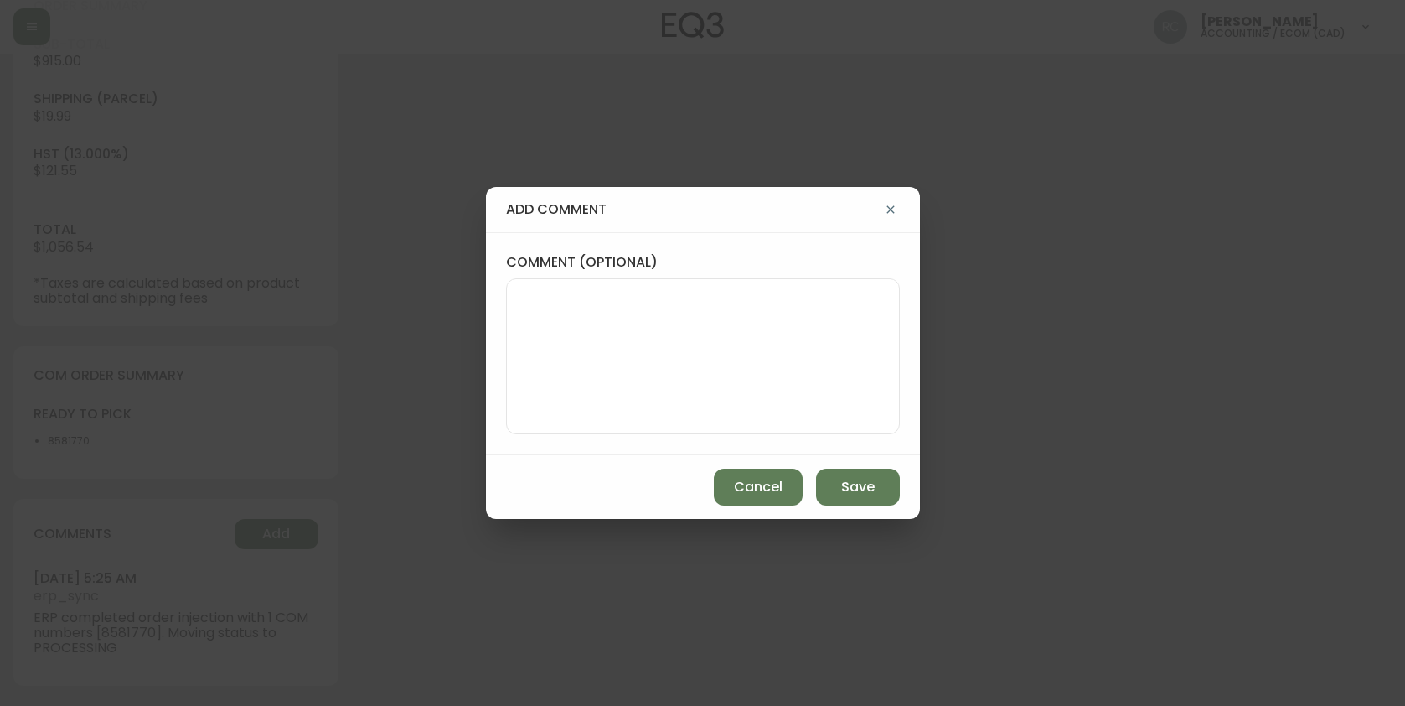
click at [618, 322] on textarea "comment (optional)" at bounding box center [702, 356] width 365 height 134
paste textarea "P019797"
type textarea "PO: YP019797"
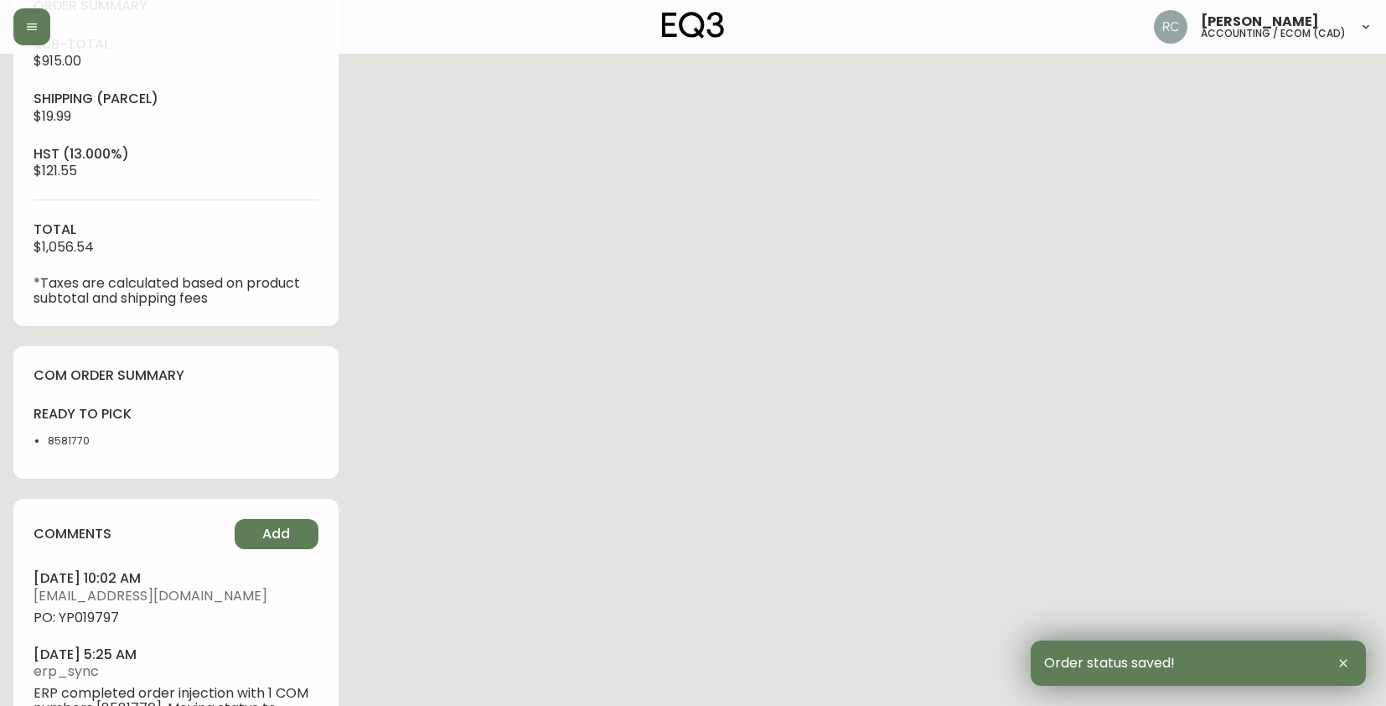
click at [67, 621] on span "PO: YP019797" at bounding box center [176, 617] width 285 height 15
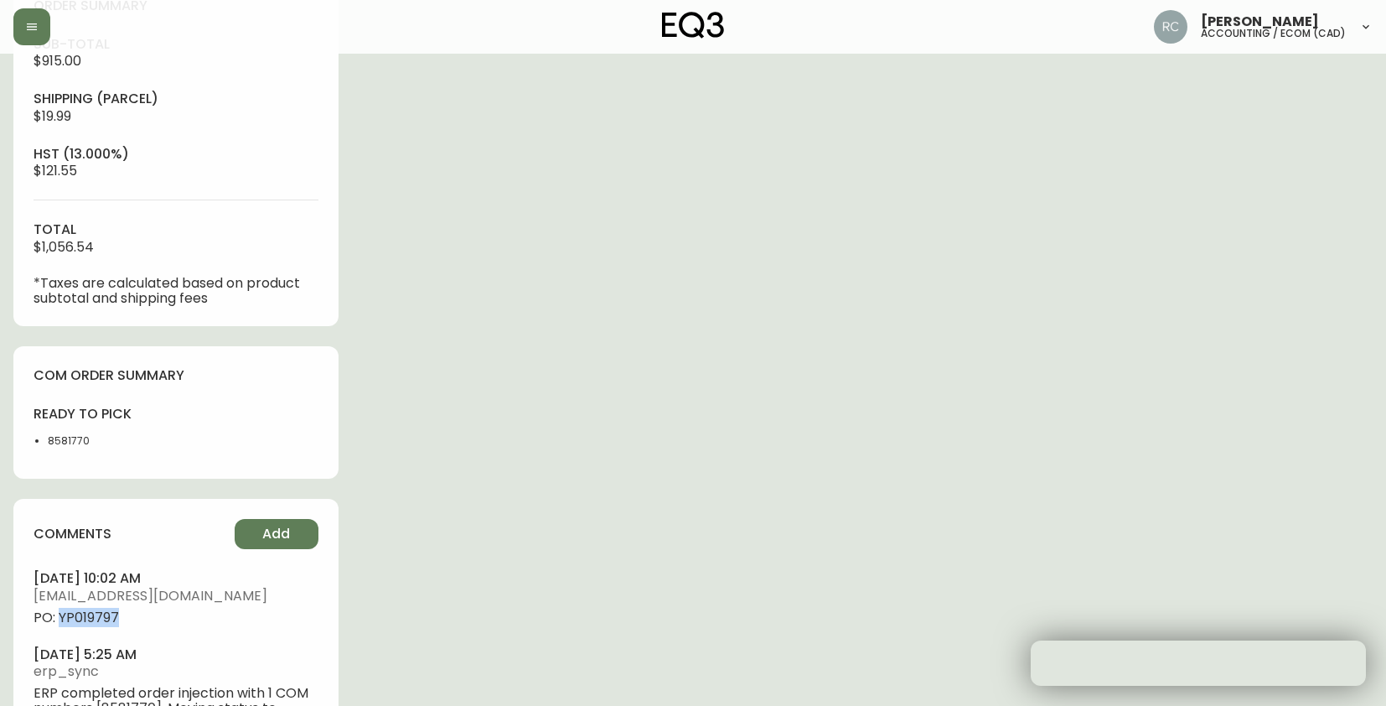
click at [67, 621] on span "PO: YP019797" at bounding box center [176, 617] width 285 height 15
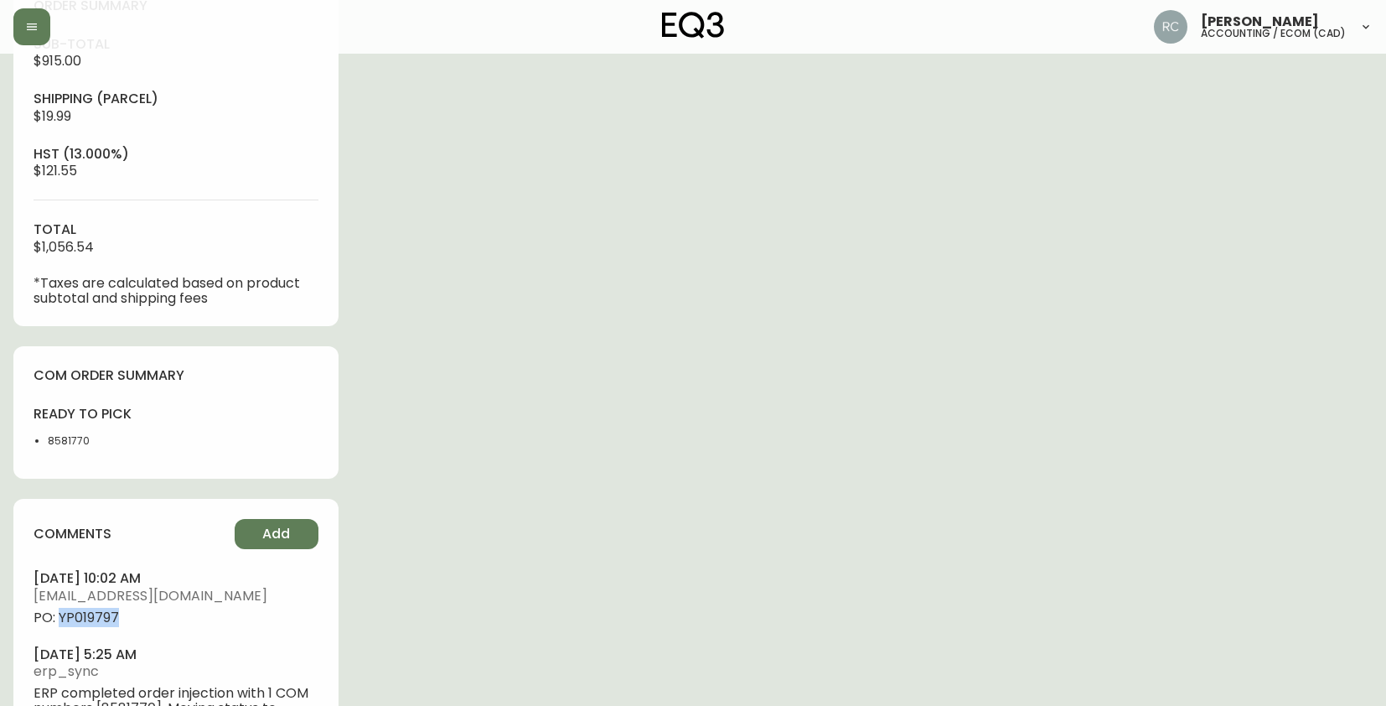
copy span "YP019797"
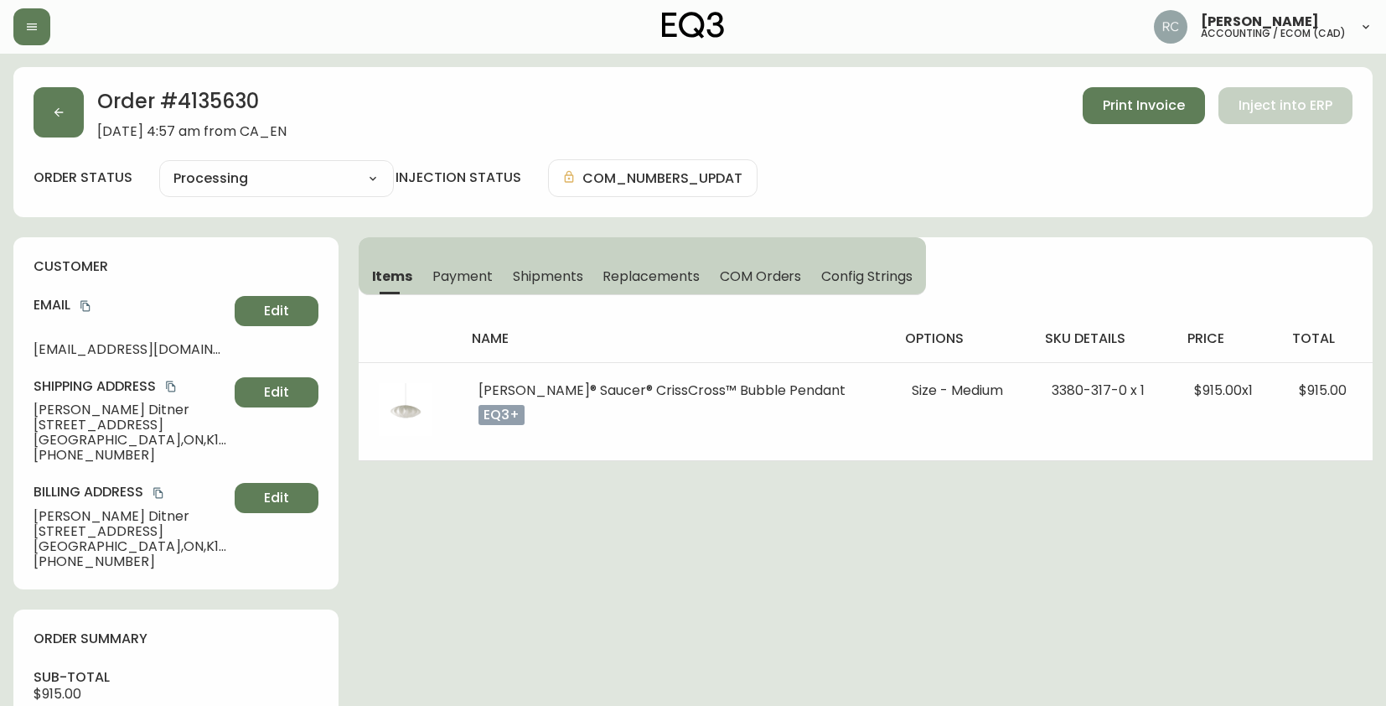
click at [64, 407] on span "[PERSON_NAME]" at bounding box center [131, 409] width 194 height 15
copy span "[PERSON_NAME]"
click at [86, 302] on icon "copy" at bounding box center [86, 306] width 12 height 12
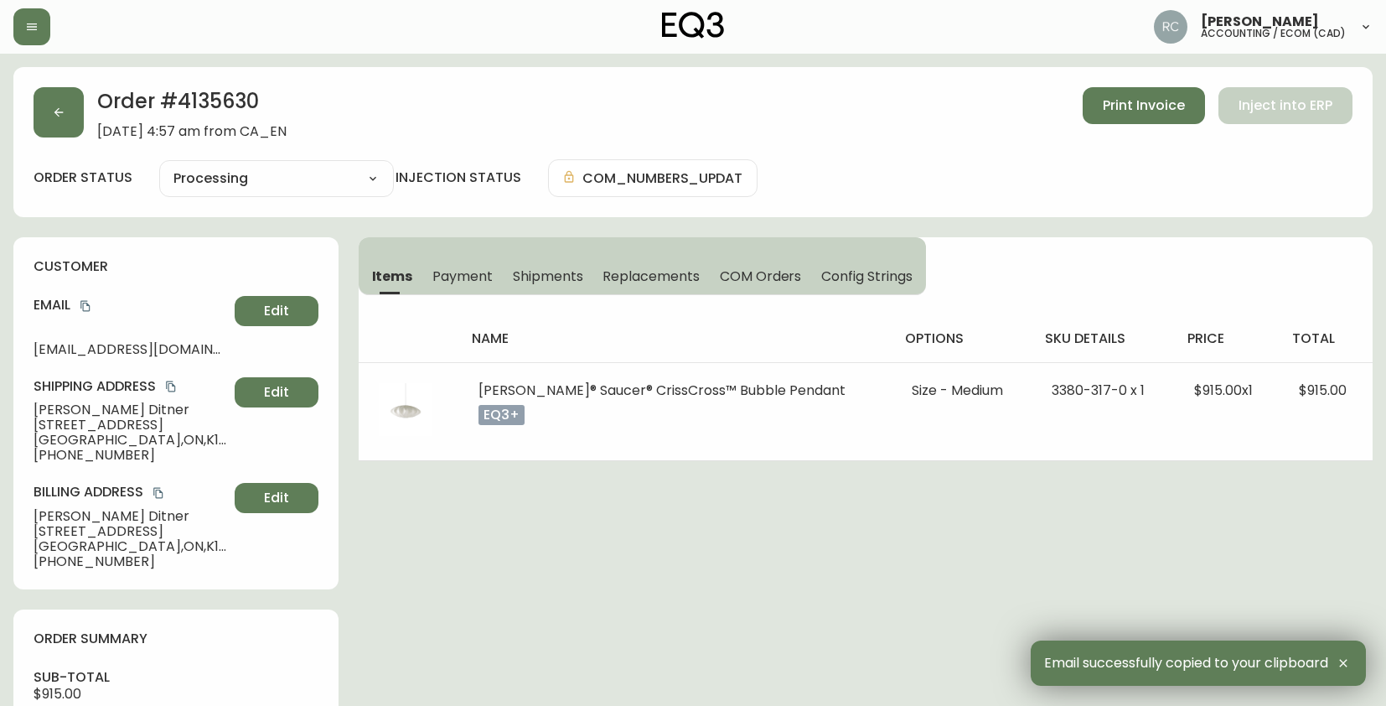
click at [104, 422] on span "[STREET_ADDRESS]" at bounding box center [131, 424] width 194 height 15
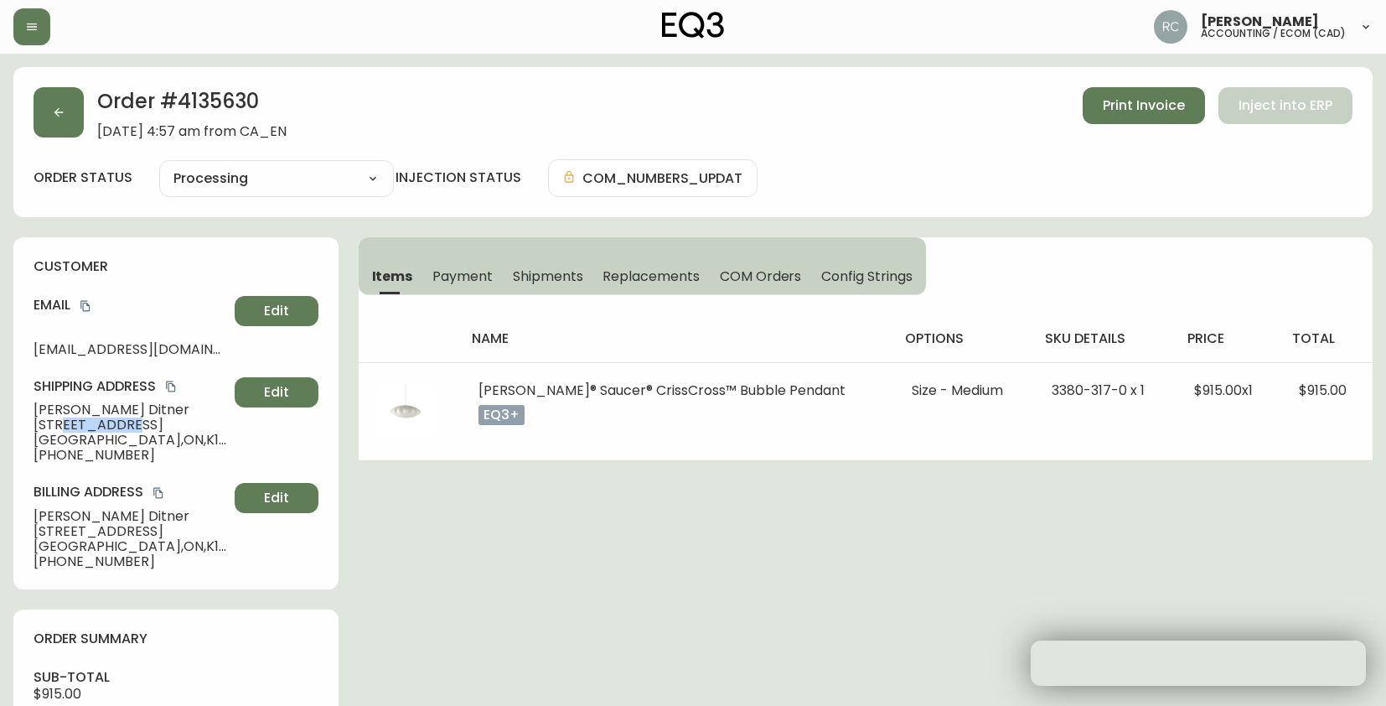
click at [104, 422] on span "[STREET_ADDRESS]" at bounding box center [131, 424] width 194 height 15
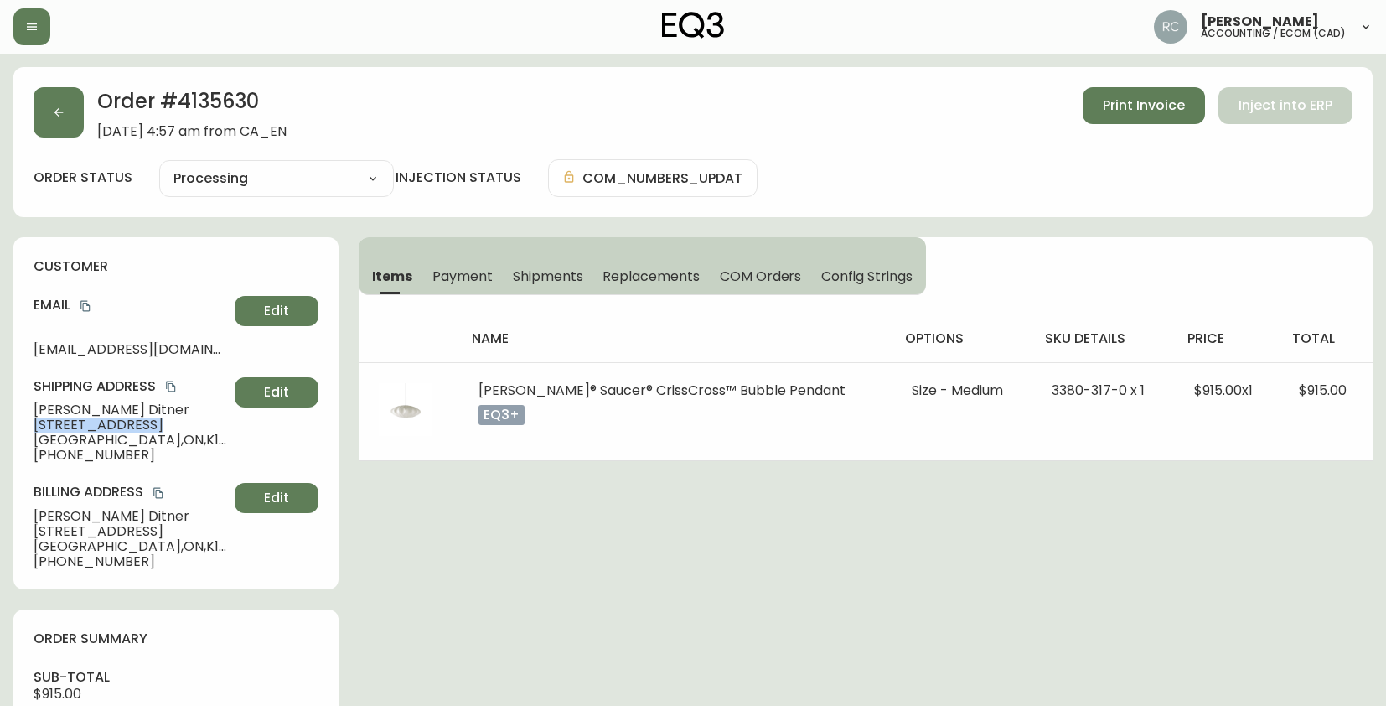
copy span "[STREET_ADDRESS]"
click at [93, 434] on span "[GEOGRAPHIC_DATA] , [GEOGRAPHIC_DATA] , K1K 3Z4 , [GEOGRAPHIC_DATA]" at bounding box center [131, 439] width 194 height 15
copy span "[GEOGRAPHIC_DATA] , [GEOGRAPHIC_DATA] , K1K 3Z4 , [GEOGRAPHIC_DATA]"
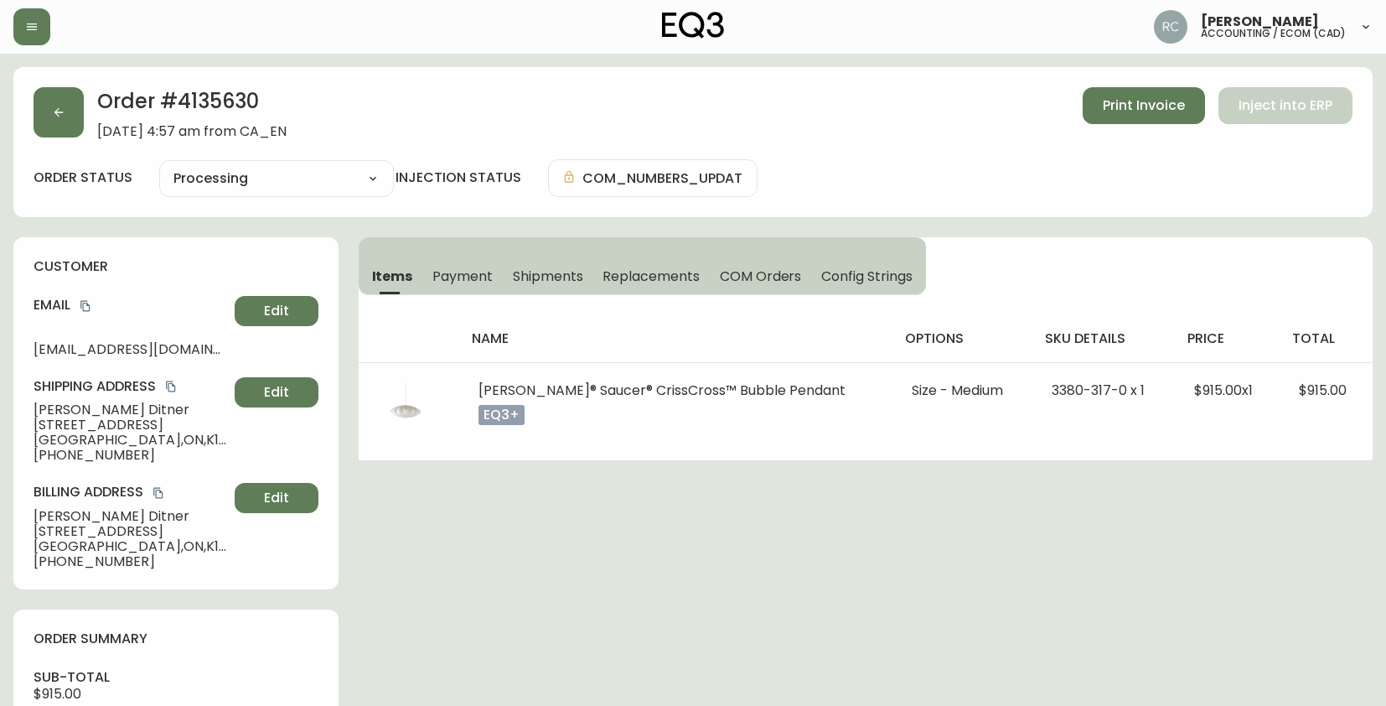
click at [85, 458] on span "[PHONE_NUMBER]" at bounding box center [131, 455] width 194 height 15
copy span "16138091050"
click at [78, 406] on span "[PERSON_NAME]" at bounding box center [131, 409] width 194 height 15
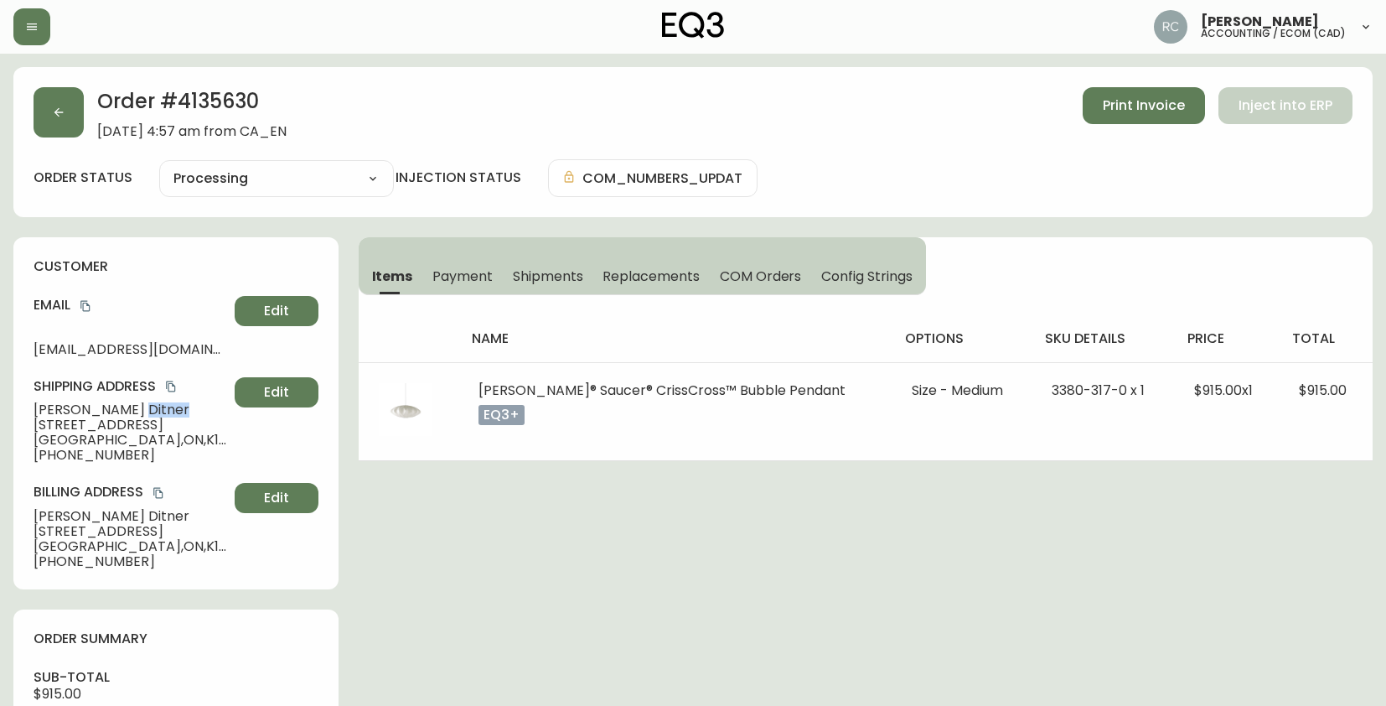
click at [78, 406] on span "[PERSON_NAME]" at bounding box center [131, 409] width 194 height 15
copy span "[PERSON_NAME]"
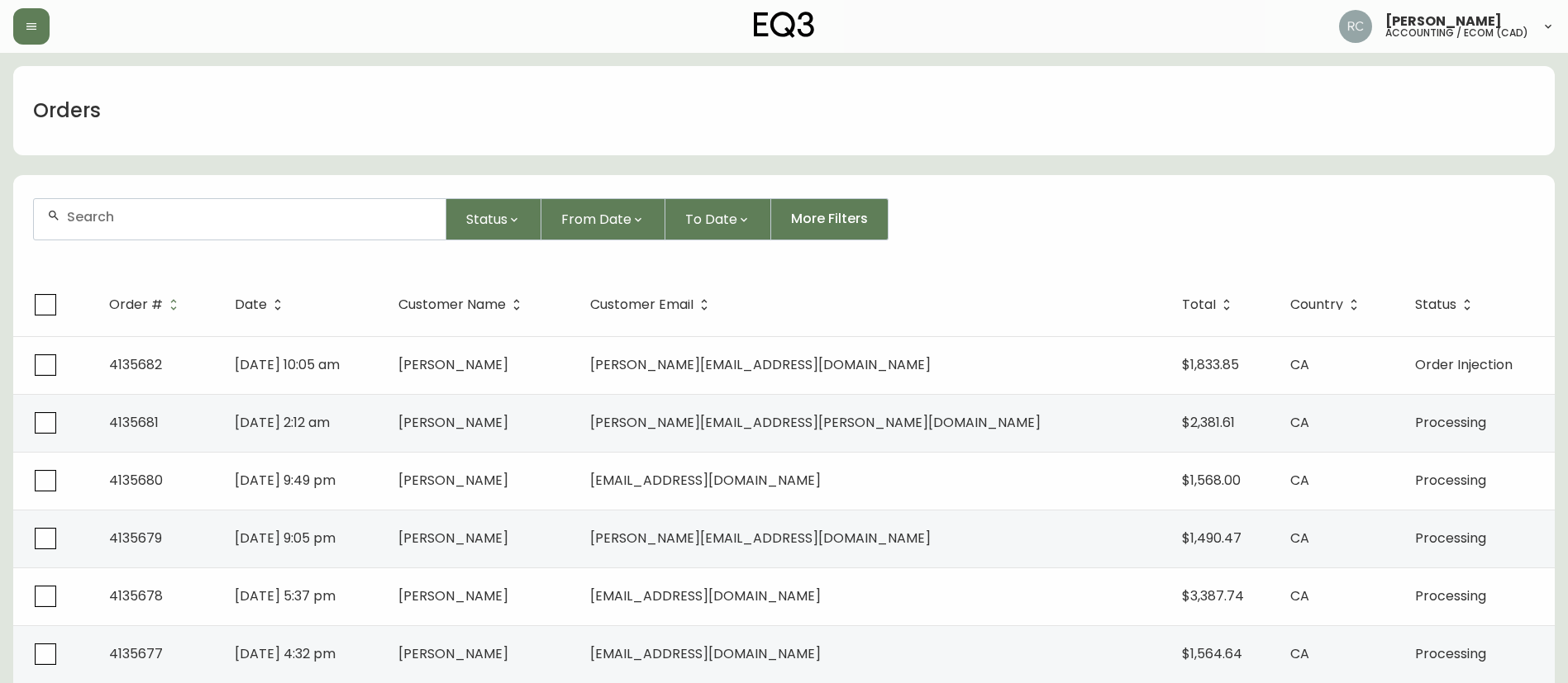
click at [304, 227] on div at bounding box center [239, 219] width 411 height 40
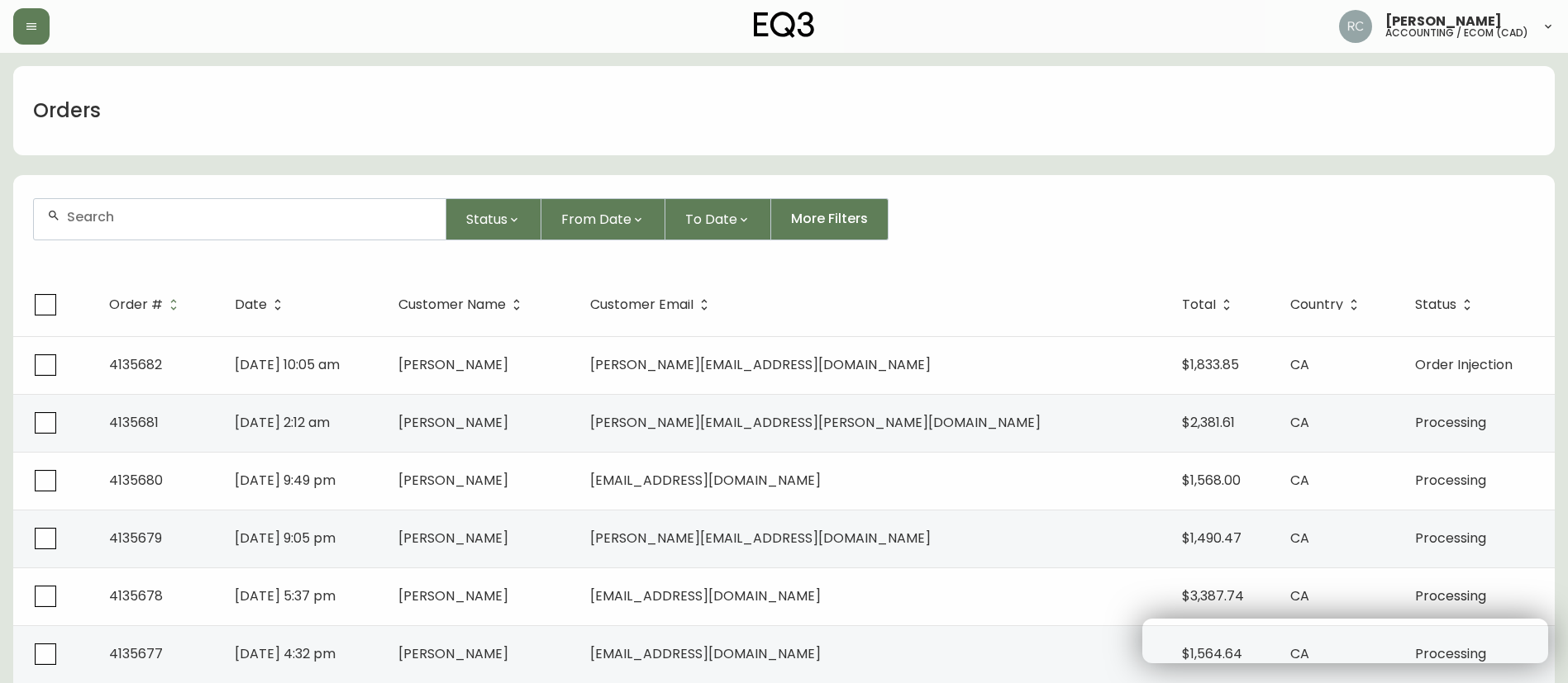
paste input "4133329"
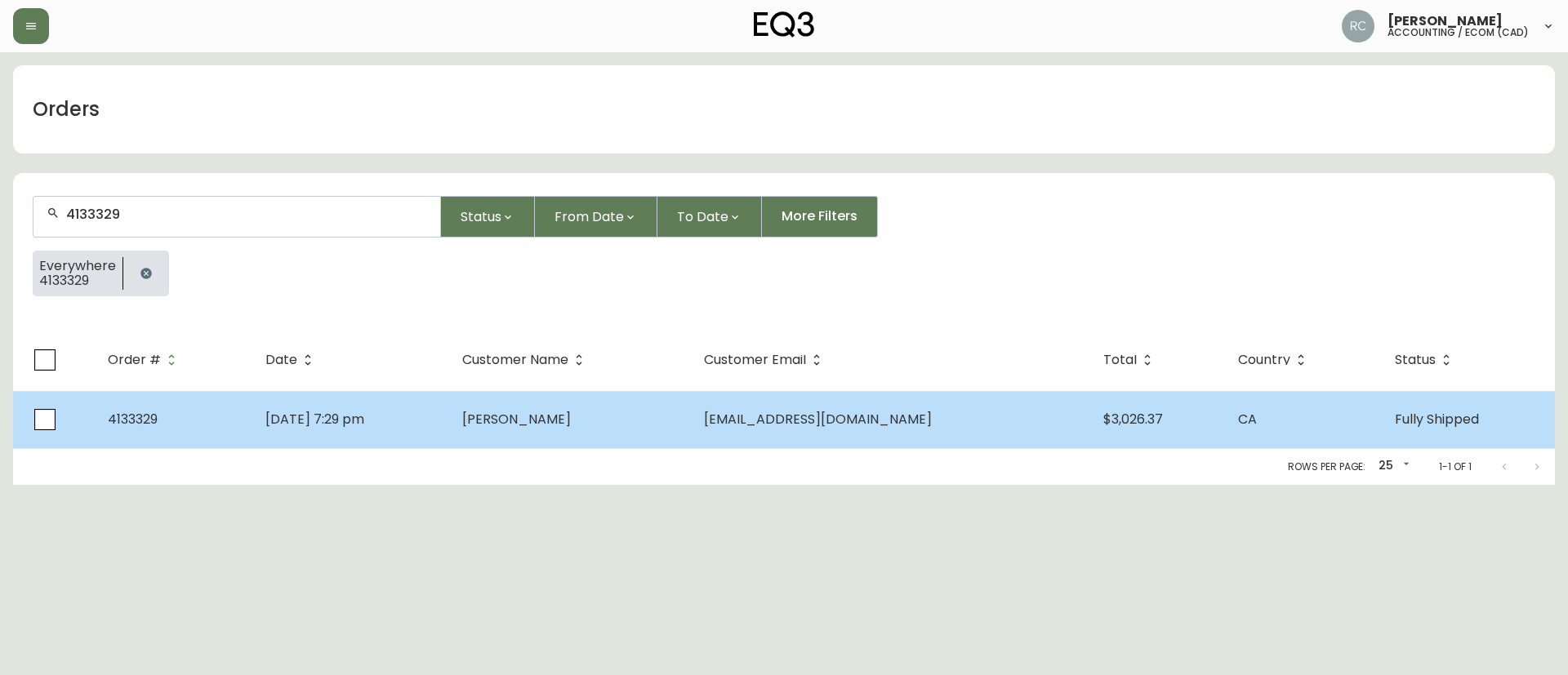
type input "4133329"
click at [449, 423] on td "[DATE] 7:29 pm" at bounding box center [351, 419] width 197 height 57
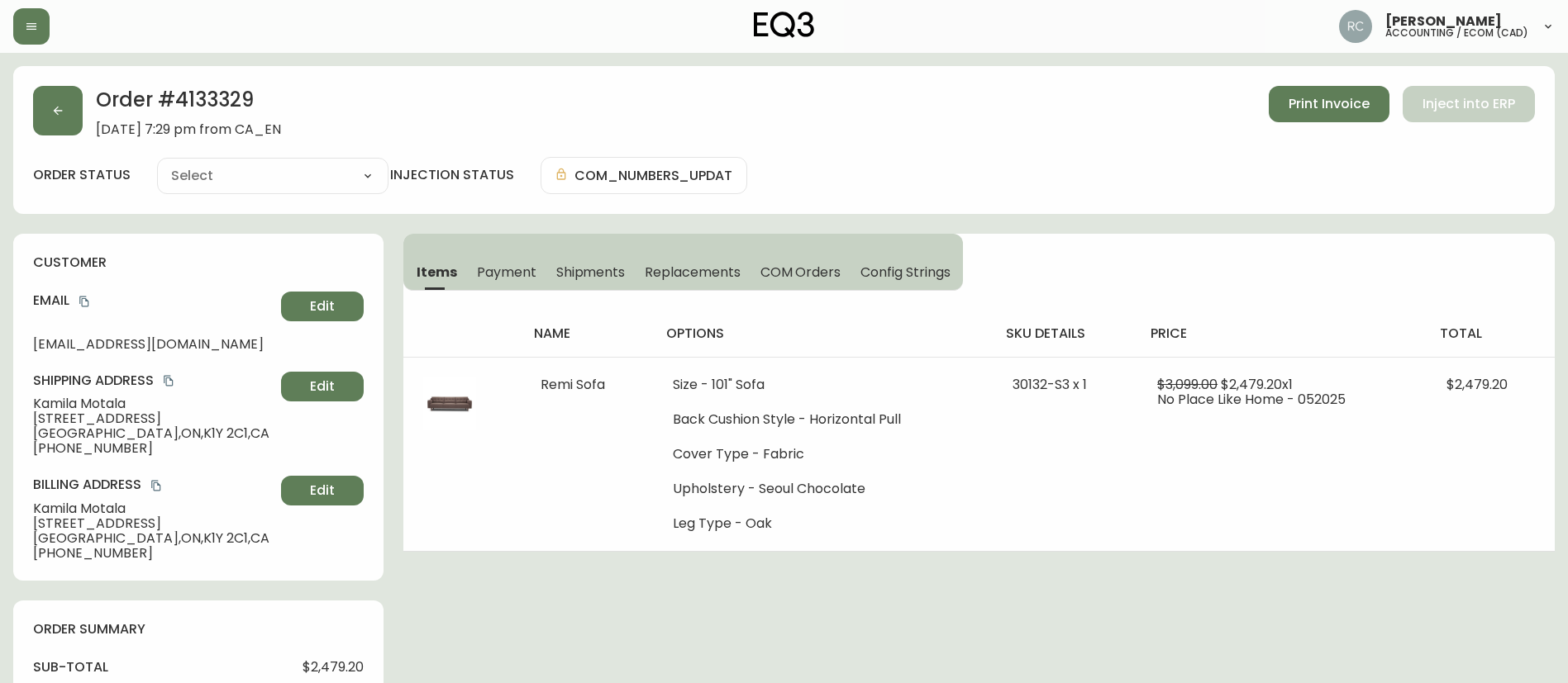
type input "Fully Shipped"
select select "FULLY_SHIPPED"
click at [1004, 161] on div "order status Fully Shipped Cancelled Fully Shipped injection status COM_NUMBERS…" at bounding box center [784, 175] width 1502 height 37
click at [477, 269] on span "Payment" at bounding box center [507, 272] width 59 height 18
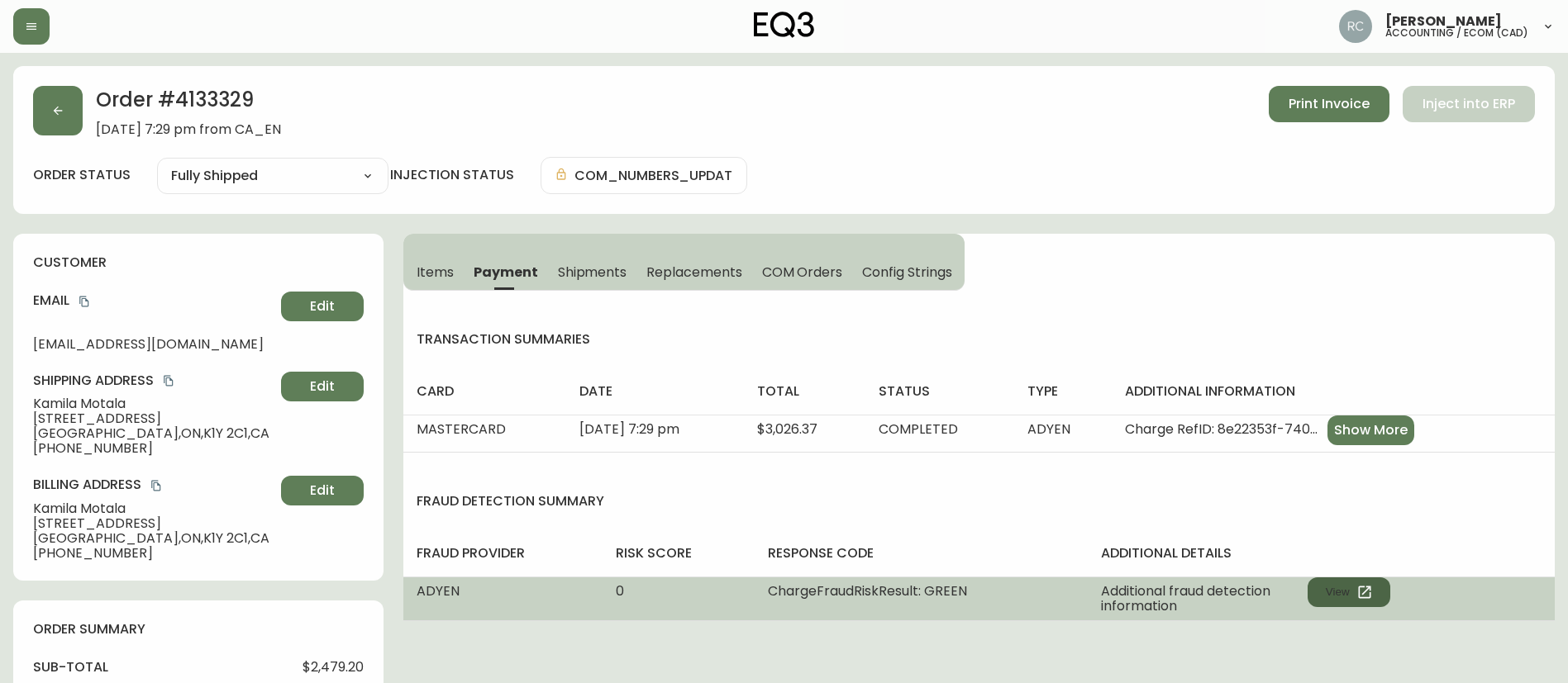
click at [1360, 589] on icon "button" at bounding box center [1364, 591] width 13 height 13
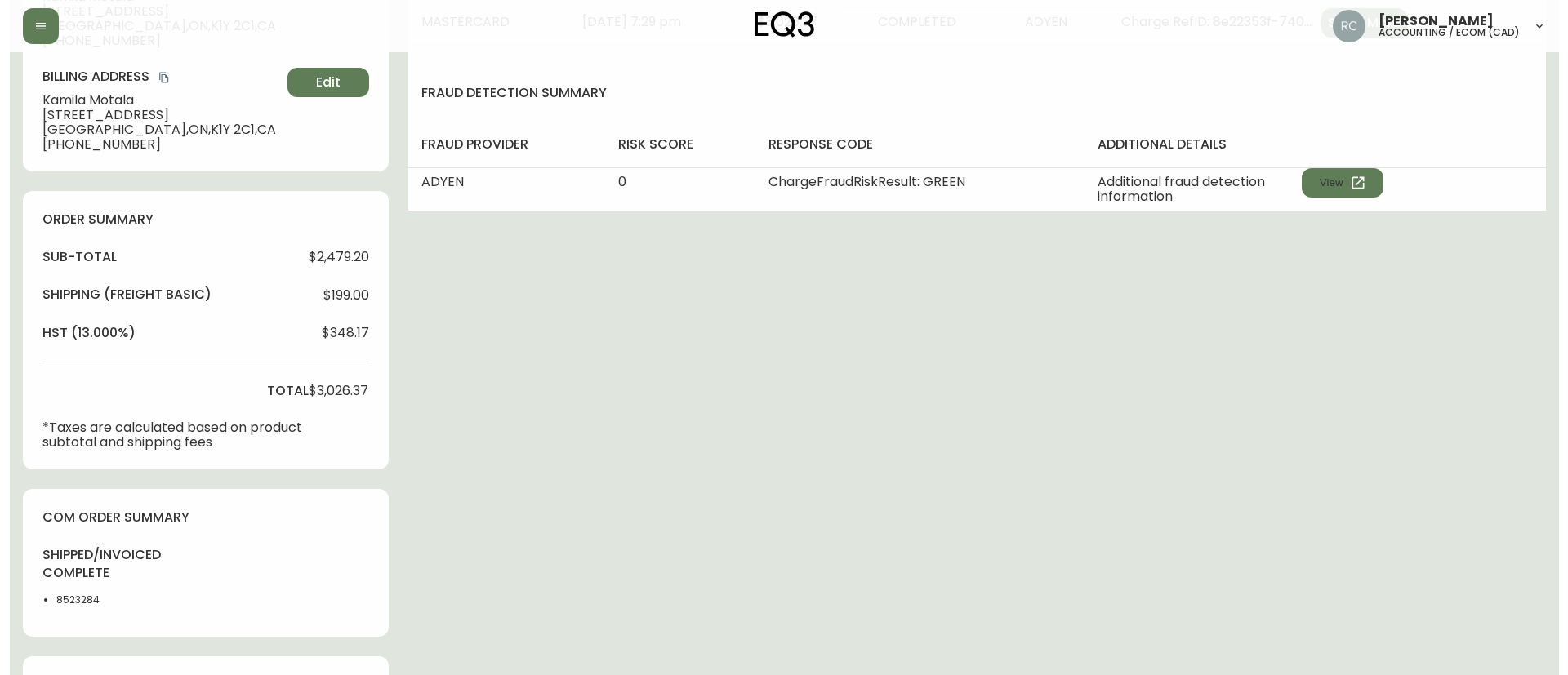
scroll to position [762, 0]
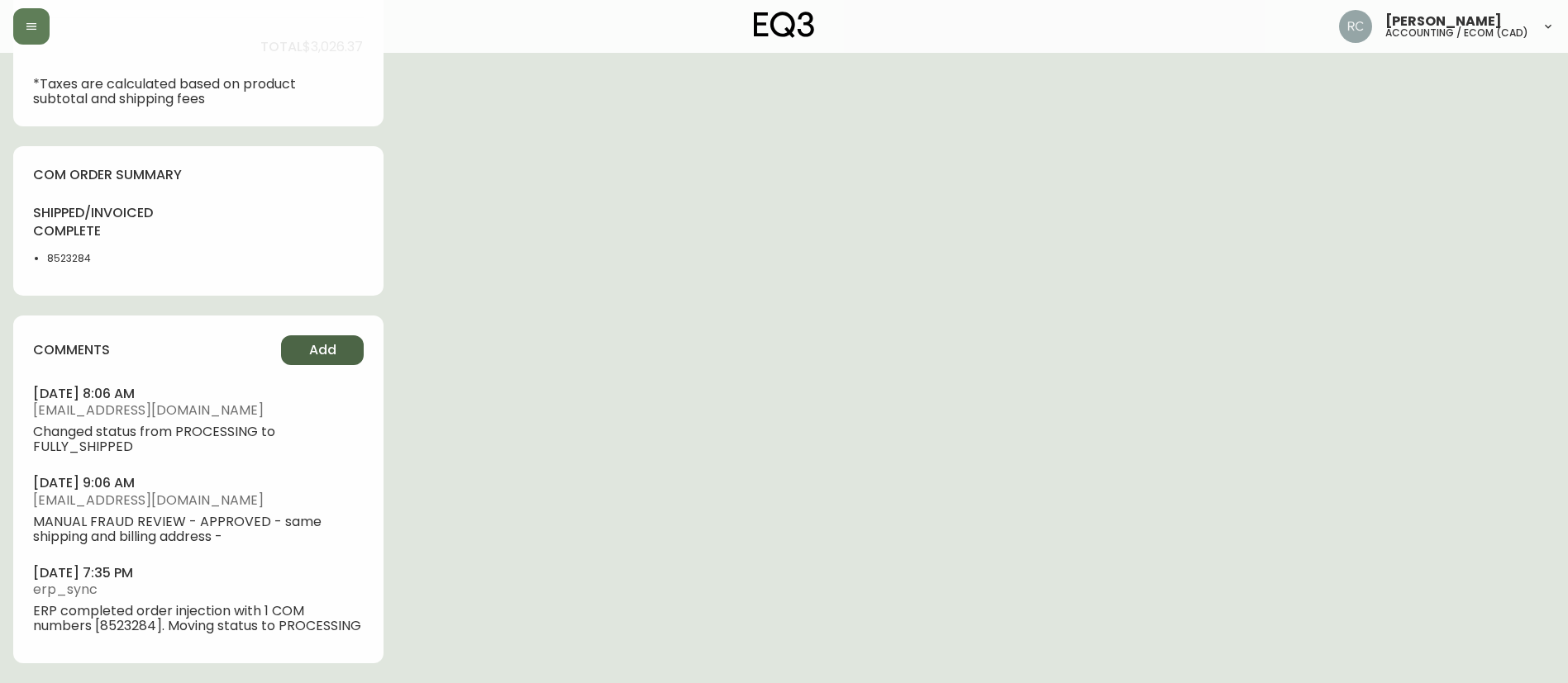
click at [338, 338] on button "Add" at bounding box center [322, 350] width 83 height 30
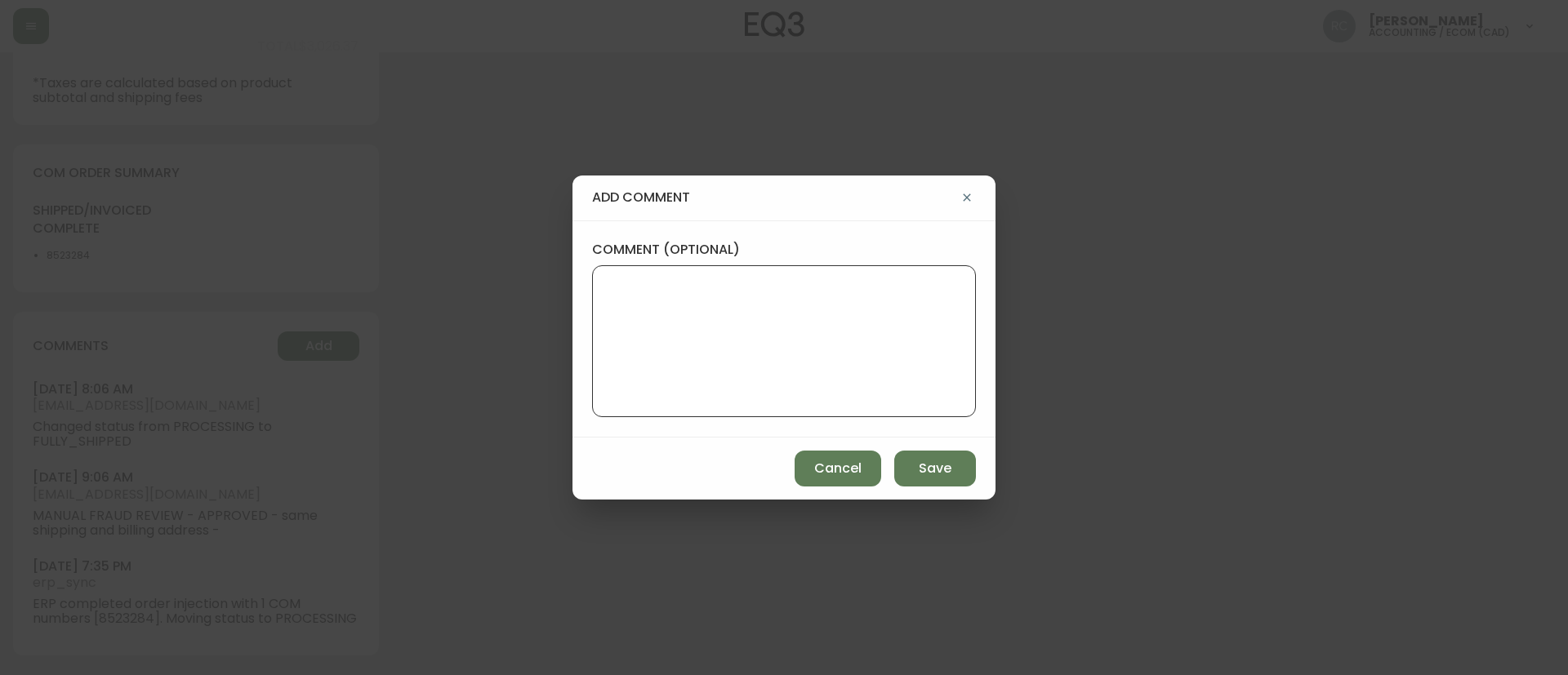
click at [951, 336] on textarea "comment (optional)" at bounding box center [784, 341] width 356 height 131
click at [940, 469] on span "Save" at bounding box center [936, 469] width 33 height 18
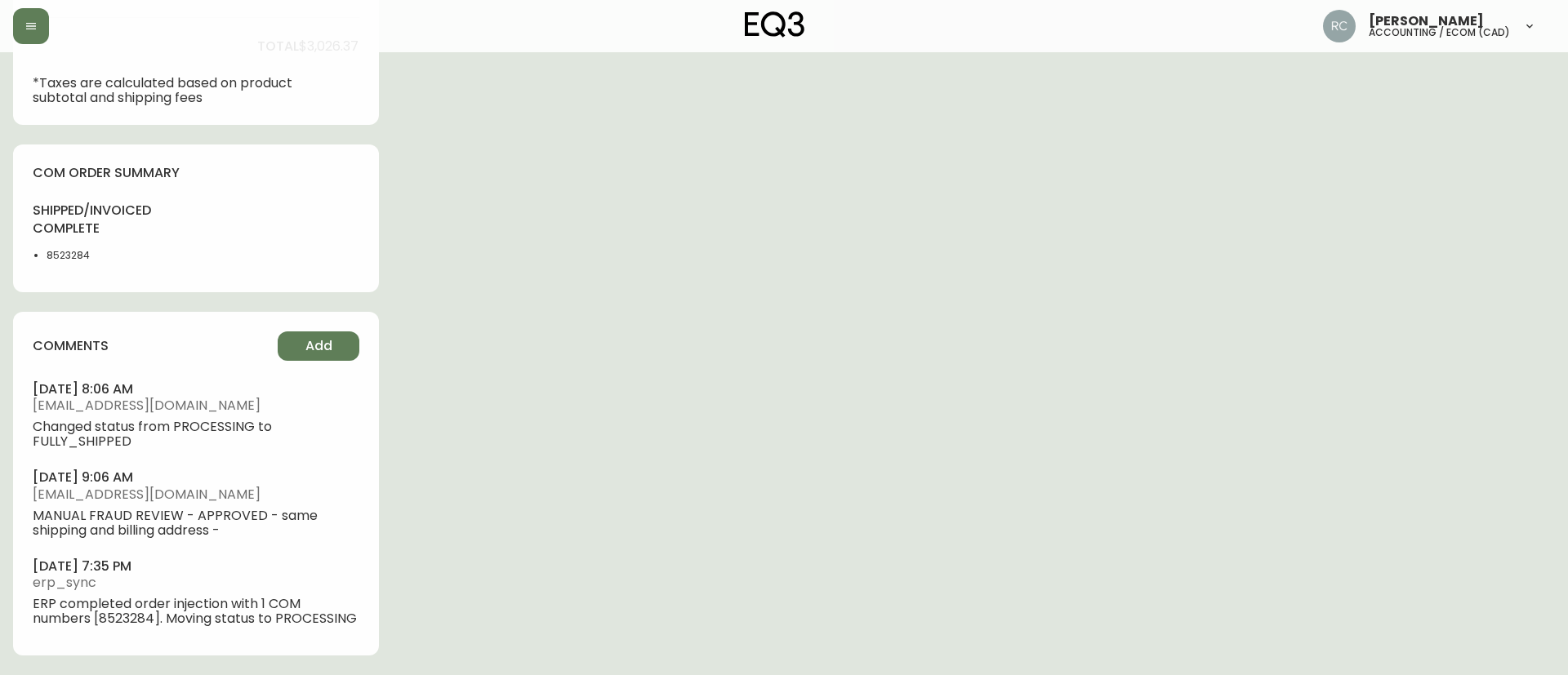
scroll to position [747, 0]
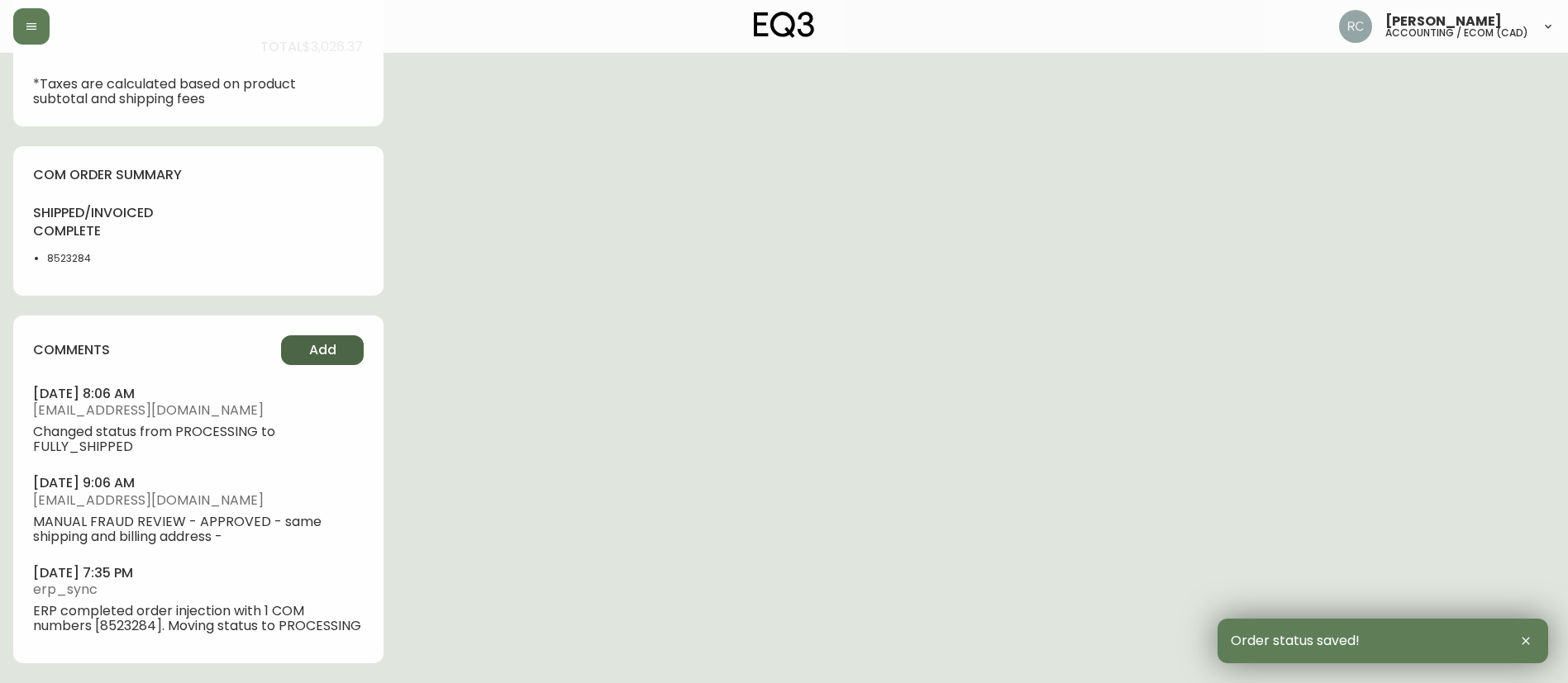
click at [306, 349] on button "Add" at bounding box center [322, 350] width 83 height 30
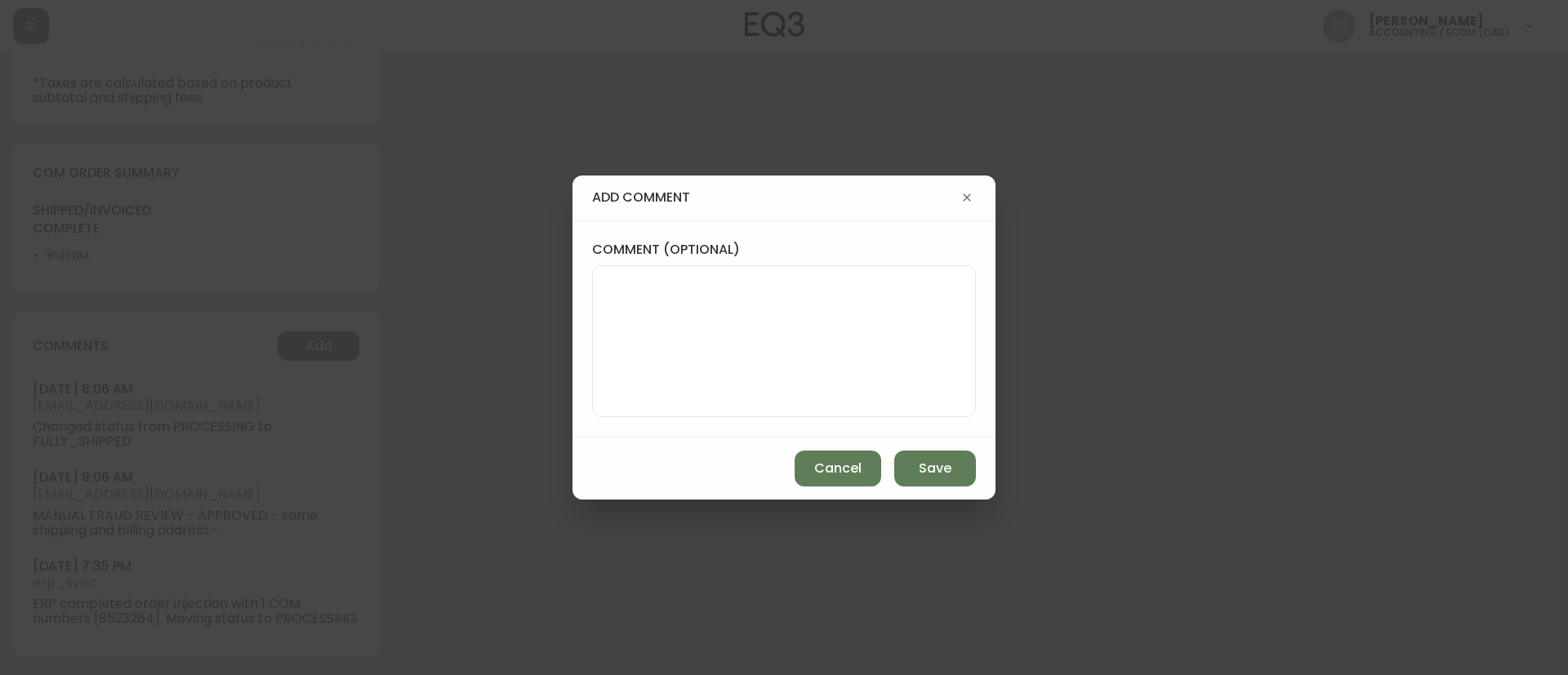
click at [776, 367] on textarea "comment (optional)" at bounding box center [784, 341] width 356 height 131
paste textarea "COMPENSATION FOR DELAY TICKET# 808123 ORD# 4133329 SUBTOTAL: $309.73 TOTAL: $35…"
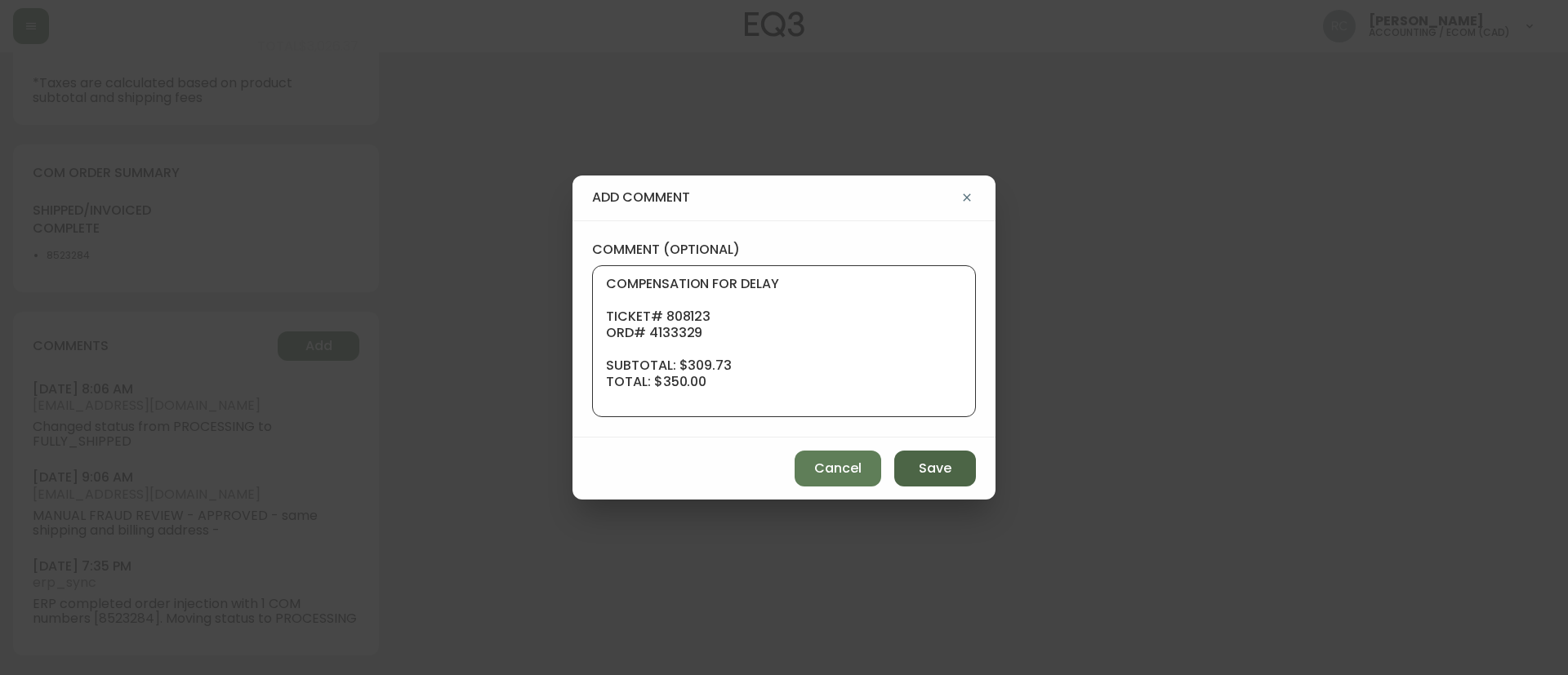
scroll to position [147, 0]
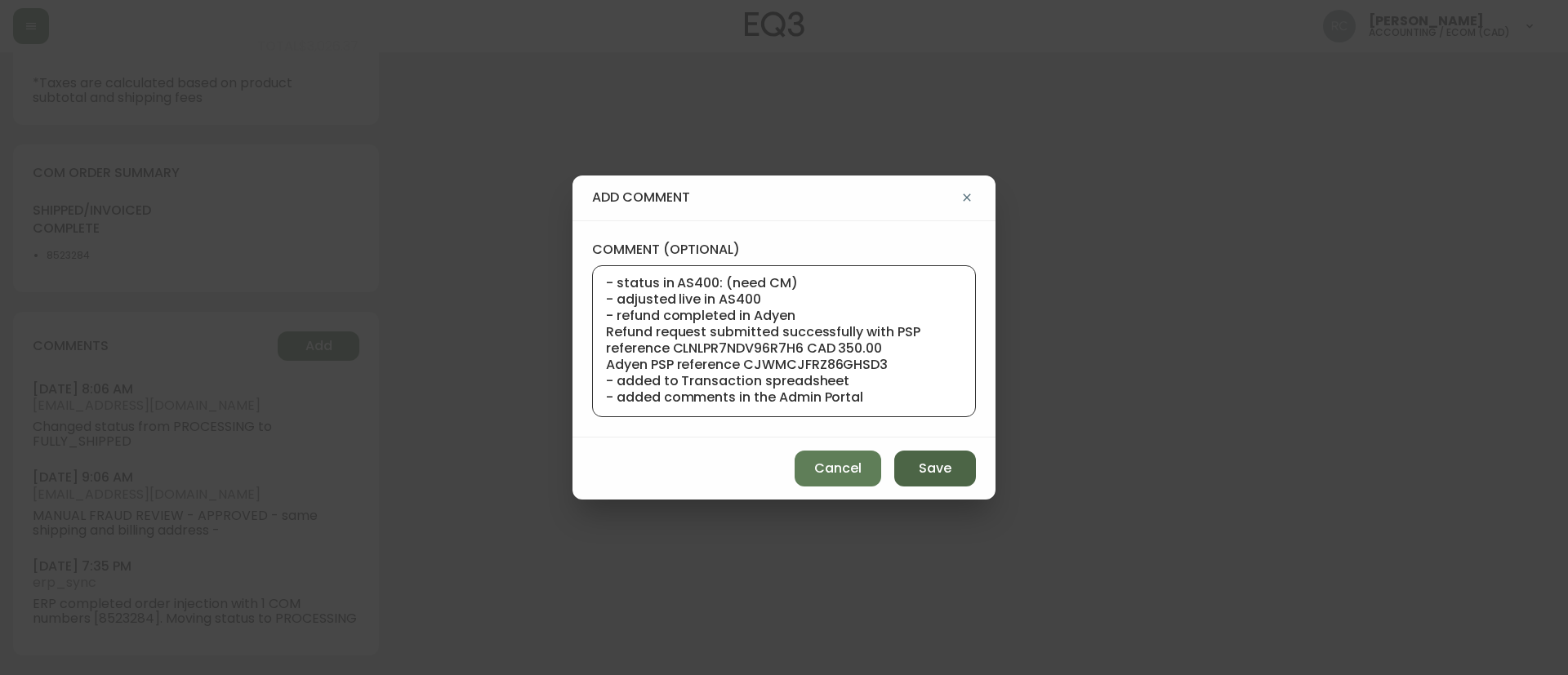
type textarea "COMPENSATION FOR DELAY TICKET# 808123 ORD# 4133329 SUBTOTAL: $309.73 TOTAL: $35…"
click at [936, 478] on button "Save" at bounding box center [936, 469] width 82 height 36
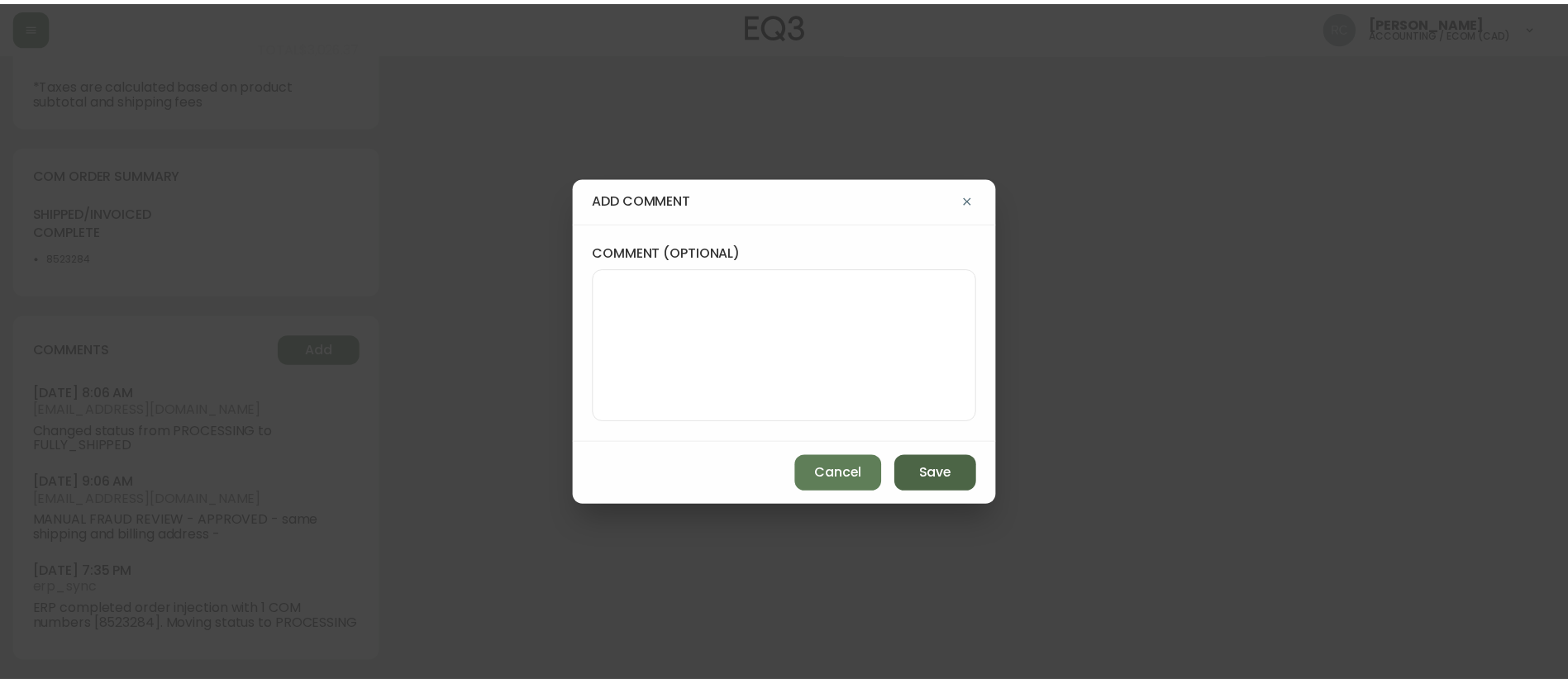
scroll to position [0, 0]
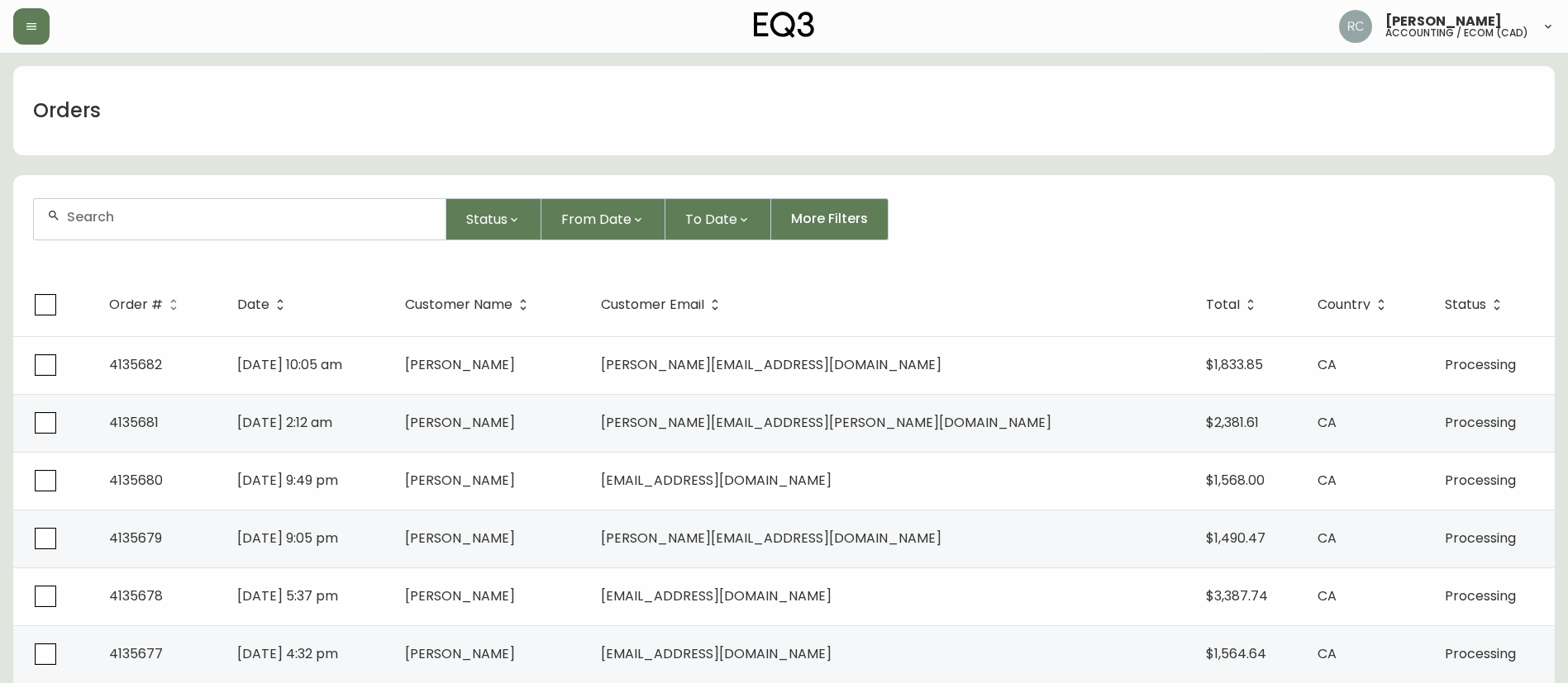
click at [314, 222] on input "text" at bounding box center [249, 217] width 365 height 16
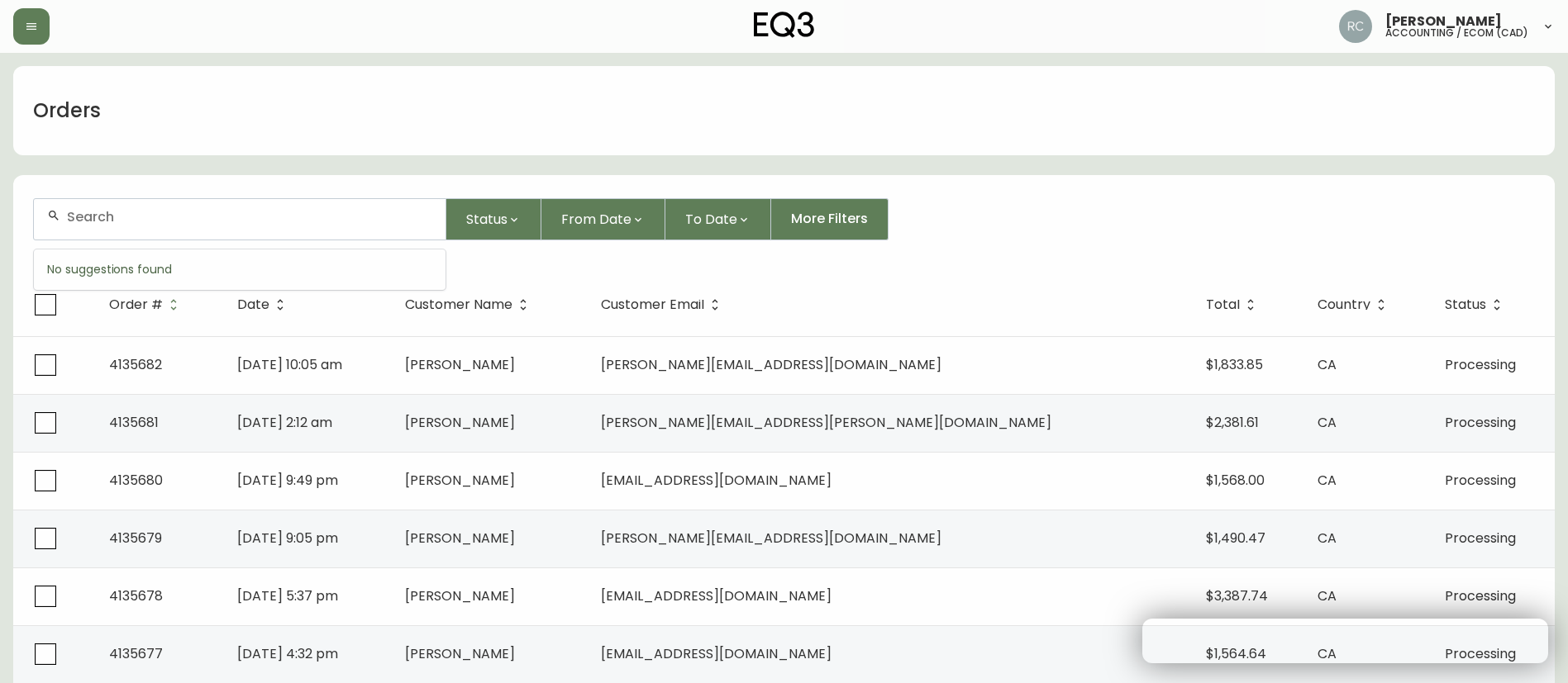
paste input "4130795"
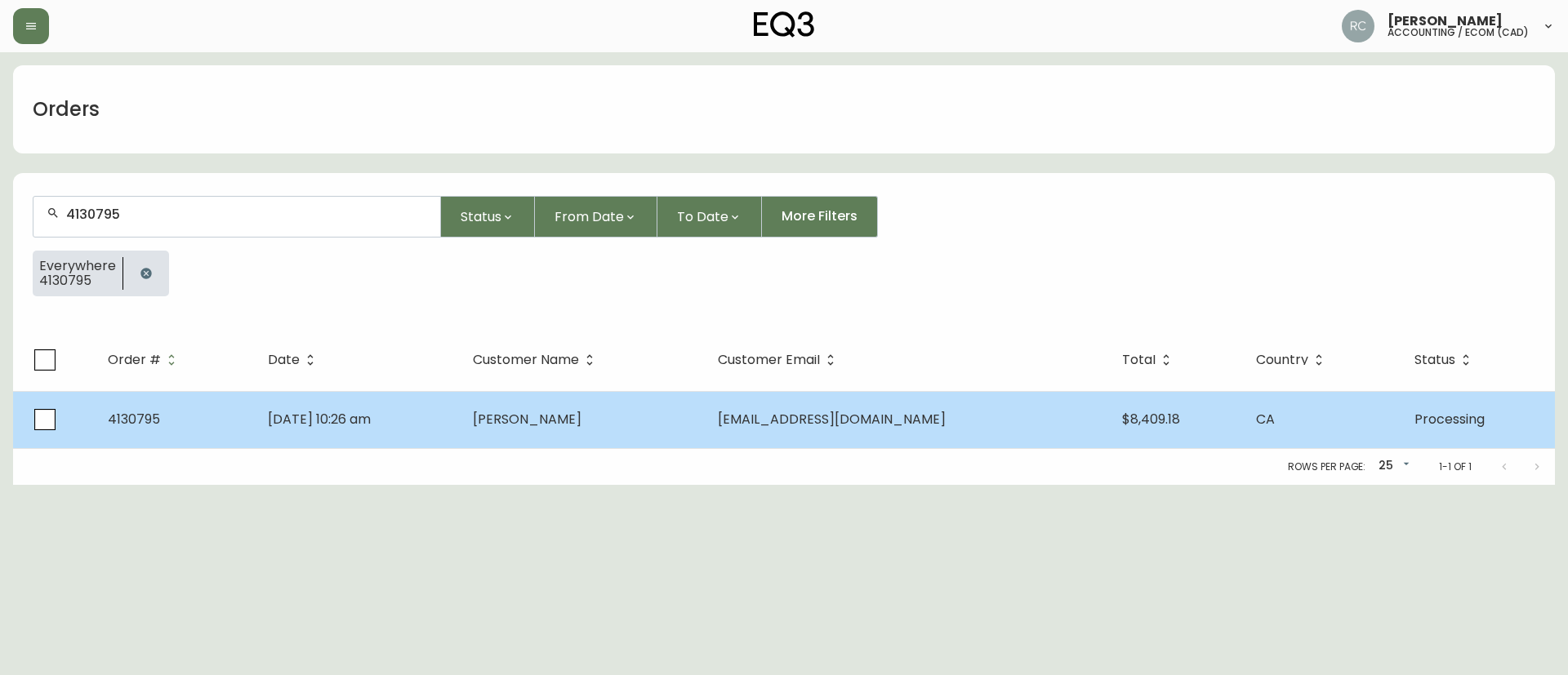
type input "4130795"
click at [574, 411] on span "Greg Tobey" at bounding box center [526, 419] width 108 height 19
click at [461, 424] on td "Feb 07 2025, 10:26 am" at bounding box center [357, 419] width 206 height 57
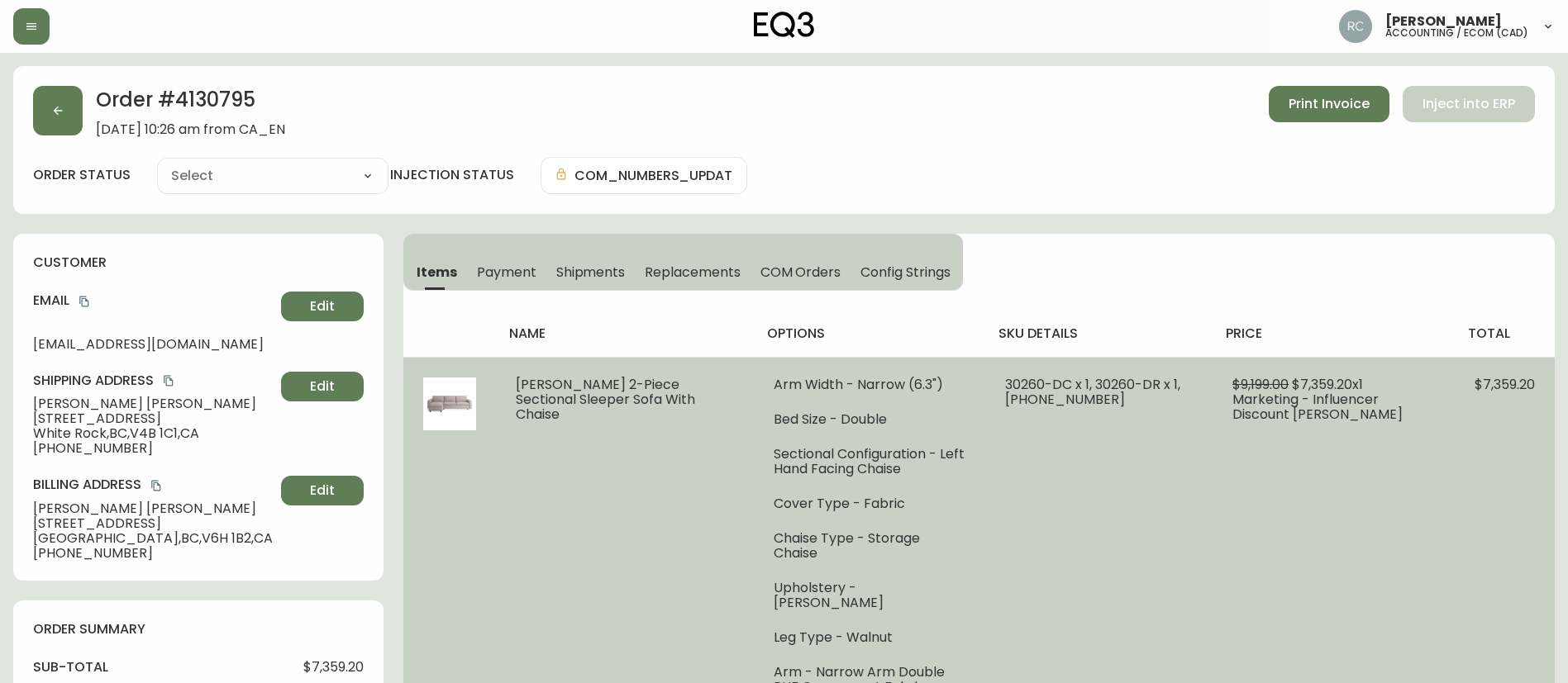
type input "Processing"
select select "PROCESSING"
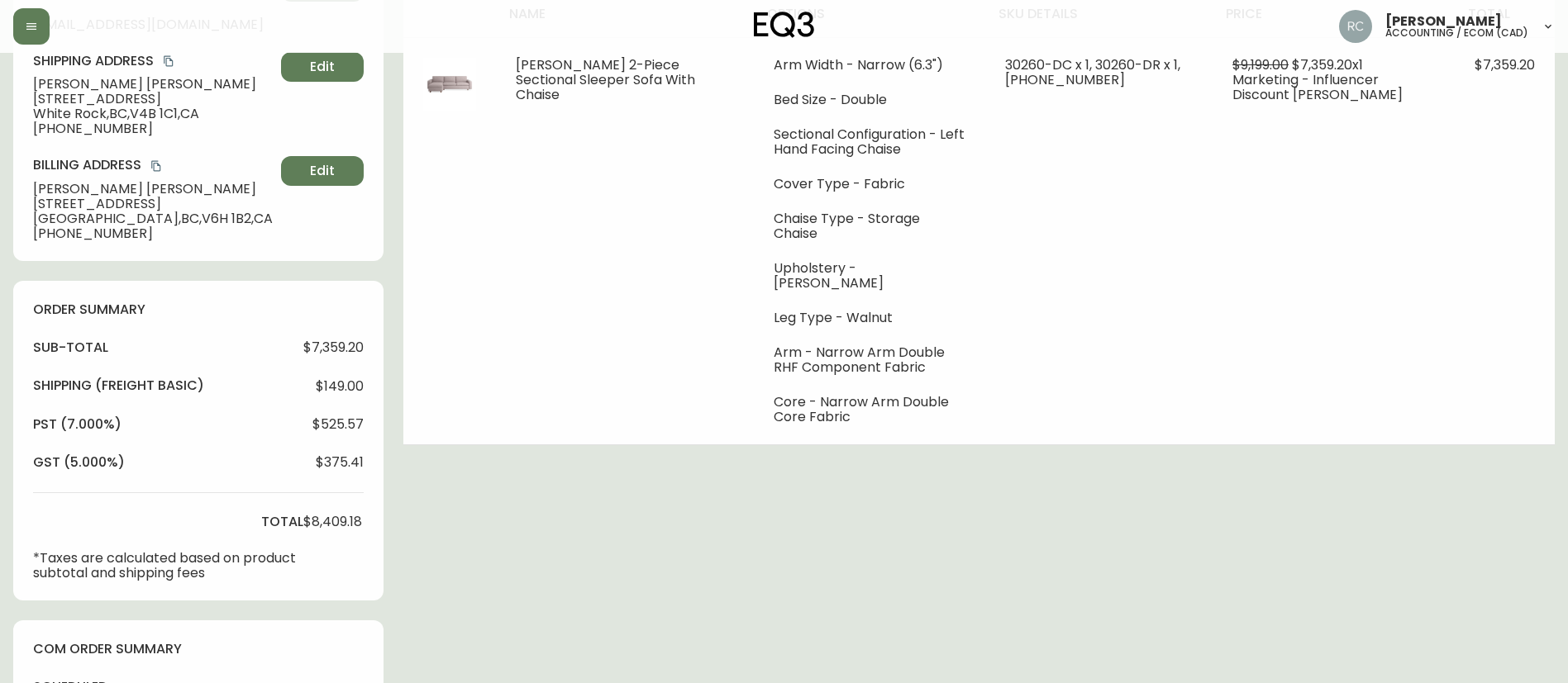
scroll to position [701, 0]
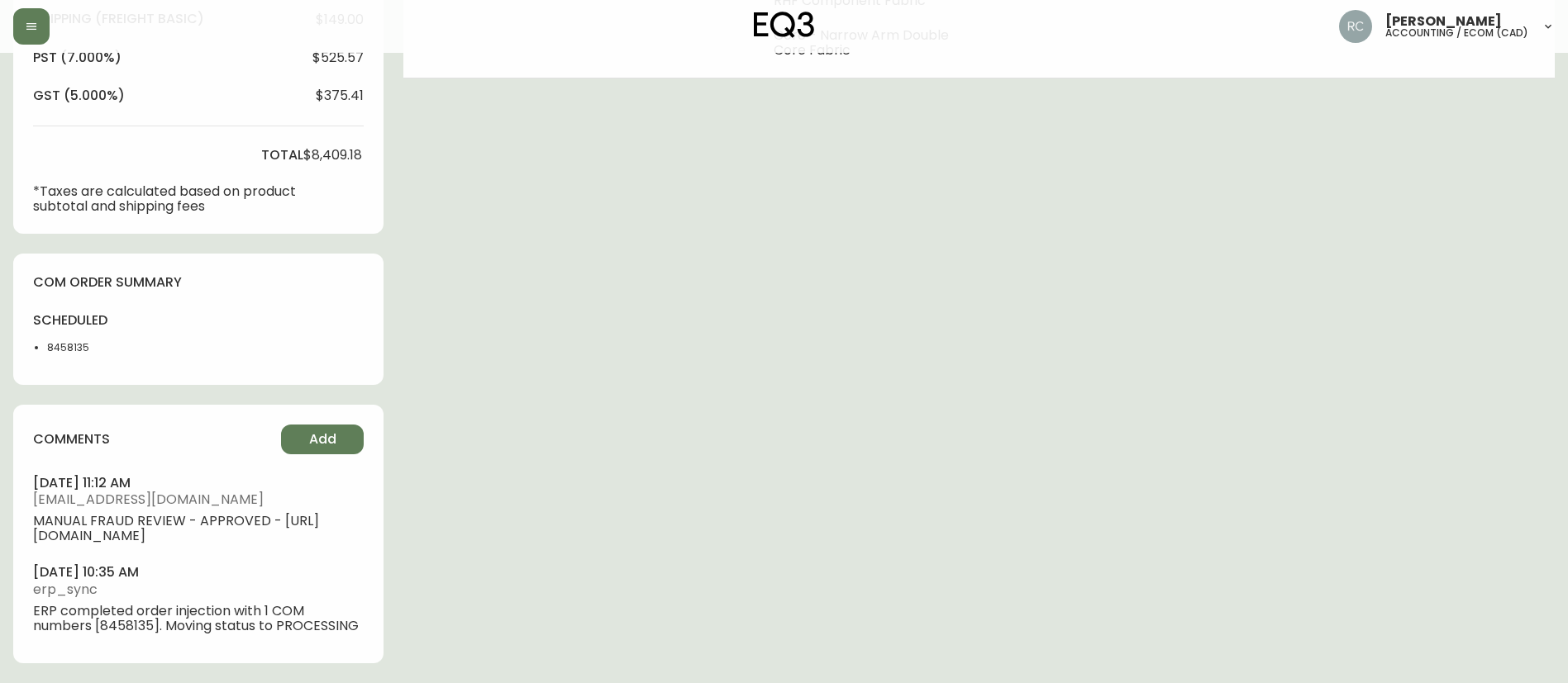
click at [77, 340] on li "8458135" at bounding box center [89, 347] width 83 height 15
copy li "8458135"
drag, startPoint x: 1060, startPoint y: 339, endPoint x: 1059, endPoint y: 348, distance: 9.1
click at [1060, 341] on div "Order # 4130795 February 7, 2025 at 10:26 am from CA_EN Print Invoice Inject in…" at bounding box center [783, 32] width 1541 height 1303
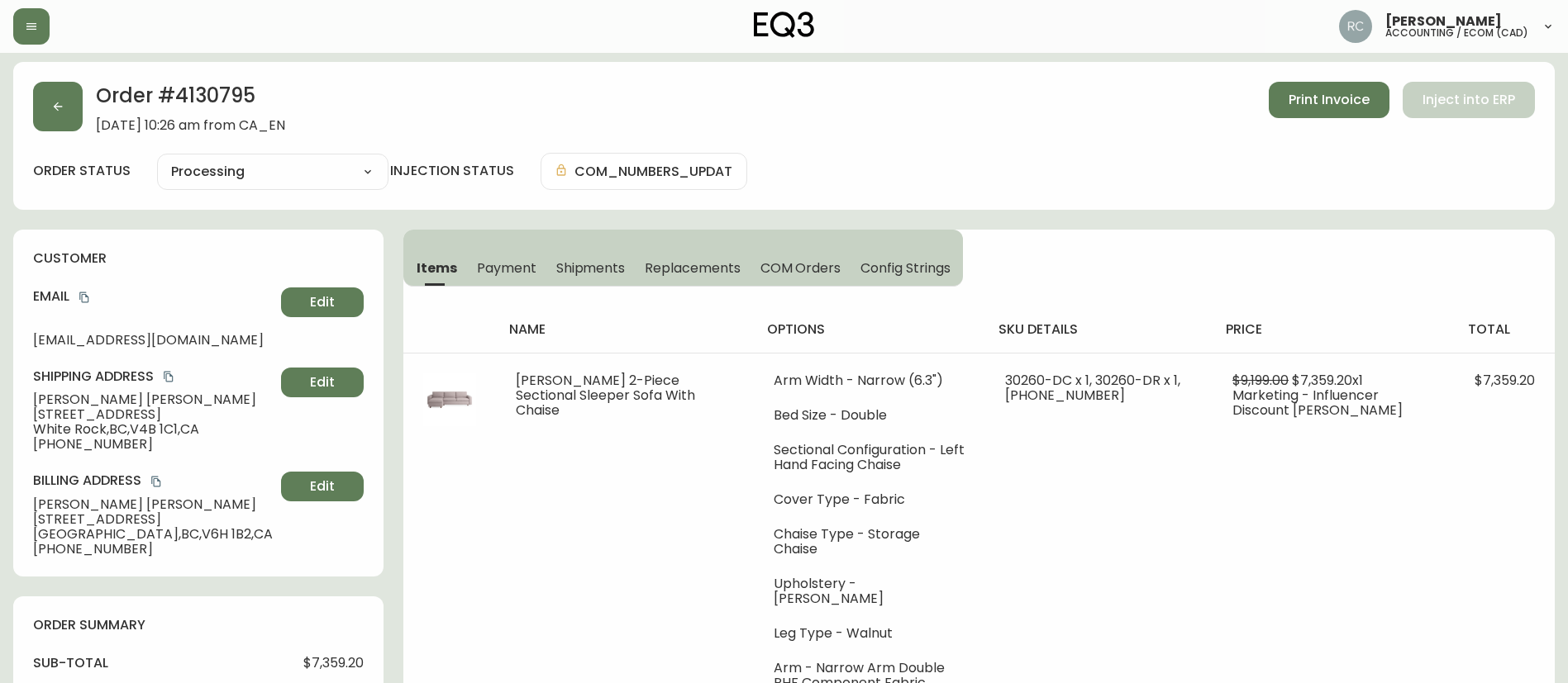
scroll to position [0, 0]
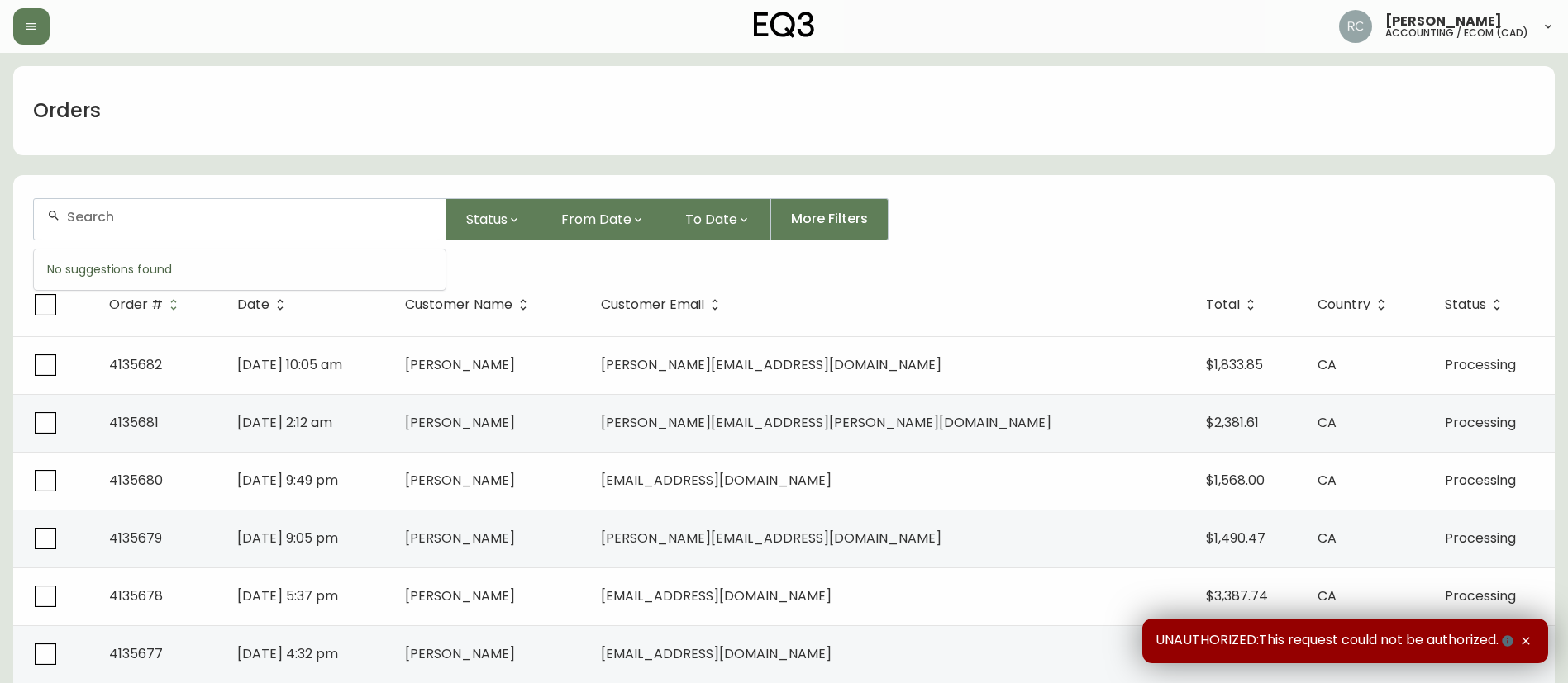
click at [309, 220] on input "text" at bounding box center [249, 217] width 365 height 16
paste input "4135661"
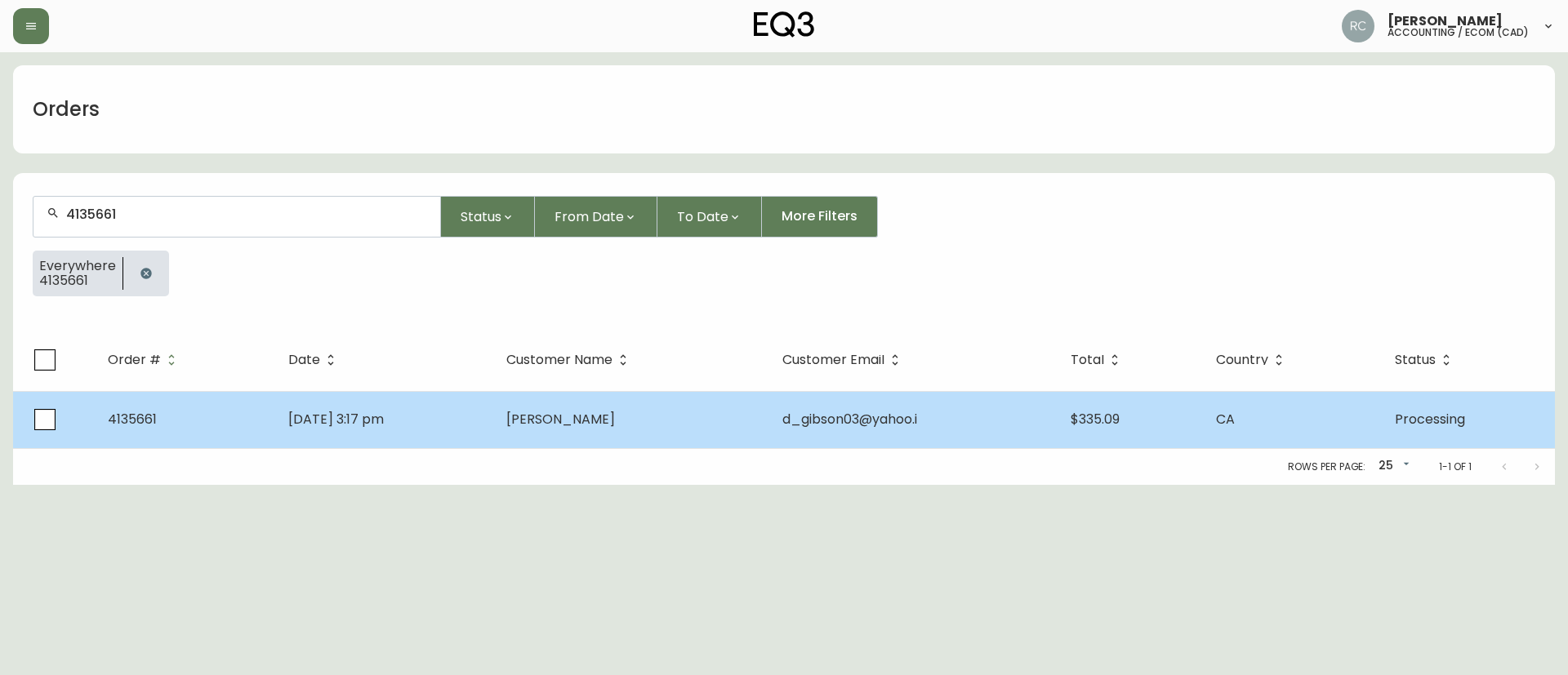
type input "4135661"
click at [424, 443] on td "[DATE] 3:17 pm" at bounding box center [384, 419] width 218 height 57
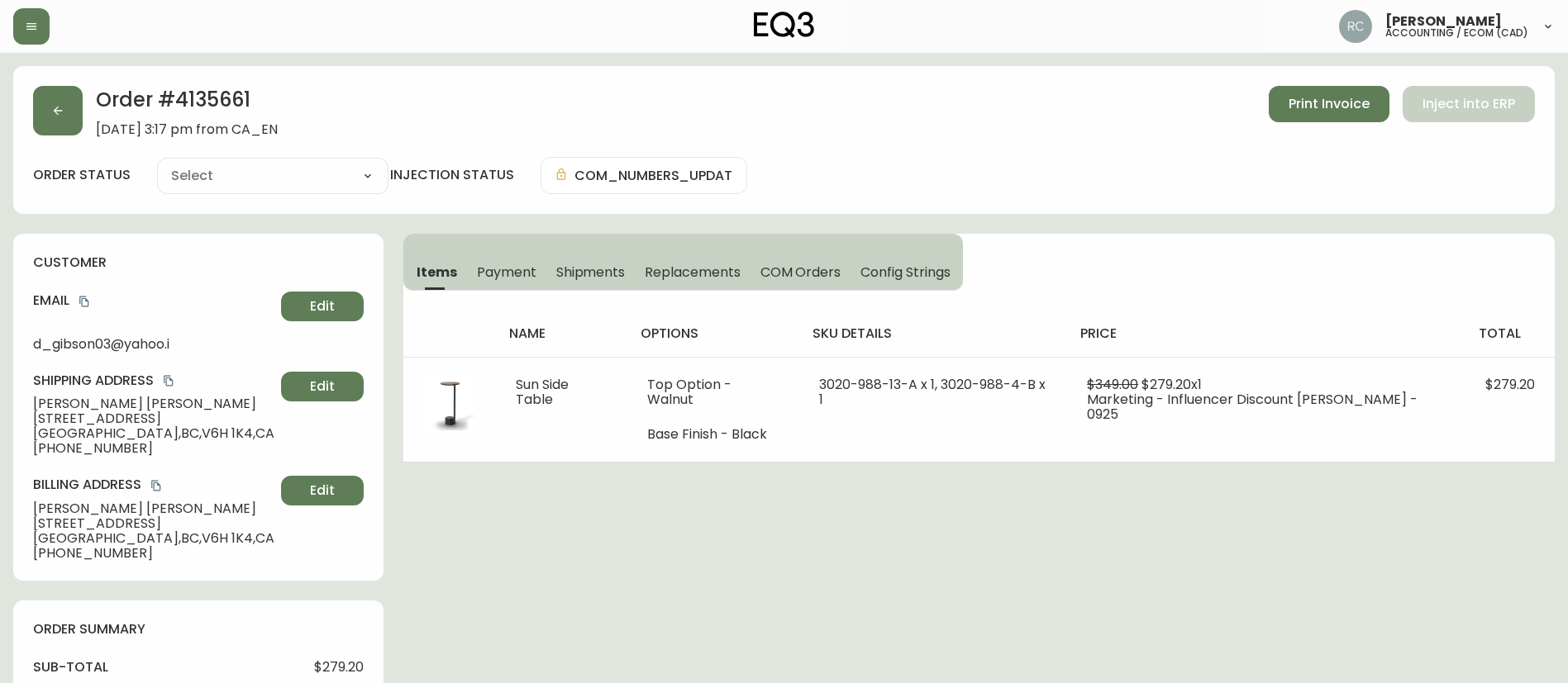
type input "Processing"
select select "PROCESSING"
click at [535, 263] on button "Payment" at bounding box center [506, 271] width 79 height 36
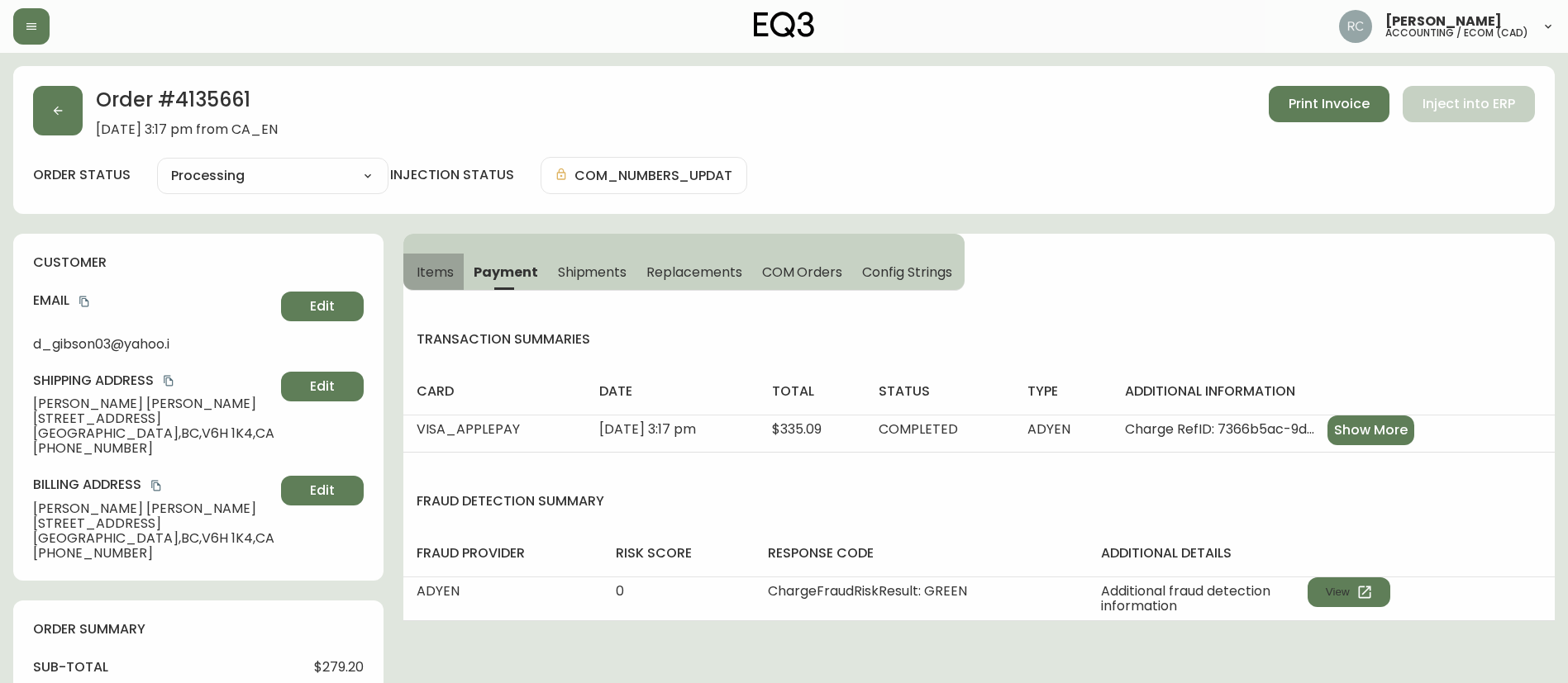
click at [440, 277] on span "Items" at bounding box center [435, 272] width 37 height 18
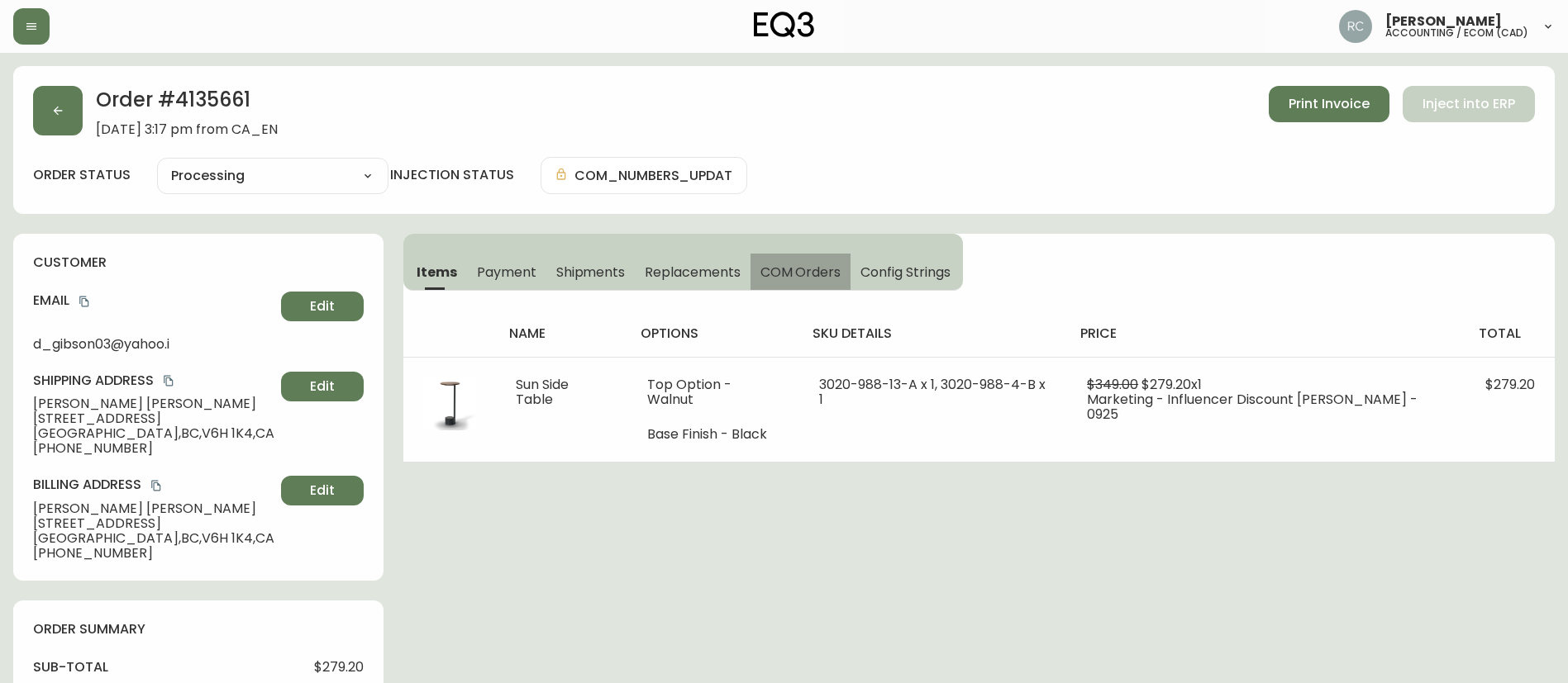
click at [812, 256] on button "COM Orders" at bounding box center [801, 271] width 101 height 36
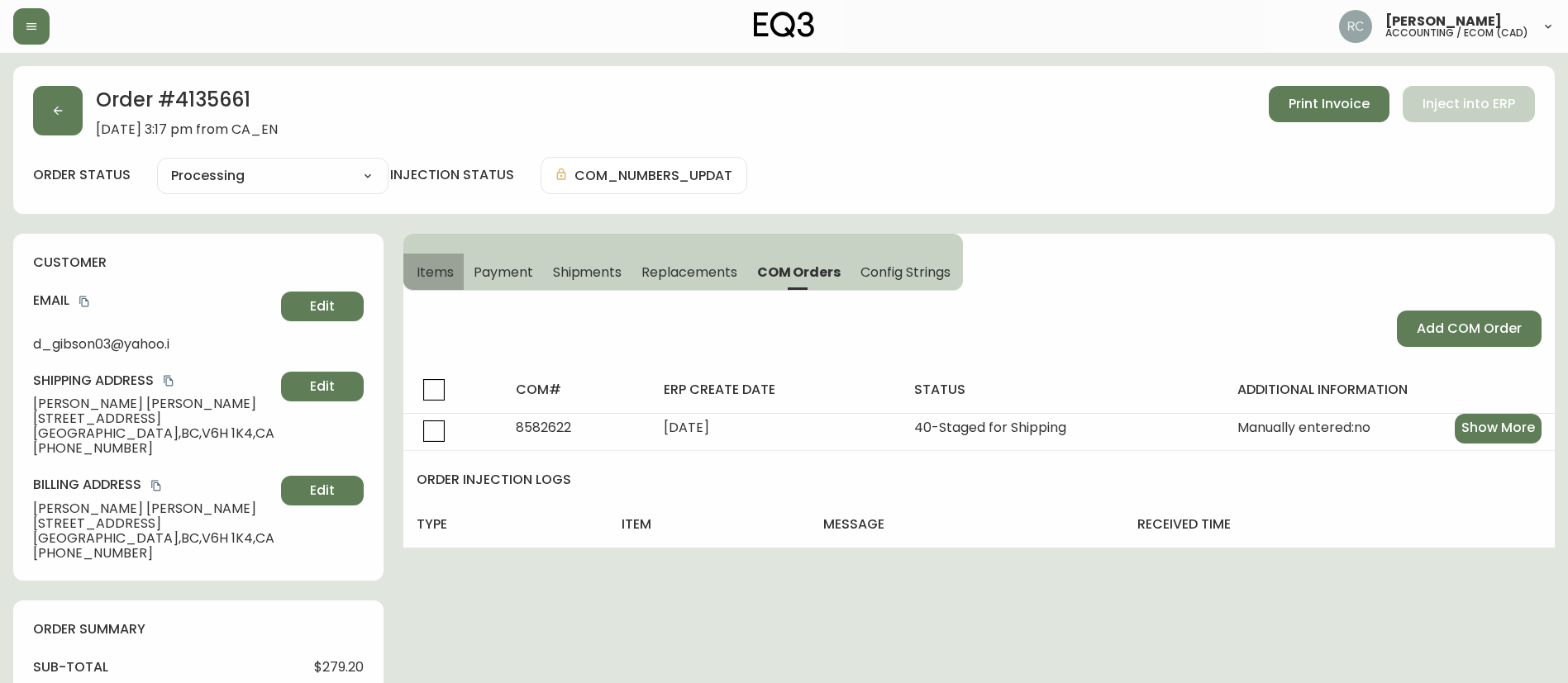
drag, startPoint x: 412, startPoint y: 268, endPoint x: 244, endPoint y: 122, distance: 222.6
click at [410, 266] on button "Items" at bounding box center [433, 271] width 60 height 36
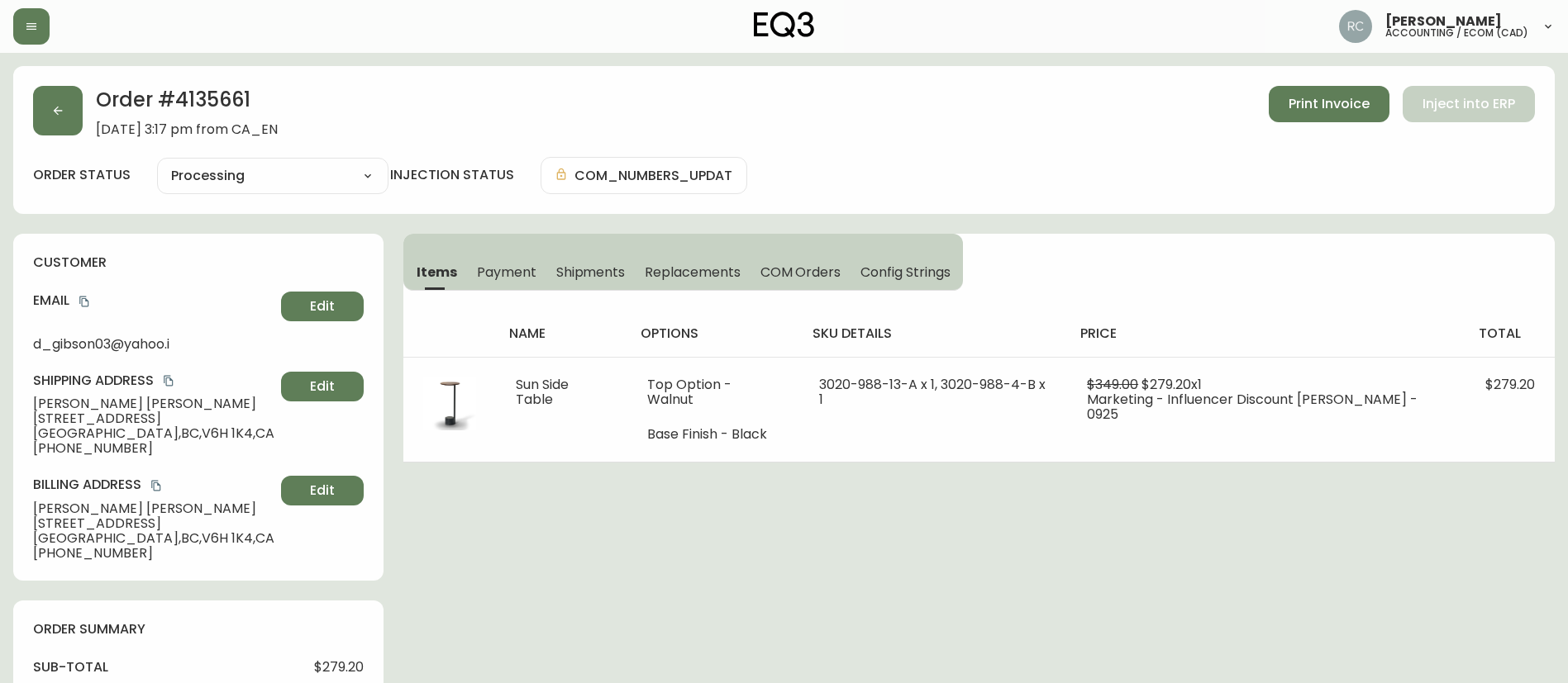
click at [228, 110] on h2 "Order # 4135661" at bounding box center [186, 103] width 181 height 36
click at [228, 109] on h2 "Order # 4135661" at bounding box center [186, 103] width 181 height 36
click at [315, 306] on span "Edit" at bounding box center [321, 307] width 25 height 18
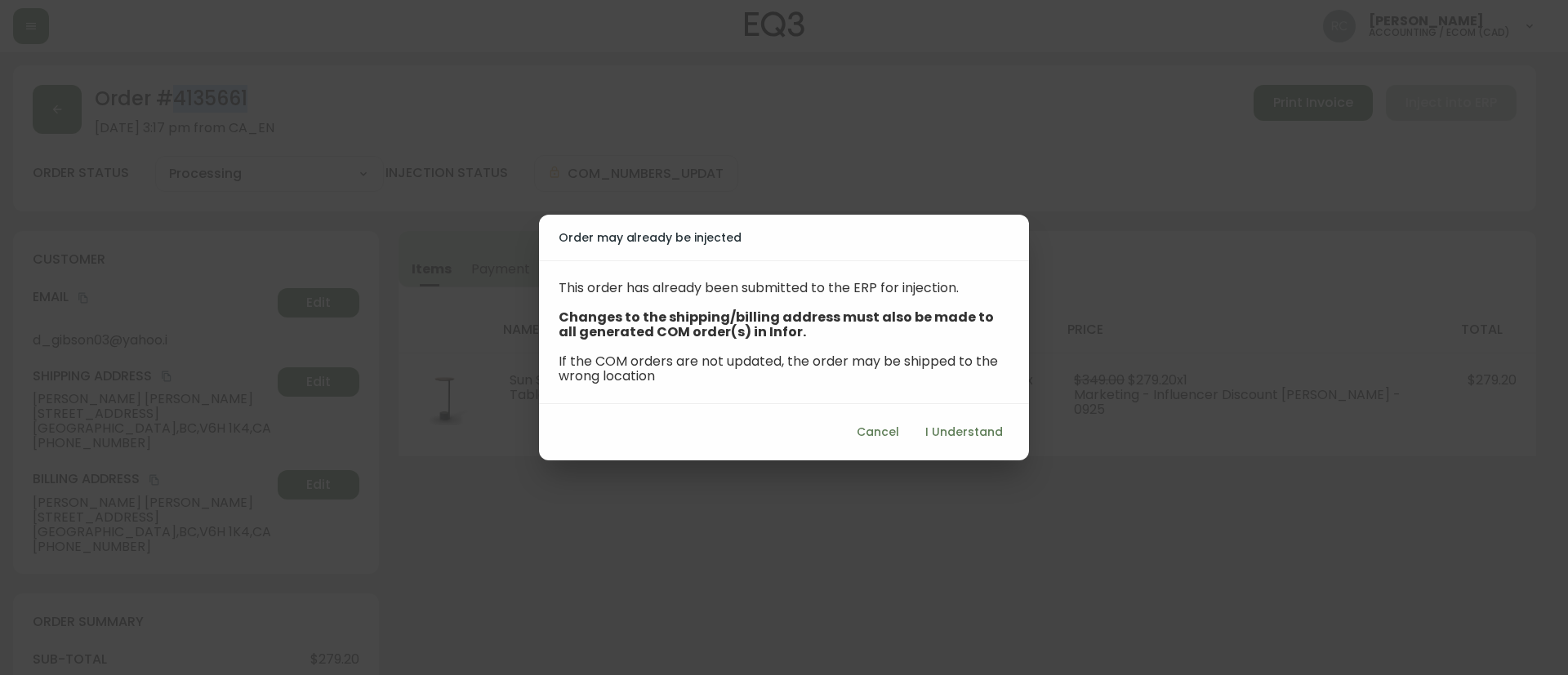
click at [947, 430] on span "I Understand" at bounding box center [964, 431] width 78 height 20
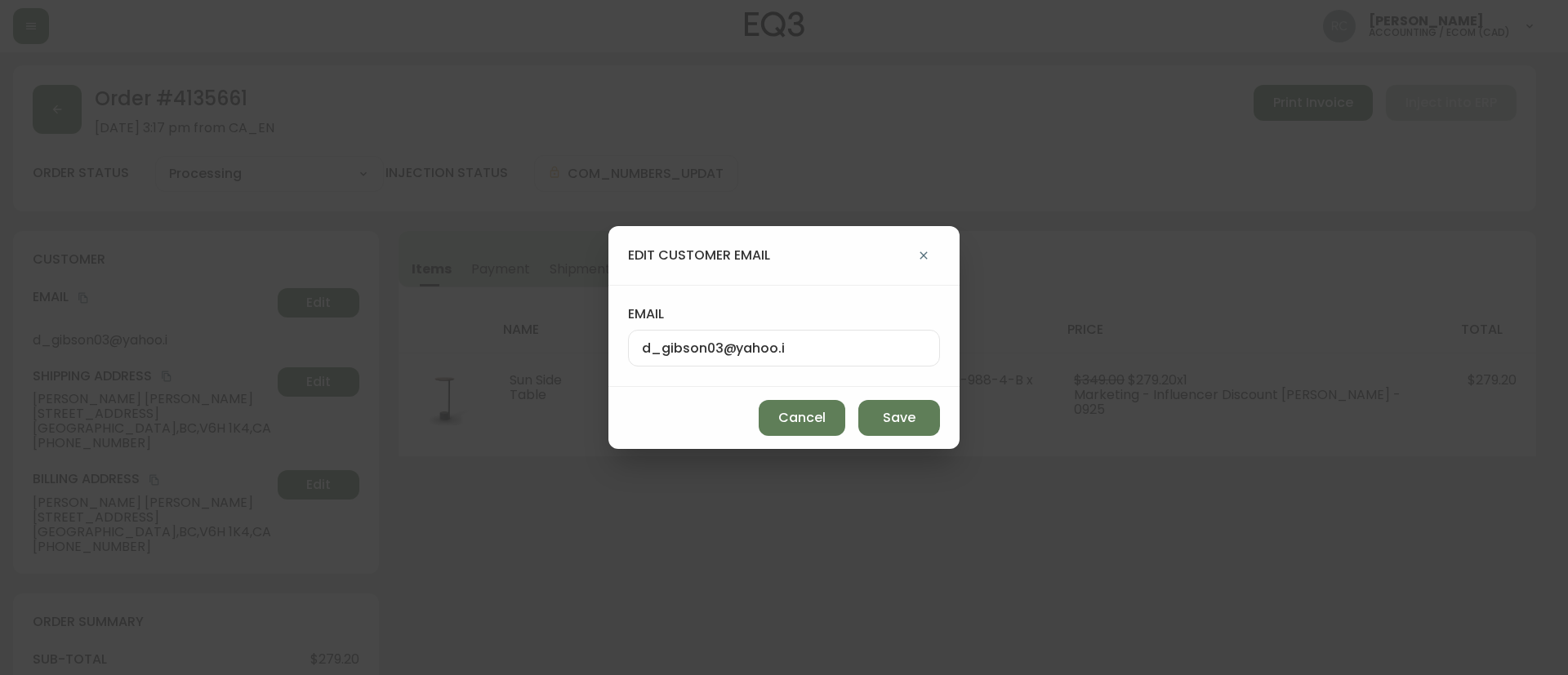
click at [712, 360] on div "d_gibson03@yahoo.i" at bounding box center [784, 349] width 312 height 37
paste input "e"
type input "[EMAIL_ADDRESS][DOMAIN_NAME]"
click at [903, 410] on span "Save" at bounding box center [899, 418] width 33 height 18
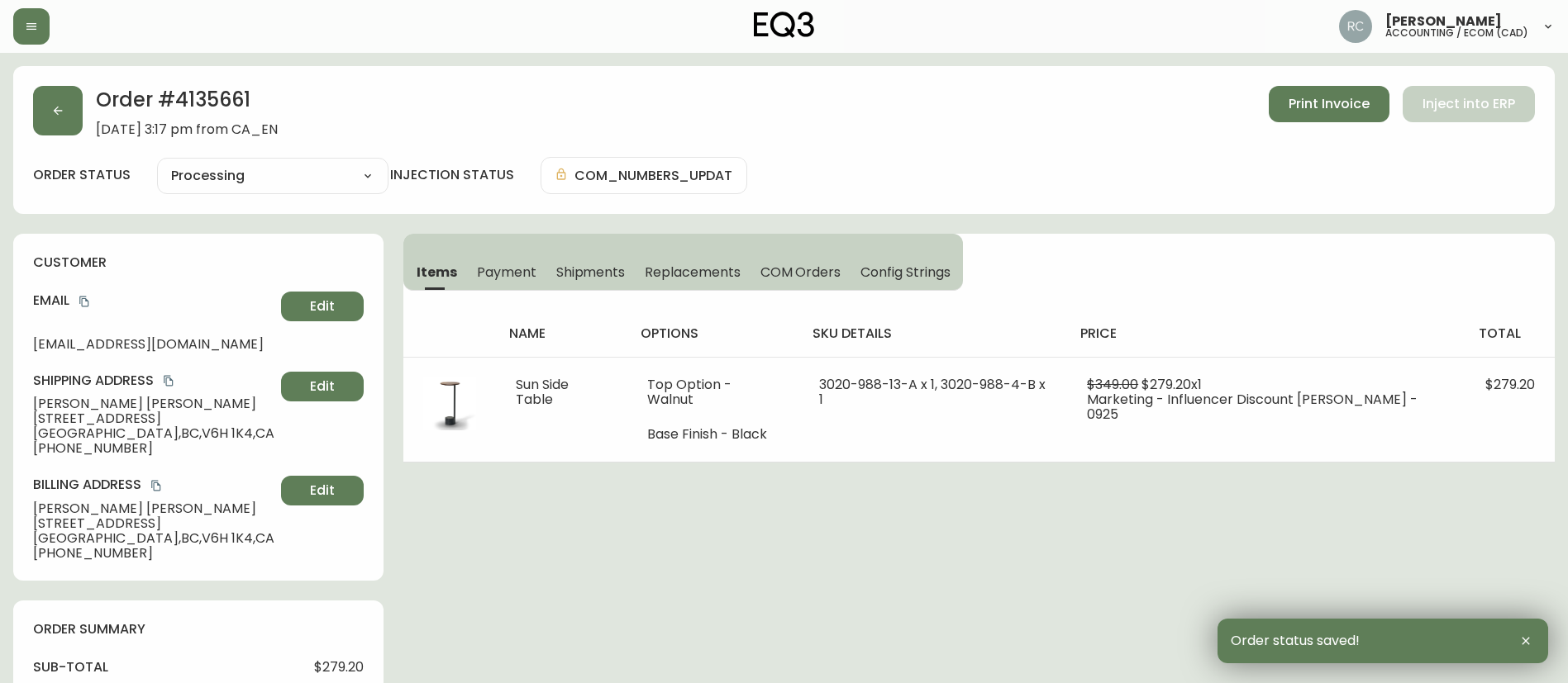
click at [534, 281] on button "Payment" at bounding box center [506, 271] width 79 height 36
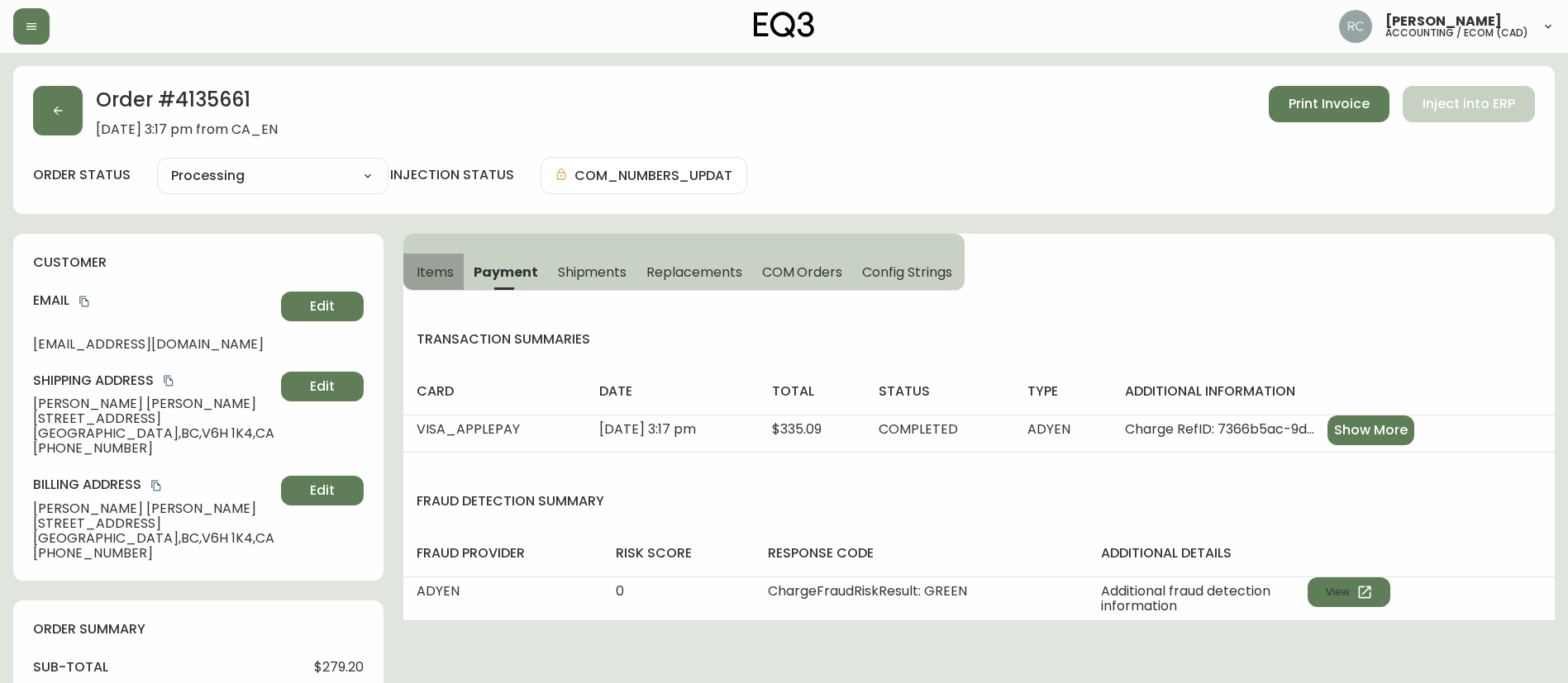
click at [447, 275] on span "Items" at bounding box center [435, 272] width 37 height 18
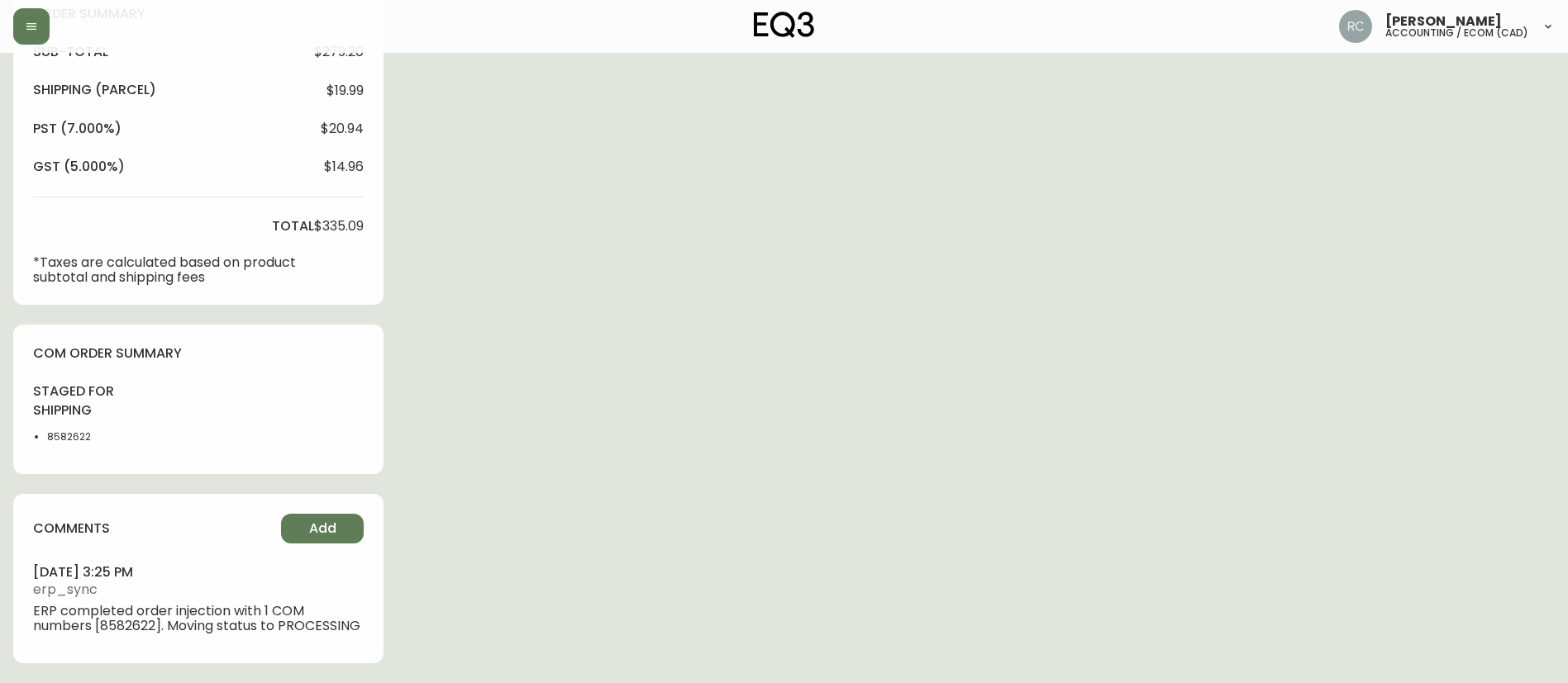
scroll to position [630, 0]
click at [65, 430] on li "8582622" at bounding box center [89, 437] width 83 height 15
copy li "8582622"
click at [351, 513] on button "Add" at bounding box center [322, 528] width 83 height 30
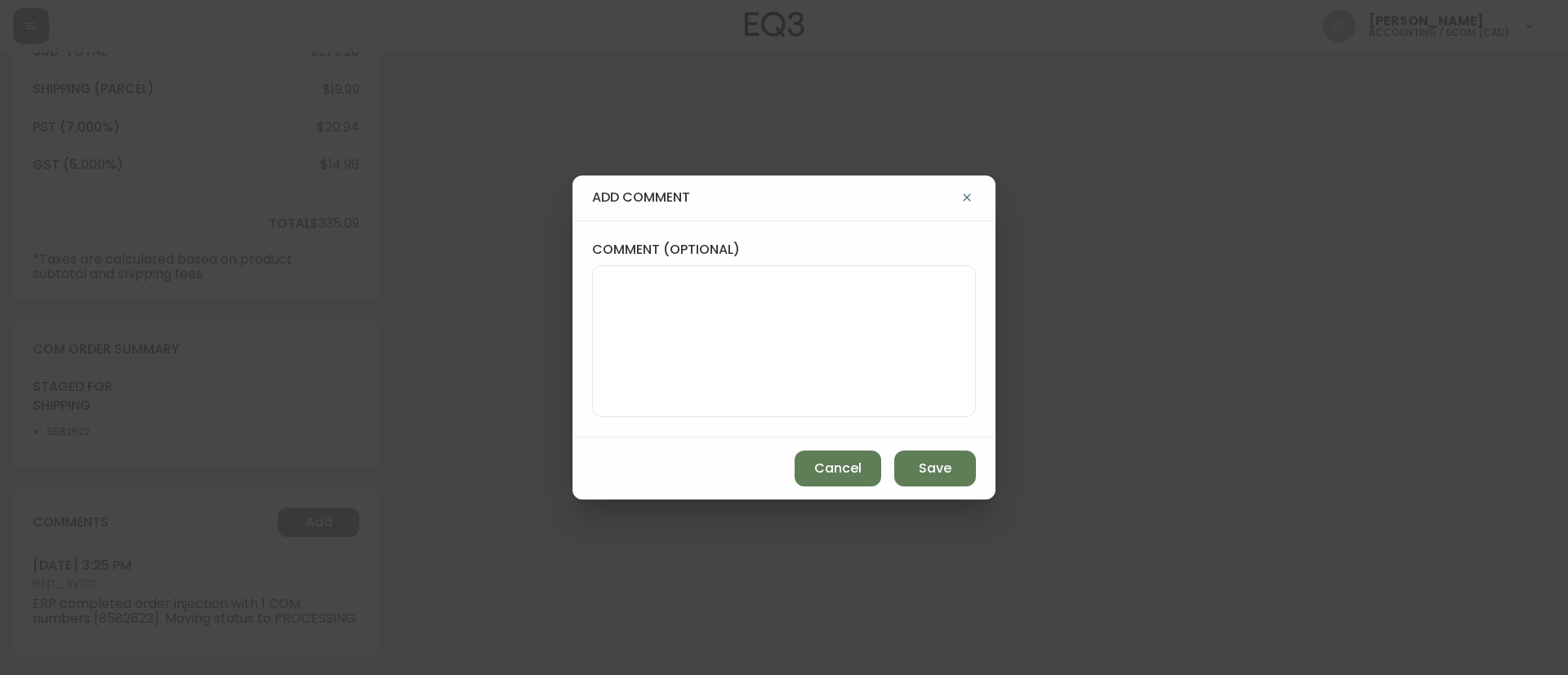
click at [756, 316] on textarea "comment (optional)" at bounding box center [784, 341] width 356 height 131
paste textarea "#840442"
type textarea "TICKET #840442 email address correction"
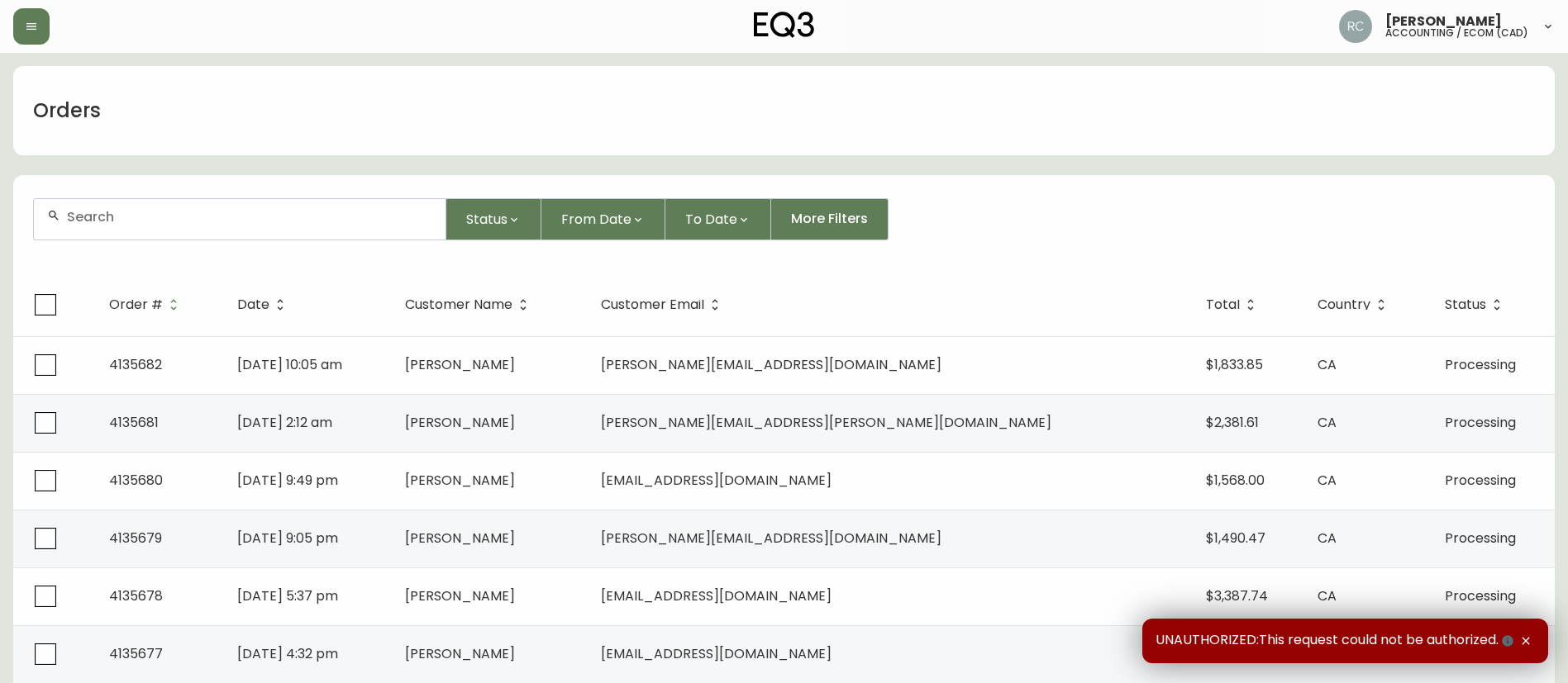
click at [161, 198] on div at bounding box center [240, 219] width 413 height 42
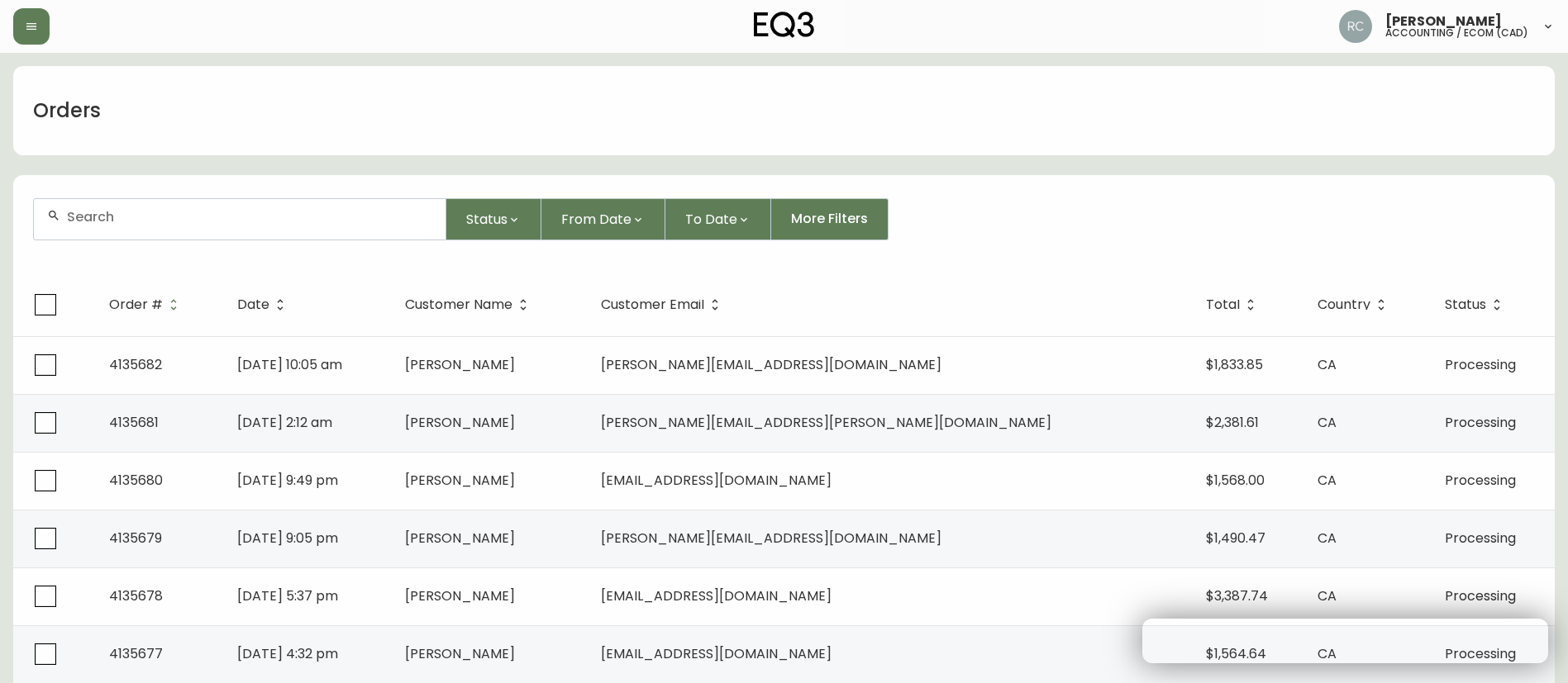
paste input "4135665"
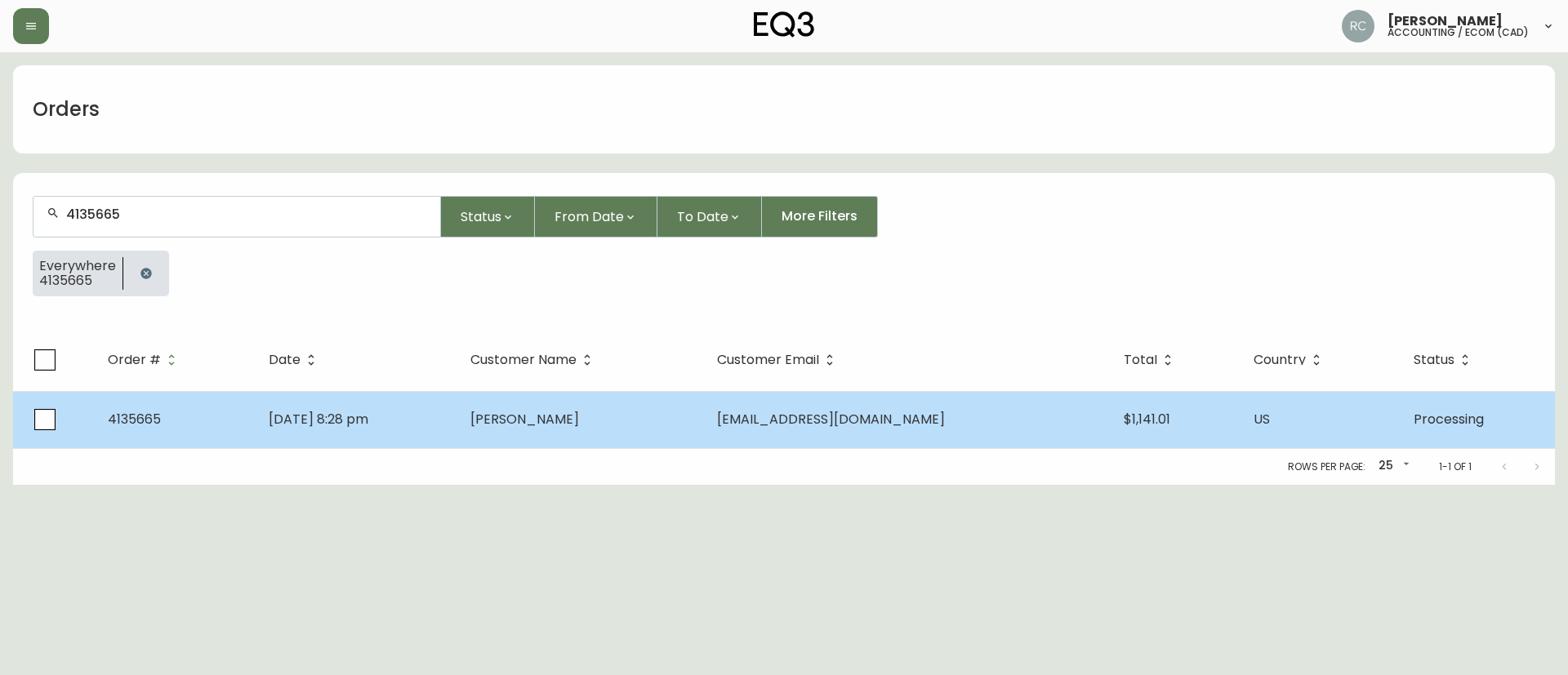
type input "4135665"
click at [611, 430] on td "[PERSON_NAME]" at bounding box center [580, 419] width 246 height 57
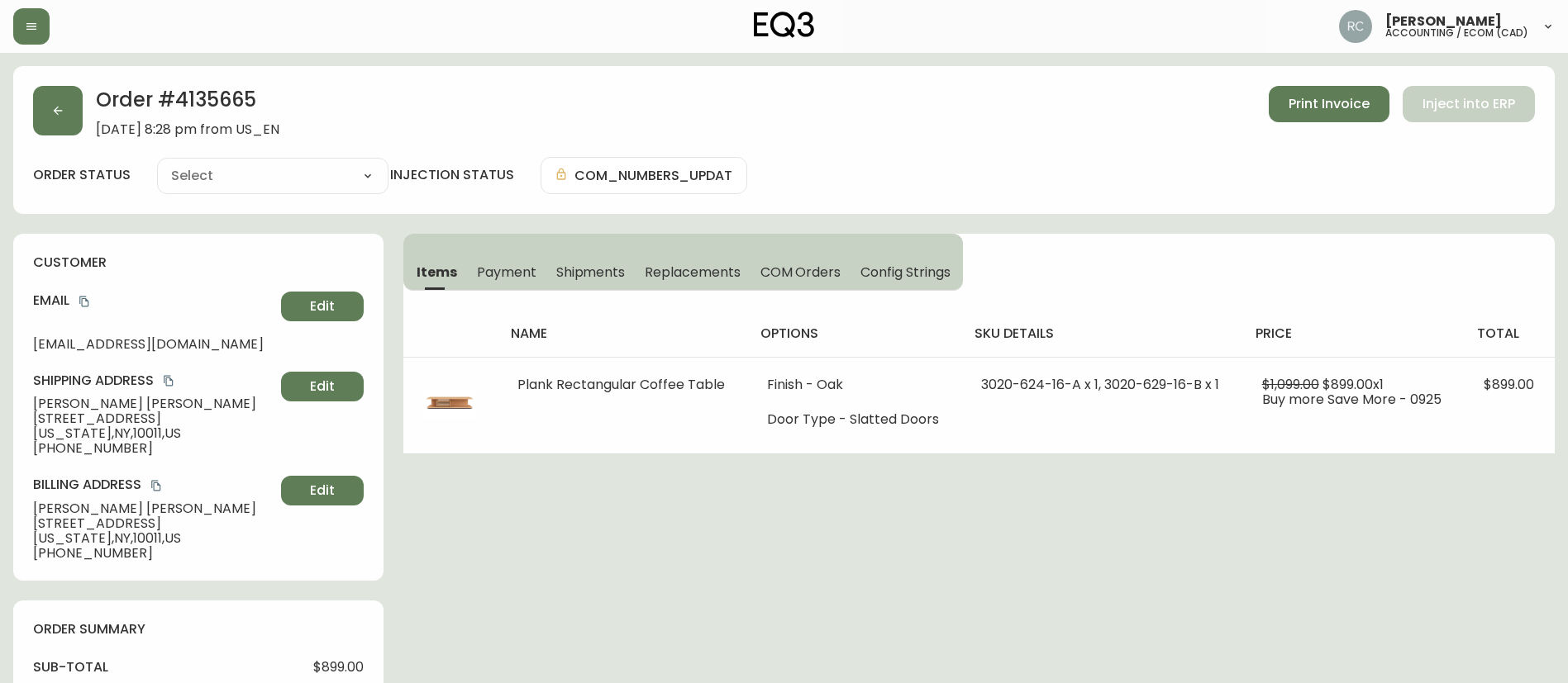
type input "Processing"
select select "PROCESSING"
click at [795, 277] on span "COM Orders" at bounding box center [801, 272] width 81 height 18
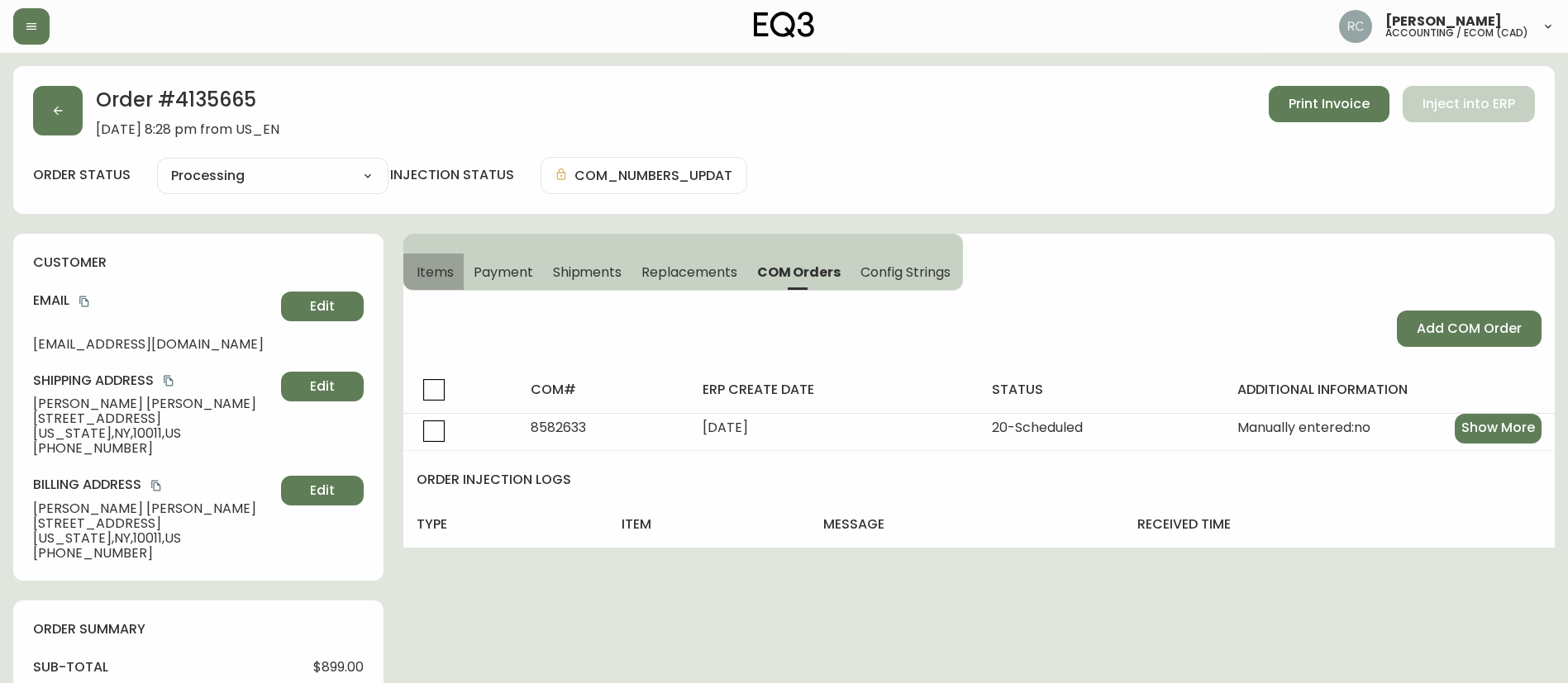
click at [419, 272] on span "Items" at bounding box center [435, 272] width 37 height 18
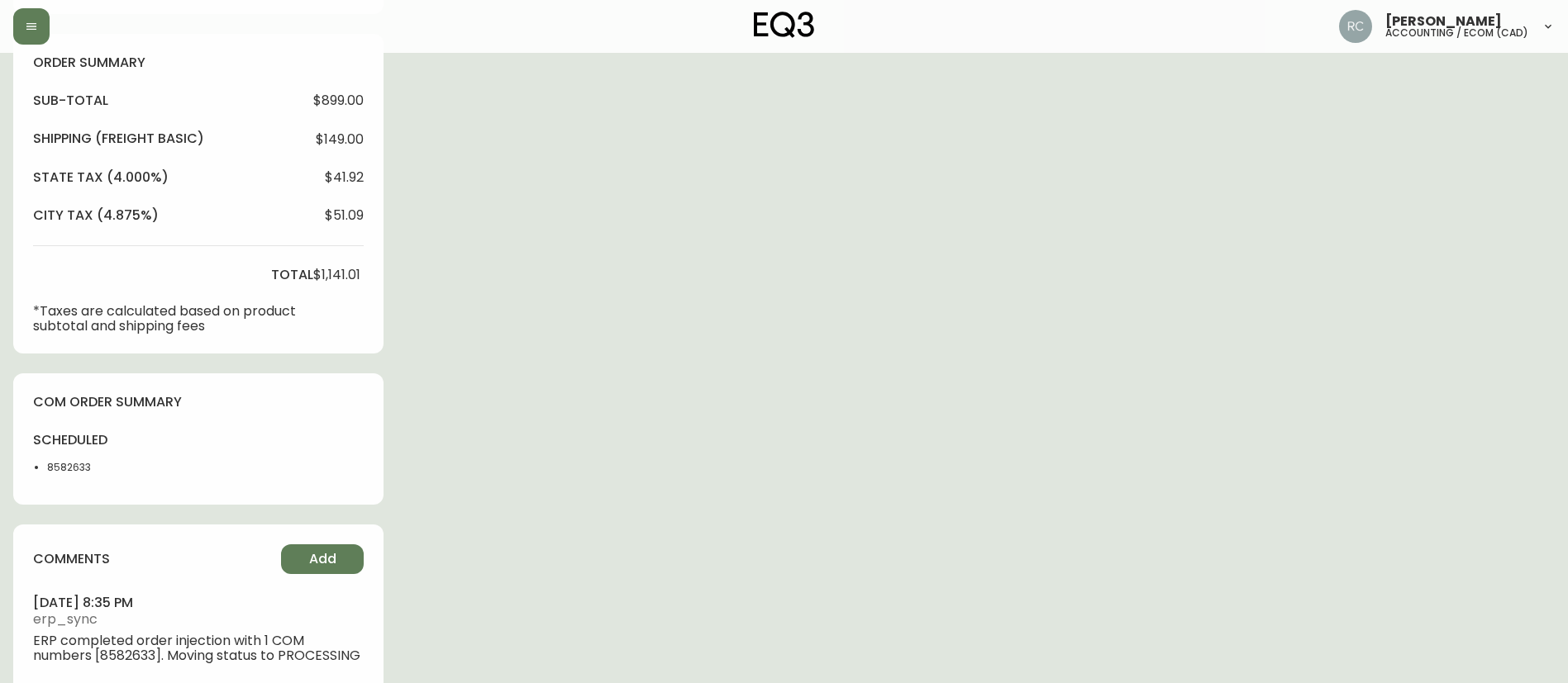
scroll to position [611, 0]
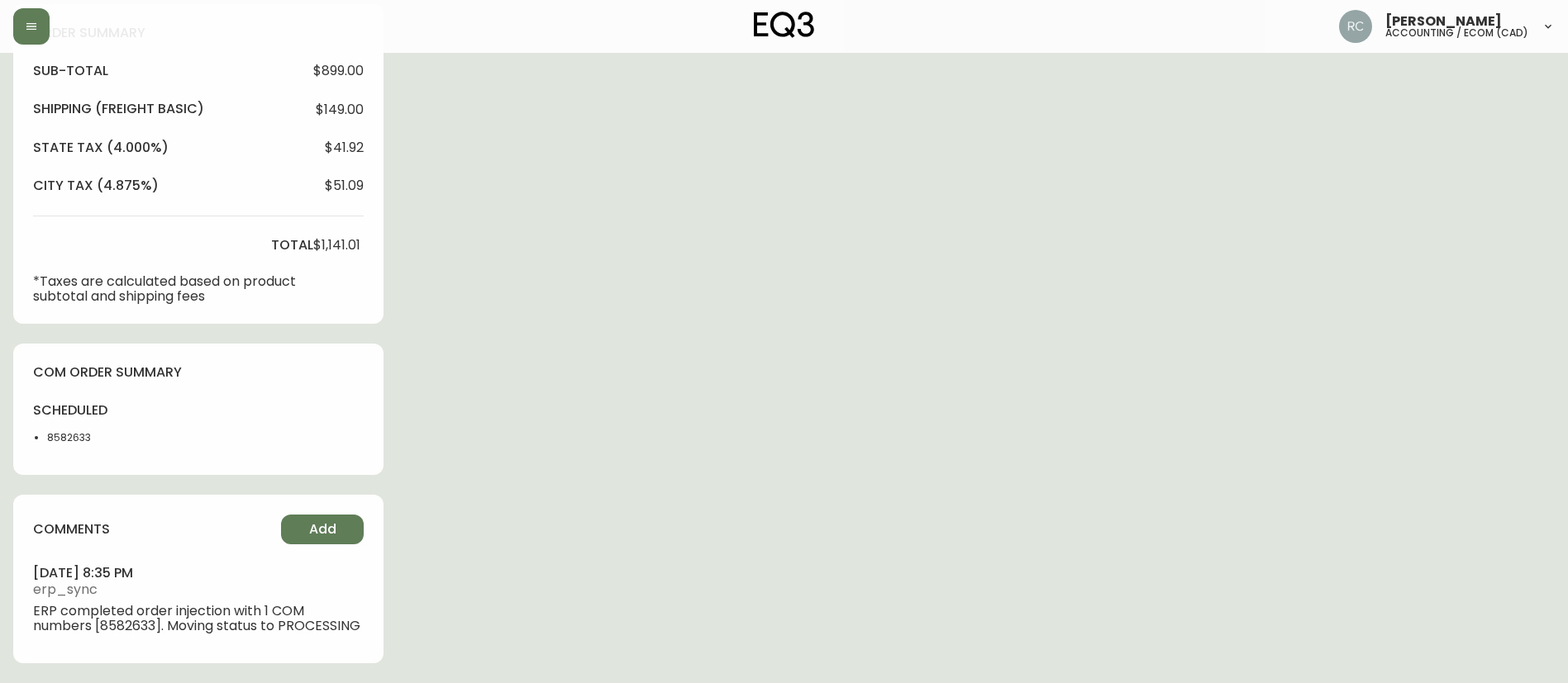
click at [72, 431] on li "8582633" at bounding box center [89, 438] width 83 height 15
copy li "8582633"
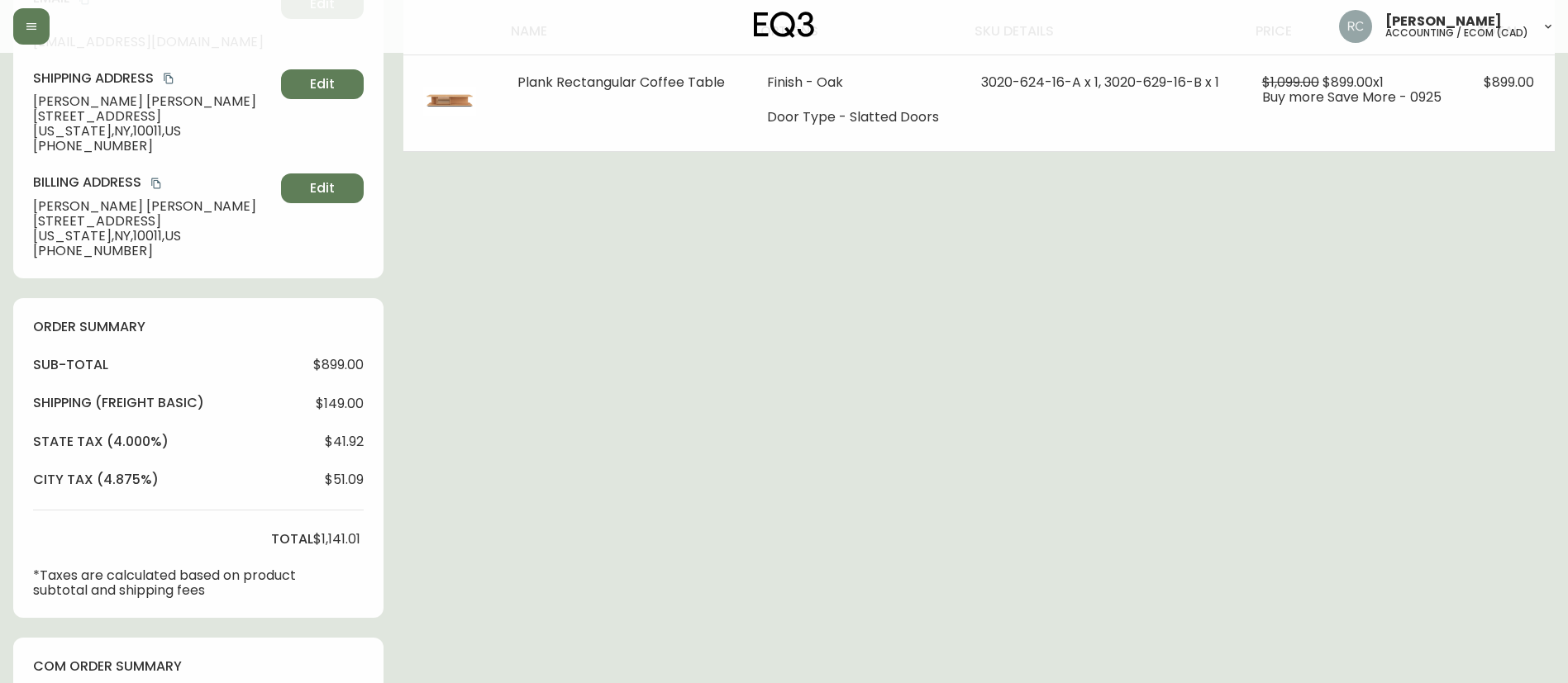
scroll to position [0, 0]
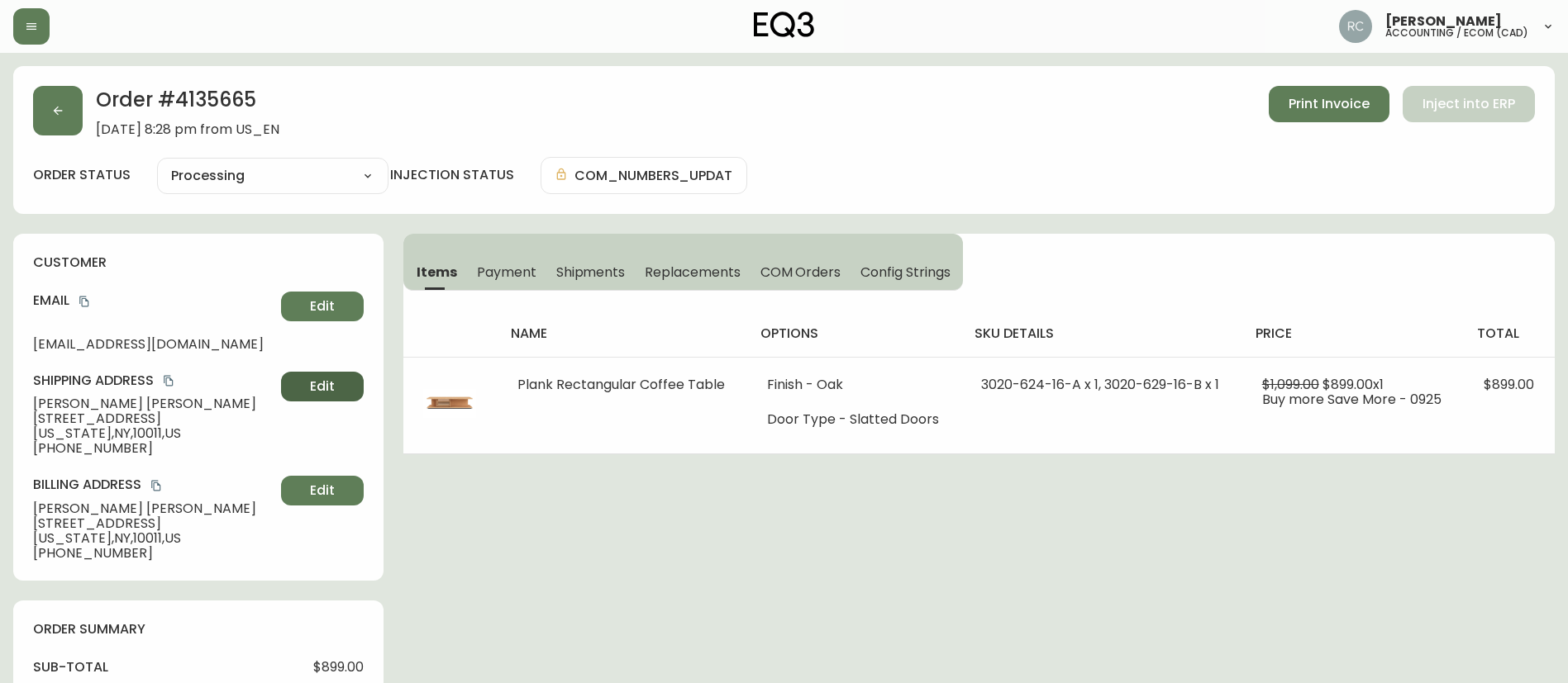
click at [317, 375] on button "Edit" at bounding box center [322, 386] width 83 height 30
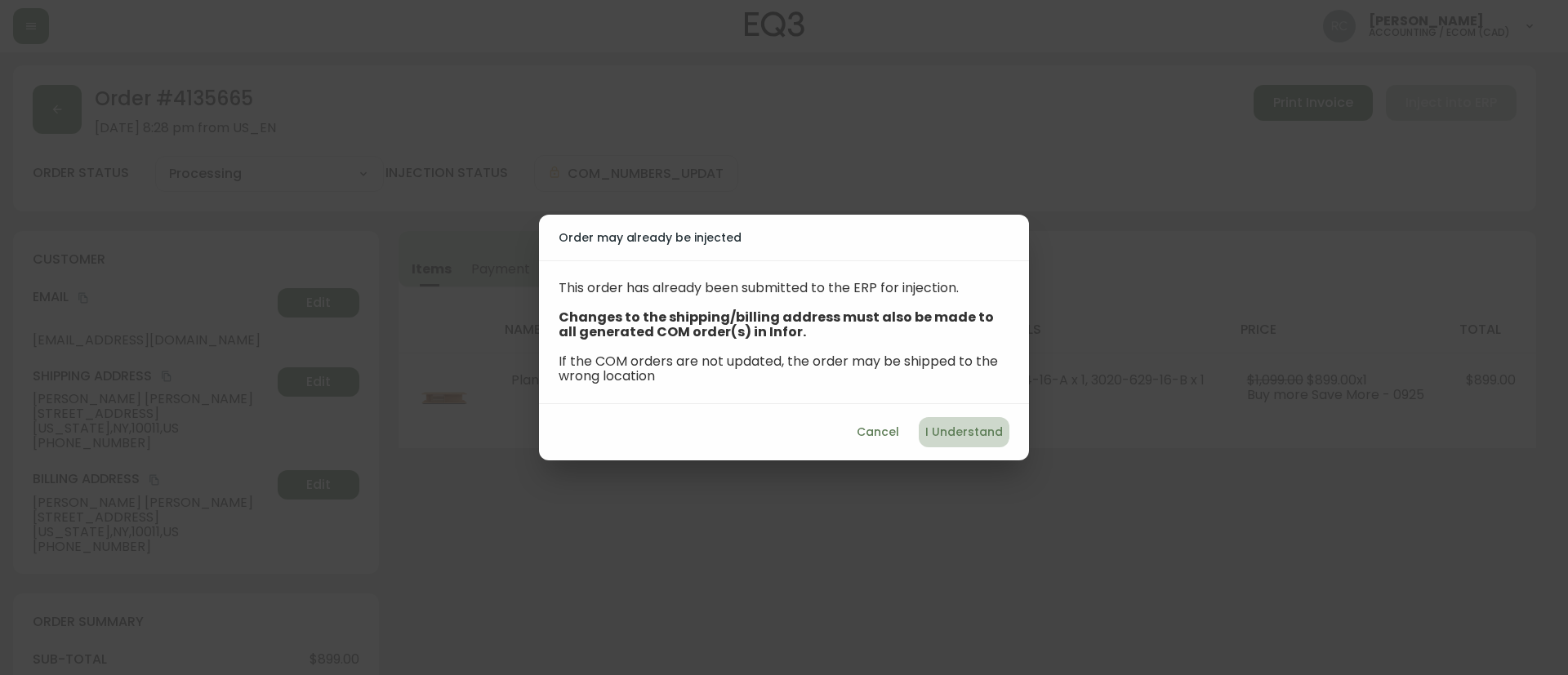
click at [940, 419] on button "I Understand" at bounding box center [964, 431] width 91 height 30
select select "US"
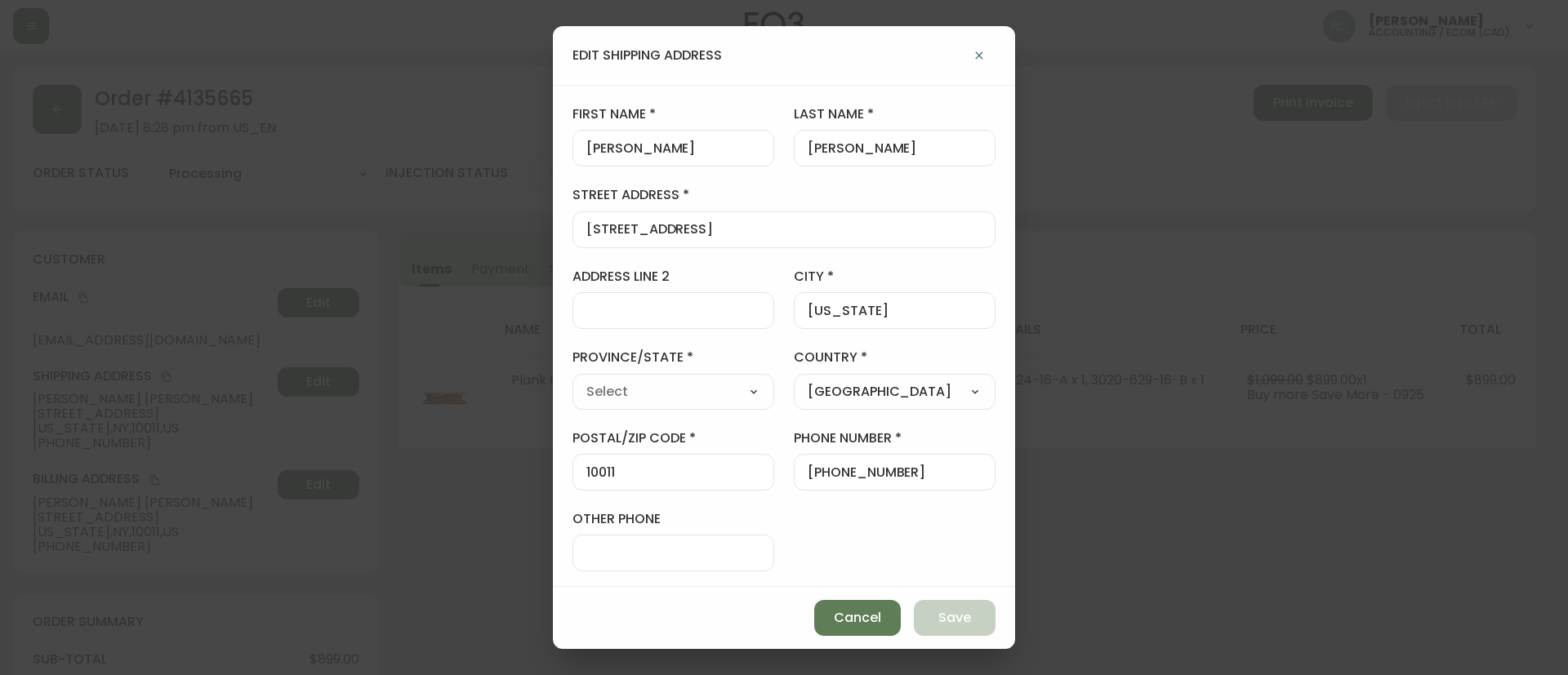
click at [631, 310] on input "address line 2" at bounding box center [673, 311] width 173 height 16
paste input "5A"
type input "5A"
type input "[US_STATE]"
select select "NY"
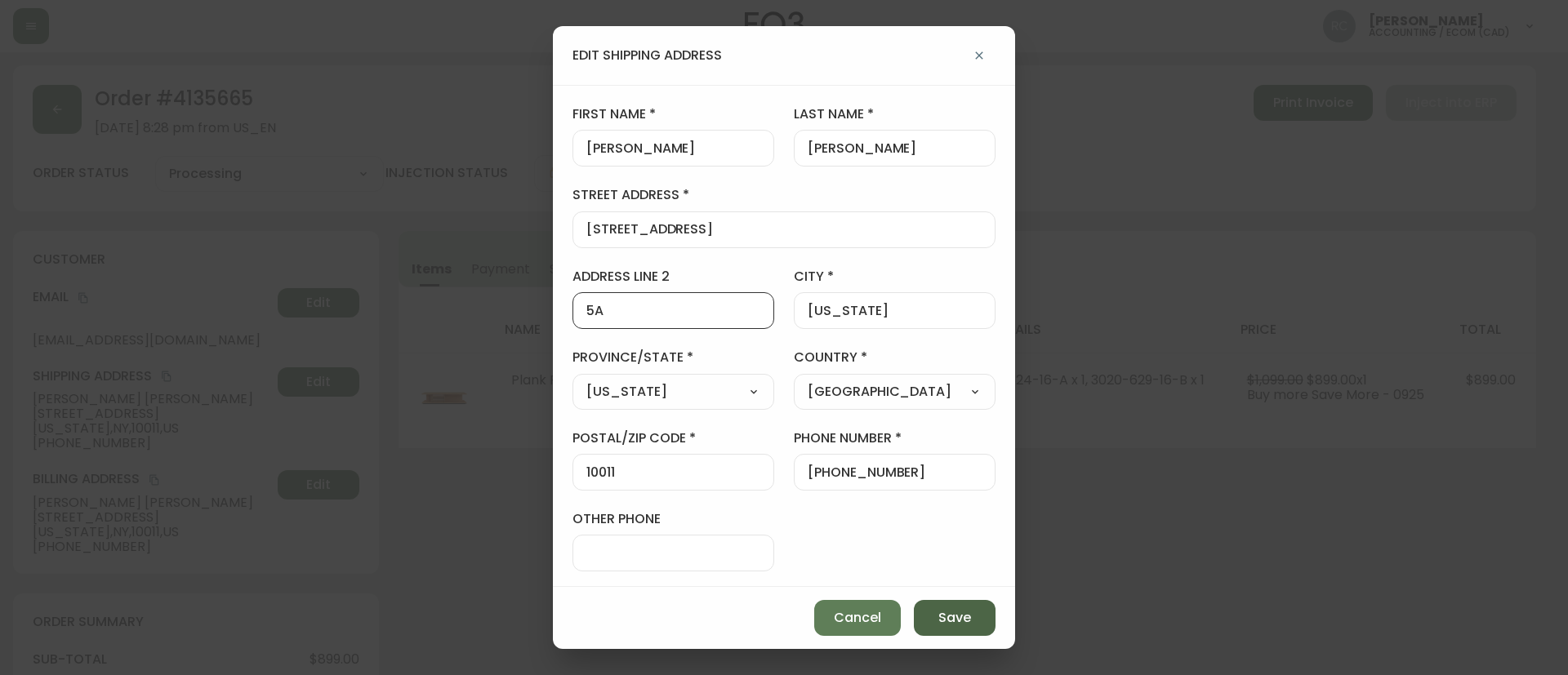
type input "5A"
click at [940, 618] on span "Save" at bounding box center [955, 618] width 33 height 18
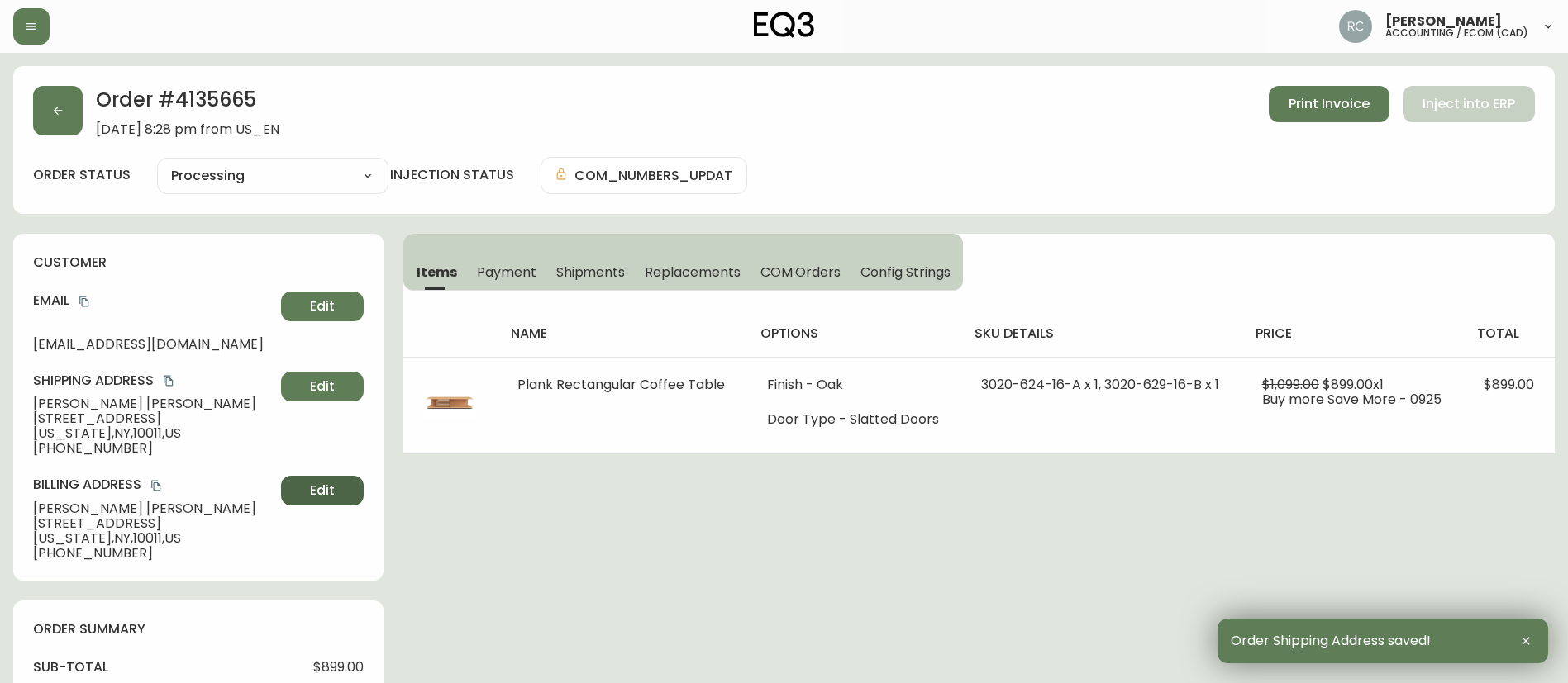
click at [308, 492] on button "Edit" at bounding box center [322, 491] width 83 height 30
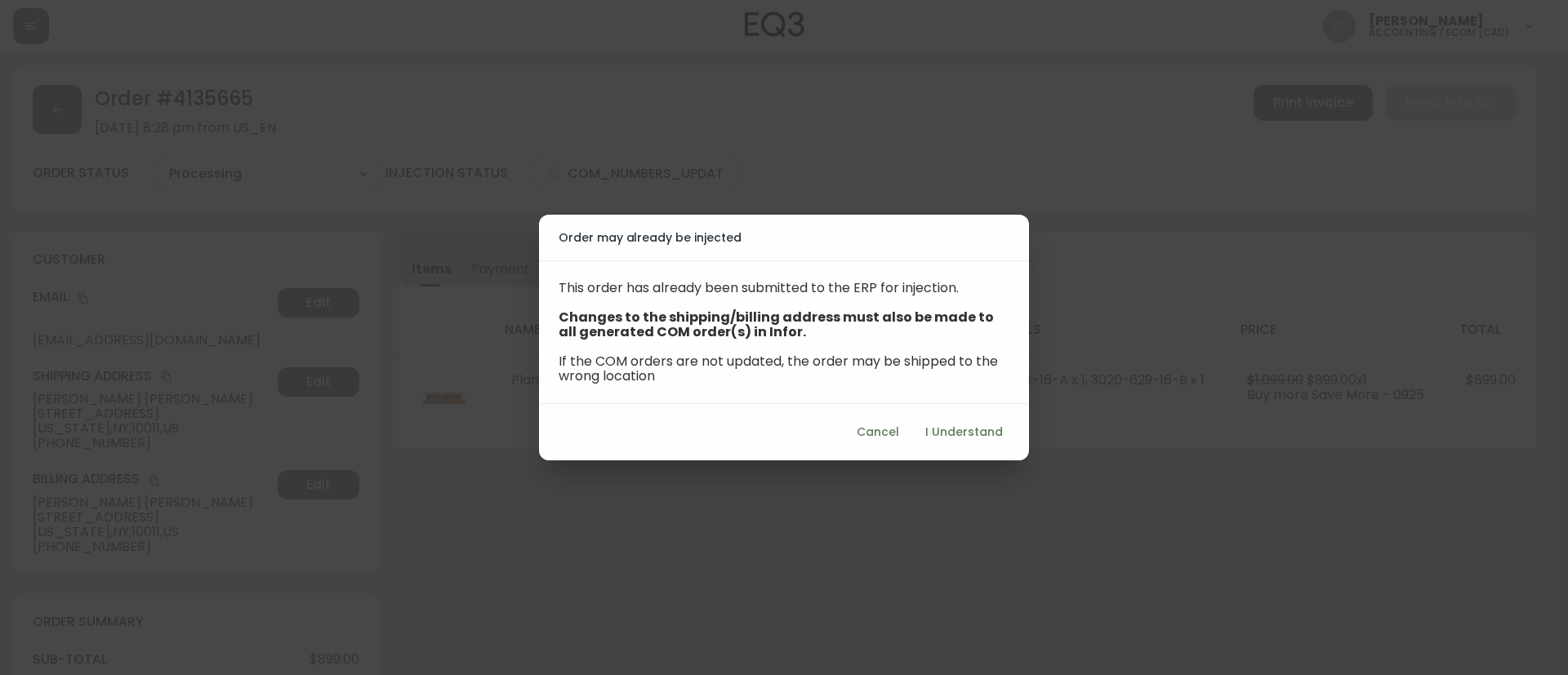
click at [972, 425] on span "I Understand" at bounding box center [964, 431] width 78 height 20
select select "US"
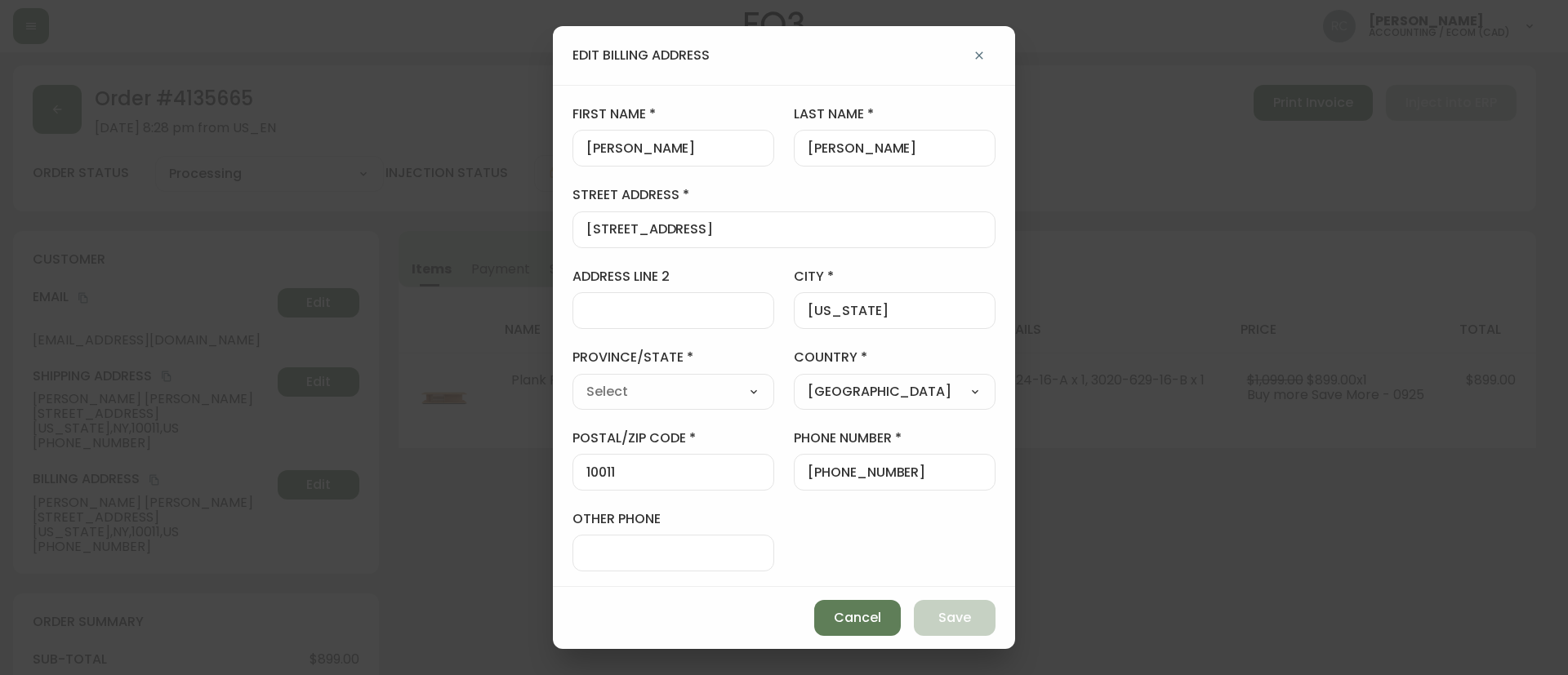
click at [648, 317] on input "address line 2" at bounding box center [673, 311] width 173 height 16
paste input "5A"
type input "5A"
type input "[US_STATE]"
select select "NY"
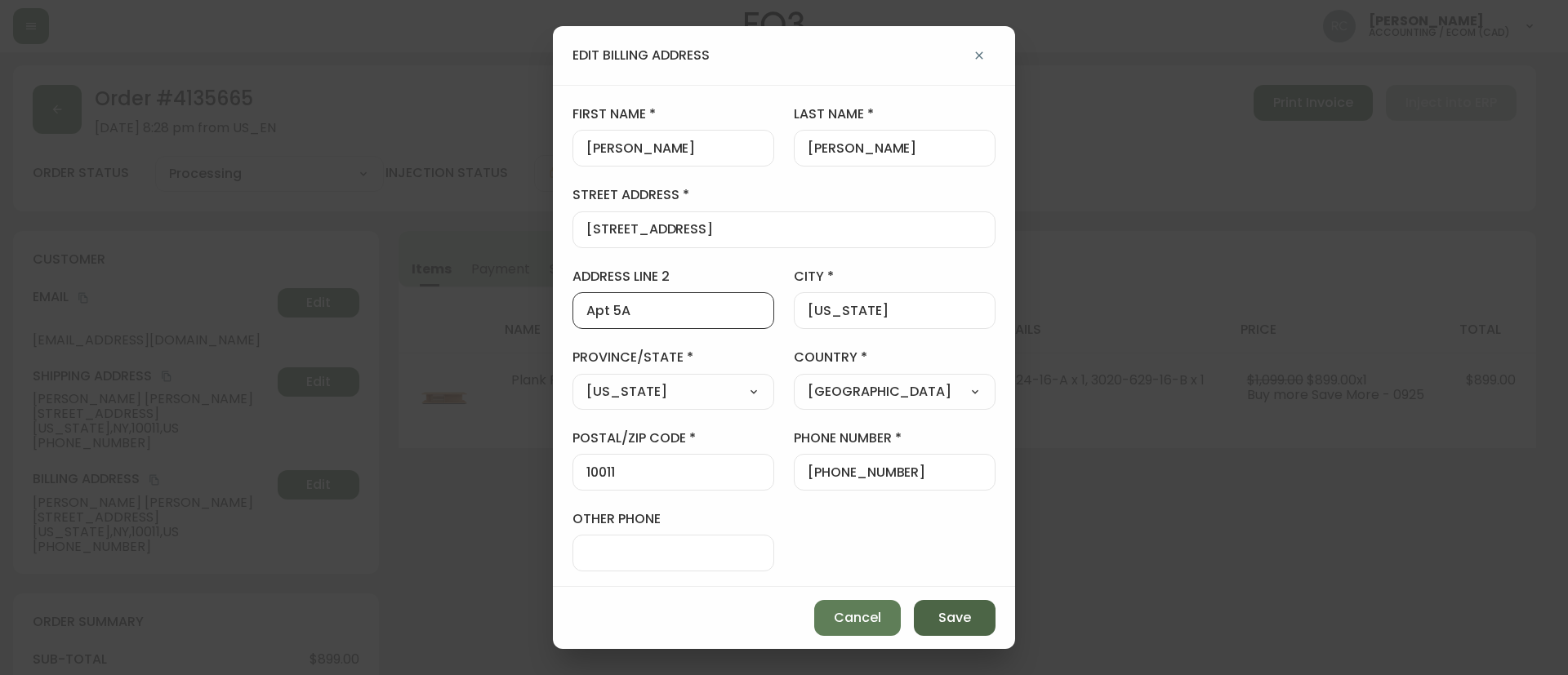
type input "Apt 5A"
click at [931, 612] on button "Save" at bounding box center [955, 618] width 82 height 36
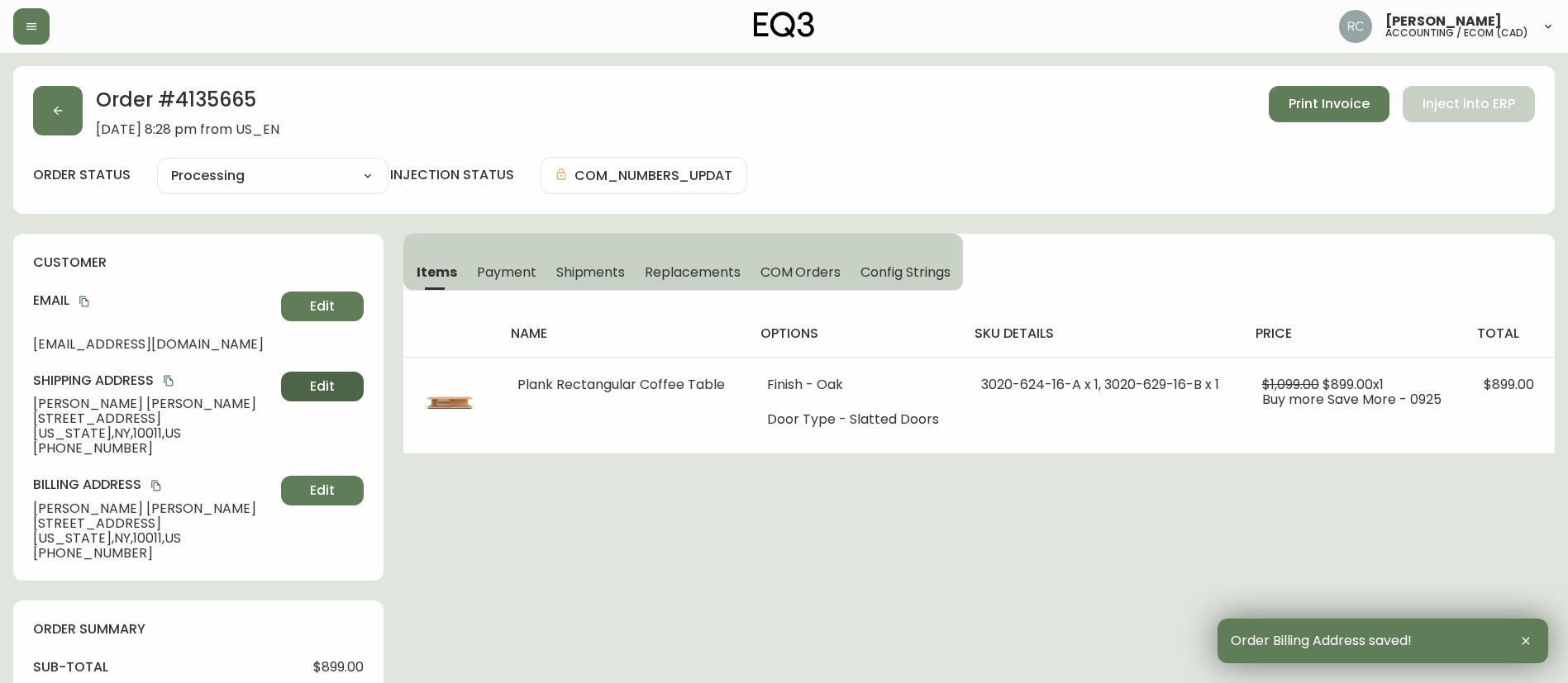
click at [319, 379] on span "Edit" at bounding box center [321, 386] width 25 height 18
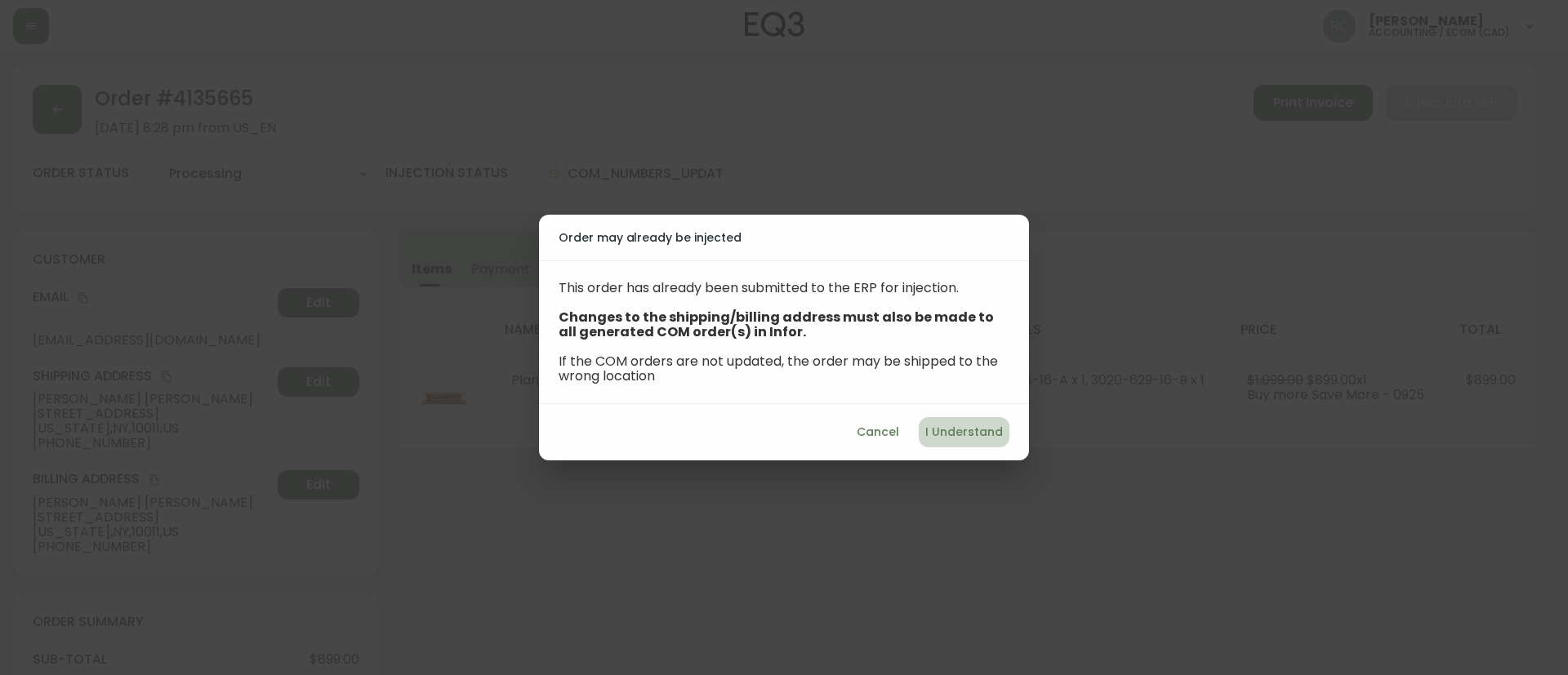
click at [991, 435] on span "I Understand" at bounding box center [964, 431] width 78 height 20
select select "NY"
select select "US"
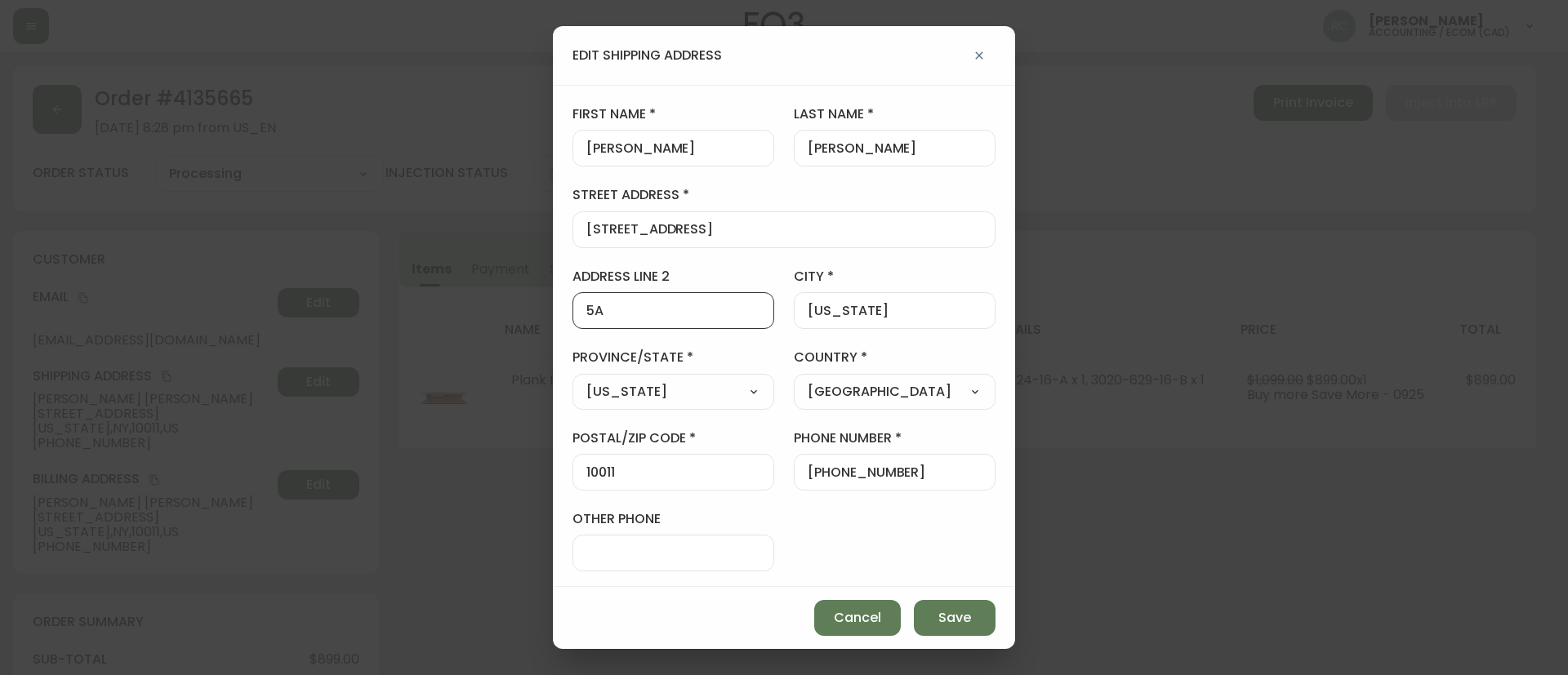
click at [629, 310] on input "5A" at bounding box center [673, 311] width 173 height 16
paste input "Apt 5A"
click at [975, 610] on button "Save" at bounding box center [955, 618] width 82 height 36
type input "5A"
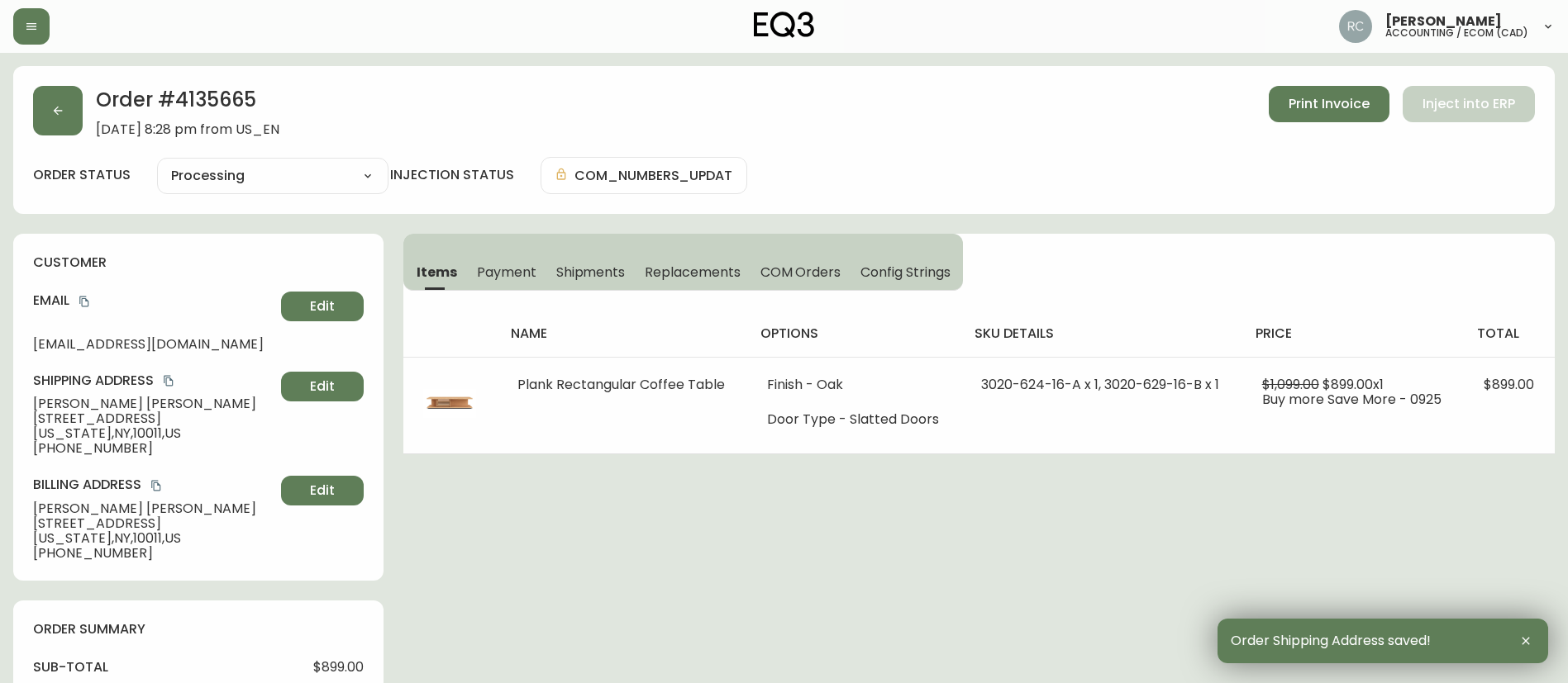
click at [492, 492] on div "Order # 4135665 [DATE] 8:28 pm from US_EN Print Invoice Inject into ERP order s…" at bounding box center [783, 672] width 1541 height 1213
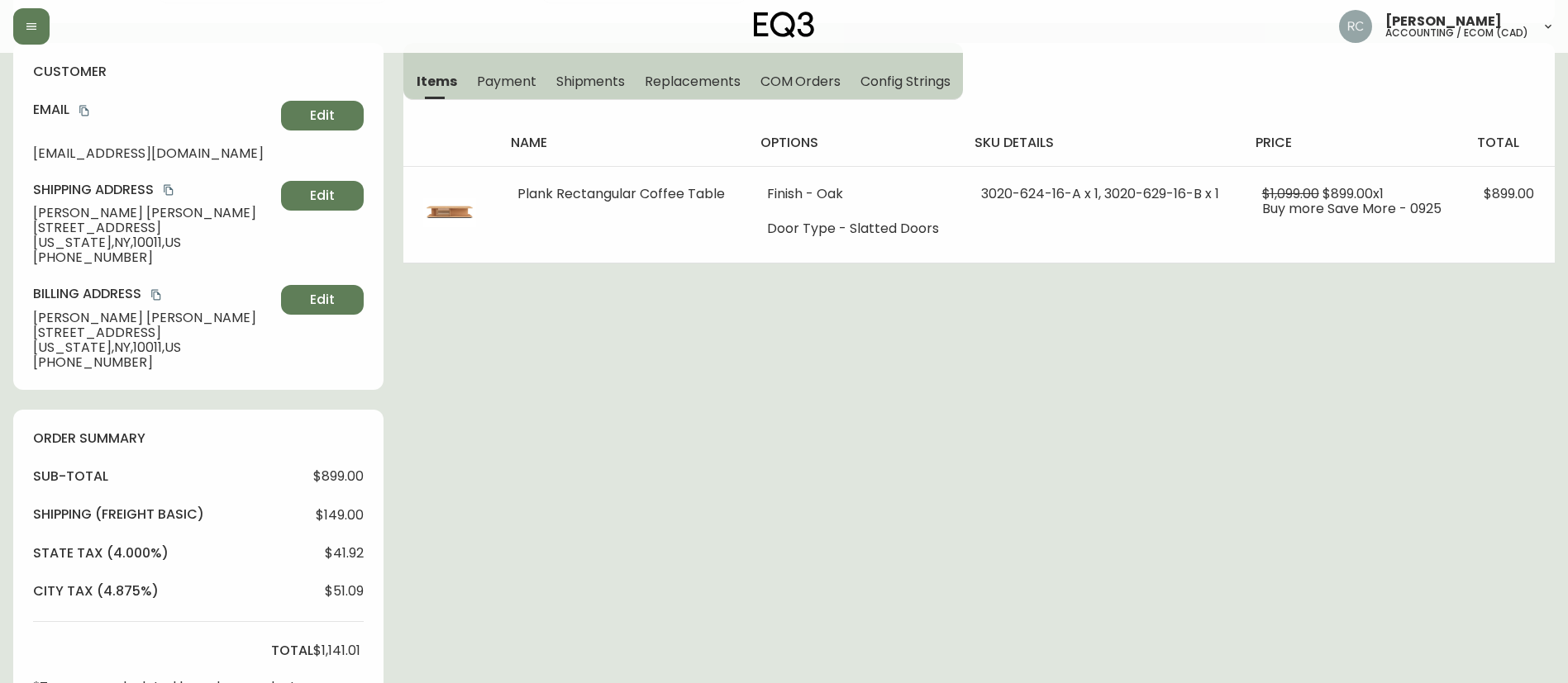
scroll to position [496, 0]
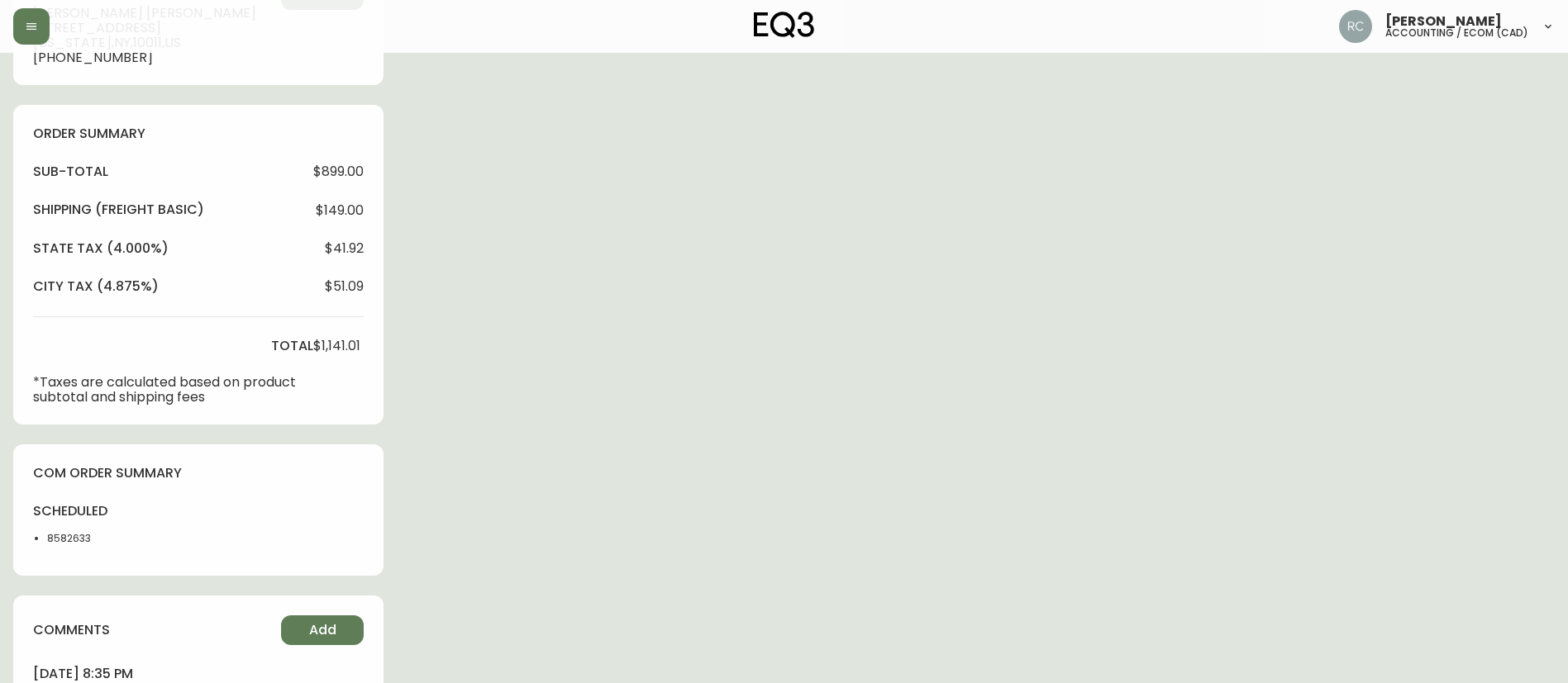
click at [334, 364] on div "sub-total $899.00 Shipping ( Freight Basic ) $149.00 state tax (4.000%) $41.92 …" at bounding box center [198, 284] width 330 height 242
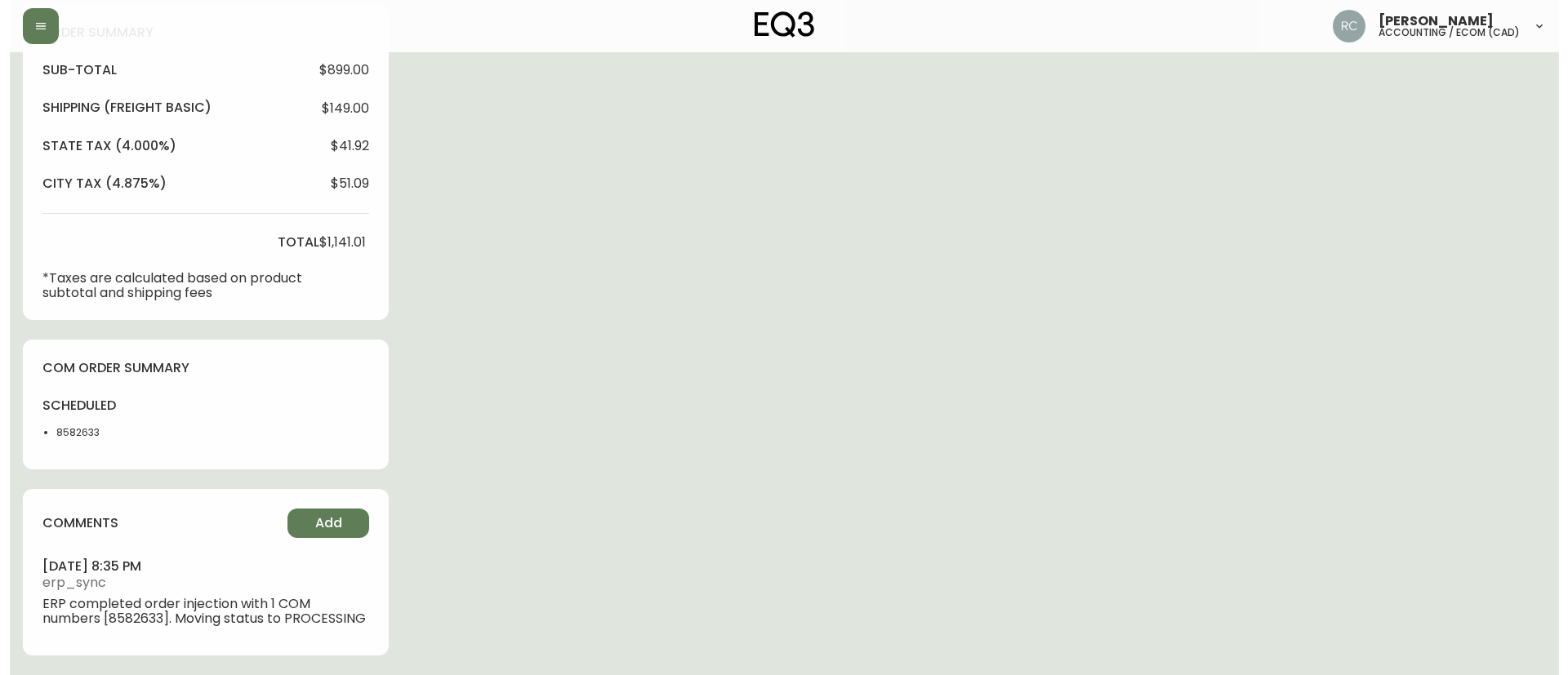
scroll to position [604, 0]
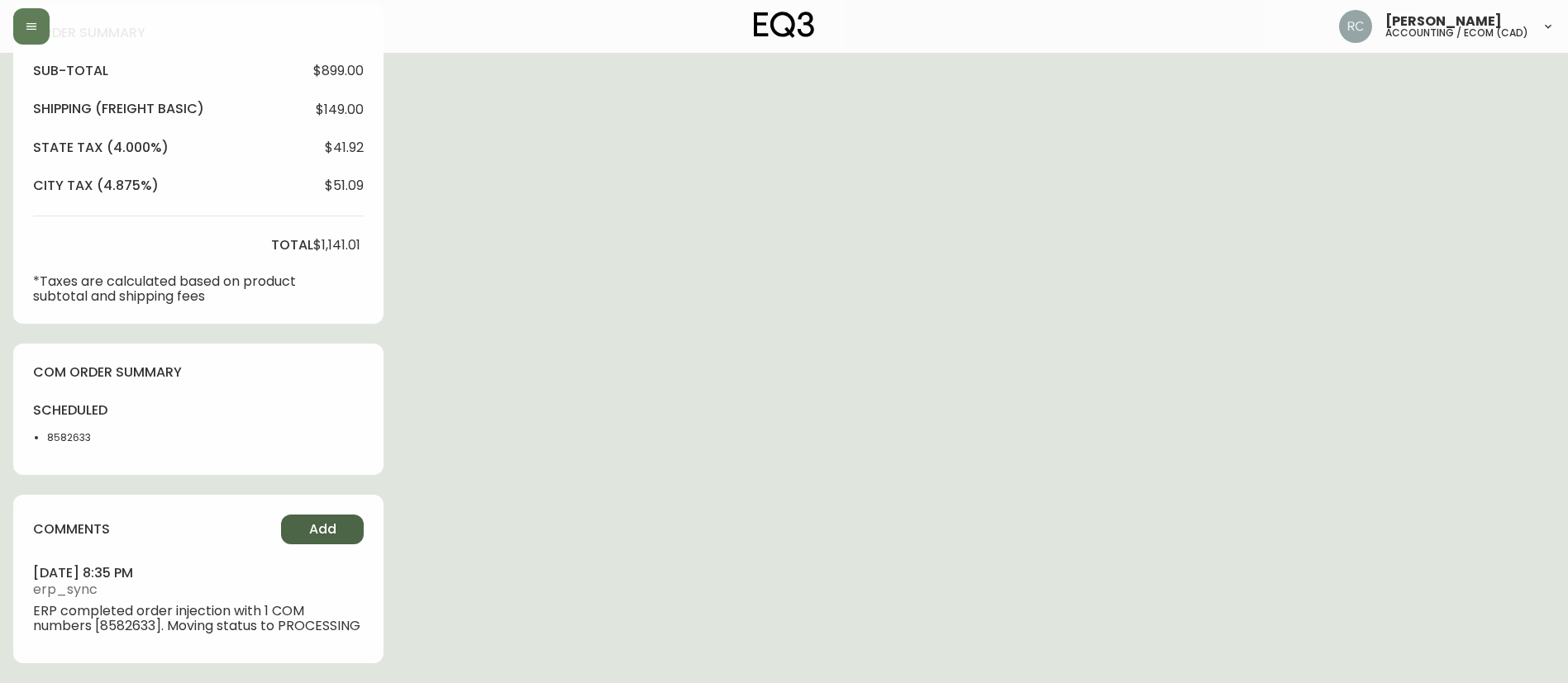
click at [307, 514] on button "Add" at bounding box center [322, 529] width 83 height 30
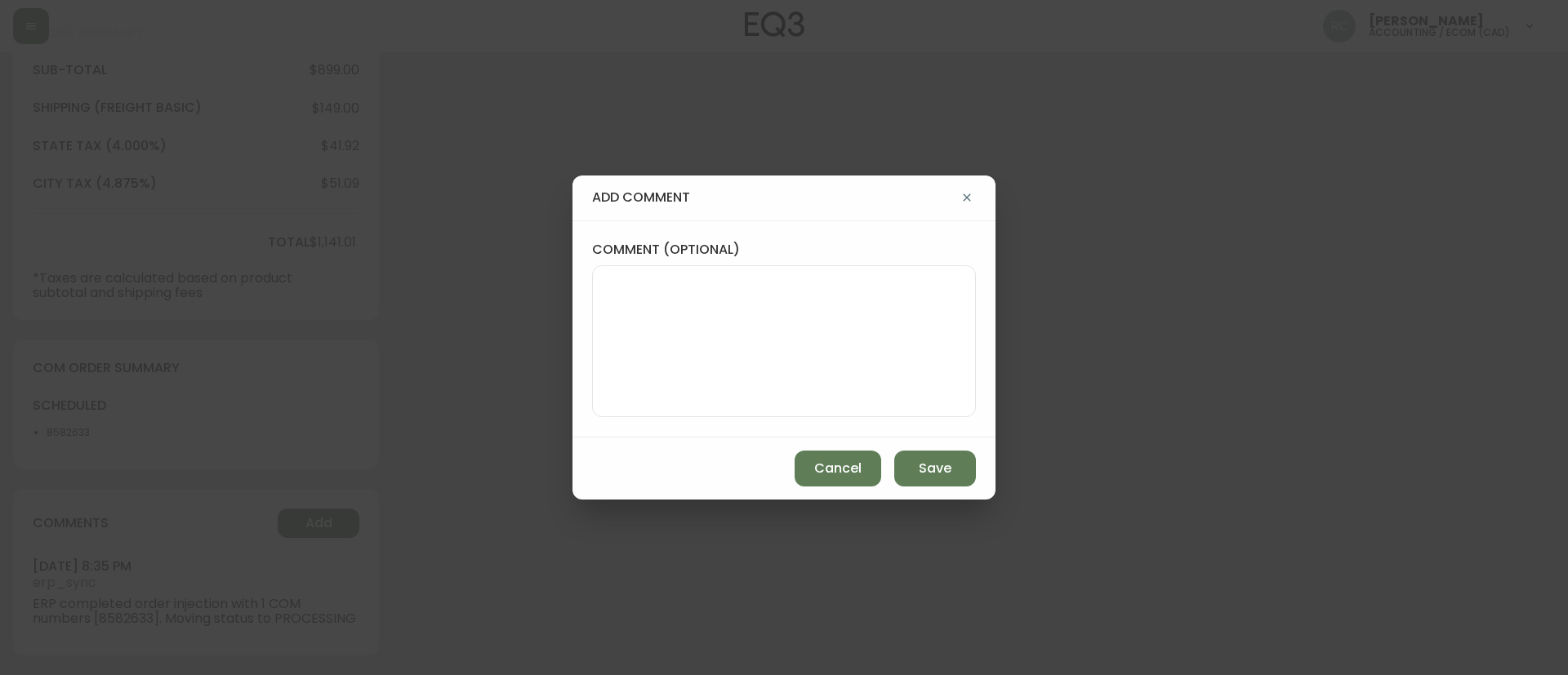
drag, startPoint x: 991, startPoint y: 331, endPoint x: 769, endPoint y: 350, distance: 222.8
click at [990, 332] on div "comment (optional)" at bounding box center [784, 328] width 423 height 217
click at [791, 357] on textarea "comment (optional)" at bounding box center [784, 341] width 356 height 131
paste textarea "#840452"
type textarea "TICKET #840452 - ADDRESS CORRECTION"
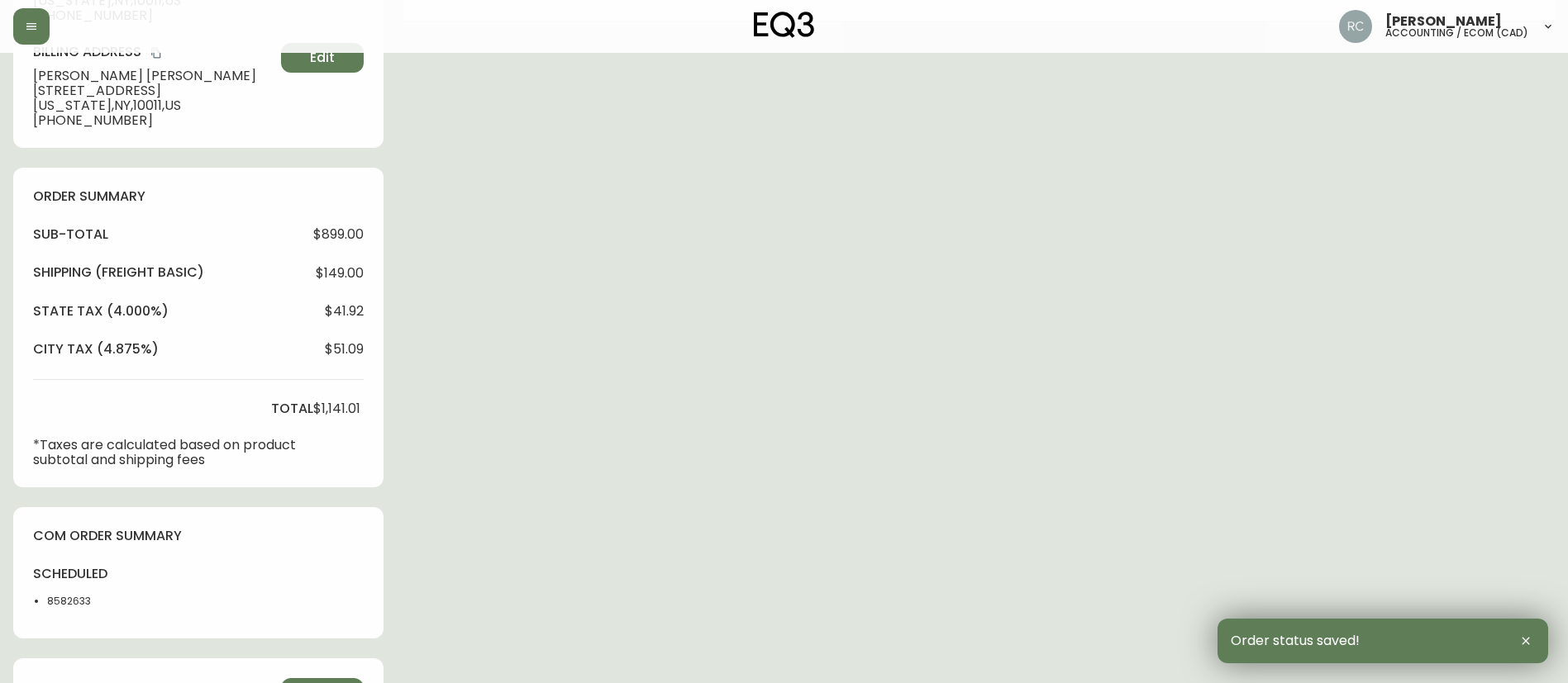
scroll to position [0, 0]
